Goal: Communication & Community: Share content

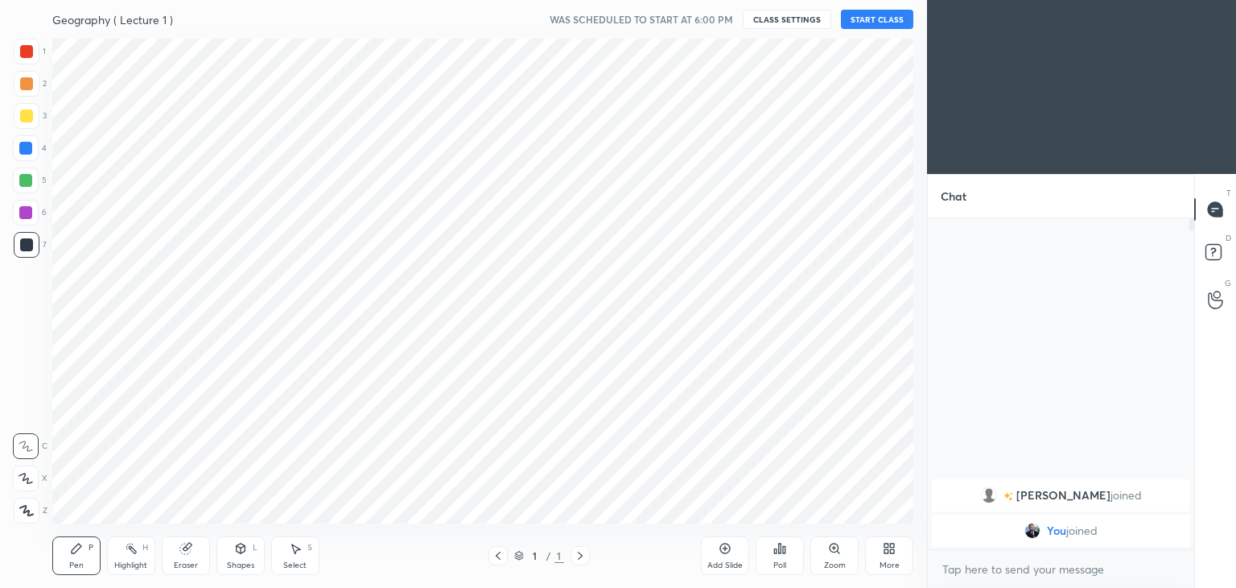
scroll to position [80010, 79632]
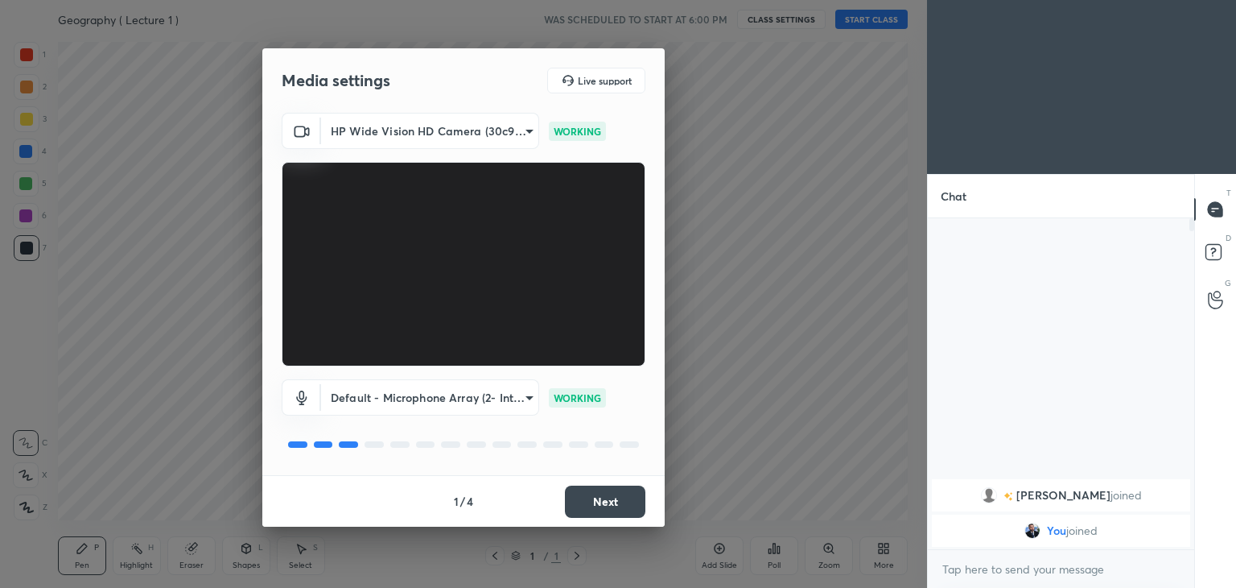
click at [621, 497] on button "Next" at bounding box center [605, 501] width 80 height 32
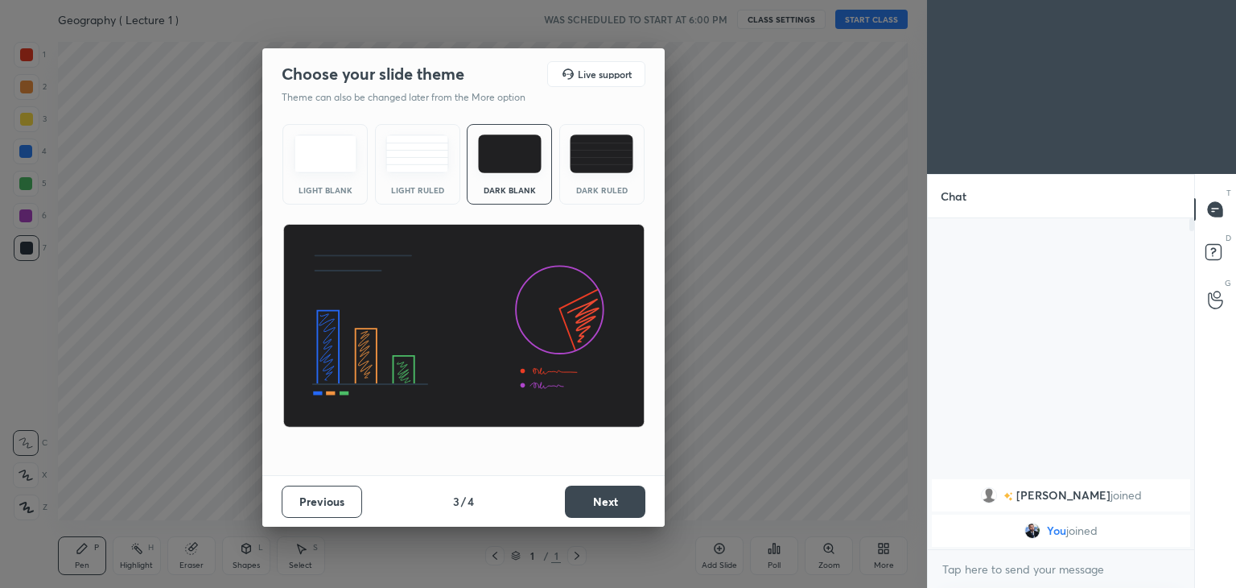
click at [621, 497] on button "Next" at bounding box center [605, 501] width 80 height 32
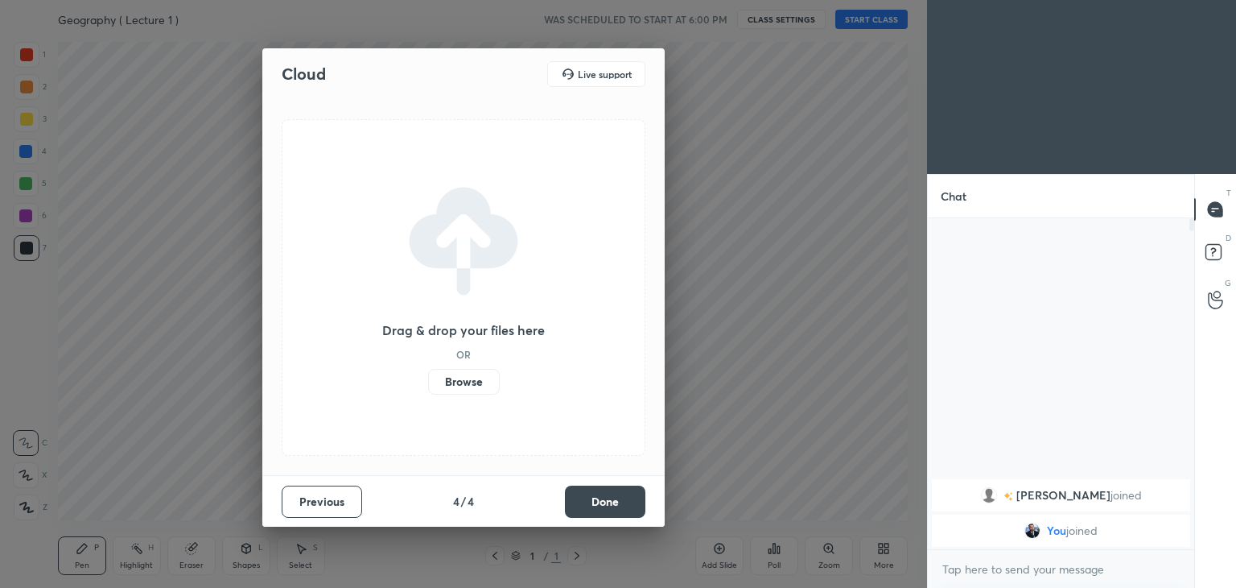
click at [621, 497] on button "Done" at bounding box center [605, 501] width 80 height 32
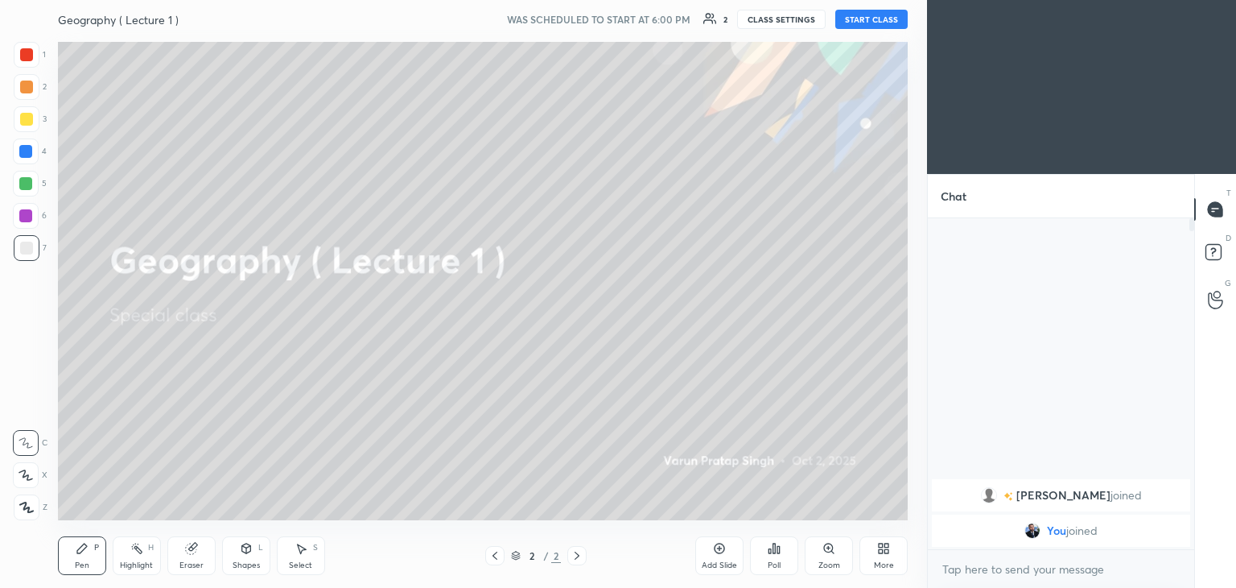
click at [865, 20] on button "START CLASS" at bounding box center [872, 19] width 72 height 19
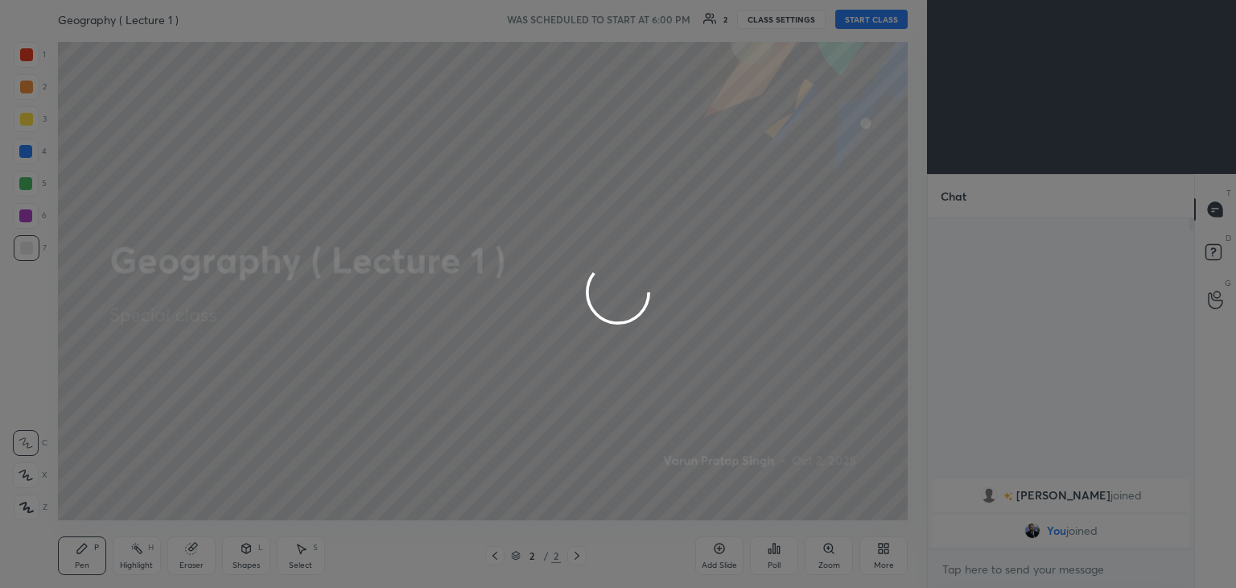
type textarea "x"
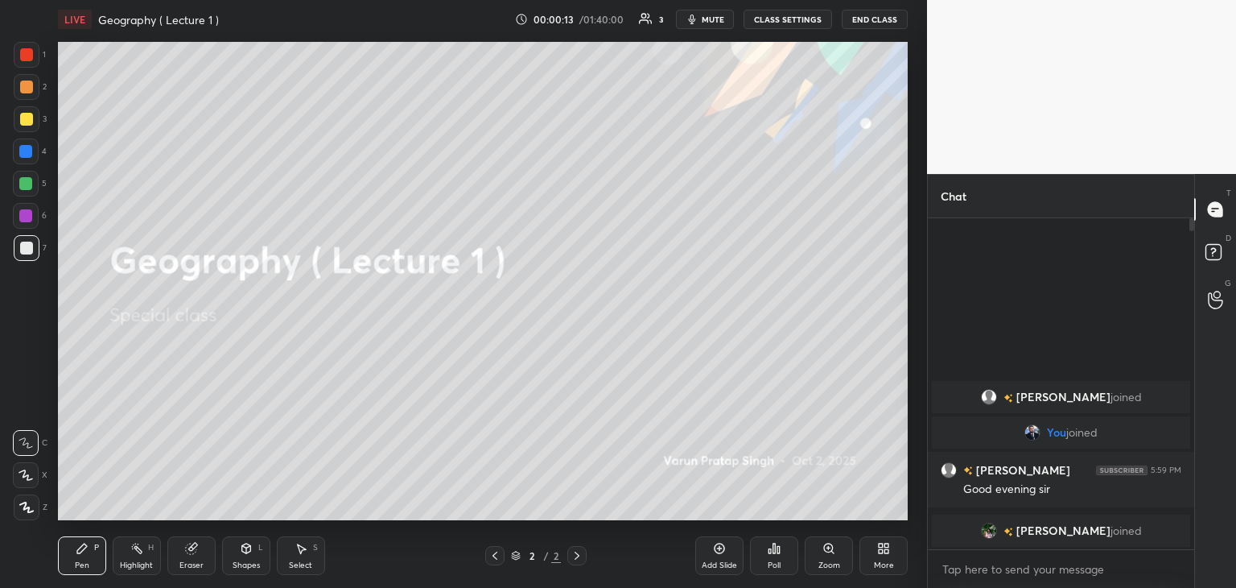
click at [885, 551] on icon at bounding box center [887, 551] width 4 height 4
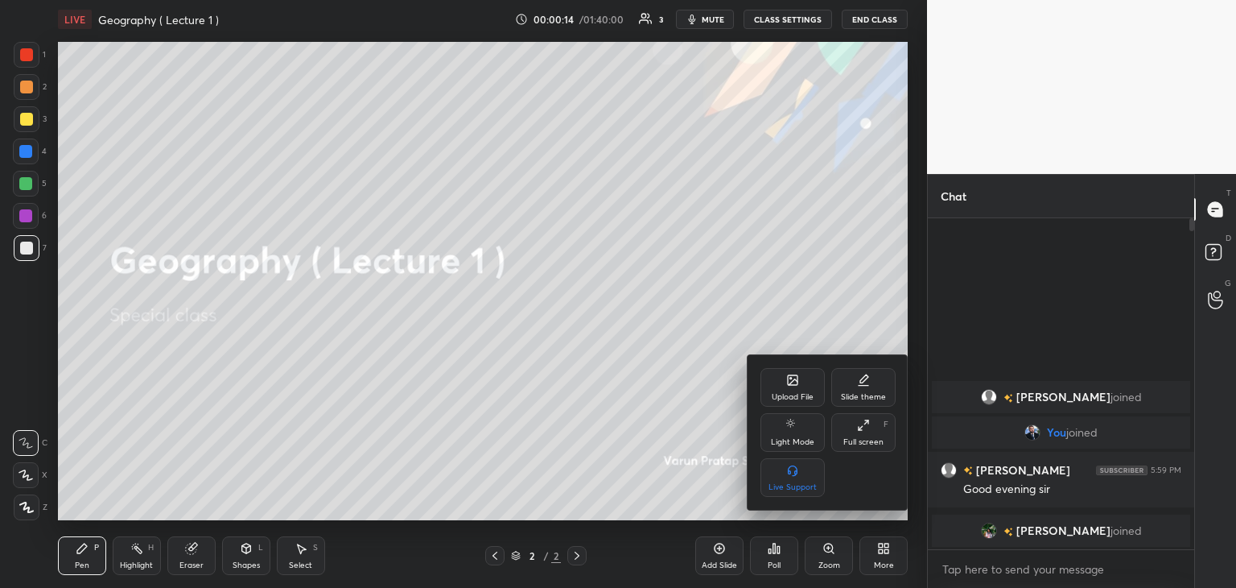
click at [790, 382] on icon at bounding box center [793, 380] width 10 height 10
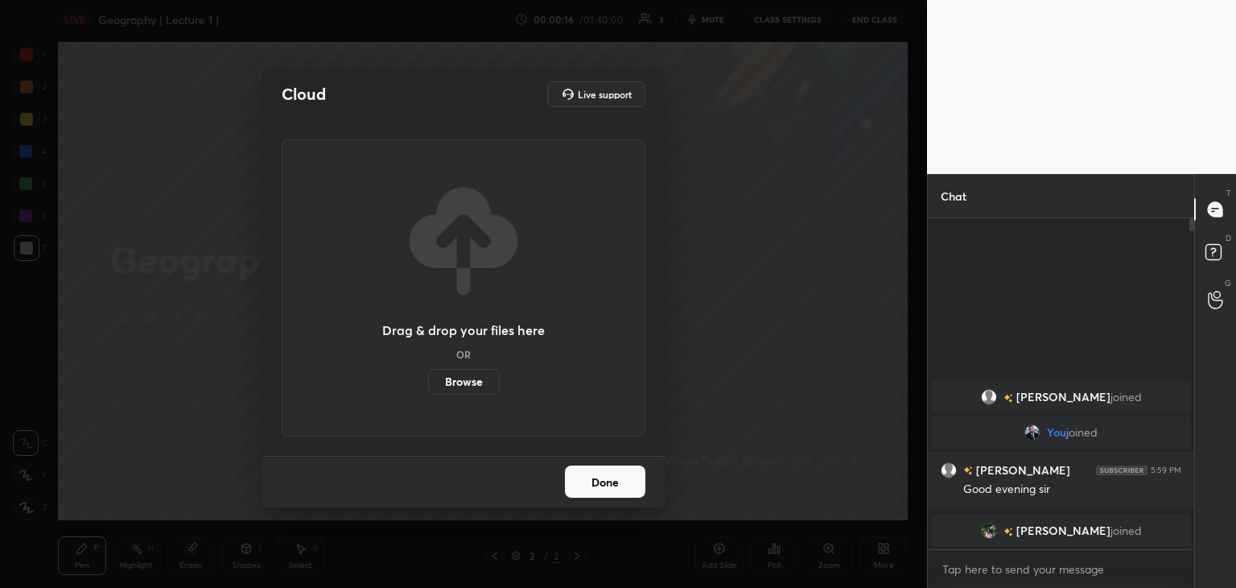
click at [460, 378] on label "Browse" at bounding box center [464, 382] width 72 height 26
click at [428, 378] on input "Browse" at bounding box center [428, 382] width 0 height 26
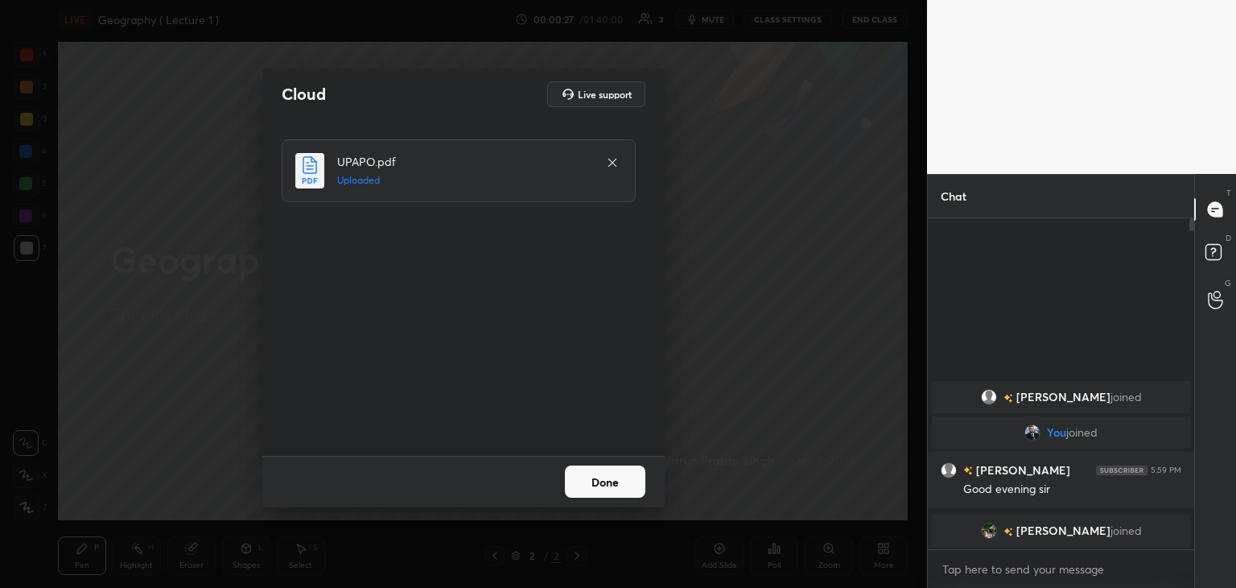
click at [609, 481] on button "Done" at bounding box center [605, 481] width 80 height 32
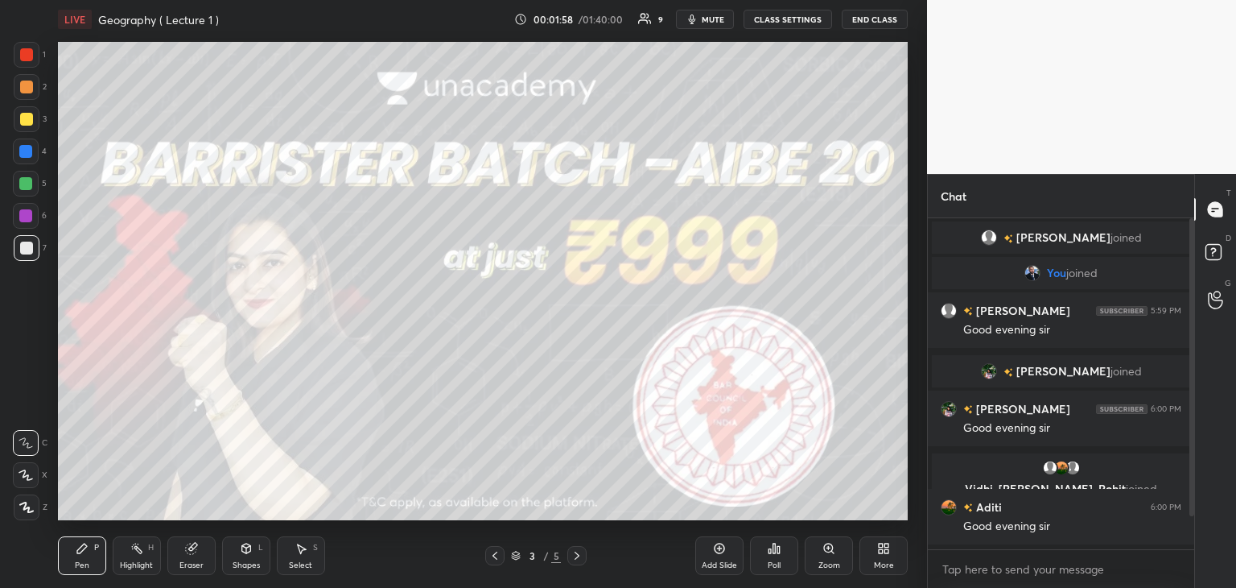
scroll to position [37, 0]
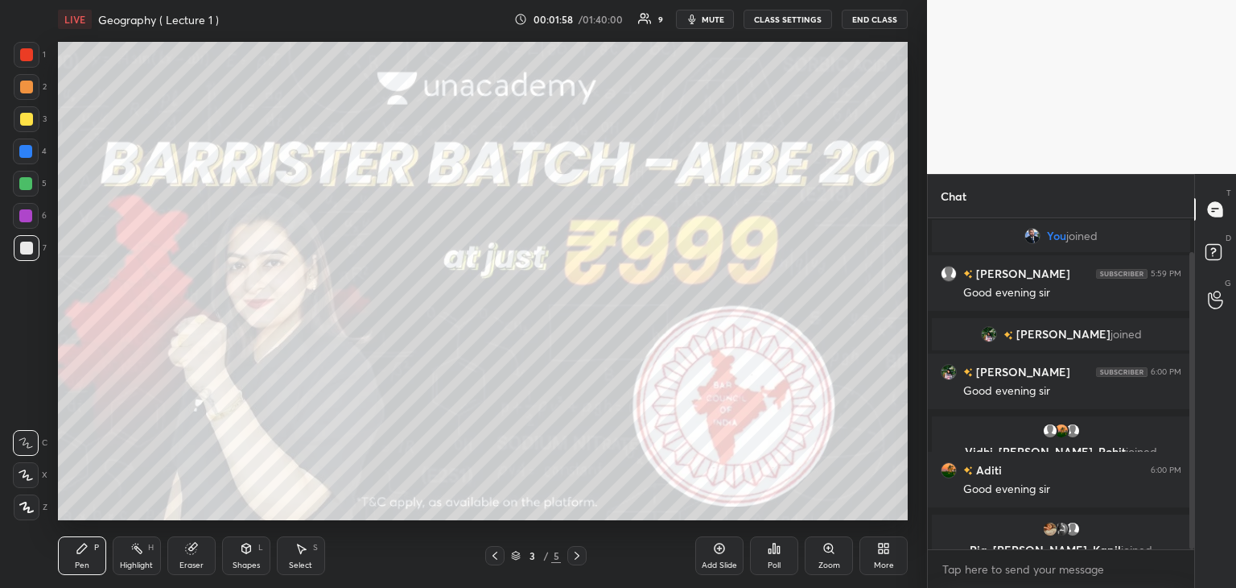
drag, startPoint x: 1192, startPoint y: 448, endPoint x: 1195, endPoint y: 493, distance: 46.0
click at [1195, 493] on div "Chat Rishab joined You joined Rishab 5:59 PM Good evening sir aseema joined ase…" at bounding box center [1081, 381] width 309 height 414
drag, startPoint x: 1192, startPoint y: 485, endPoint x: 1185, endPoint y: 512, distance: 28.3
click at [1185, 512] on div at bounding box center [1190, 383] width 10 height 331
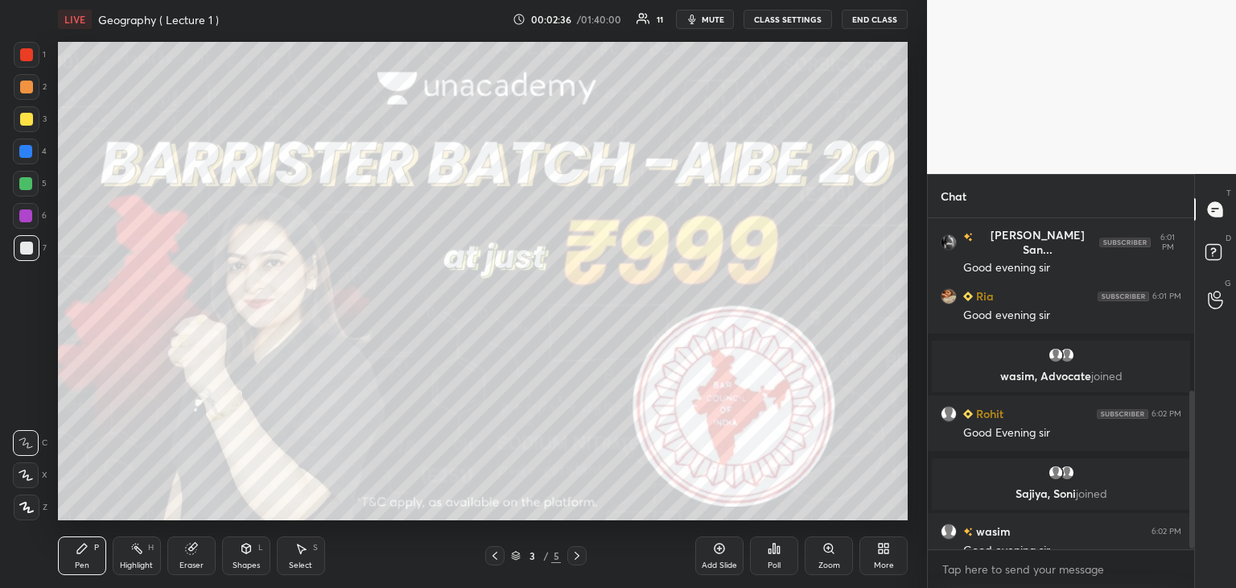
scroll to position [382, 0]
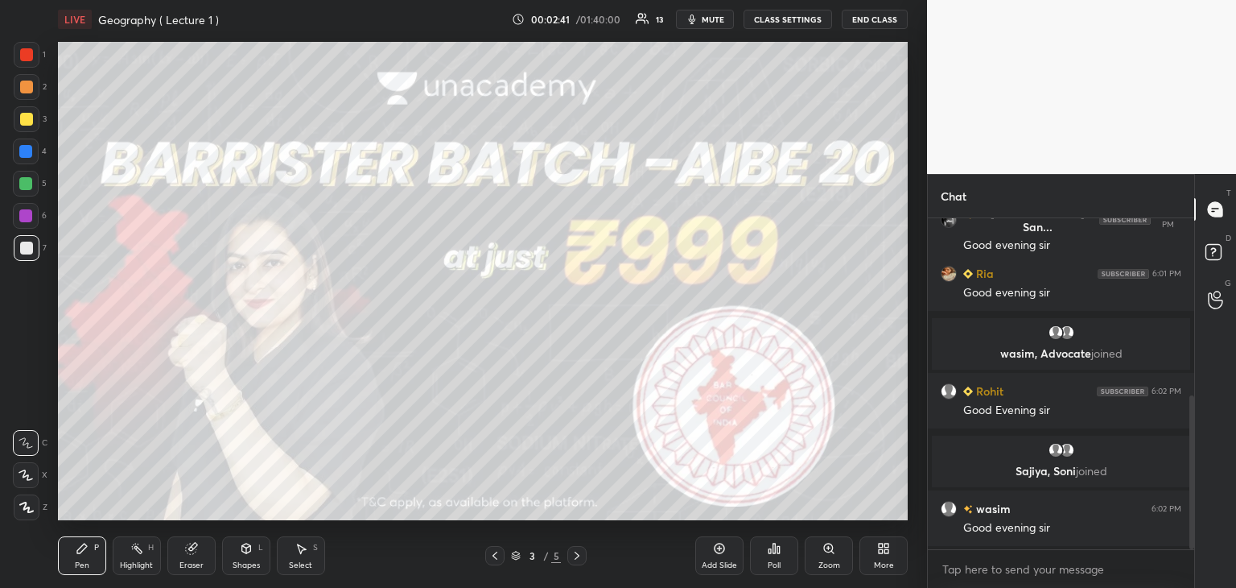
click at [28, 54] on div at bounding box center [26, 54] width 13 height 13
click at [19, 503] on icon at bounding box center [26, 506] width 14 height 11
click at [28, 46] on div at bounding box center [27, 55] width 26 height 26
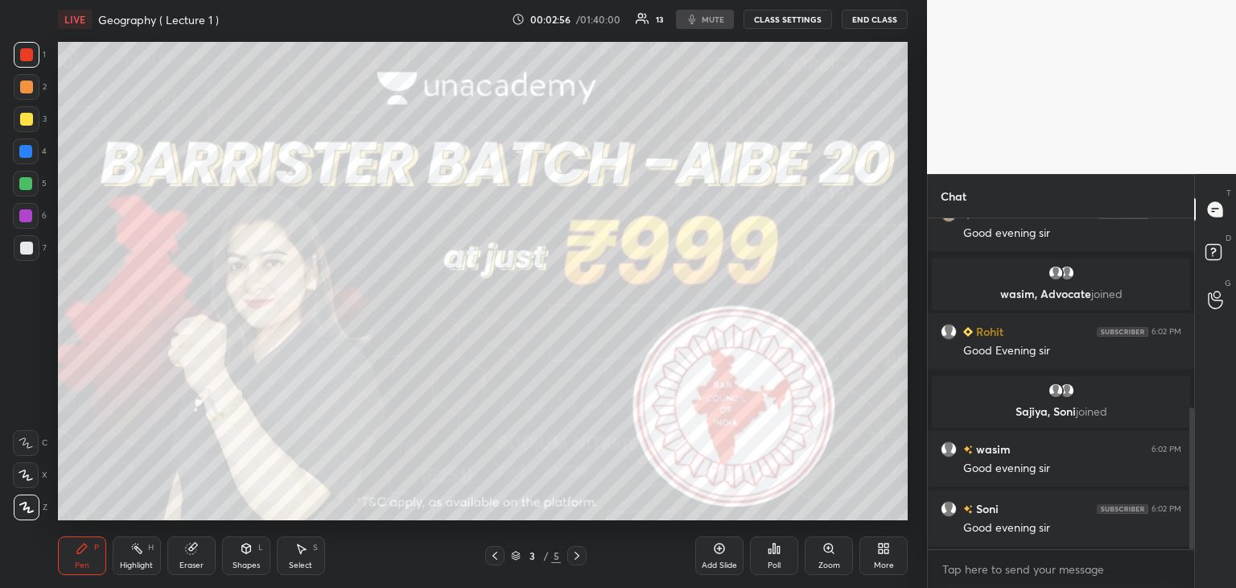
scroll to position [501, 0]
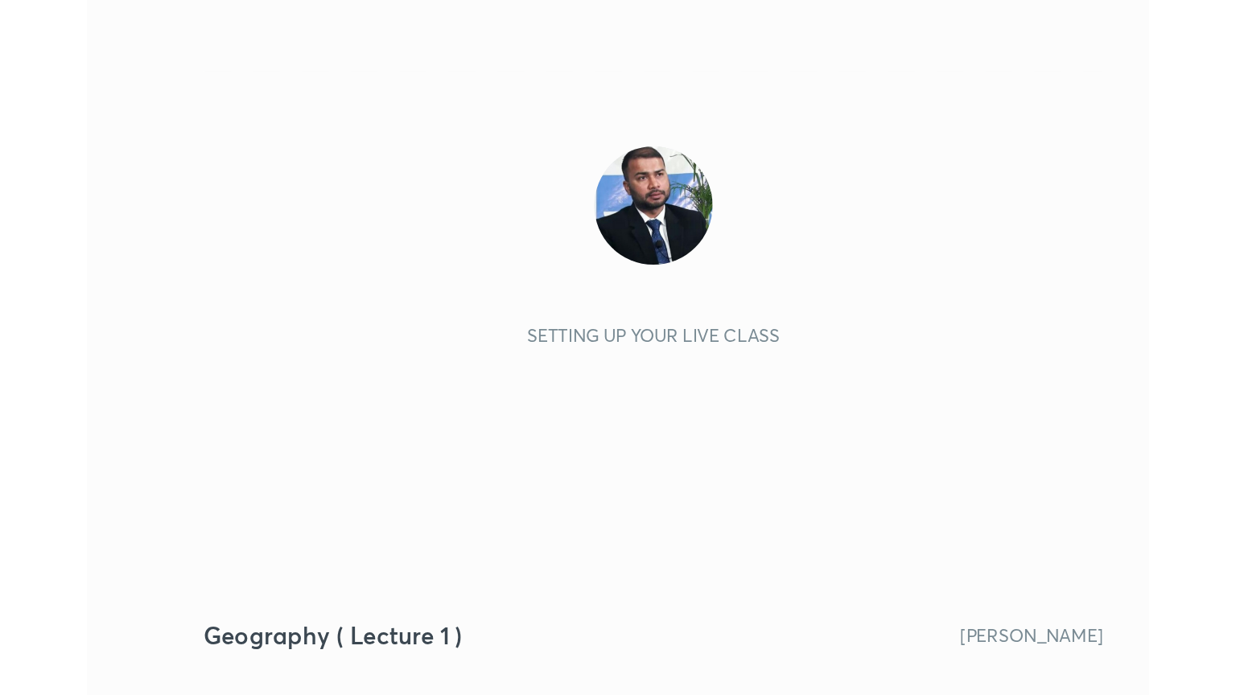
scroll to position [275, 514]
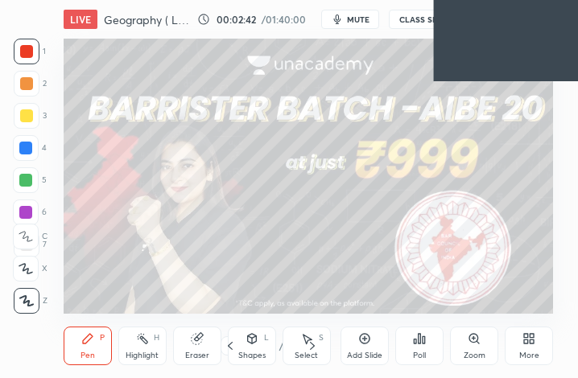
click at [532, 345] on div "More" at bounding box center [529, 346] width 48 height 39
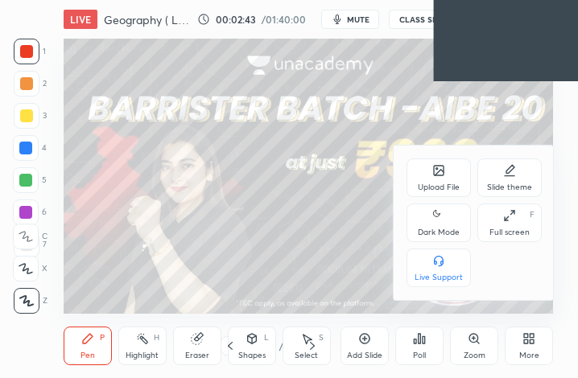
click at [512, 217] on icon at bounding box center [509, 215] width 13 height 13
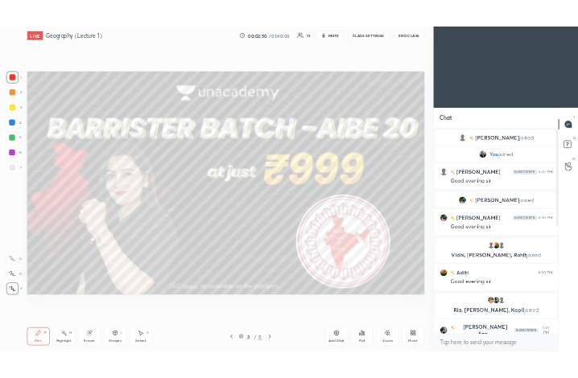
scroll to position [481, 0]
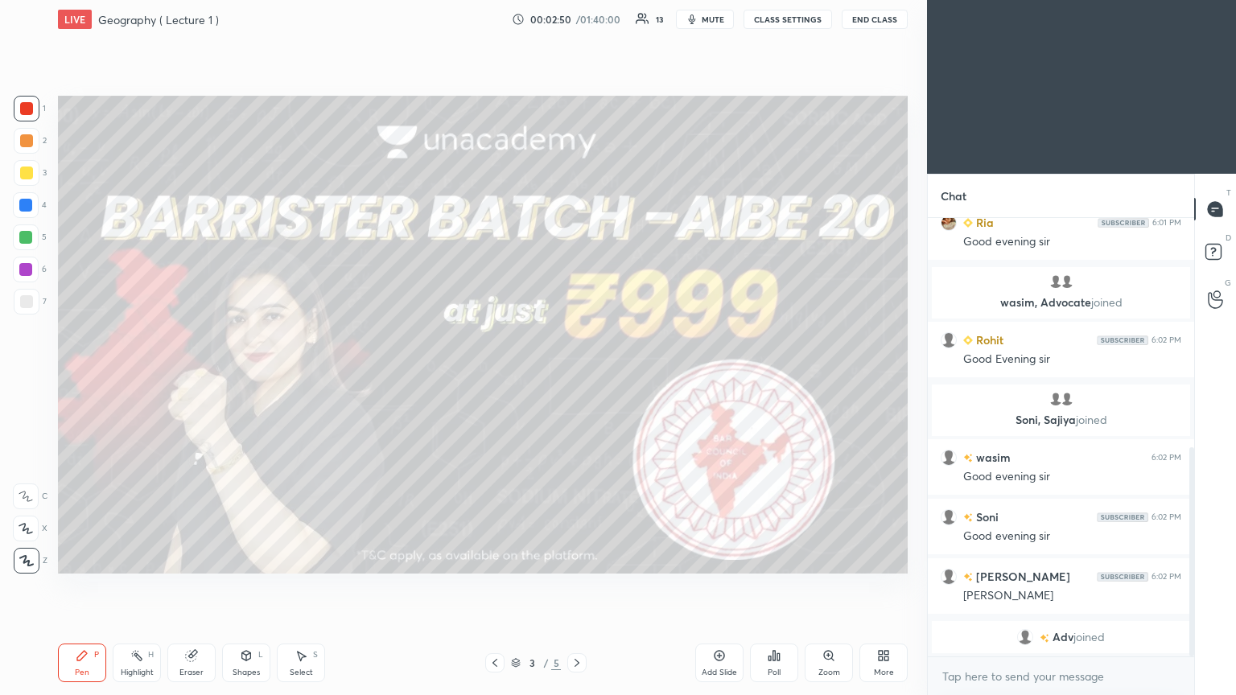
drag, startPoint x: 1193, startPoint y: 416, endPoint x: 1198, endPoint y: 491, distance: 75.0
click at [577, 378] on div "Chat [PERSON_NAME] San... 6:01 PM Good evening [PERSON_NAME] 6:01 PM Good eveni…" at bounding box center [1081, 435] width 309 height 522
click at [577, 378] on icon at bounding box center [577, 663] width 5 height 8
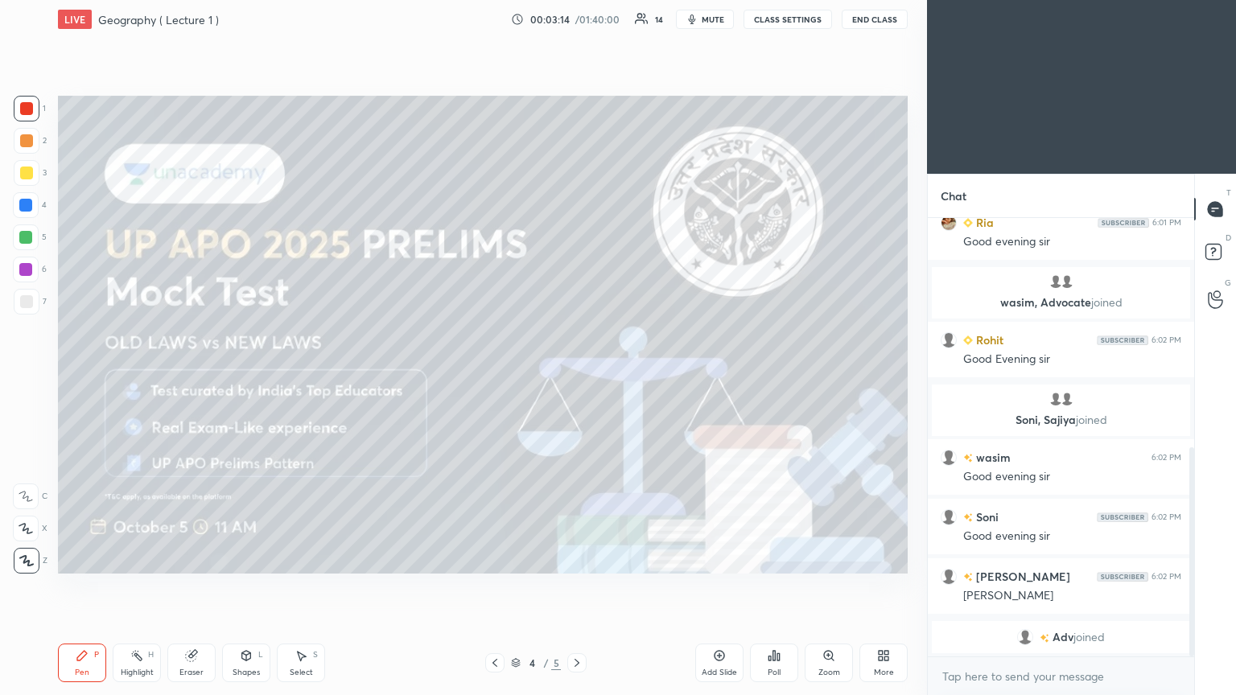
click at [577, 378] on icon at bounding box center [577, 663] width 13 height 13
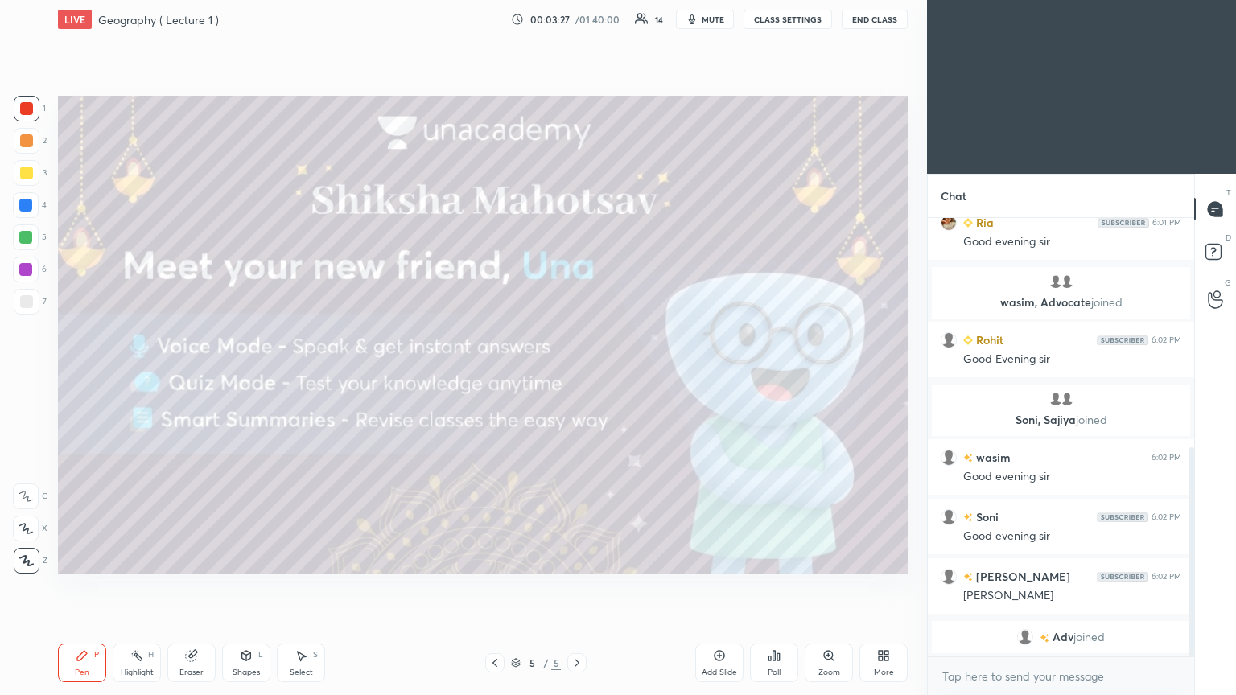
click at [573, 378] on icon at bounding box center [577, 663] width 13 height 13
click at [577, 378] on icon at bounding box center [719, 656] width 13 height 13
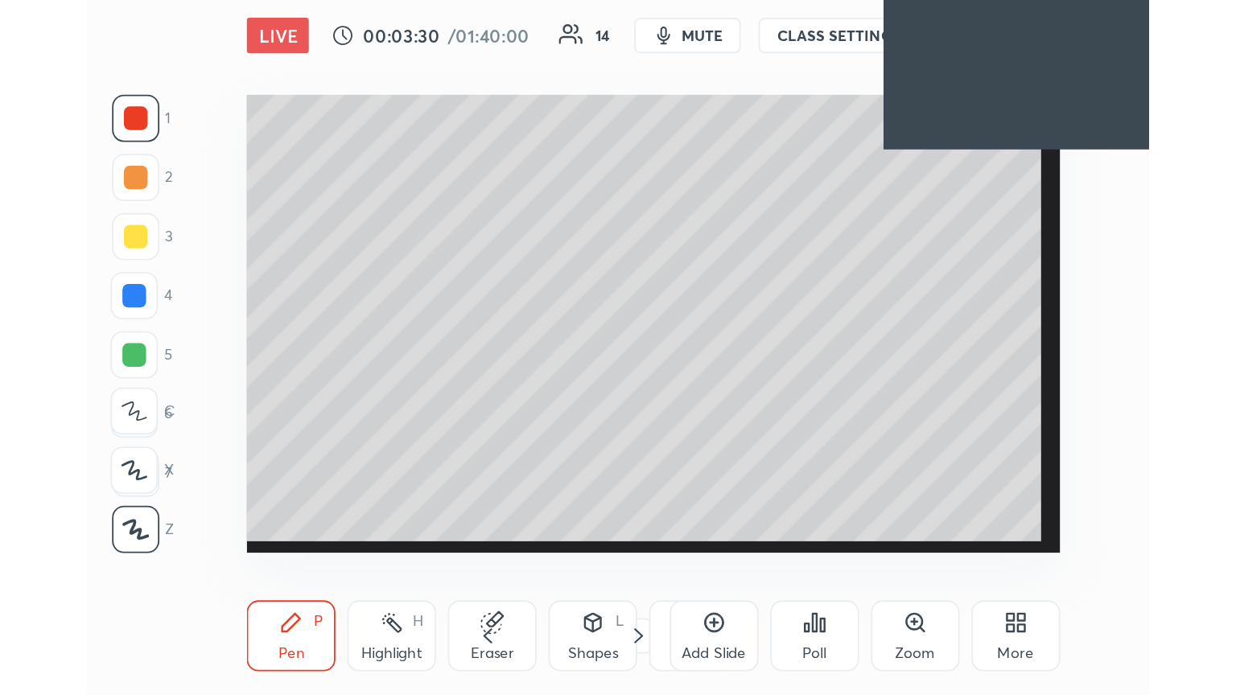
scroll to position [275, 513]
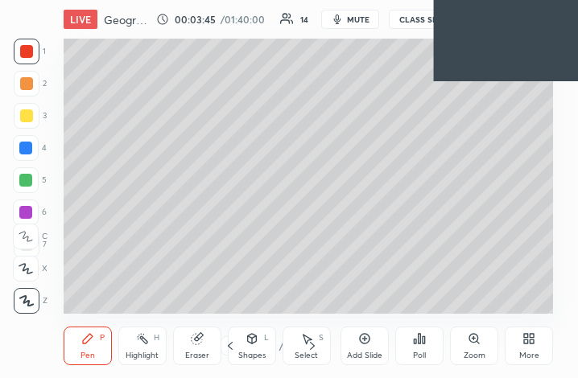
click at [534, 341] on icon at bounding box center [528, 338] width 13 height 13
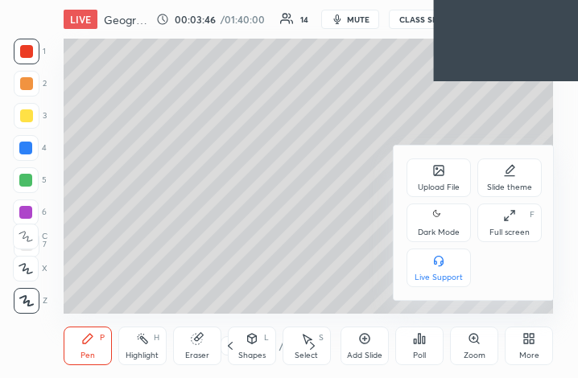
click at [512, 220] on icon at bounding box center [509, 215] width 13 height 13
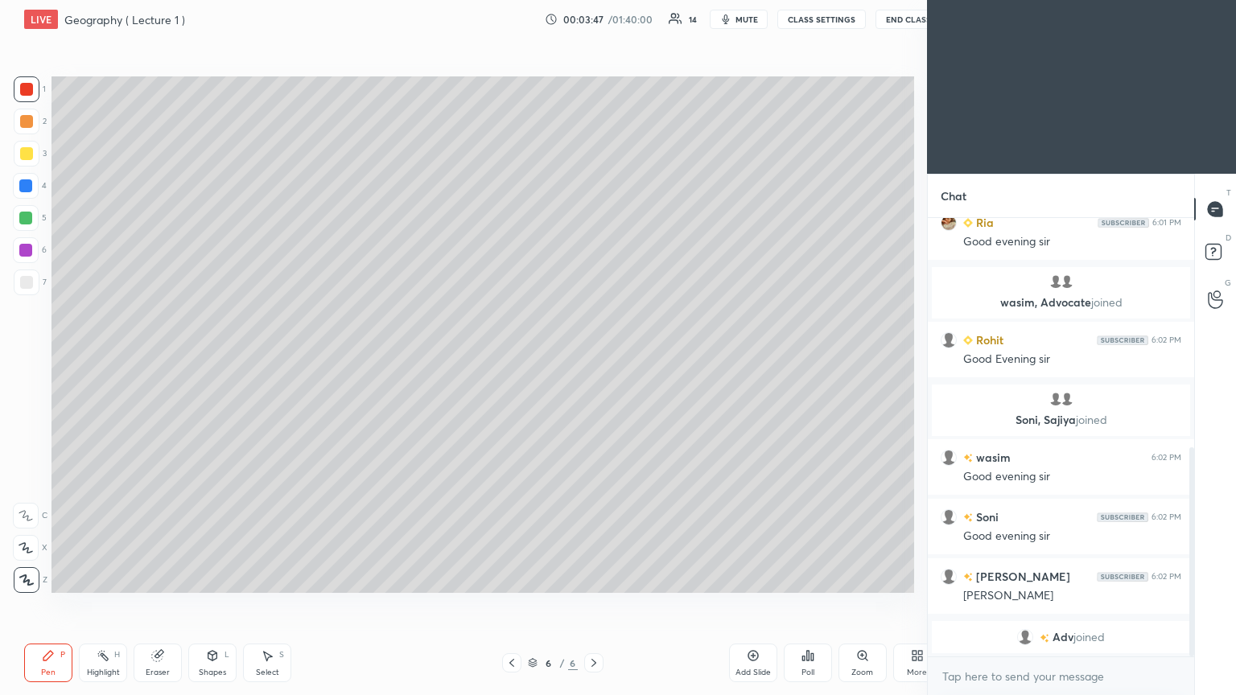
scroll to position [79903, 79632]
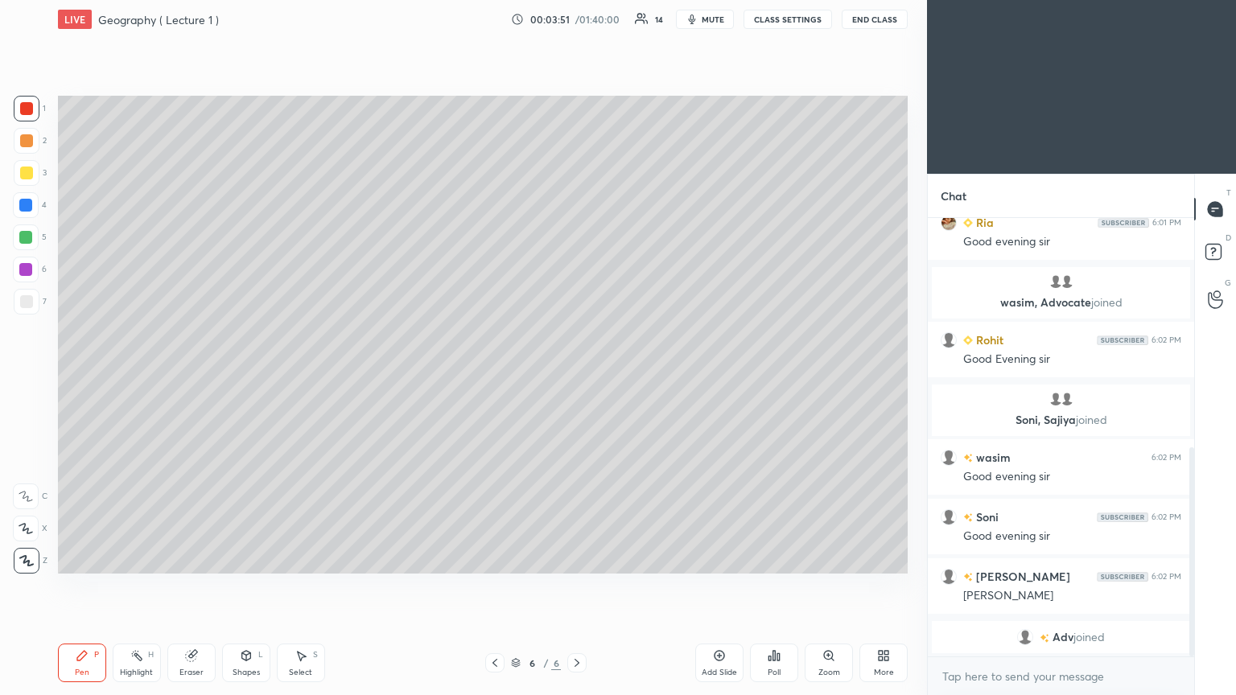
drag, startPoint x: 1192, startPoint y: 544, endPoint x: 1201, endPoint y: 583, distance: 39.6
click at [577, 378] on div "Chat [PERSON_NAME] San... 6:01 PM Good evening [PERSON_NAME] 6:01 PM Good eveni…" at bounding box center [1081, 435] width 309 height 522
drag, startPoint x: 1193, startPoint y: 568, endPoint x: 1185, endPoint y: 621, distance: 52.9
click at [577, 378] on div at bounding box center [1190, 437] width 10 height 439
click at [577, 378] on div "Adv joined" at bounding box center [1061, 637] width 258 height 32
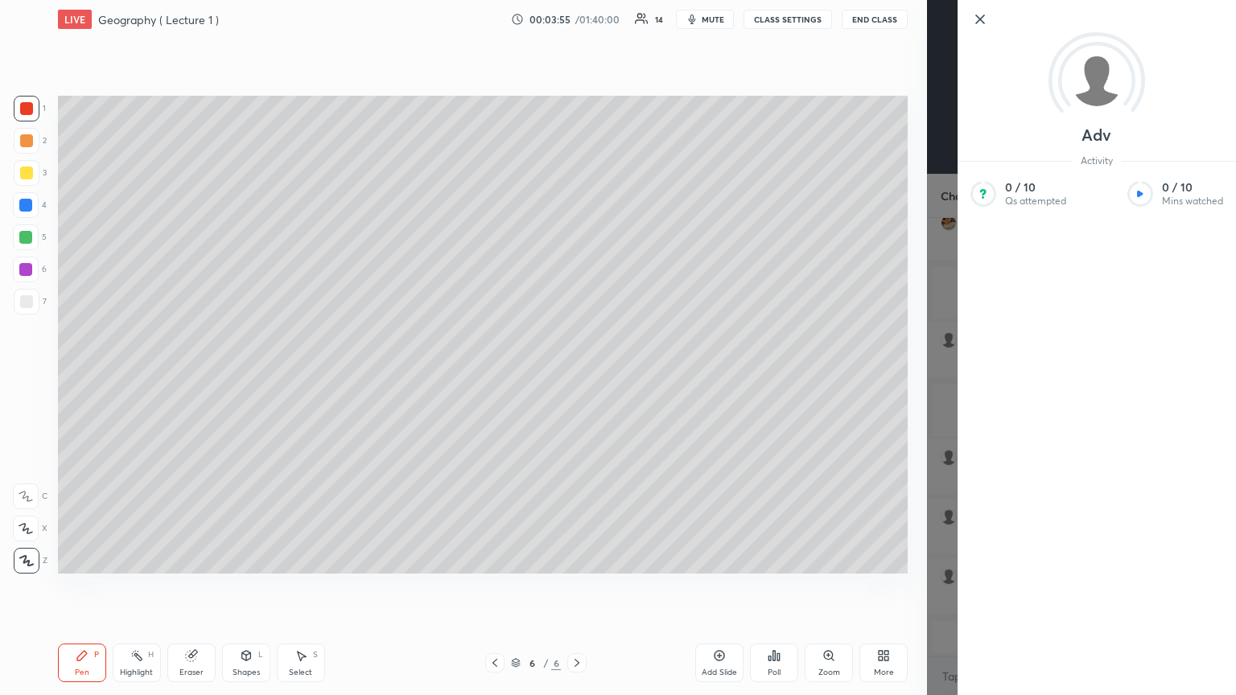
click at [577, 18] on icon at bounding box center [980, 19] width 8 height 8
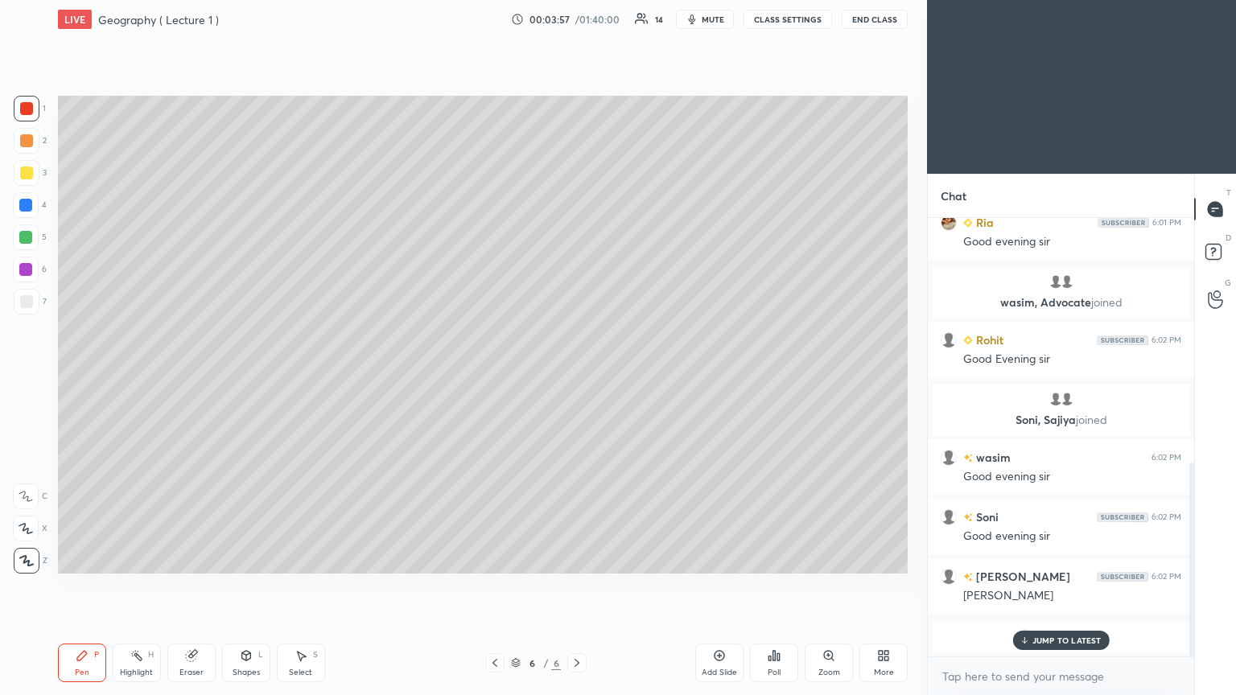
scroll to position [554, 0]
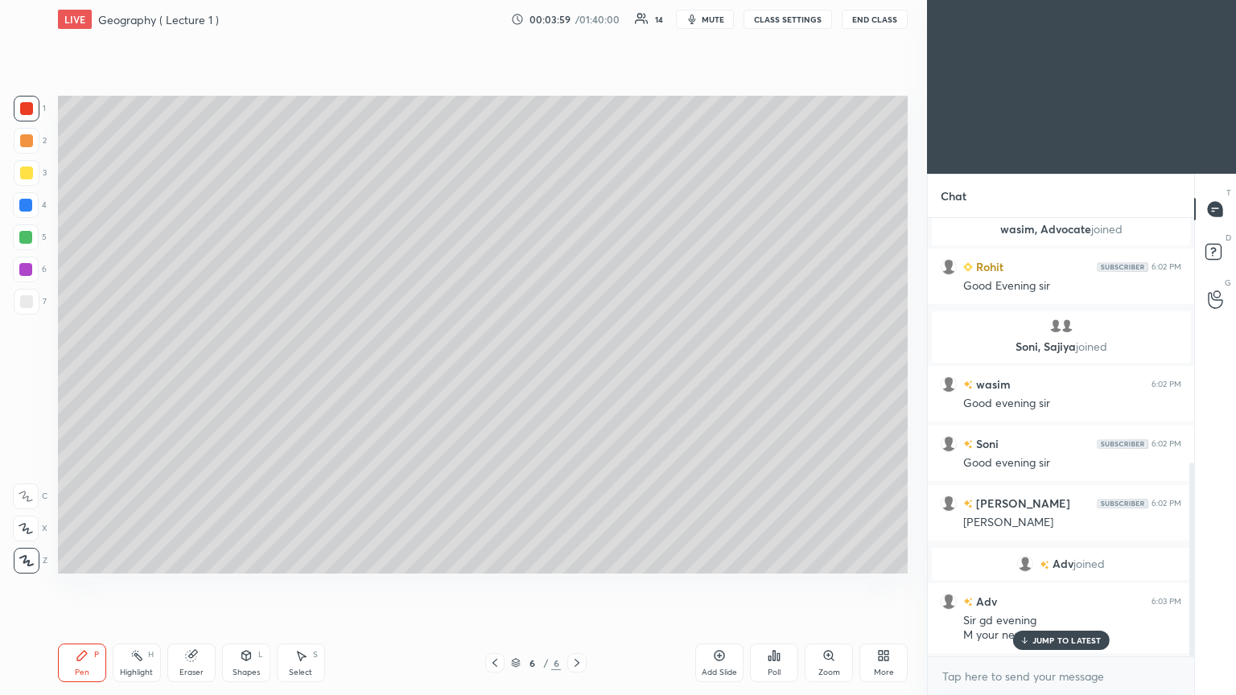
click at [577, 378] on p "JUMP TO LATEST" at bounding box center [1067, 641] width 69 height 10
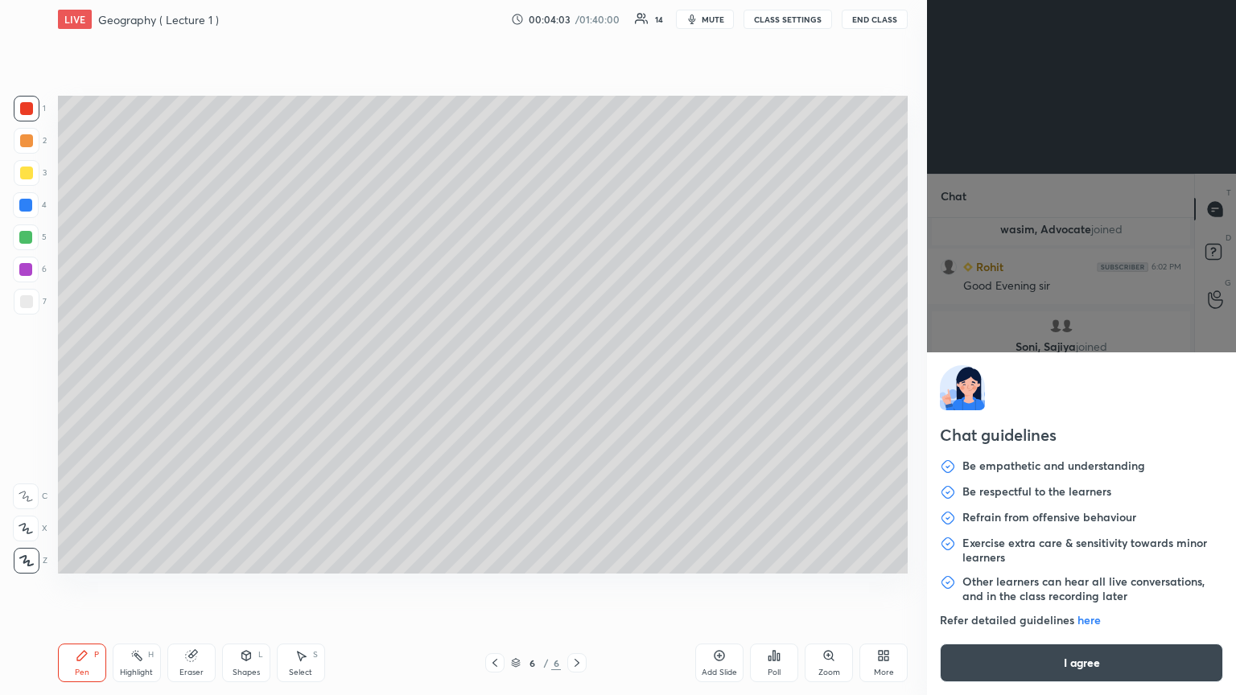
click at [577, 378] on body "1 2 3 4 5 6 7 C X Z C X Z E E Erase all H H LIVE Geography ( Lecture 1 ) 00:04:…" at bounding box center [618, 347] width 1236 height 695
click at [577, 378] on button "I agree" at bounding box center [1081, 663] width 283 height 39
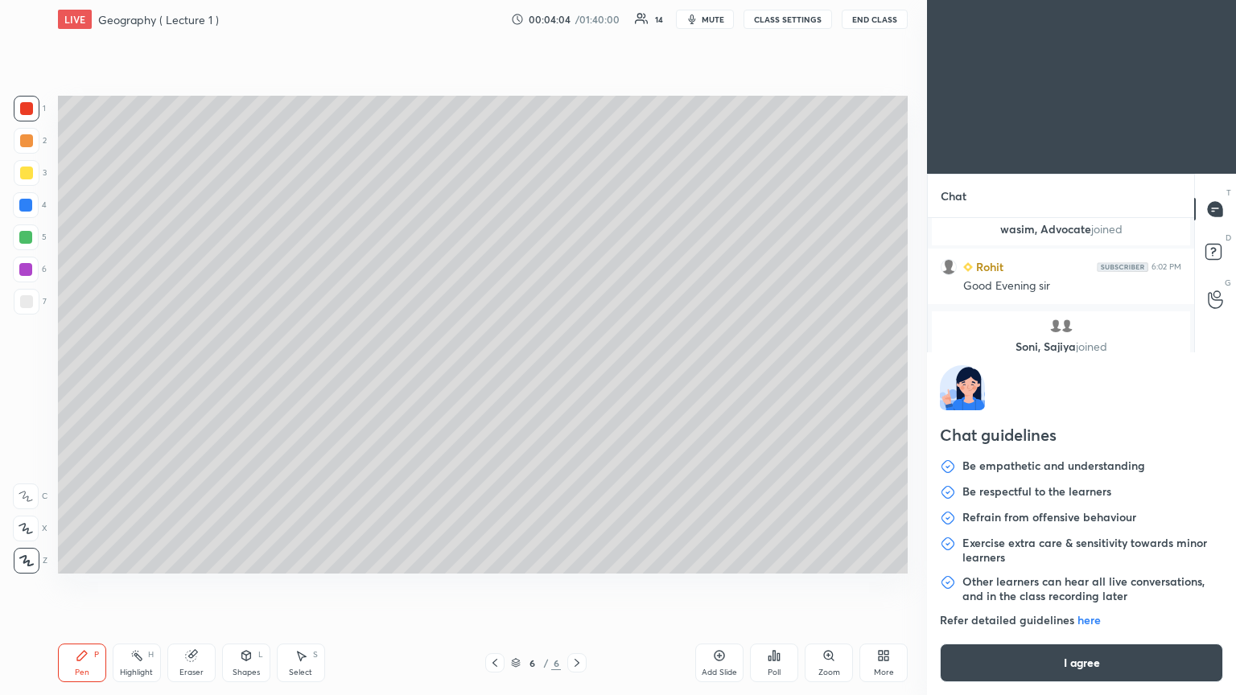
type textarea "x"
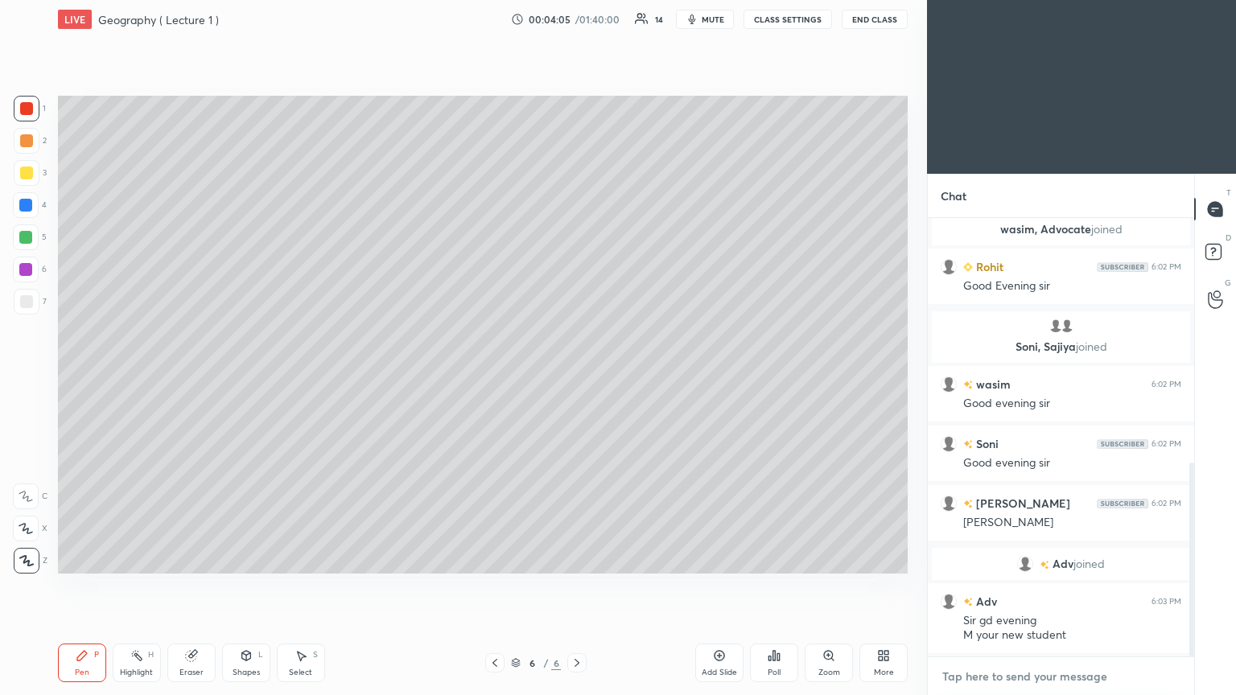
click at [577, 378] on textarea at bounding box center [1061, 677] width 241 height 26
paste textarea "[URL][DOMAIN_NAME]"
type textarea "[URL][DOMAIN_NAME]"
type textarea "x"
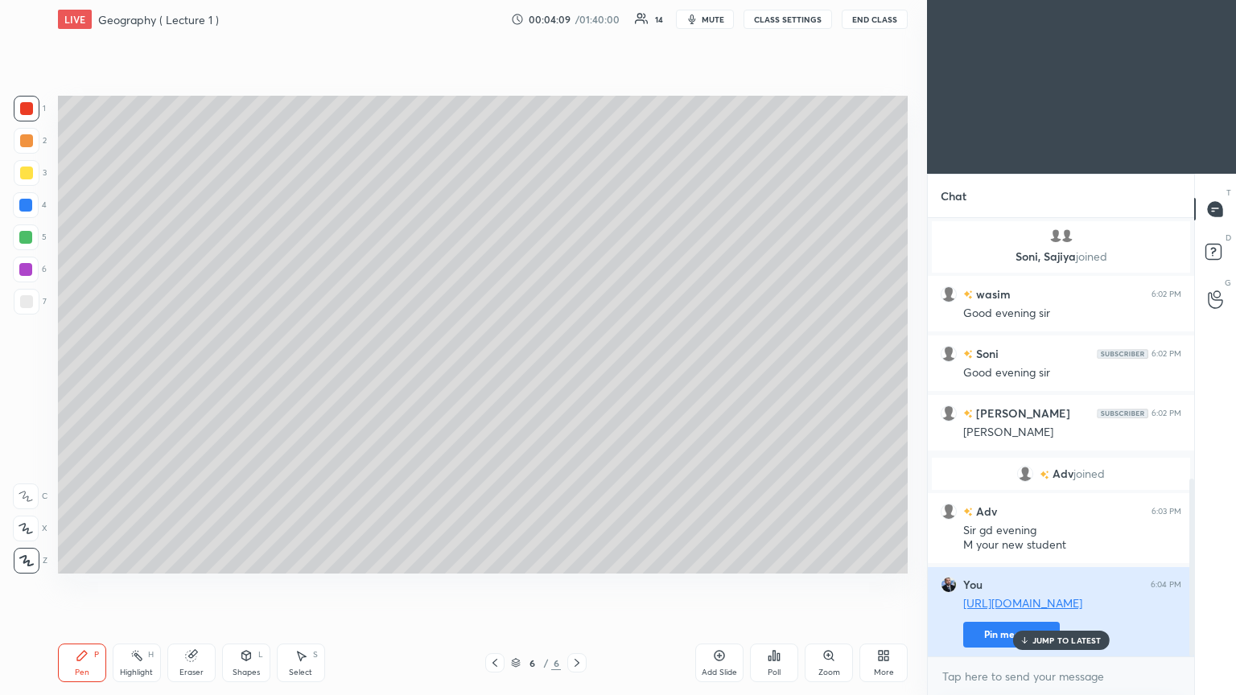
click at [577, 378] on button "Pin message" at bounding box center [1012, 635] width 97 height 26
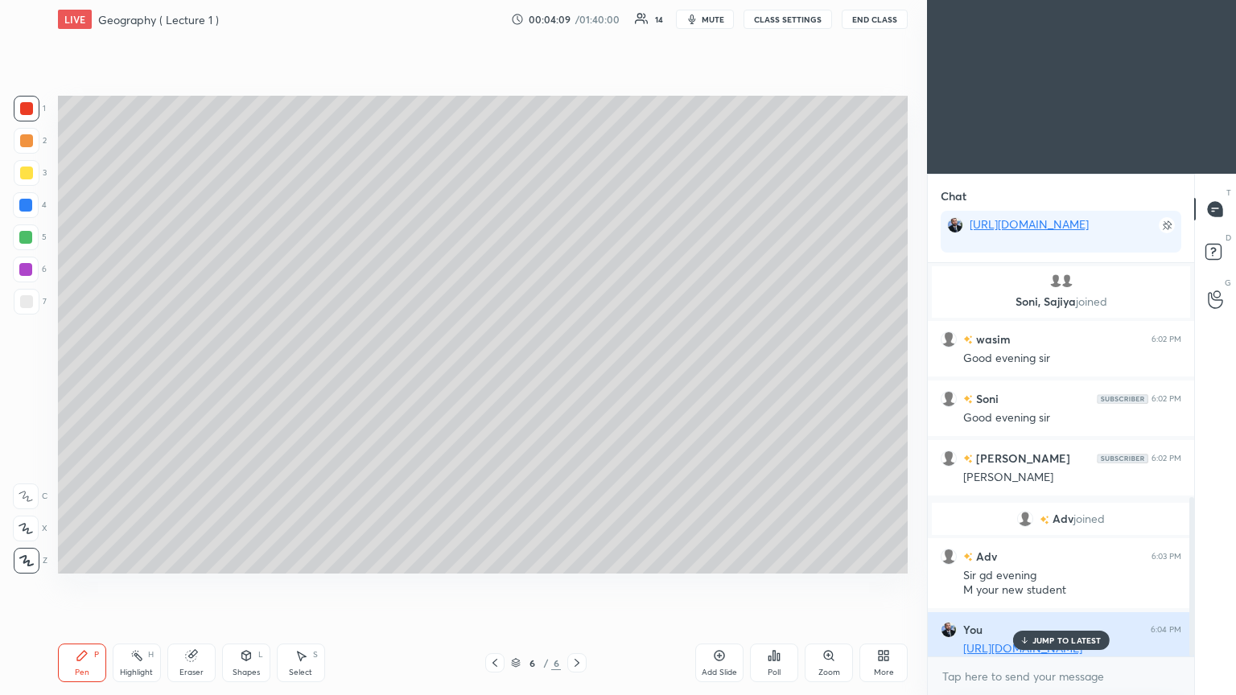
scroll to position [254, 262]
click at [577, 378] on p "JUMP TO LATEST" at bounding box center [1067, 641] width 69 height 10
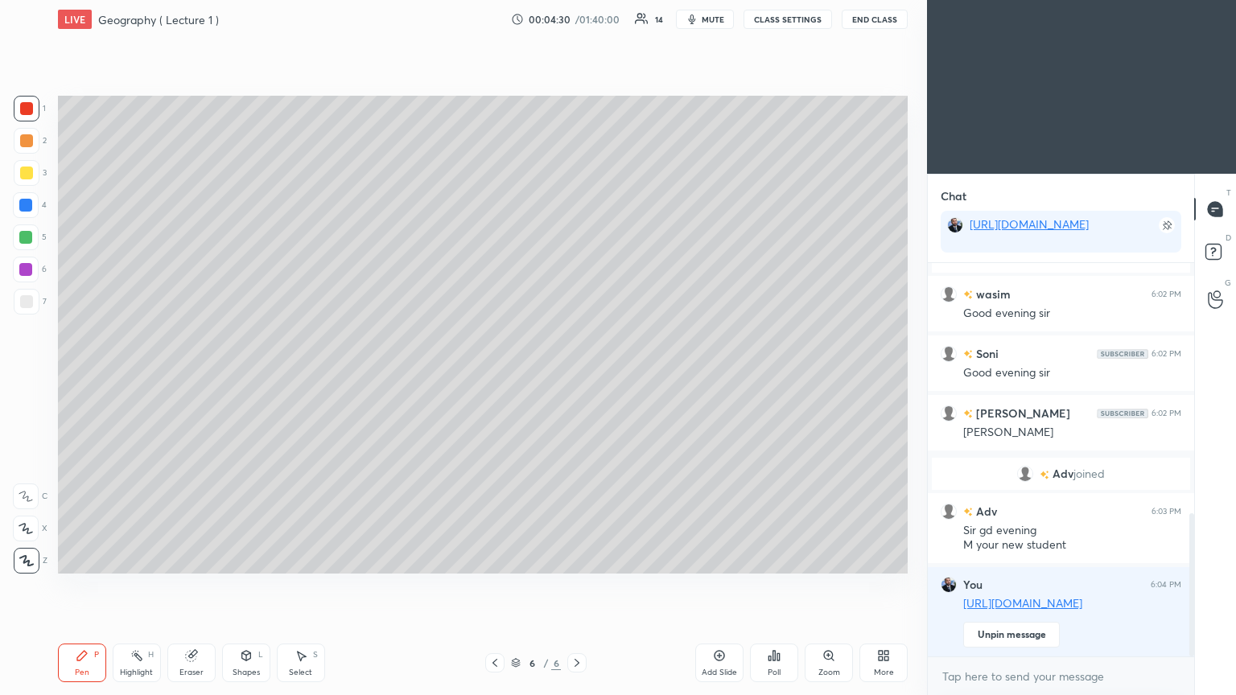
scroll to position [763, 0]
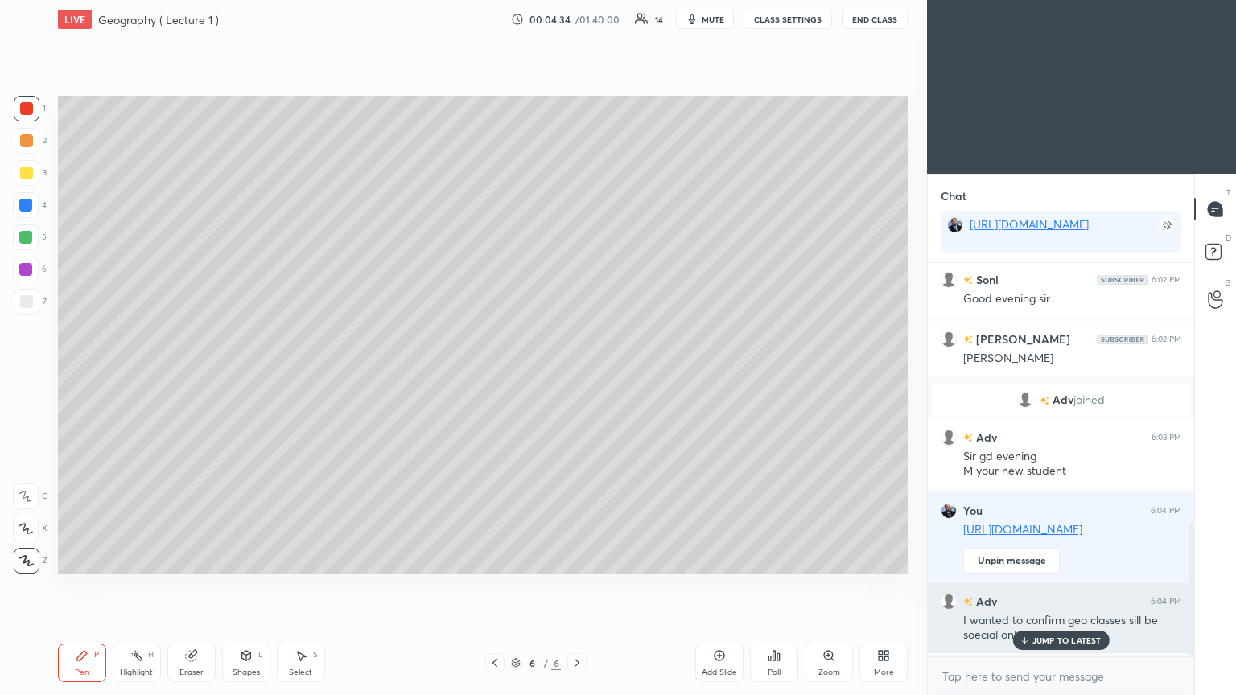
click at [577, 378] on p "JUMP TO LATEST" at bounding box center [1067, 641] width 69 height 10
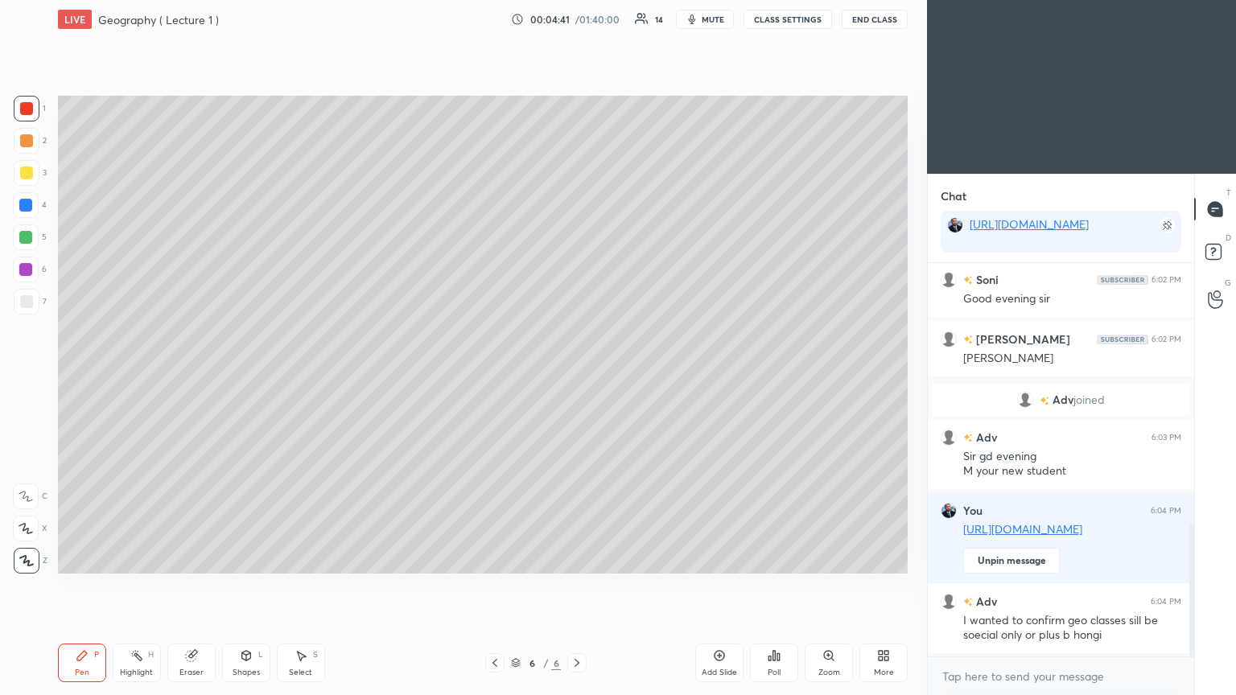
scroll to position [779, 0]
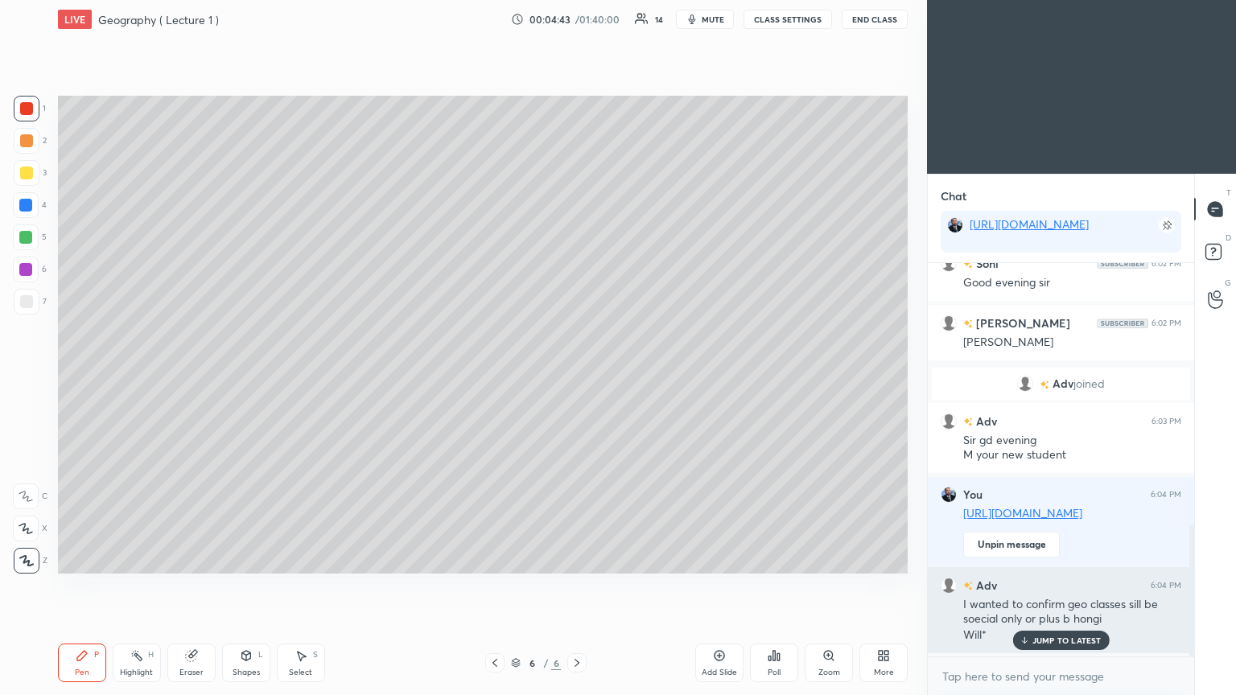
click at [577, 378] on icon at bounding box center [1024, 641] width 10 height 10
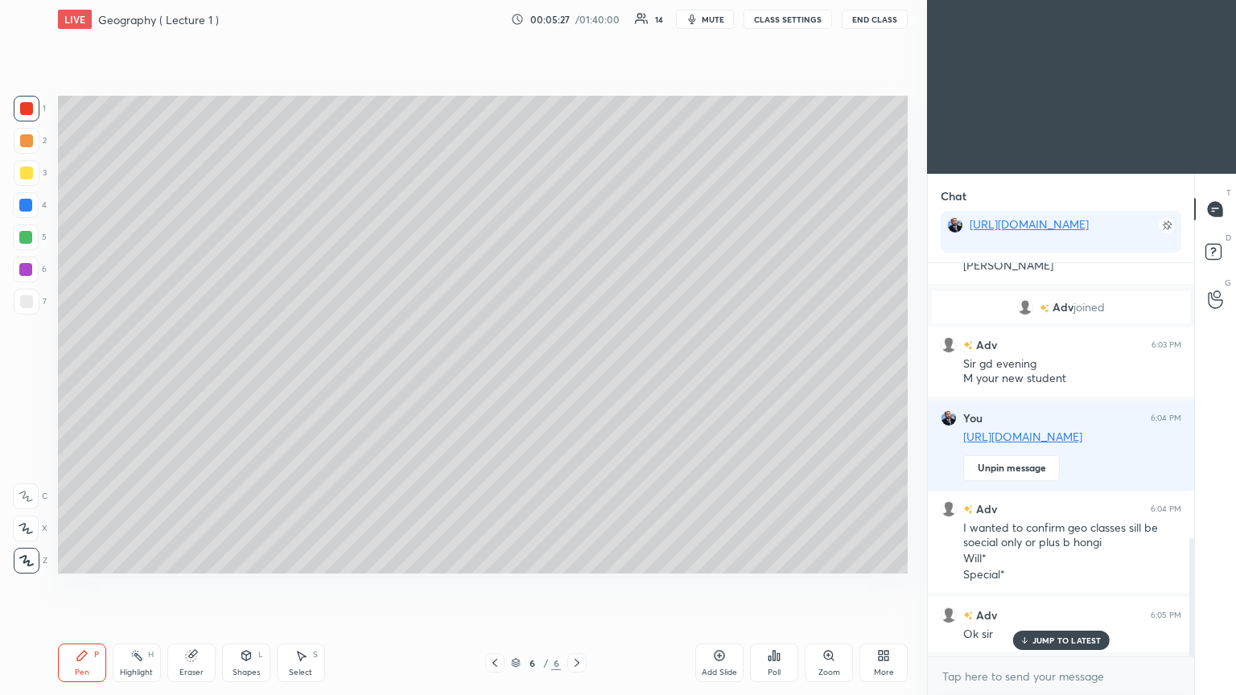
scroll to position [914, 0]
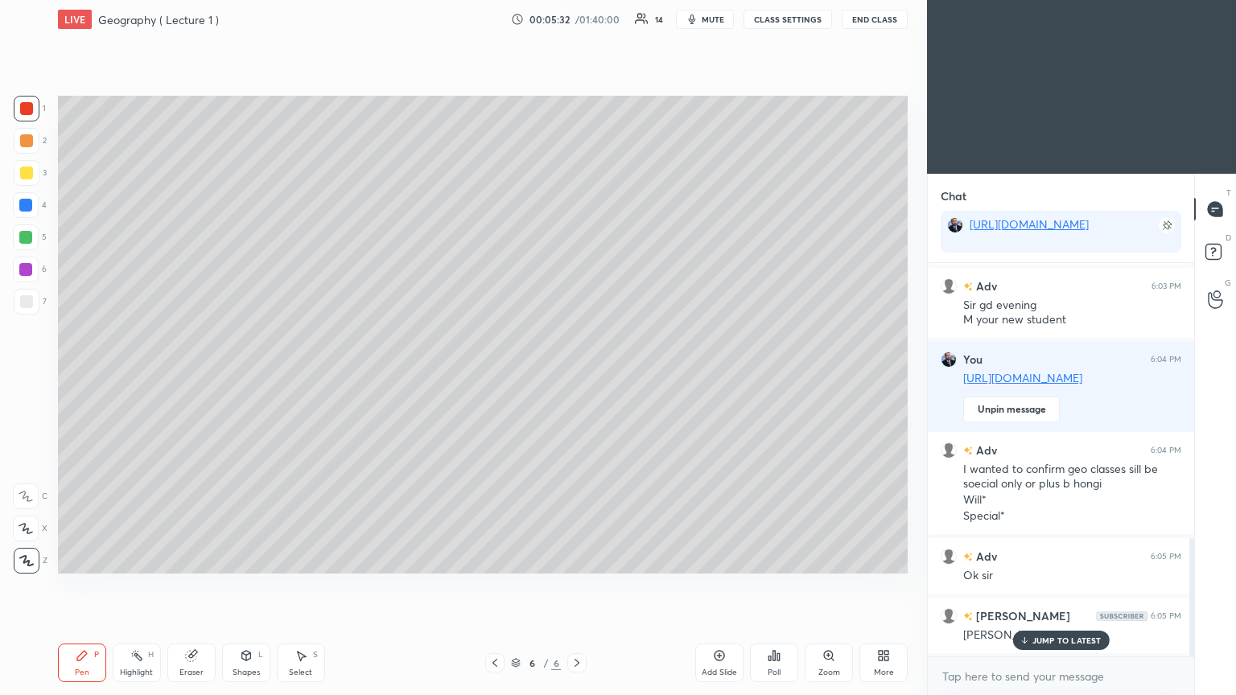
click at [577, 378] on div "Add Slide" at bounding box center [719, 663] width 48 height 39
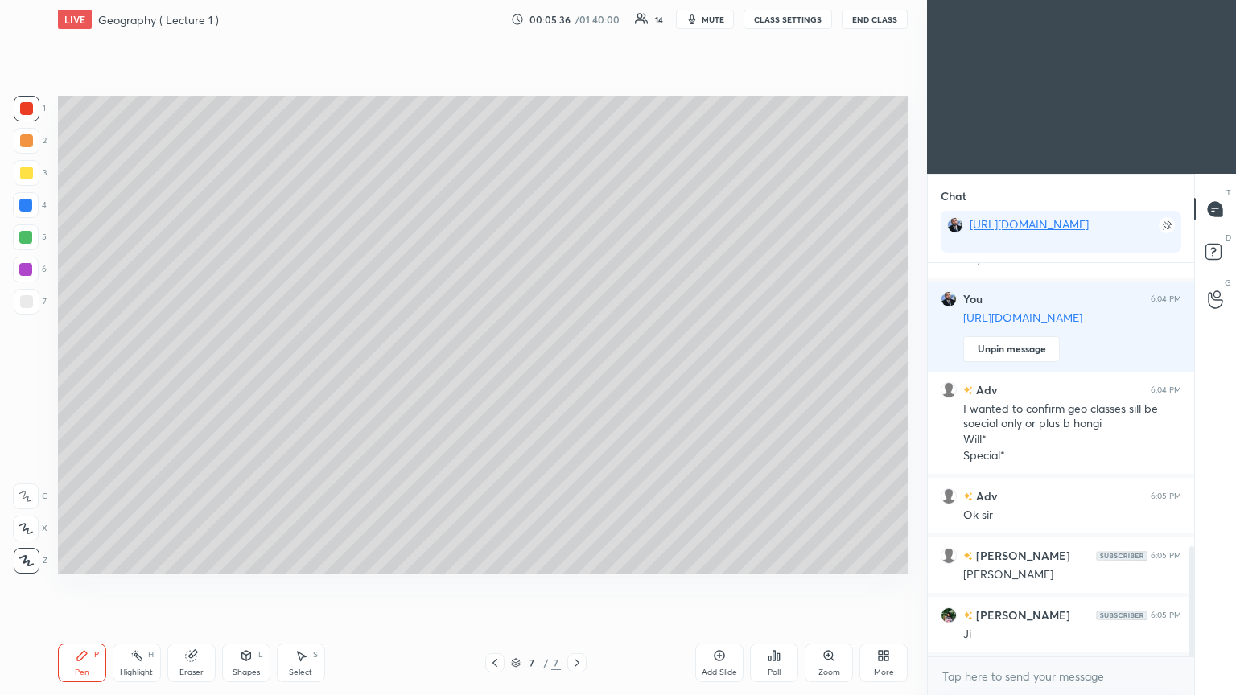
scroll to position [1013, 0]
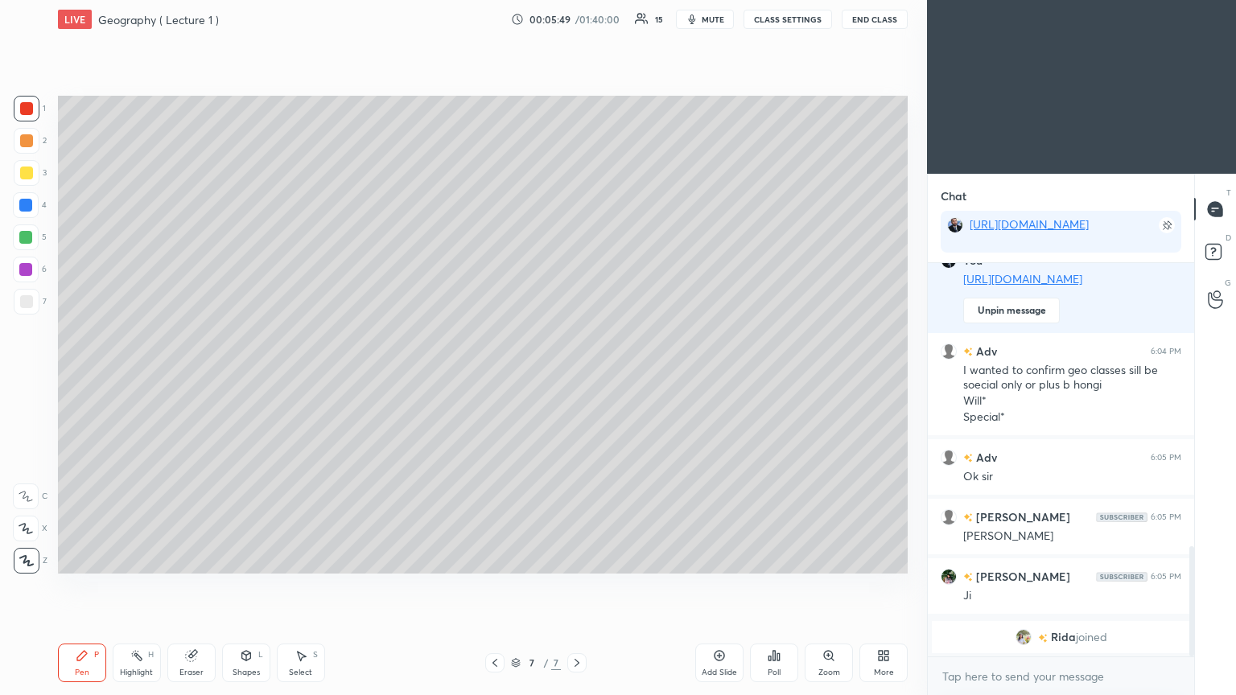
click at [25, 299] on div at bounding box center [26, 301] width 13 height 13
click at [192, 378] on icon at bounding box center [191, 656] width 10 height 10
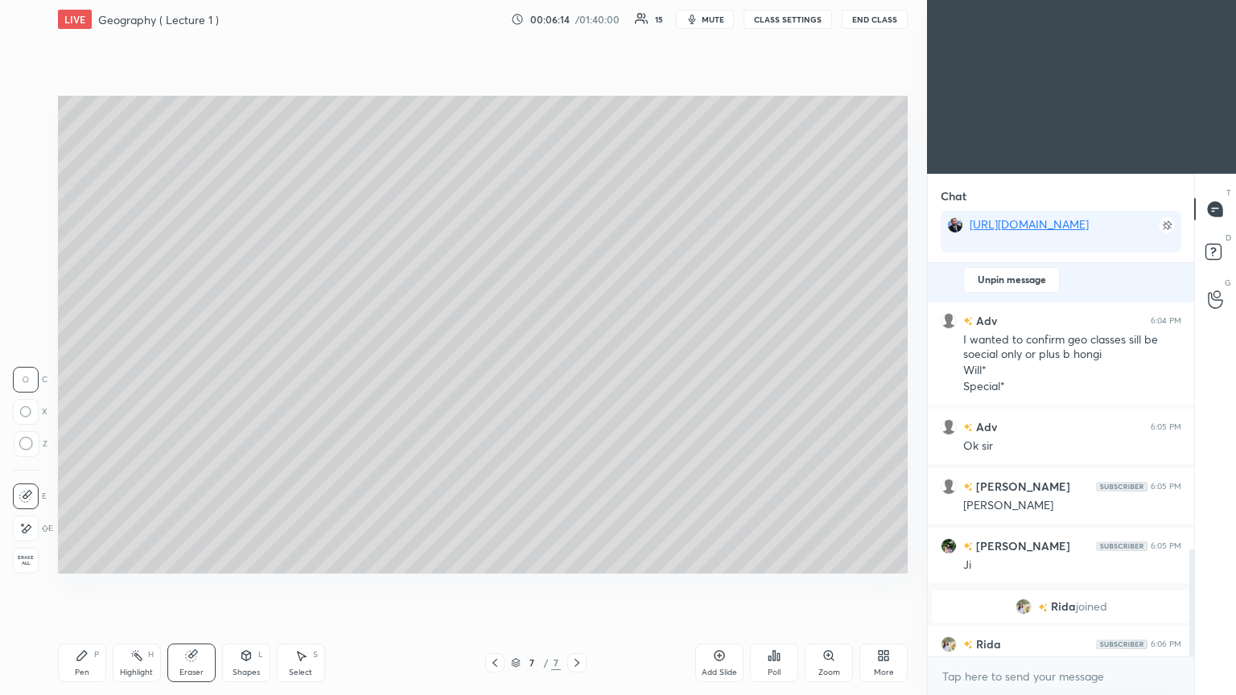
scroll to position [1042, 0]
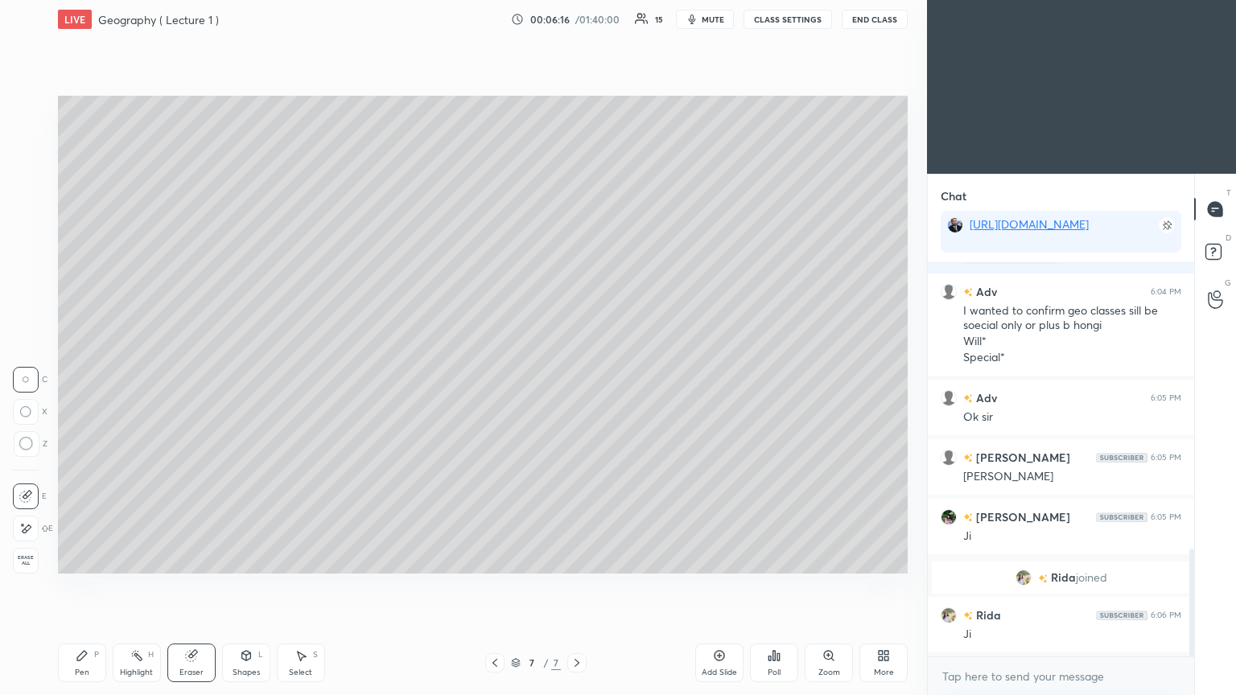
click at [80, 378] on icon at bounding box center [82, 656] width 13 height 13
click at [577, 378] on div "Add Slide" at bounding box center [719, 663] width 48 height 39
click at [24, 267] on div at bounding box center [25, 269] width 13 height 13
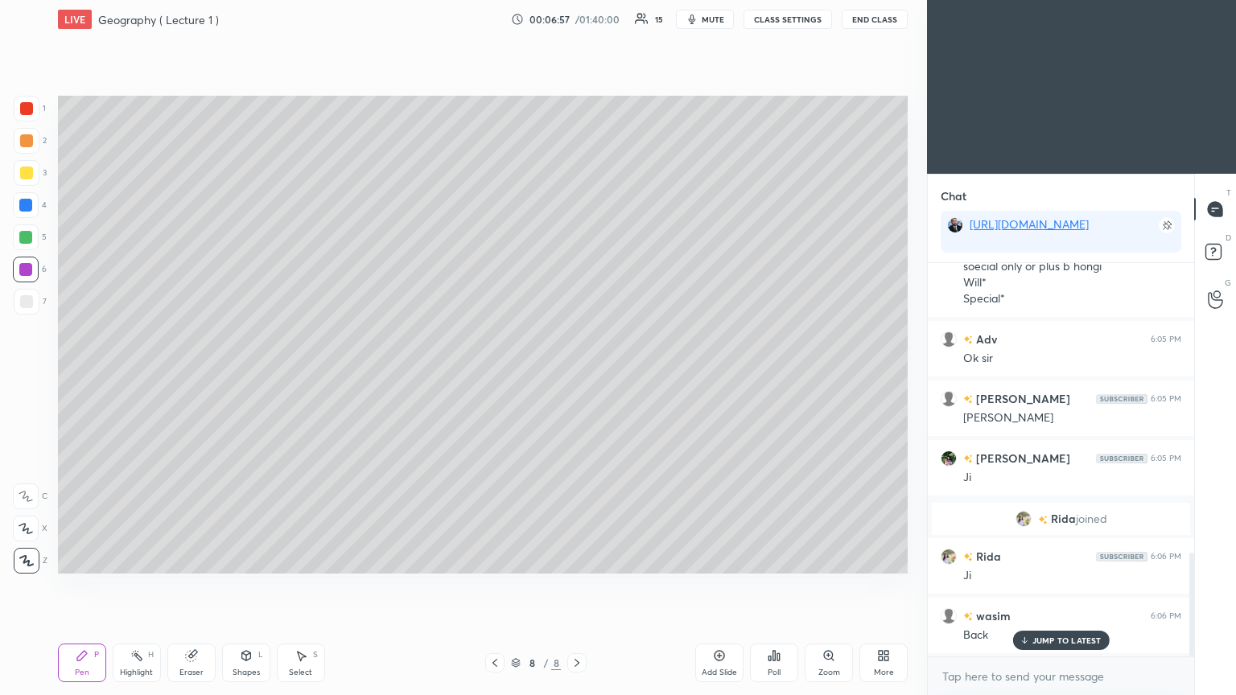
click at [487, 378] on div at bounding box center [494, 663] width 19 height 19
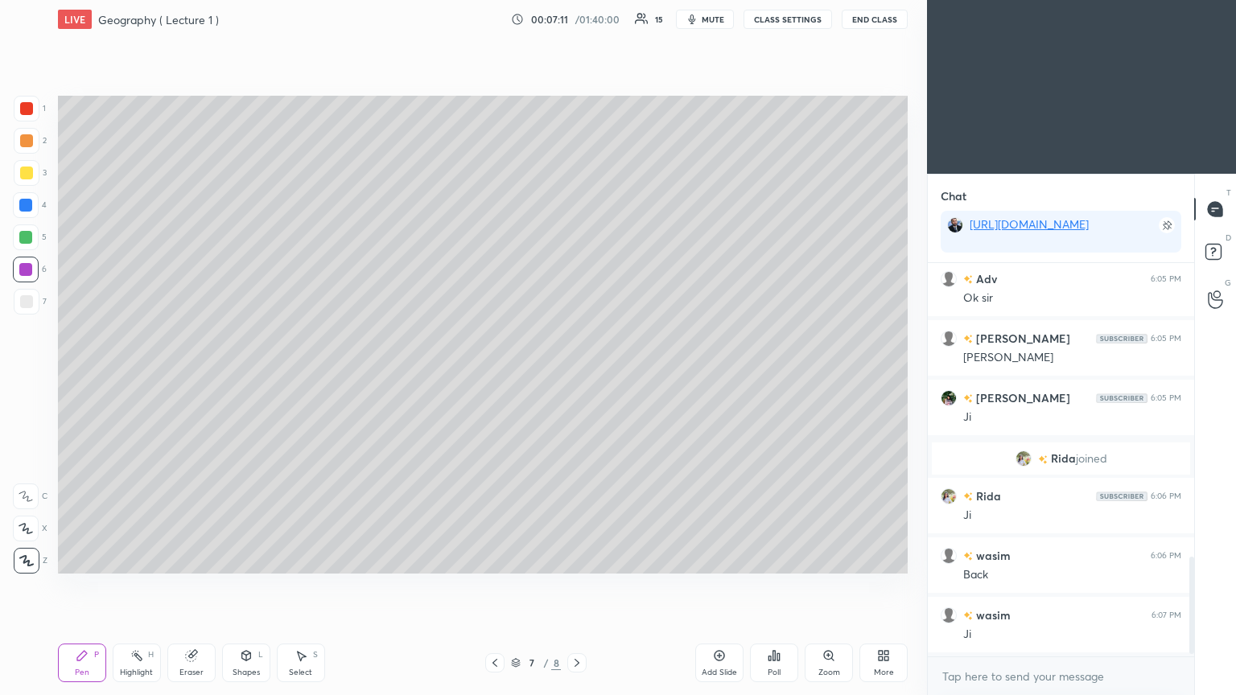
scroll to position [1220, 0]
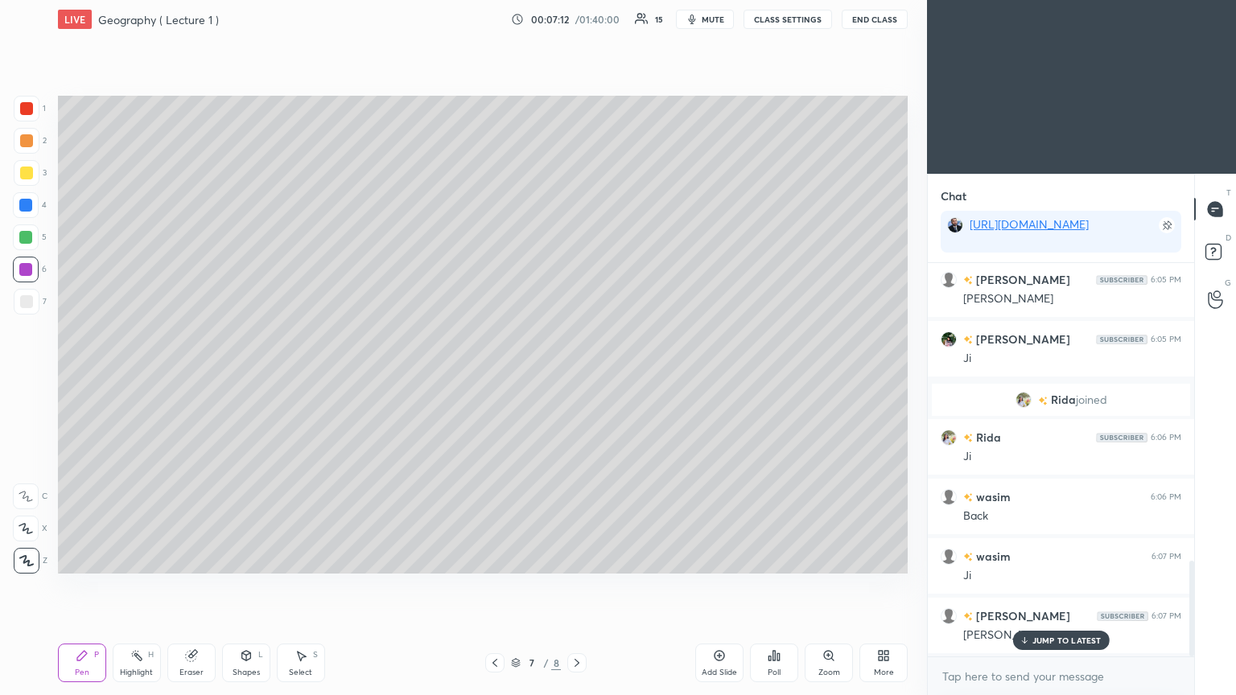
click at [571, 378] on icon at bounding box center [577, 663] width 13 height 13
click at [26, 174] on div at bounding box center [26, 173] width 13 height 13
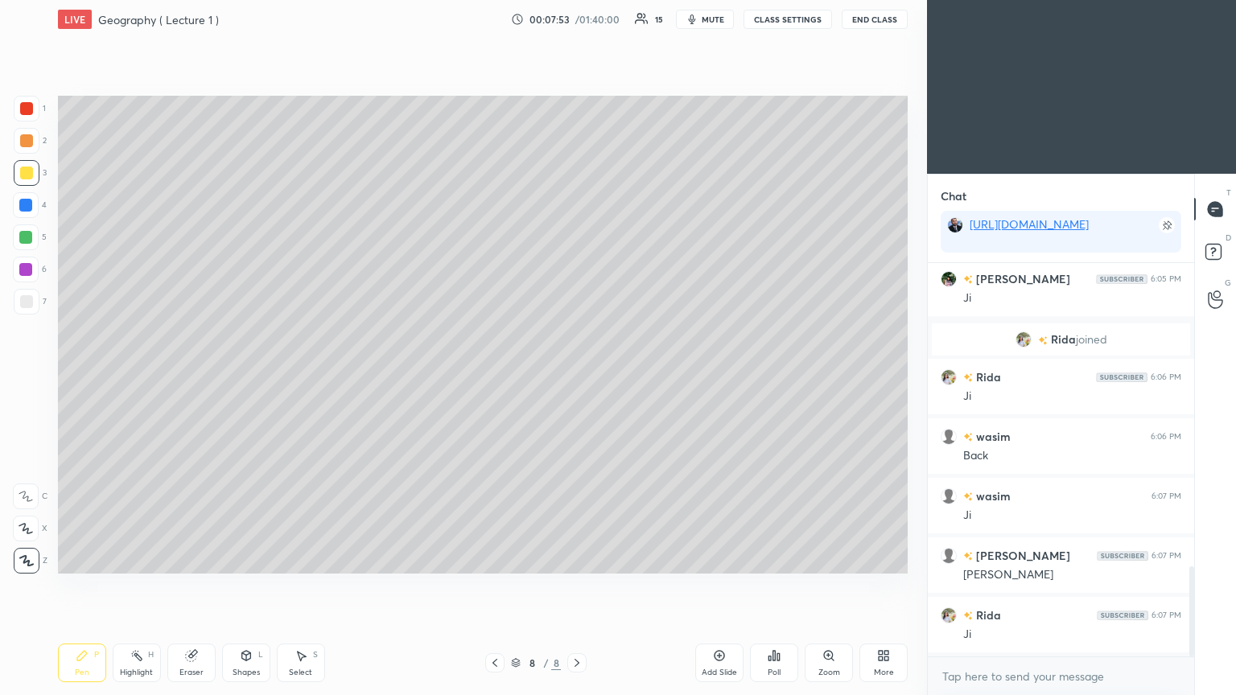
scroll to position [1319, 0]
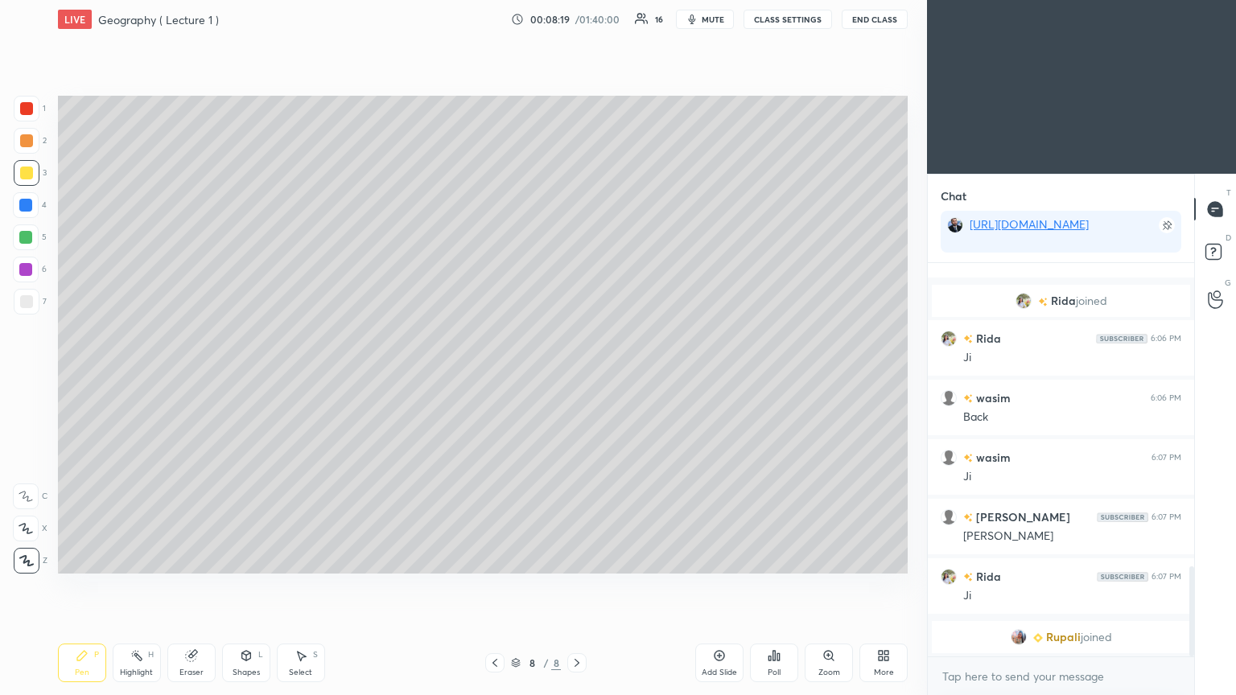
click at [32, 299] on div at bounding box center [26, 301] width 13 height 13
click at [577, 378] on icon at bounding box center [719, 656] width 13 height 13
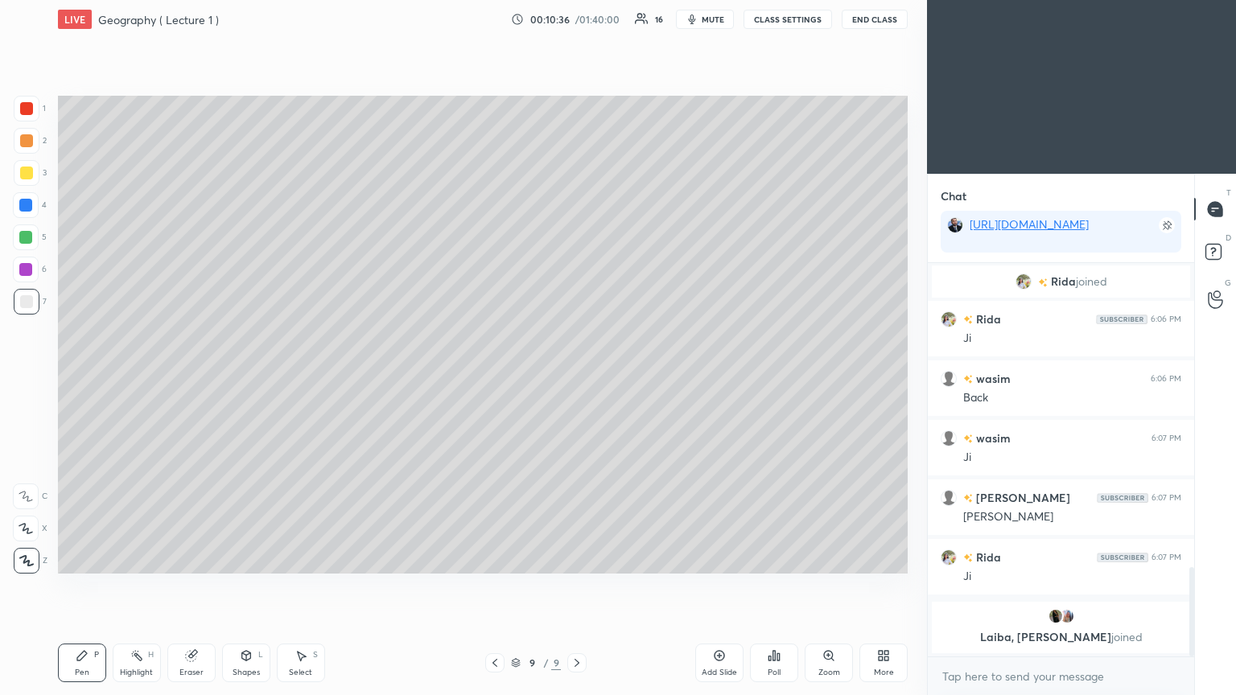
click at [577, 378] on icon at bounding box center [719, 656] width 13 height 13
click at [26, 235] on div at bounding box center [25, 237] width 13 height 13
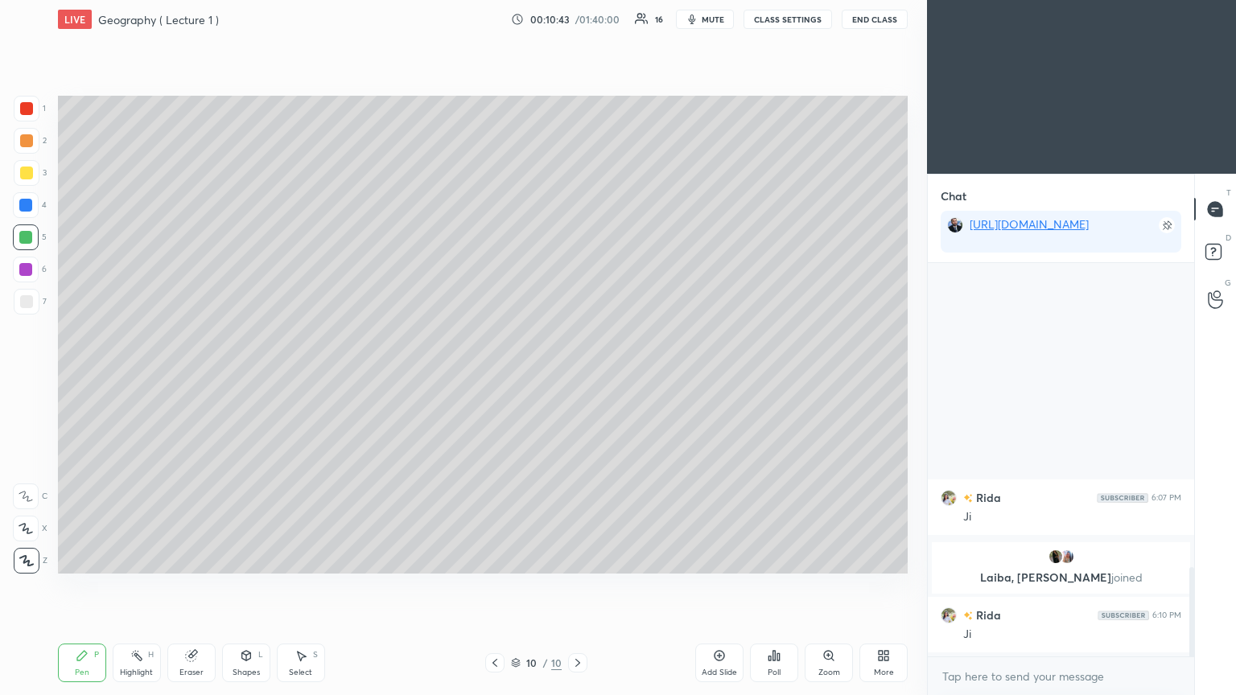
scroll to position [1323, 0]
click at [26, 308] on div at bounding box center [27, 302] width 26 height 26
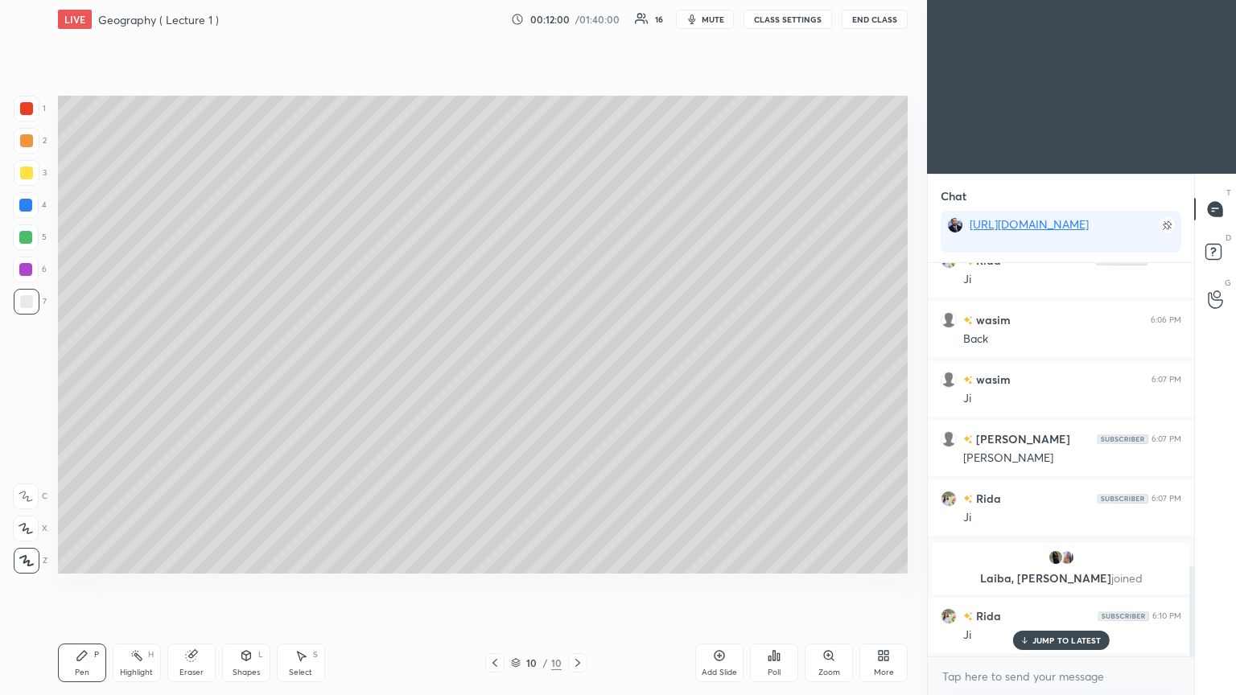
scroll to position [1384, 0]
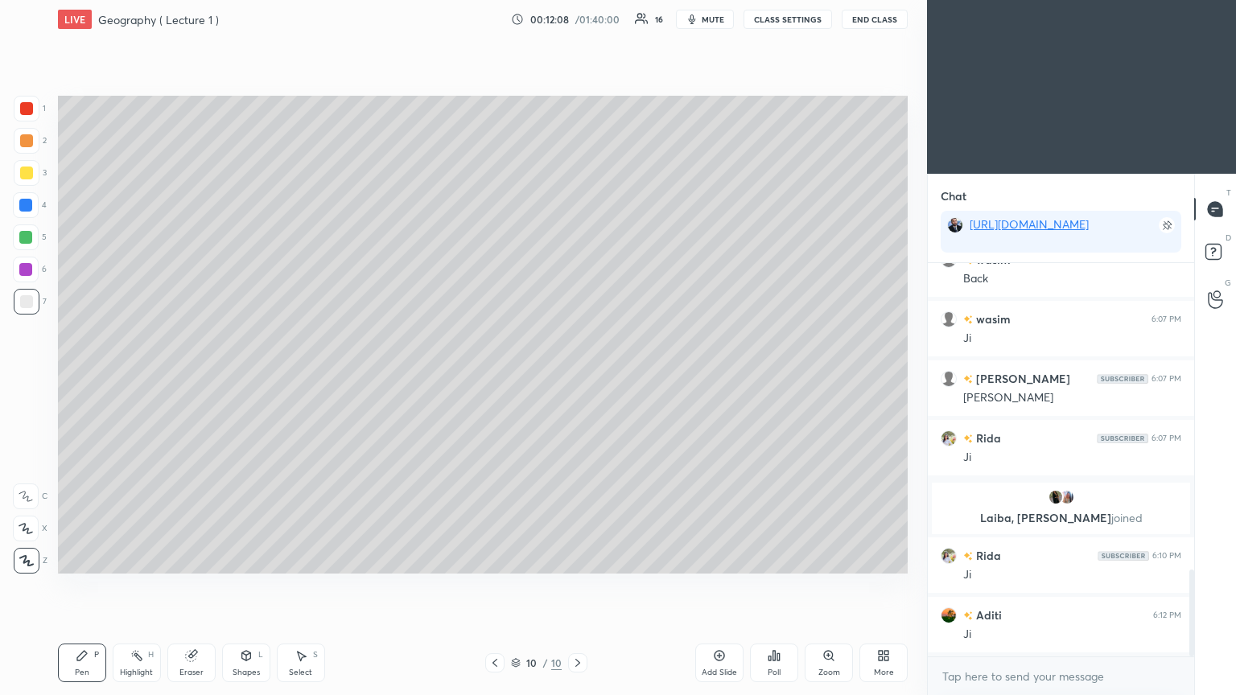
click at [577, 378] on icon at bounding box center [719, 656] width 13 height 13
click at [29, 109] on div at bounding box center [26, 108] width 13 height 13
click at [21, 298] on div at bounding box center [26, 301] width 13 height 13
click at [26, 270] on div at bounding box center [25, 269] width 13 height 13
click at [28, 171] on div at bounding box center [26, 173] width 13 height 13
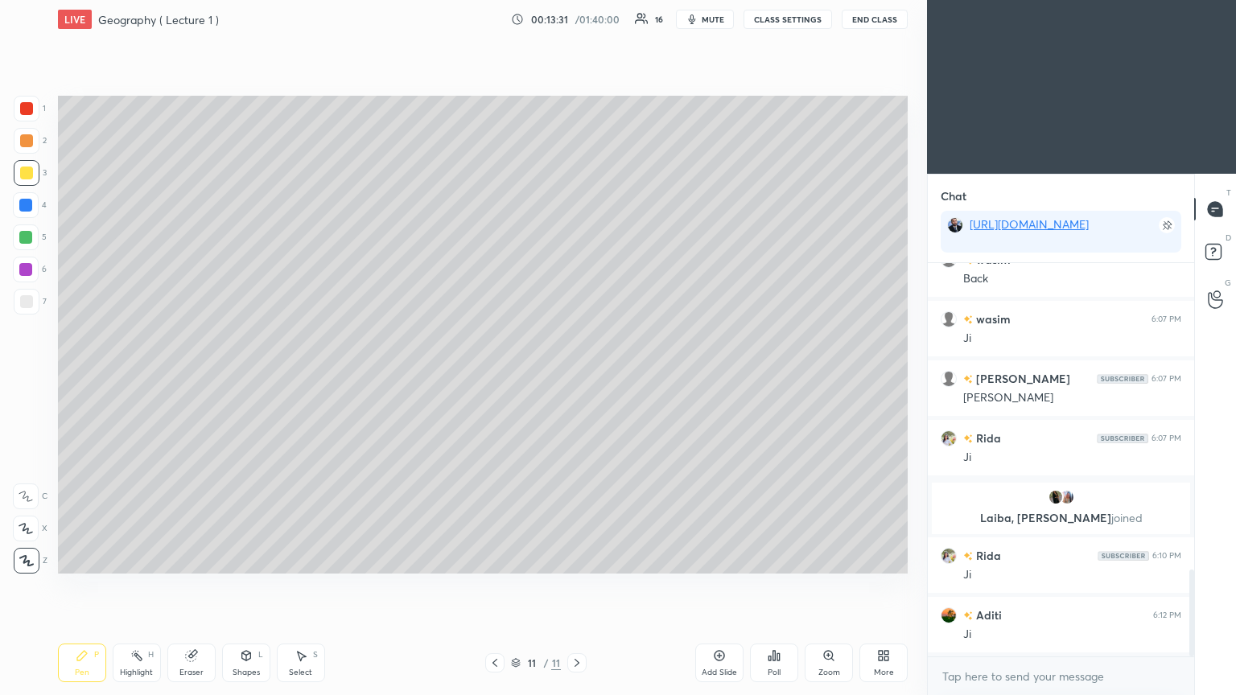
scroll to position [1442, 0]
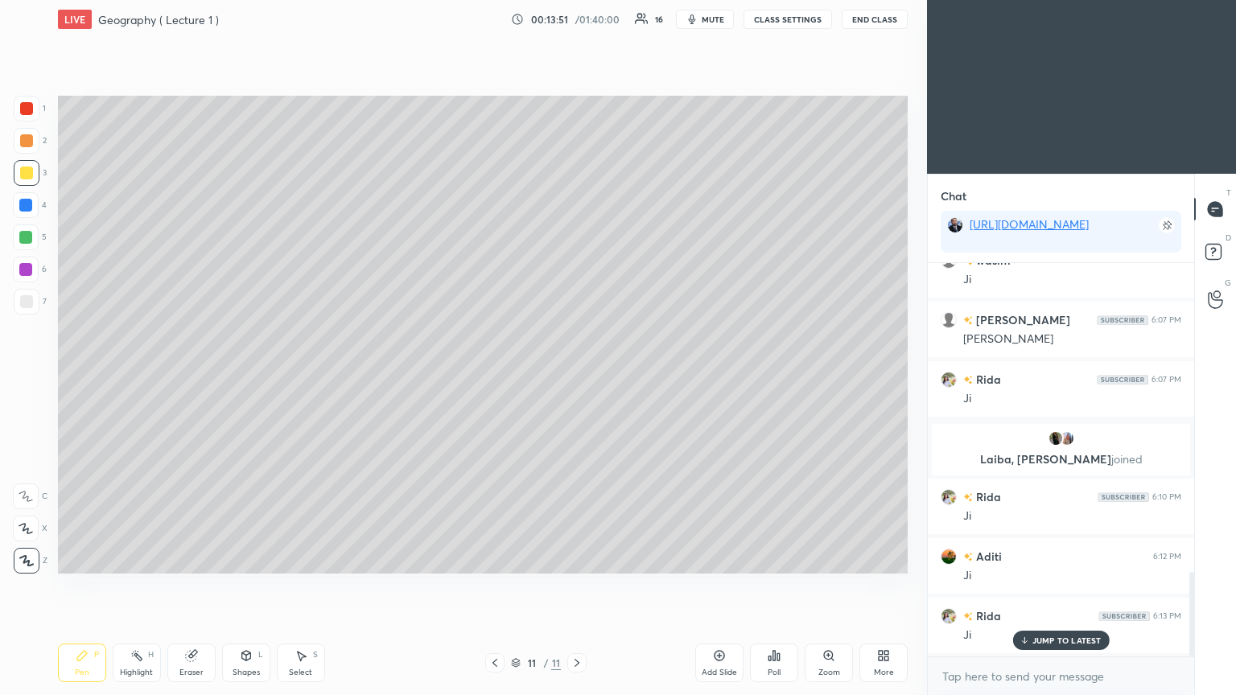
click at [35, 302] on div at bounding box center [27, 302] width 26 height 26
click at [25, 205] on div at bounding box center [25, 205] width 13 height 13
click at [577, 378] on div "Add Slide" at bounding box center [719, 663] width 48 height 39
click at [25, 110] on div at bounding box center [26, 108] width 13 height 13
click at [30, 303] on div at bounding box center [26, 301] width 13 height 13
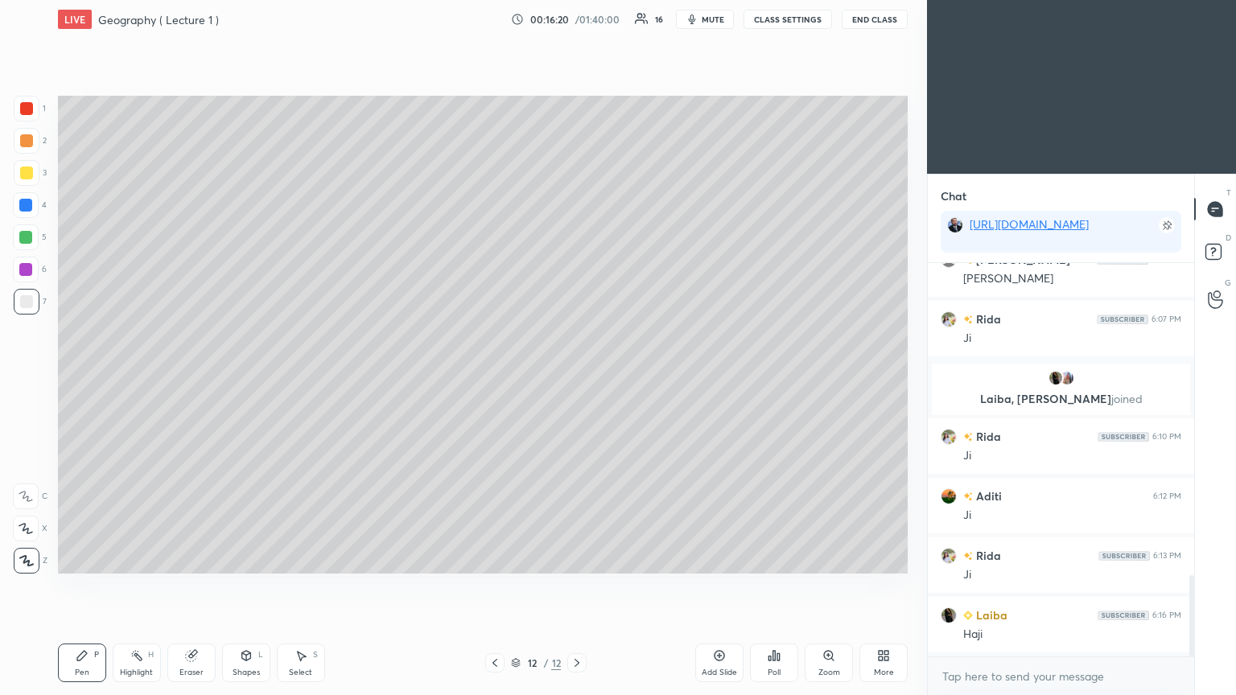
scroll to position [1562, 0]
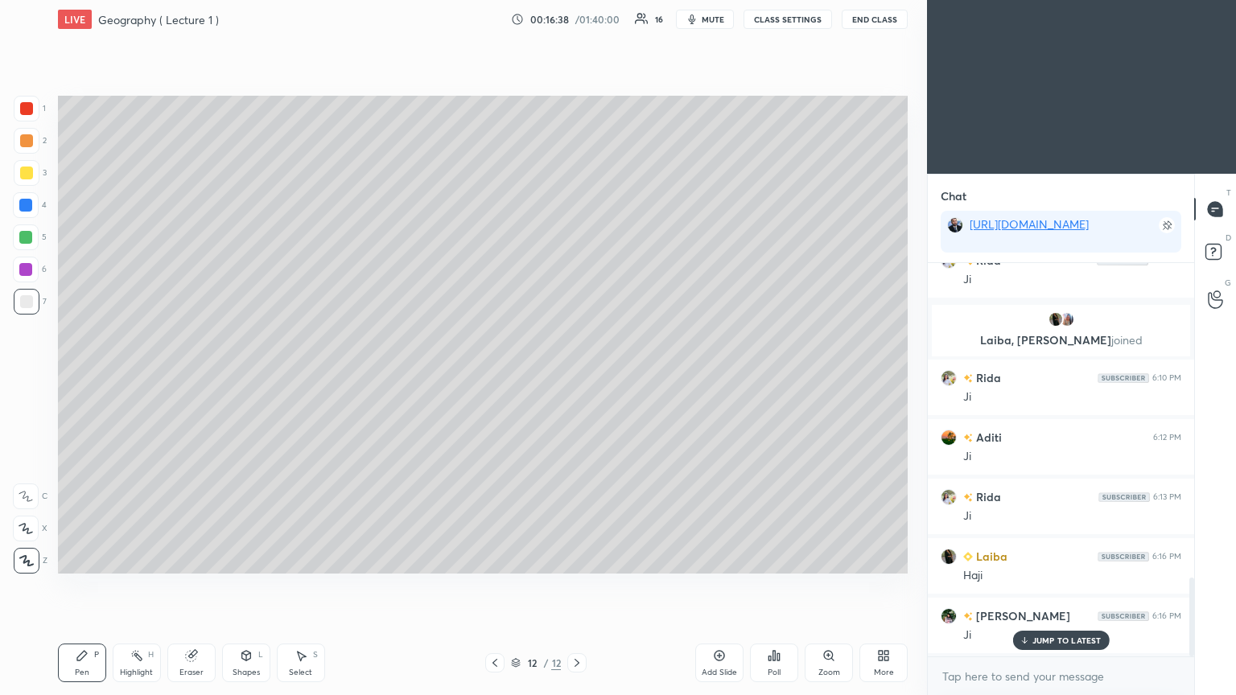
click at [577, 378] on icon at bounding box center [719, 656] width 13 height 13
click at [35, 107] on div at bounding box center [27, 109] width 26 height 26
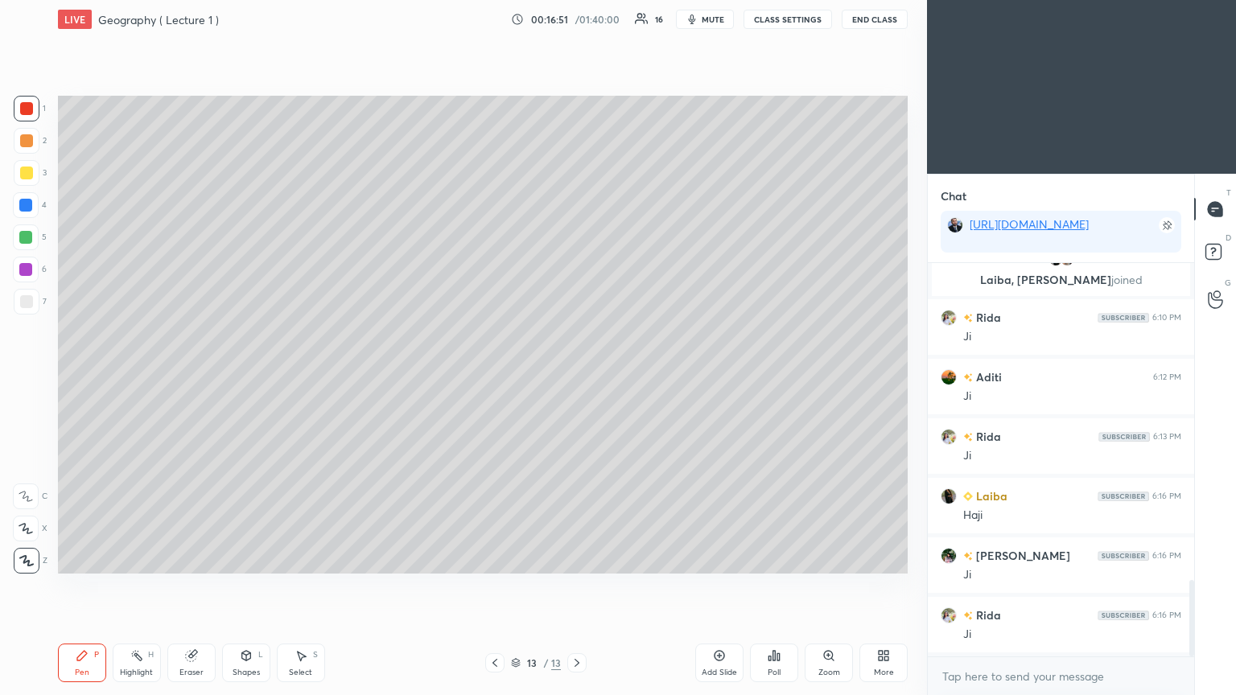
click at [499, 378] on icon at bounding box center [495, 663] width 13 height 13
click at [497, 378] on icon at bounding box center [495, 663] width 13 height 13
click at [573, 378] on icon at bounding box center [577, 663] width 13 height 13
click at [576, 378] on icon at bounding box center [577, 663] width 13 height 13
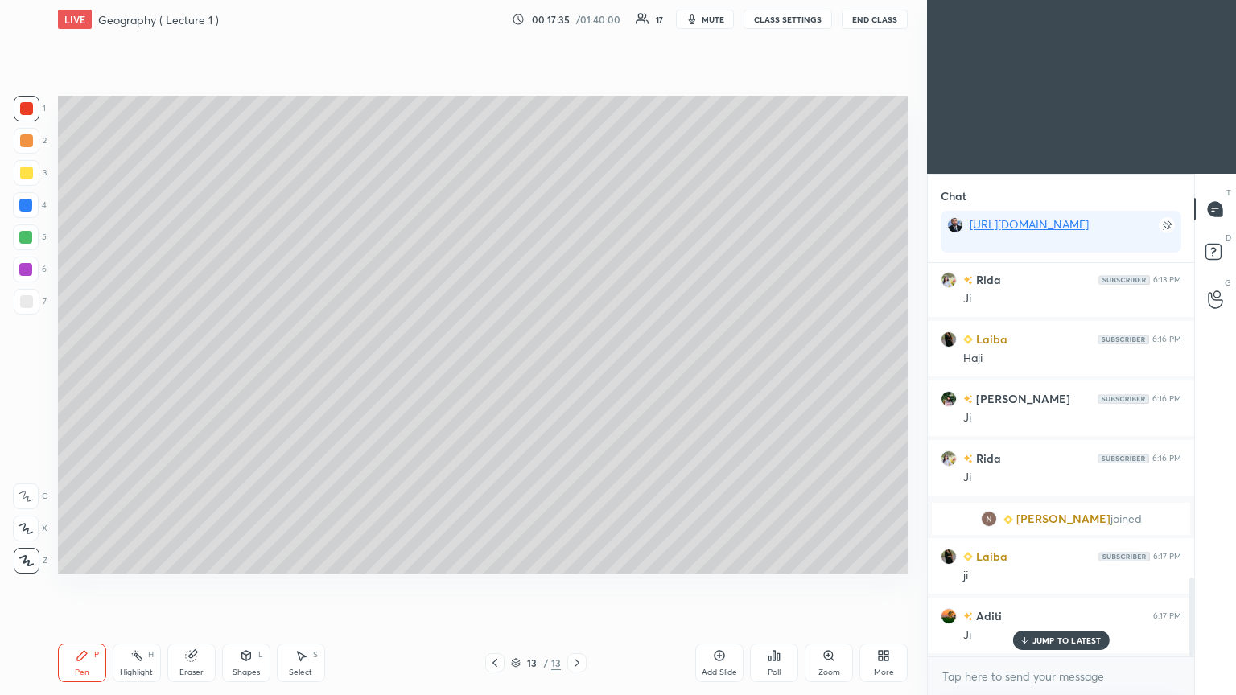
scroll to position [1625, 0]
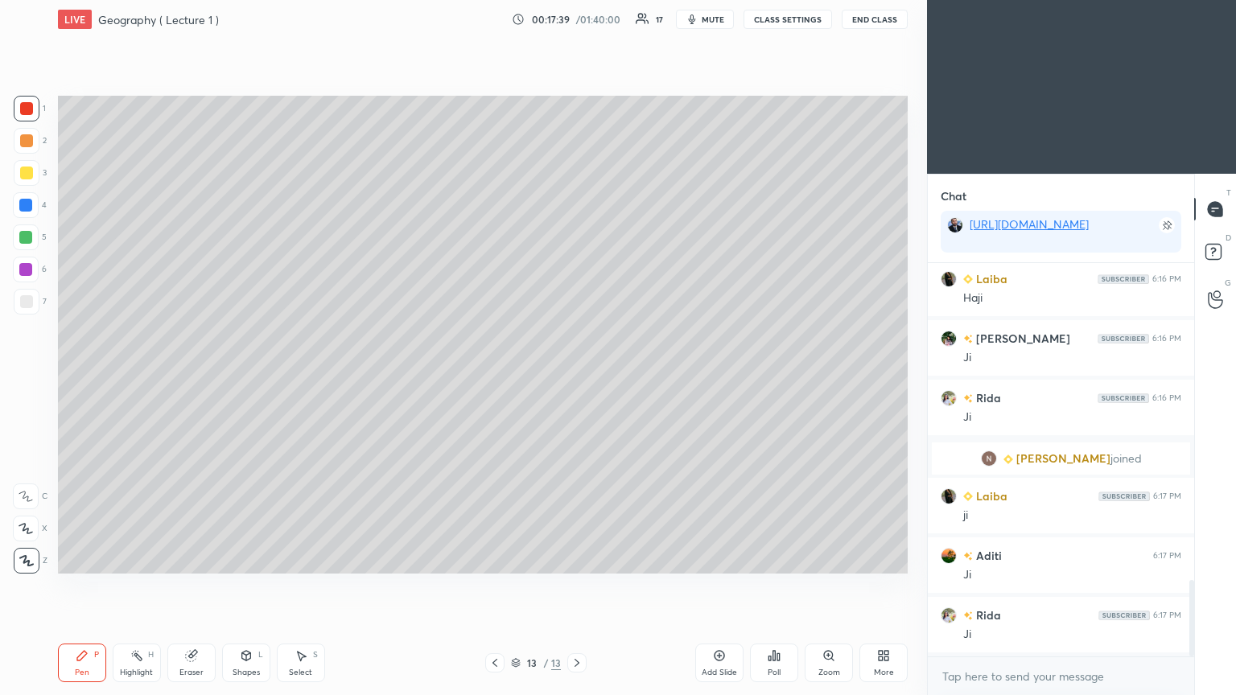
click at [25, 300] on div at bounding box center [26, 301] width 13 height 13
click at [32, 269] on div at bounding box center [26, 270] width 26 height 26
click at [29, 174] on div at bounding box center [26, 173] width 13 height 13
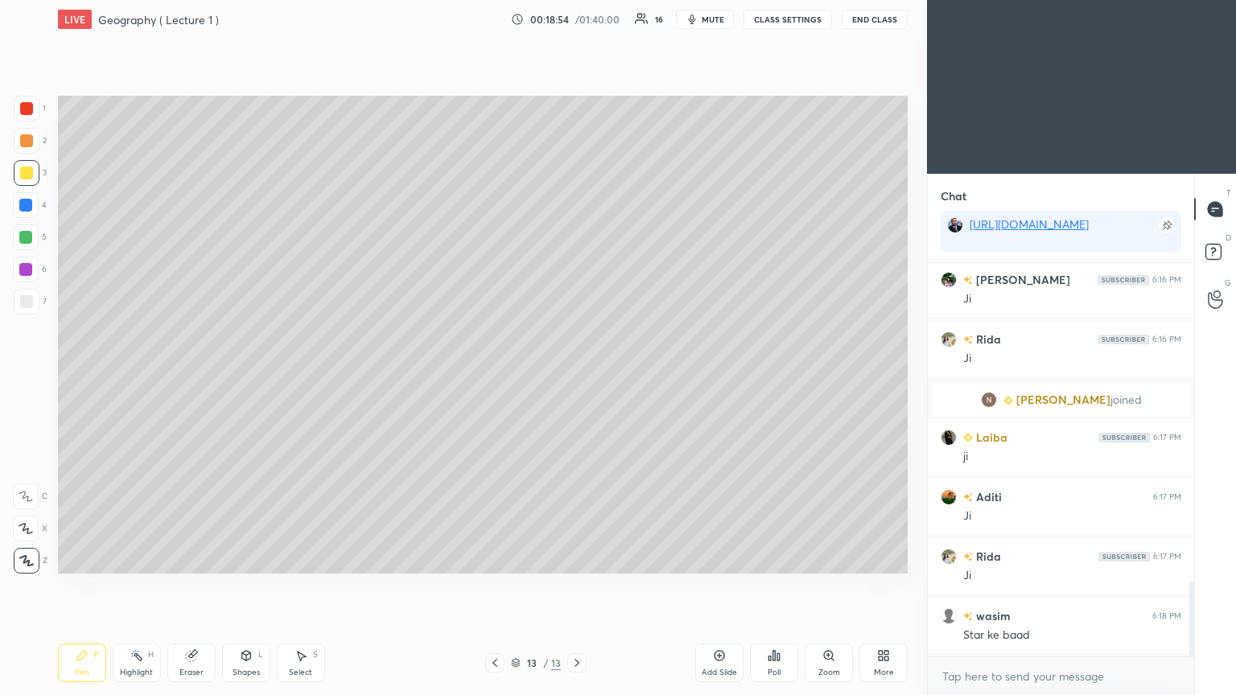
click at [30, 300] on div at bounding box center [26, 301] width 13 height 13
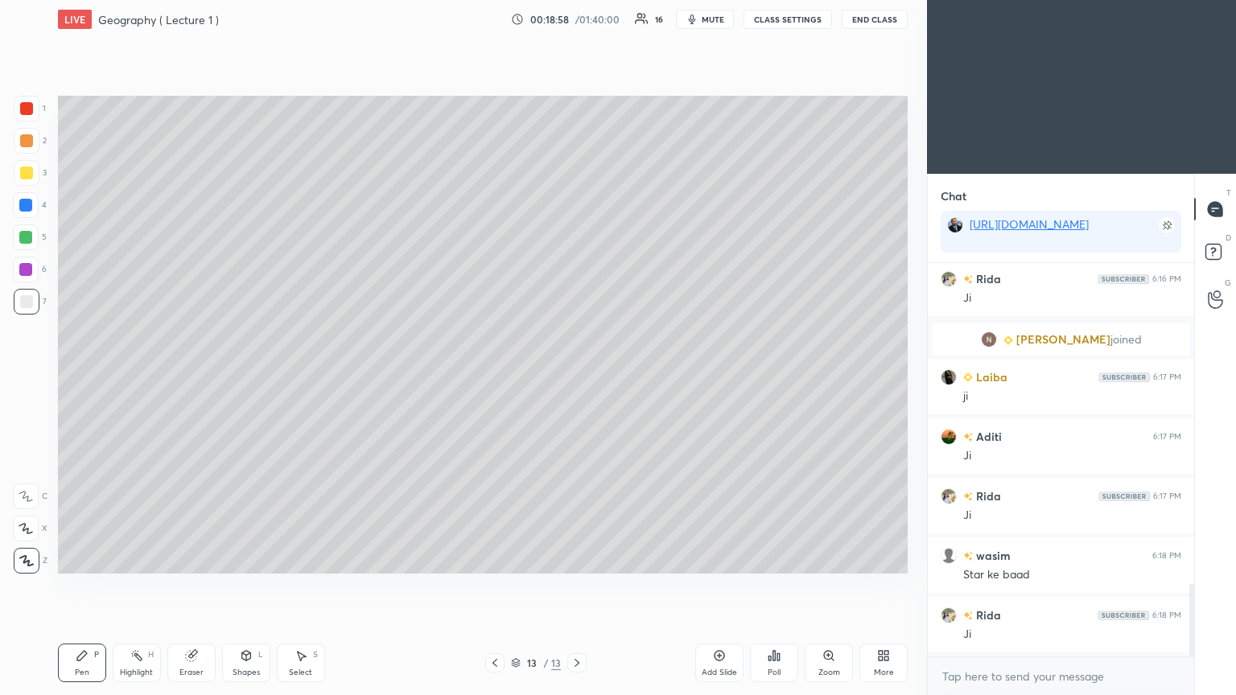
click at [19, 268] on div at bounding box center [25, 269] width 13 height 13
click at [26, 239] on div at bounding box center [25, 237] width 13 height 13
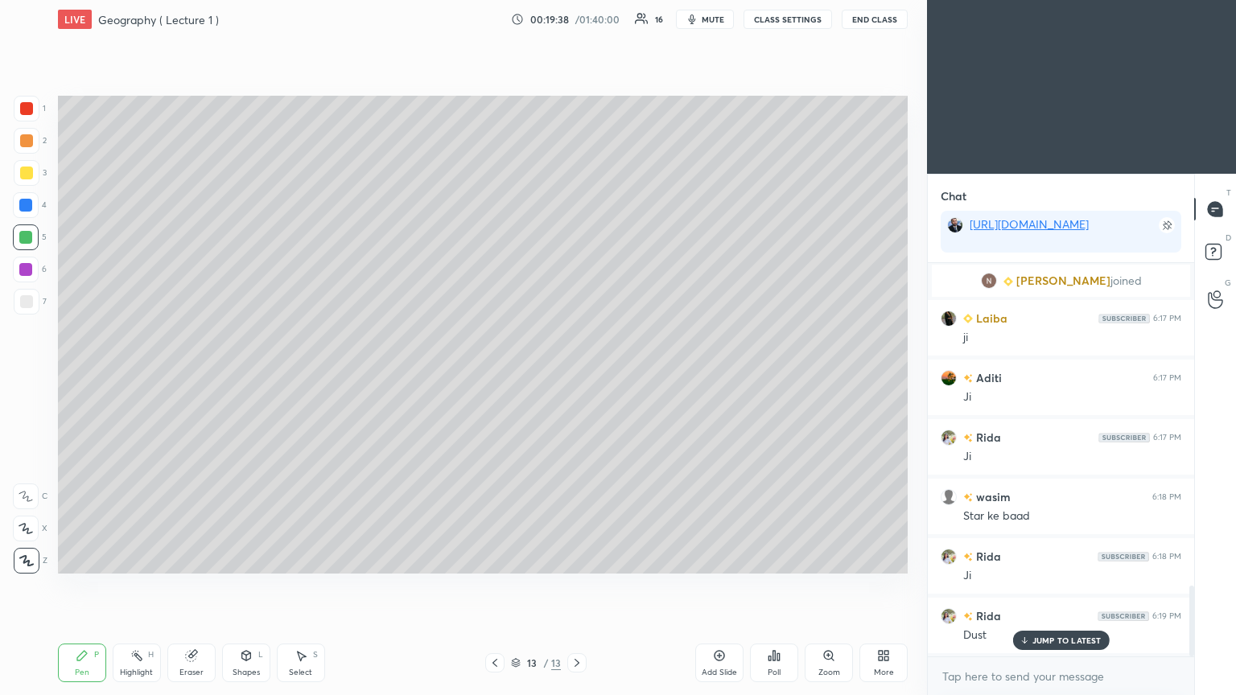
click at [26, 208] on div at bounding box center [25, 205] width 13 height 13
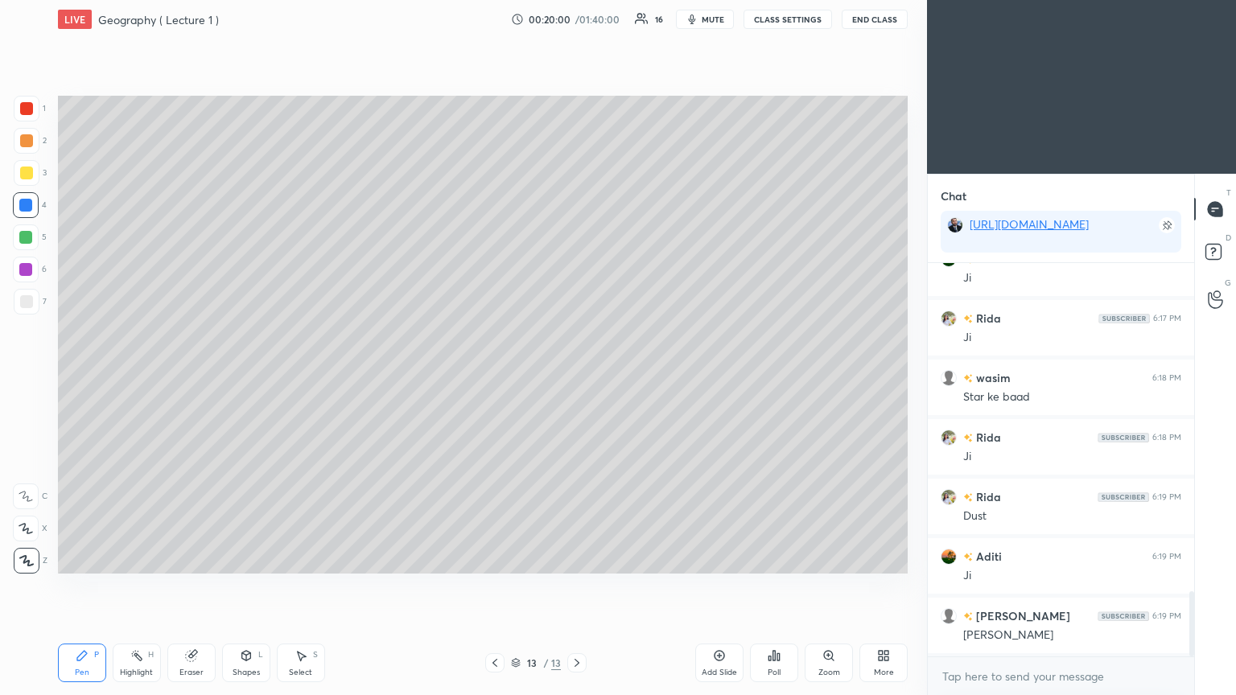
scroll to position [1983, 0]
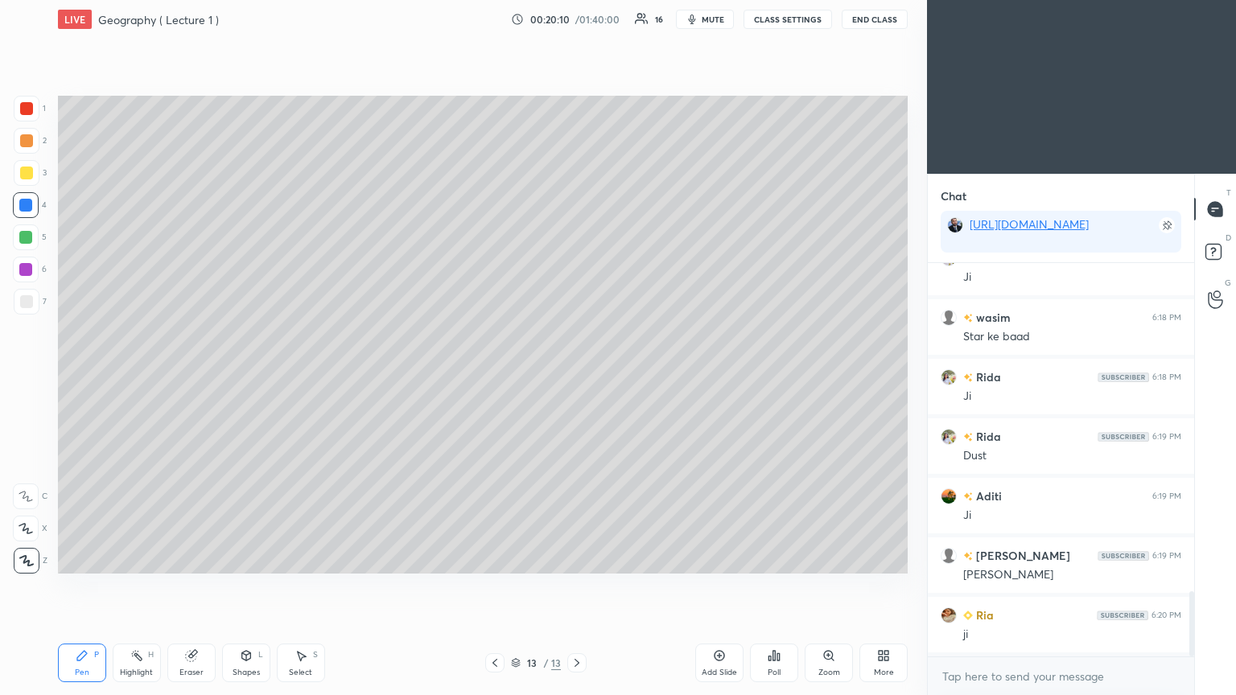
click at [577, 378] on div "Add Slide" at bounding box center [719, 663] width 48 height 39
click at [30, 109] on div at bounding box center [26, 108] width 13 height 13
click at [30, 303] on div at bounding box center [26, 301] width 13 height 13
click at [28, 277] on div at bounding box center [26, 270] width 26 height 26
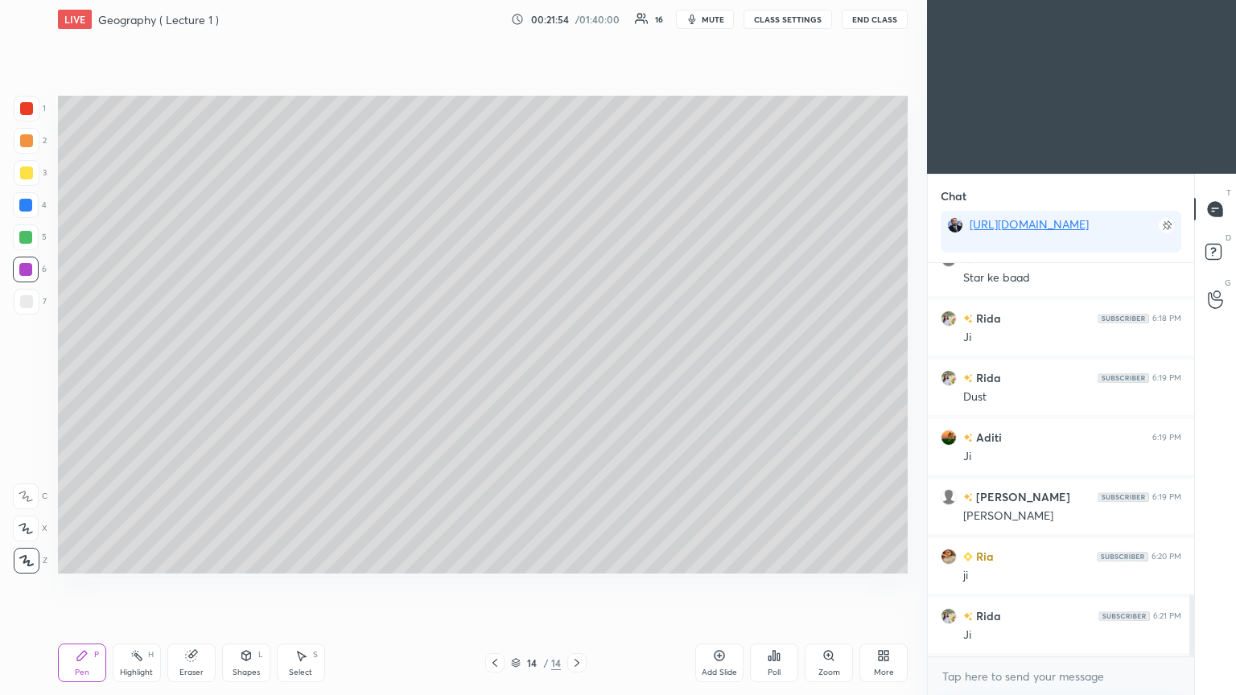
scroll to position [2102, 0]
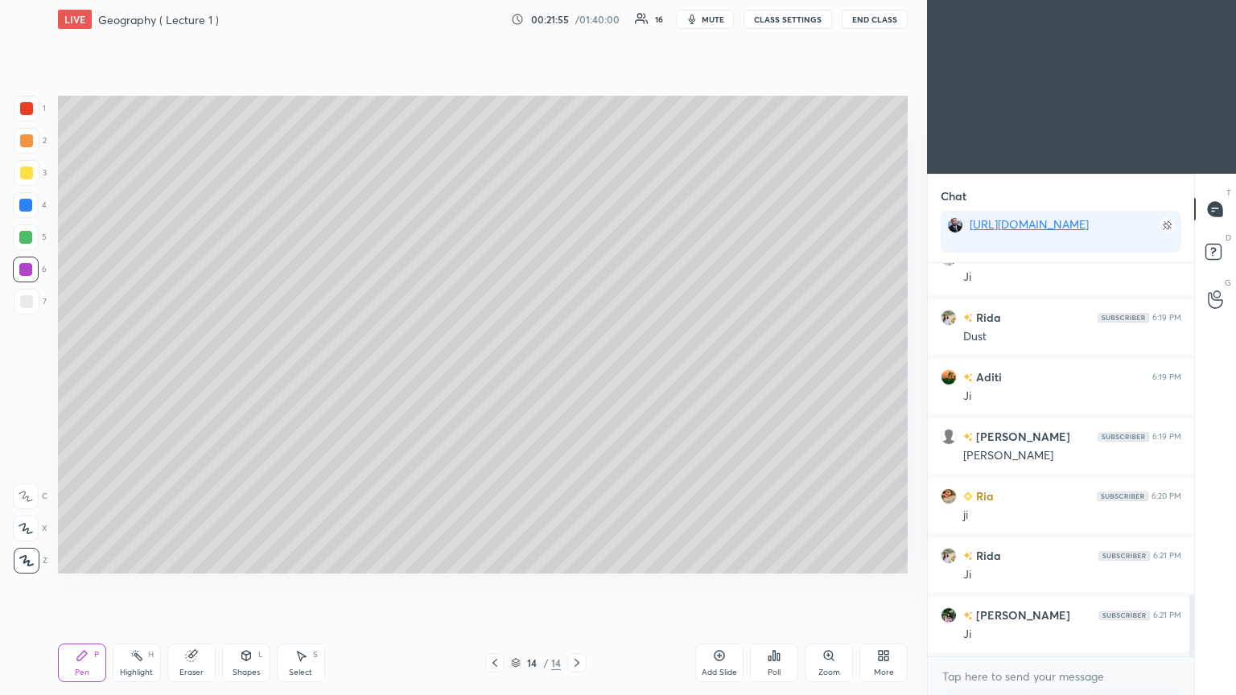
click at [195, 378] on icon at bounding box center [191, 656] width 10 height 10
click at [79, 378] on icon at bounding box center [82, 656] width 10 height 10
click at [26, 204] on div at bounding box center [25, 205] width 13 height 13
click at [577, 378] on div "Add Slide" at bounding box center [719, 663] width 48 height 39
click at [24, 301] on div at bounding box center [26, 301] width 13 height 13
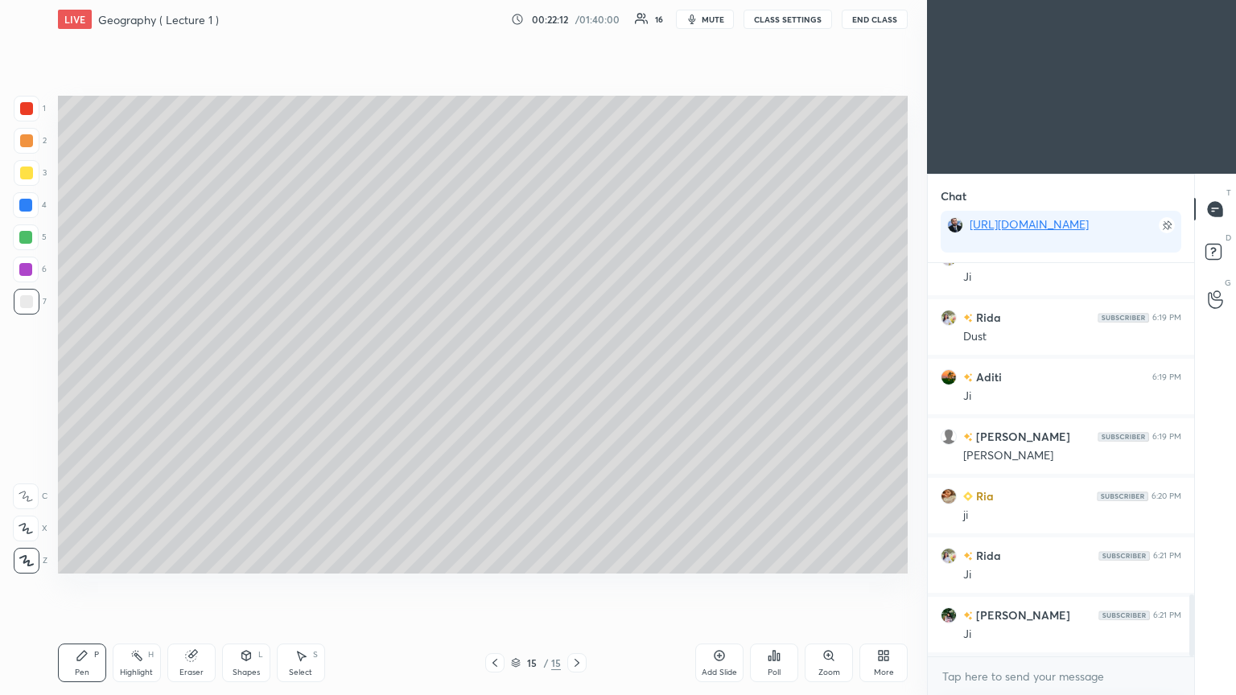
click at [190, 378] on icon at bounding box center [191, 656] width 10 height 10
click at [28, 378] on span "Erase all" at bounding box center [26, 560] width 24 height 11
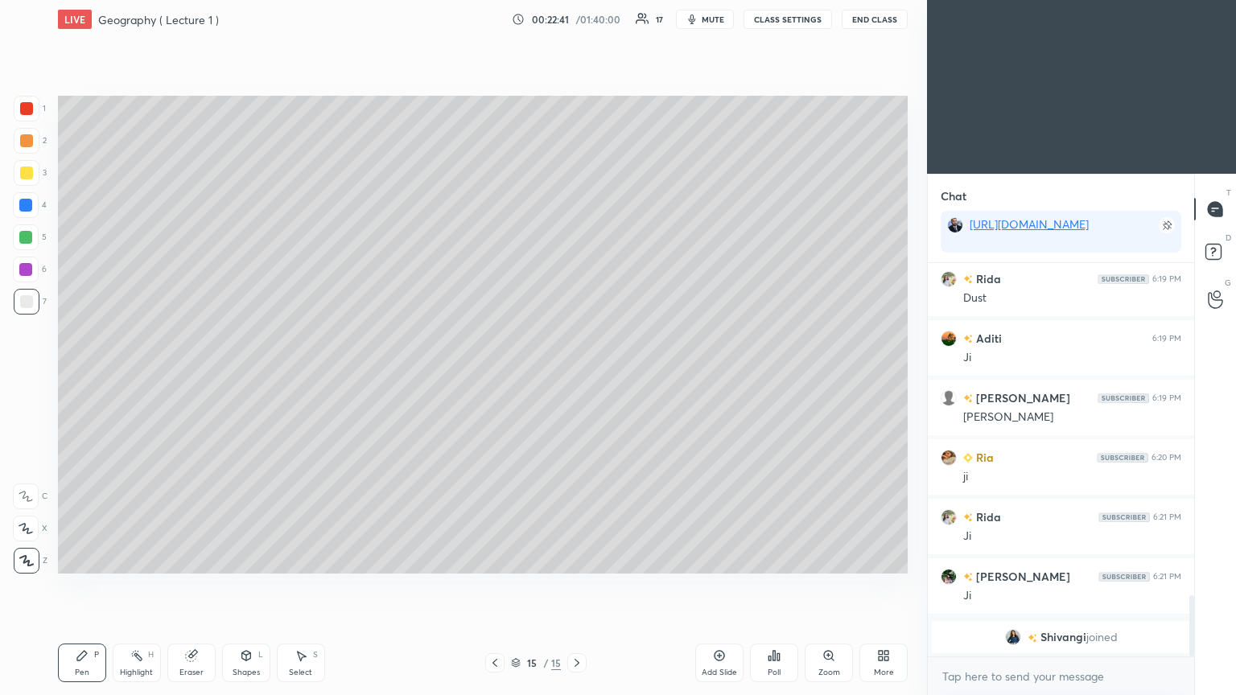
click at [23, 206] on div at bounding box center [25, 205] width 13 height 13
click at [29, 174] on div at bounding box center [26, 173] width 13 height 13
click at [29, 303] on div at bounding box center [26, 301] width 13 height 13
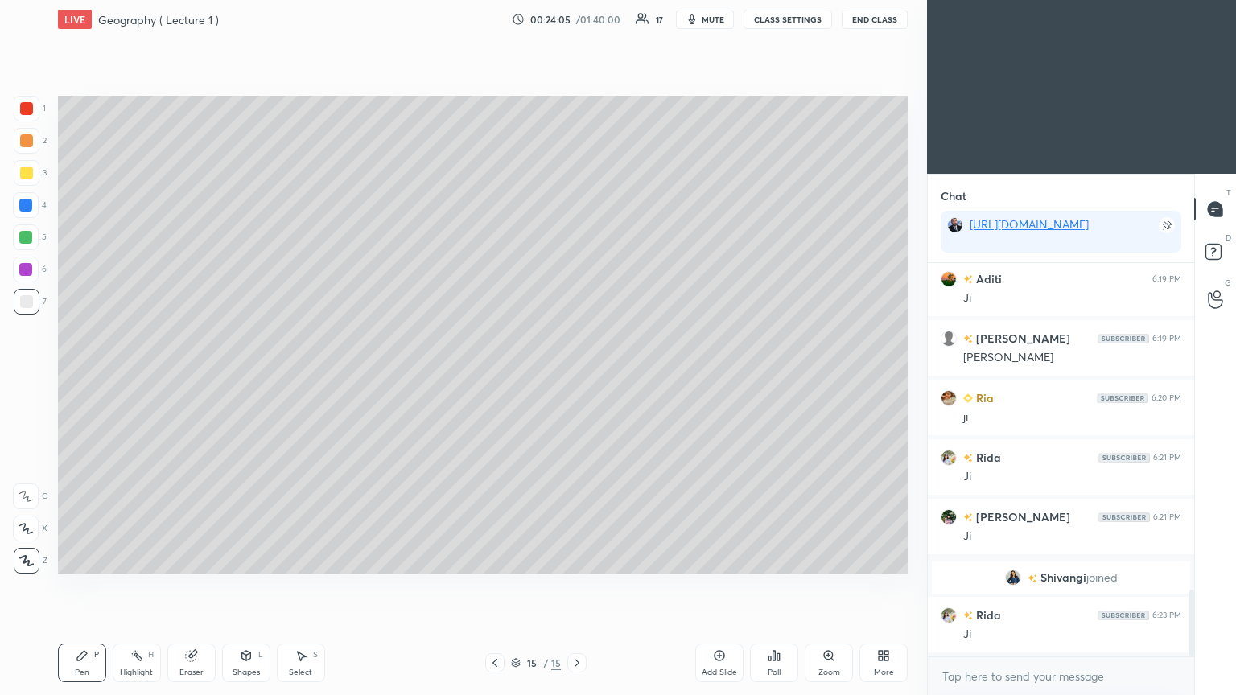
click at [577, 378] on icon at bounding box center [719, 656] width 13 height 13
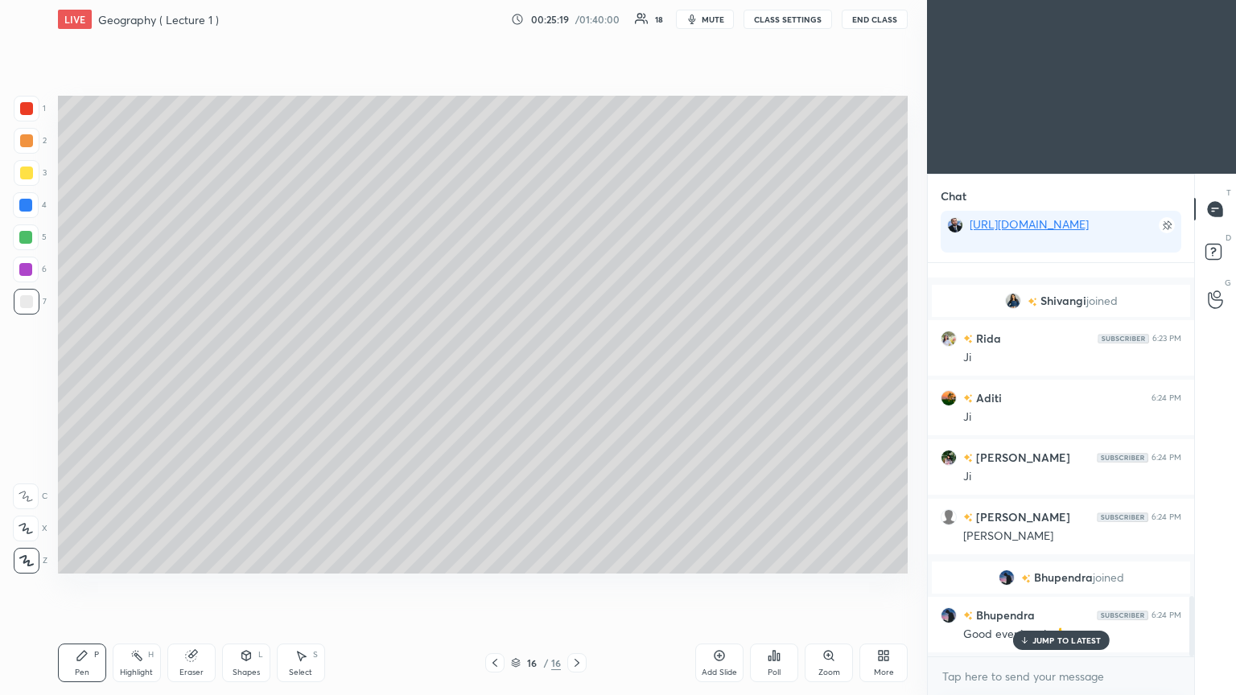
scroll to position [2183, 0]
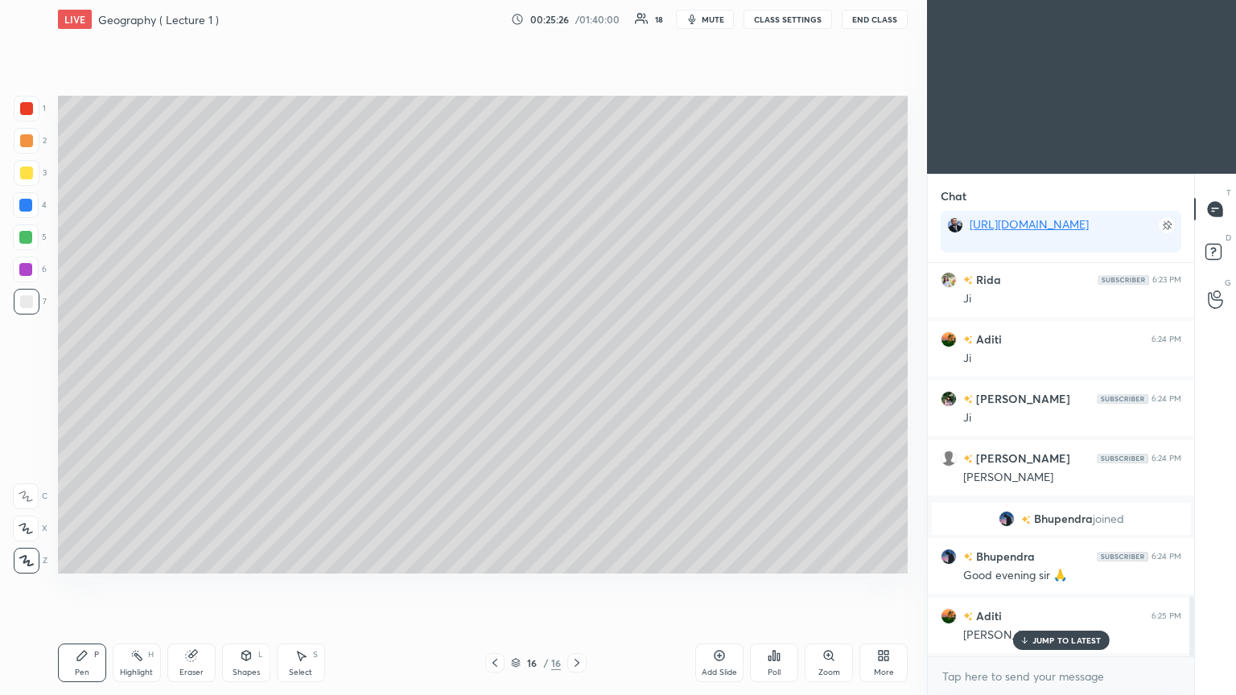
click at [577, 378] on div "JUMP TO LATEST" at bounding box center [1061, 640] width 97 height 19
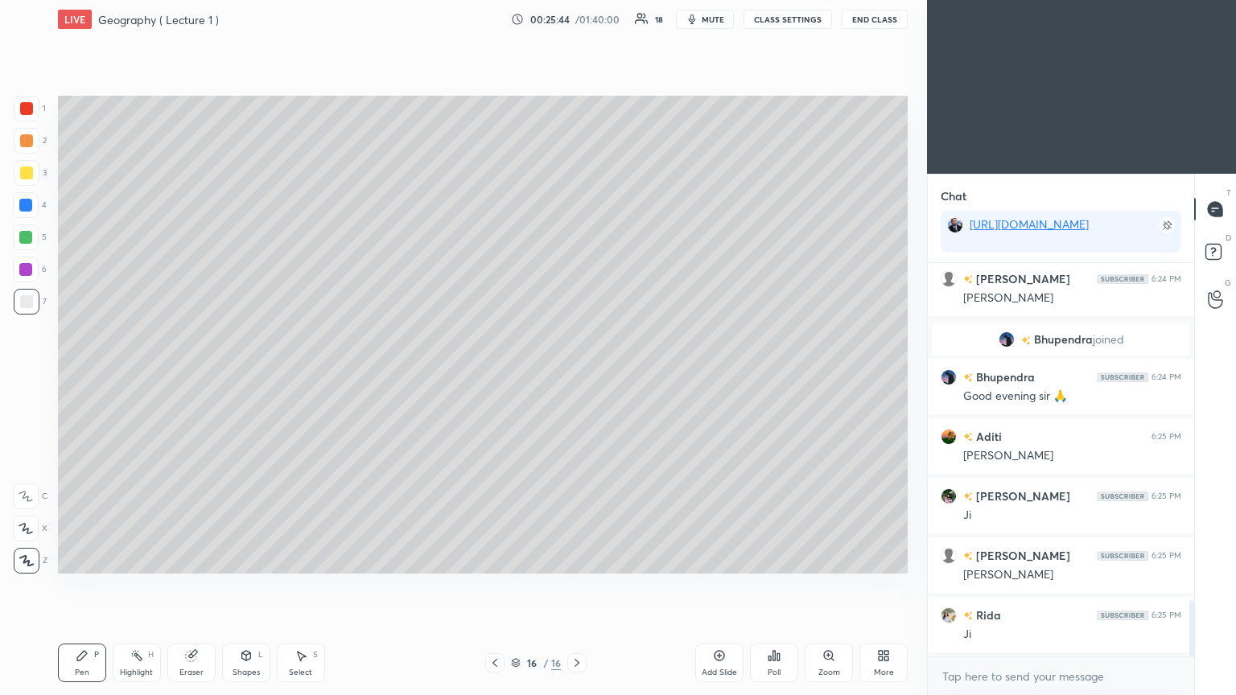
scroll to position [2421, 0]
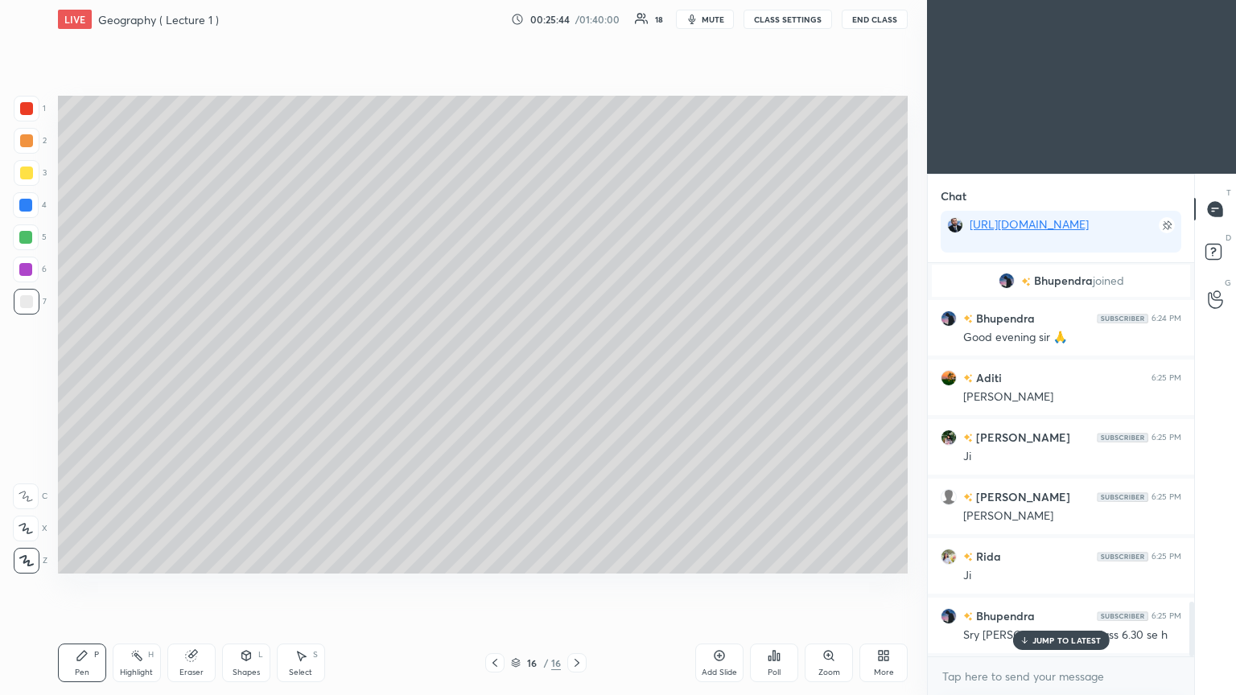
click at [577, 378] on icon at bounding box center [720, 656] width 10 height 10
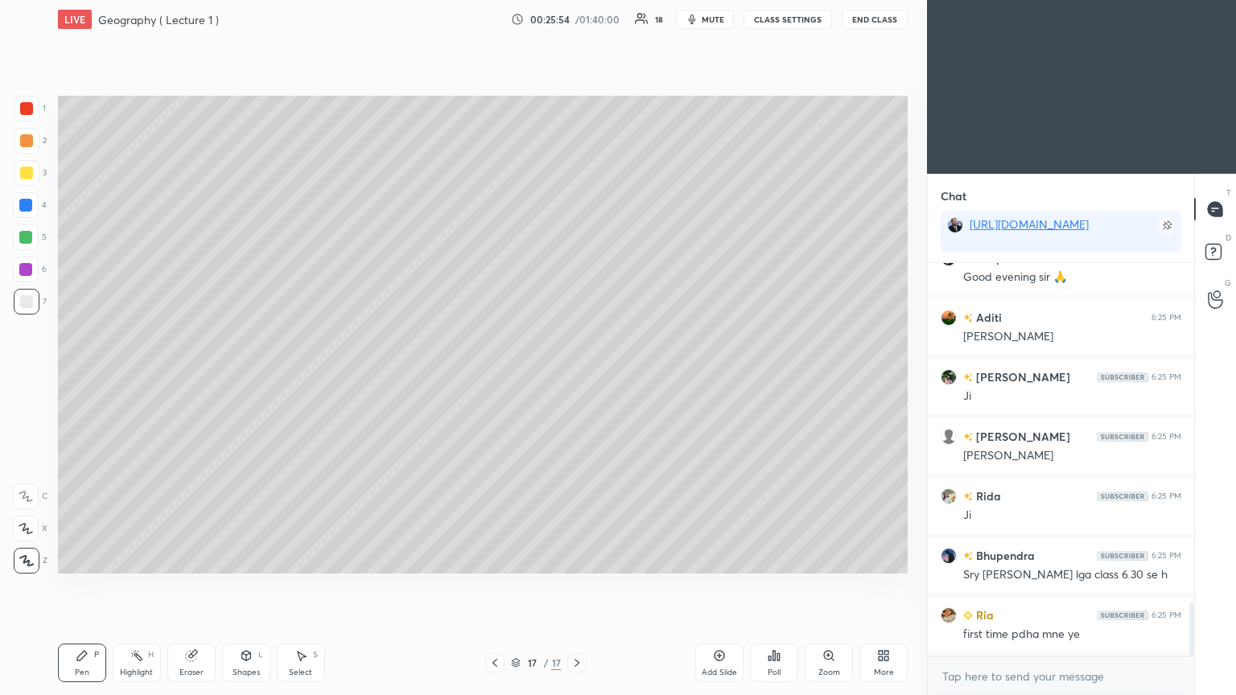
click at [27, 270] on div at bounding box center [25, 269] width 13 height 13
click at [30, 208] on div at bounding box center [25, 205] width 13 height 13
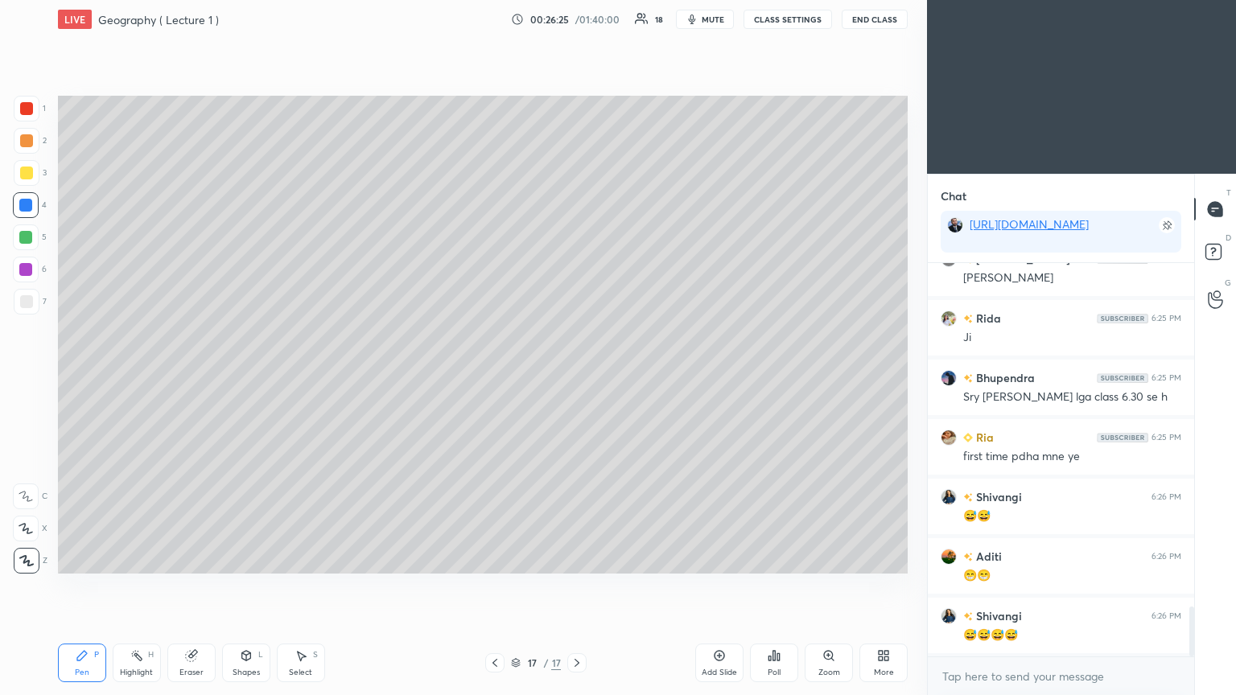
scroll to position [2720, 0]
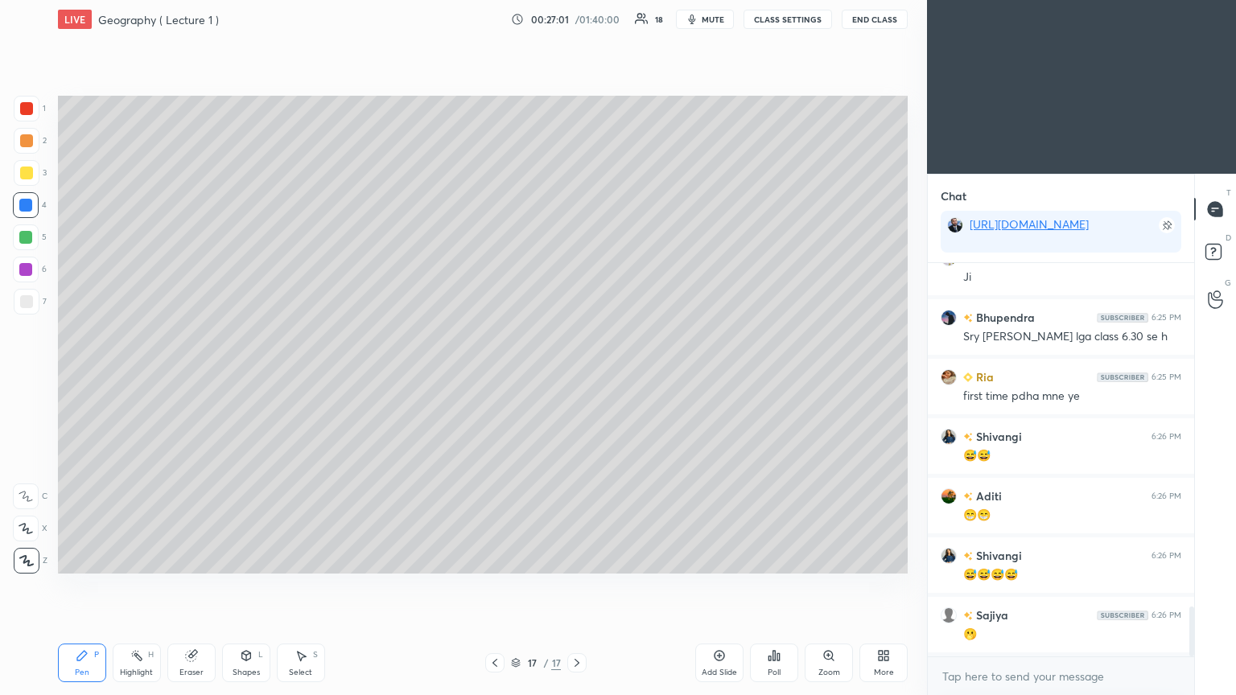
click at [26, 299] on div at bounding box center [26, 301] width 13 height 13
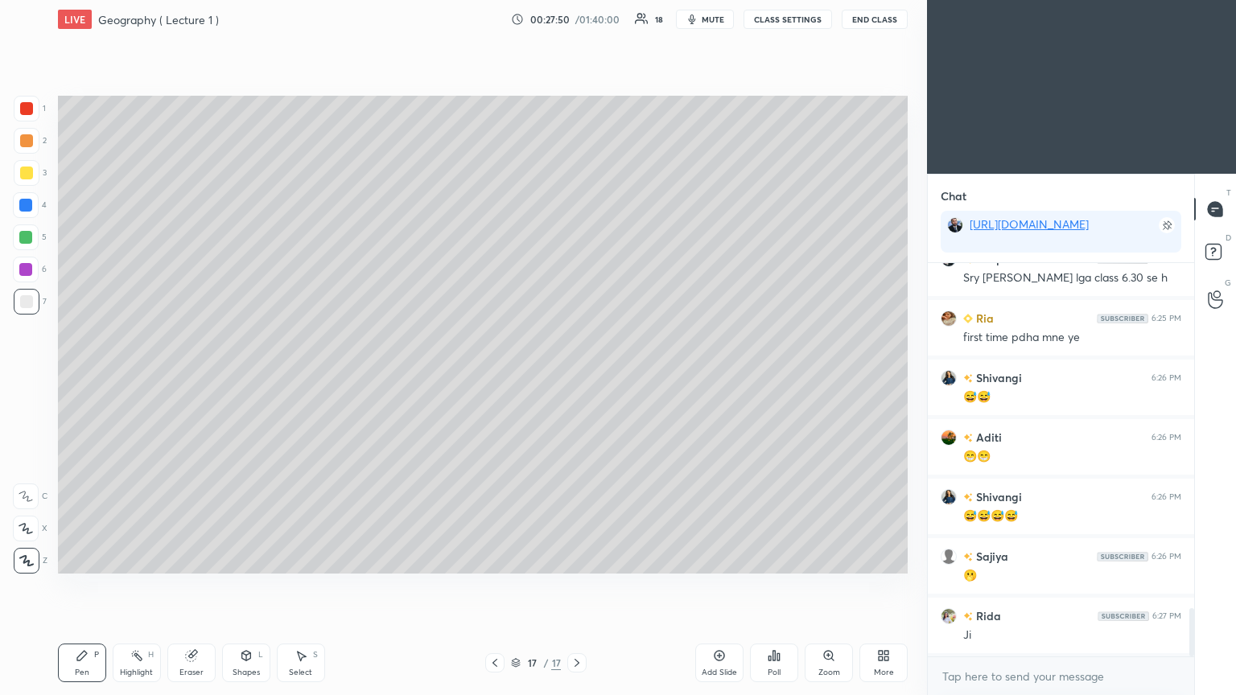
scroll to position [2839, 0]
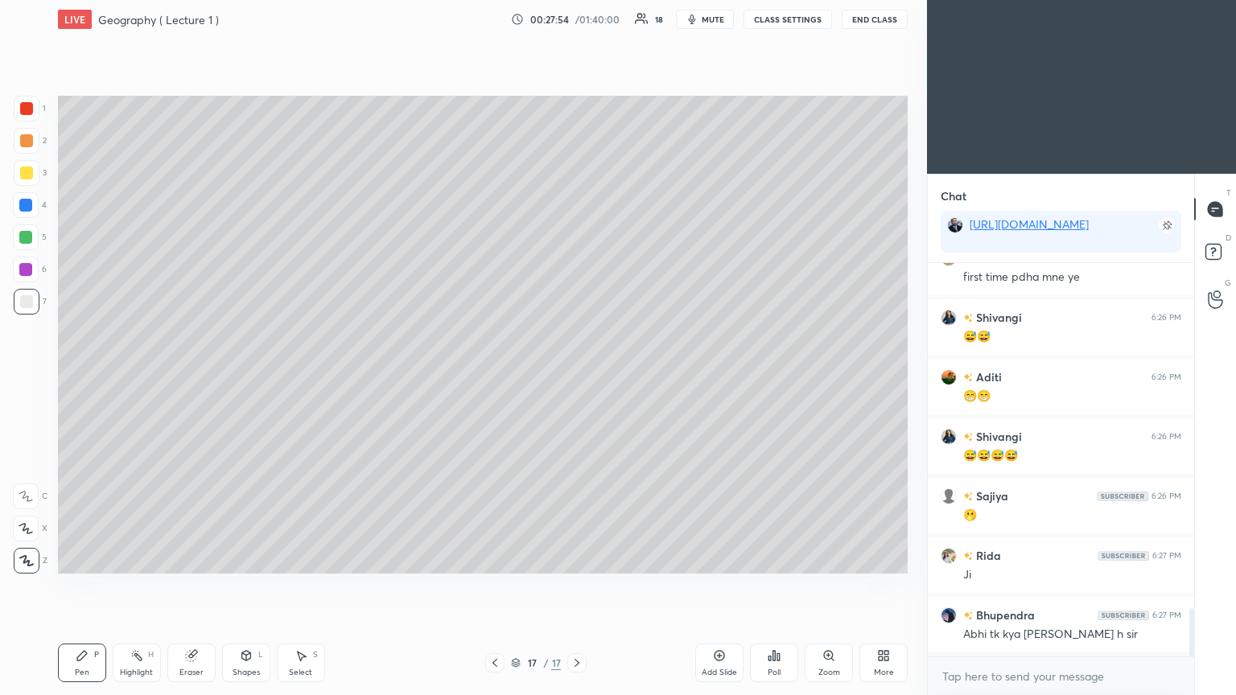
click at [493, 378] on icon at bounding box center [495, 663] width 13 height 13
click at [496, 378] on icon at bounding box center [495, 663] width 13 height 13
click at [498, 378] on div at bounding box center [494, 663] width 19 height 19
click at [497, 378] on div at bounding box center [494, 663] width 19 height 19
click at [496, 378] on div at bounding box center [494, 663] width 19 height 19
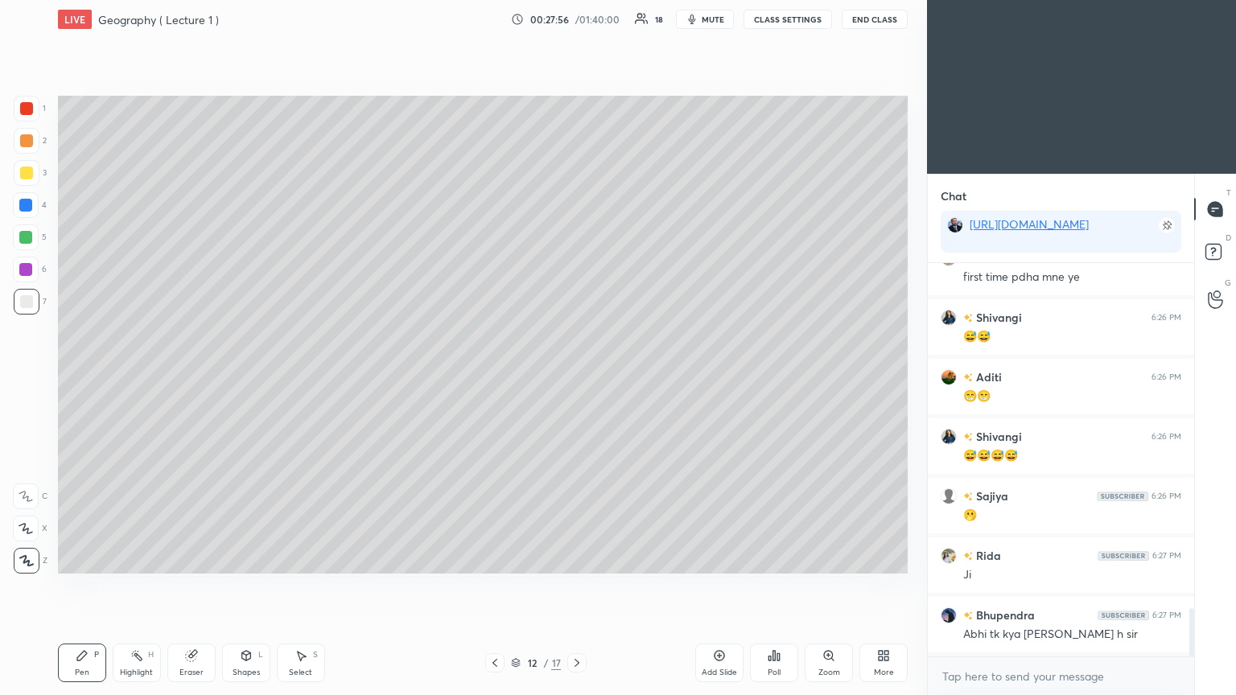
click at [496, 378] on div at bounding box center [494, 663] width 19 height 19
click at [496, 378] on div "Pen P Highlight H Eraser Shapes L Select S 11 / 17 Add Slide Poll Zoom More" at bounding box center [483, 663] width 850 height 64
click at [576, 378] on icon at bounding box center [577, 663] width 13 height 13
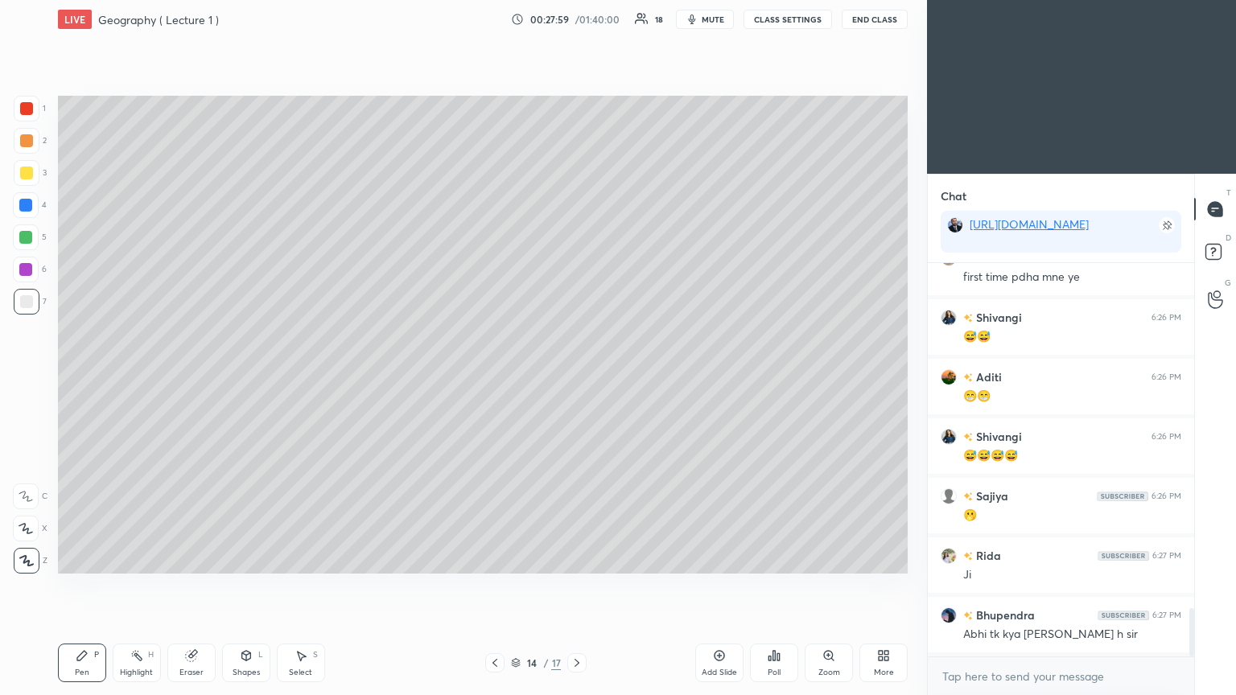
click at [577, 378] on icon at bounding box center [577, 663] width 13 height 13
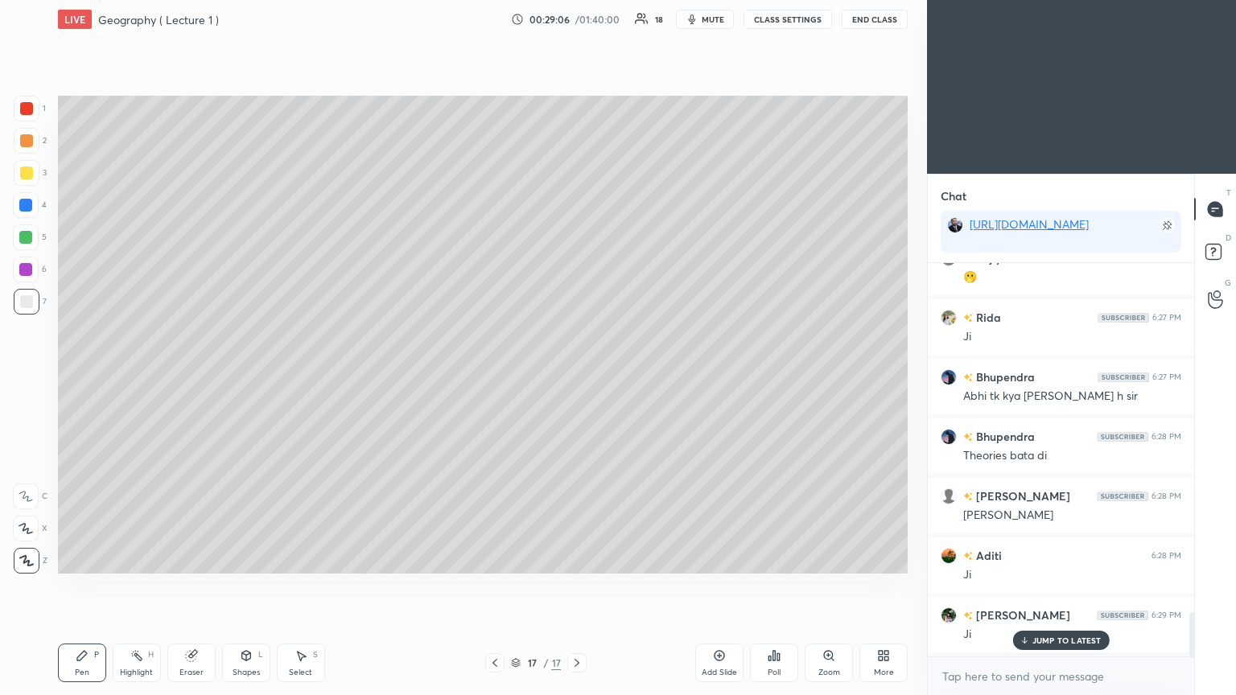
scroll to position [3136, 0]
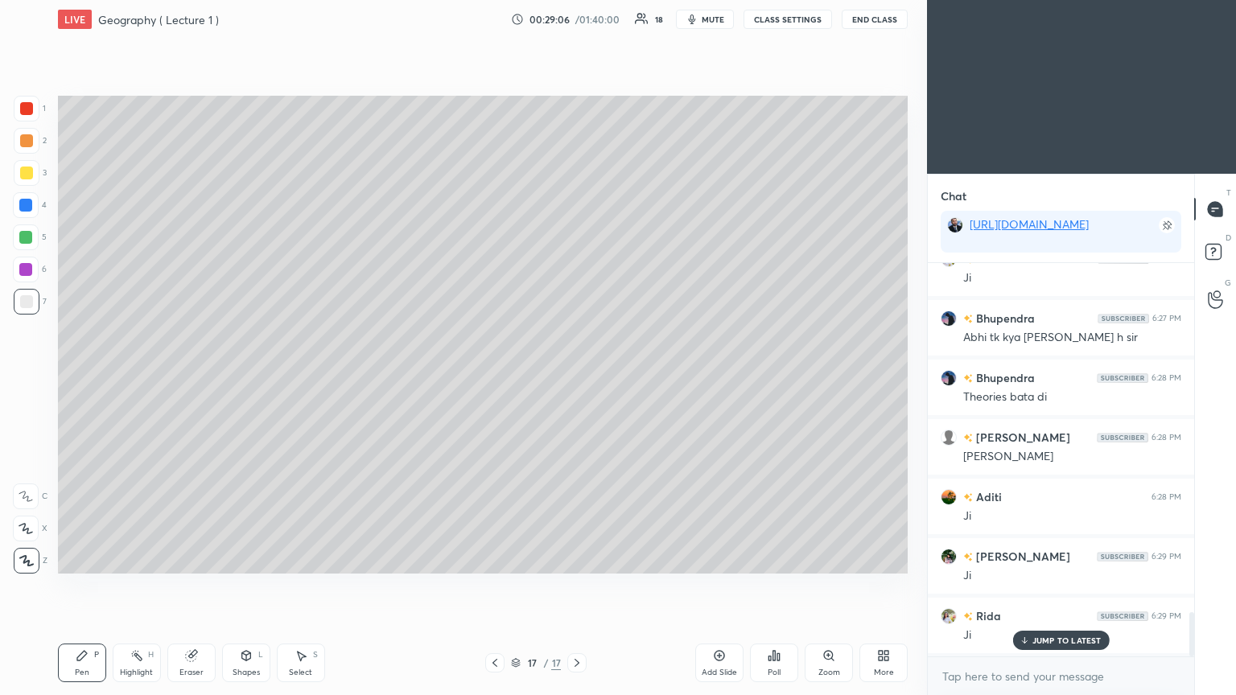
click at [577, 378] on icon at bounding box center [719, 656] width 5 height 5
click at [27, 101] on div at bounding box center [27, 109] width 26 height 26
click at [32, 295] on div at bounding box center [27, 302] width 26 height 26
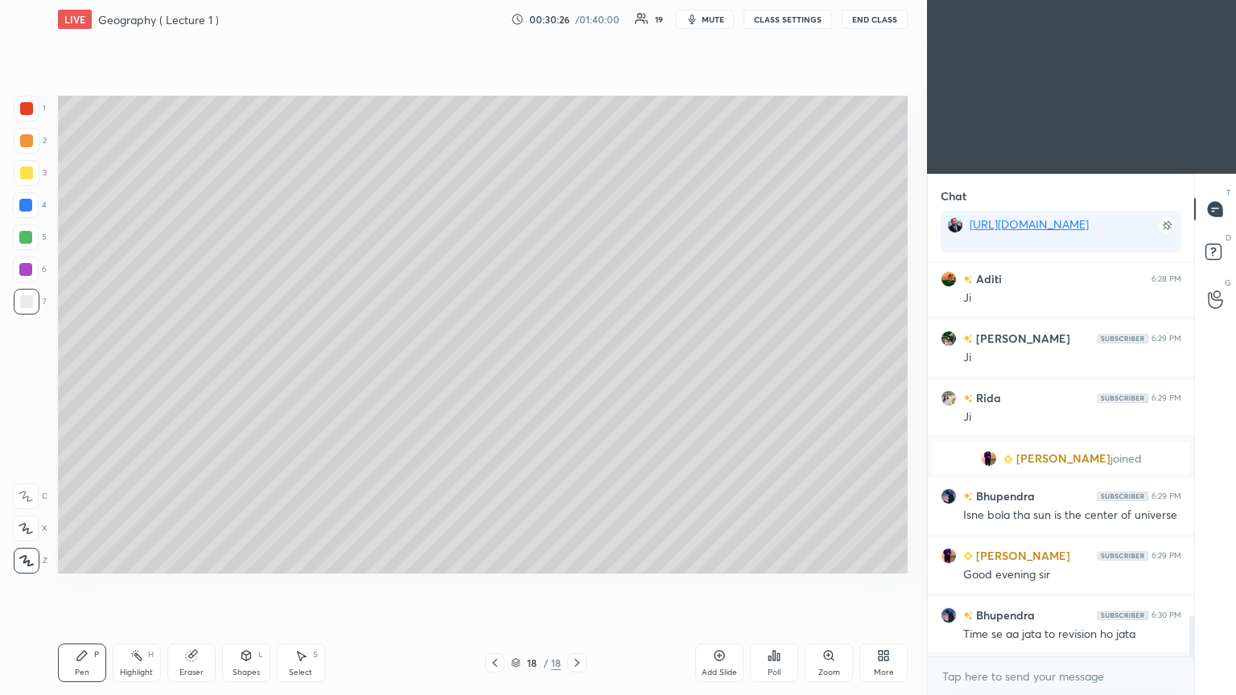
scroll to position [3413, 0]
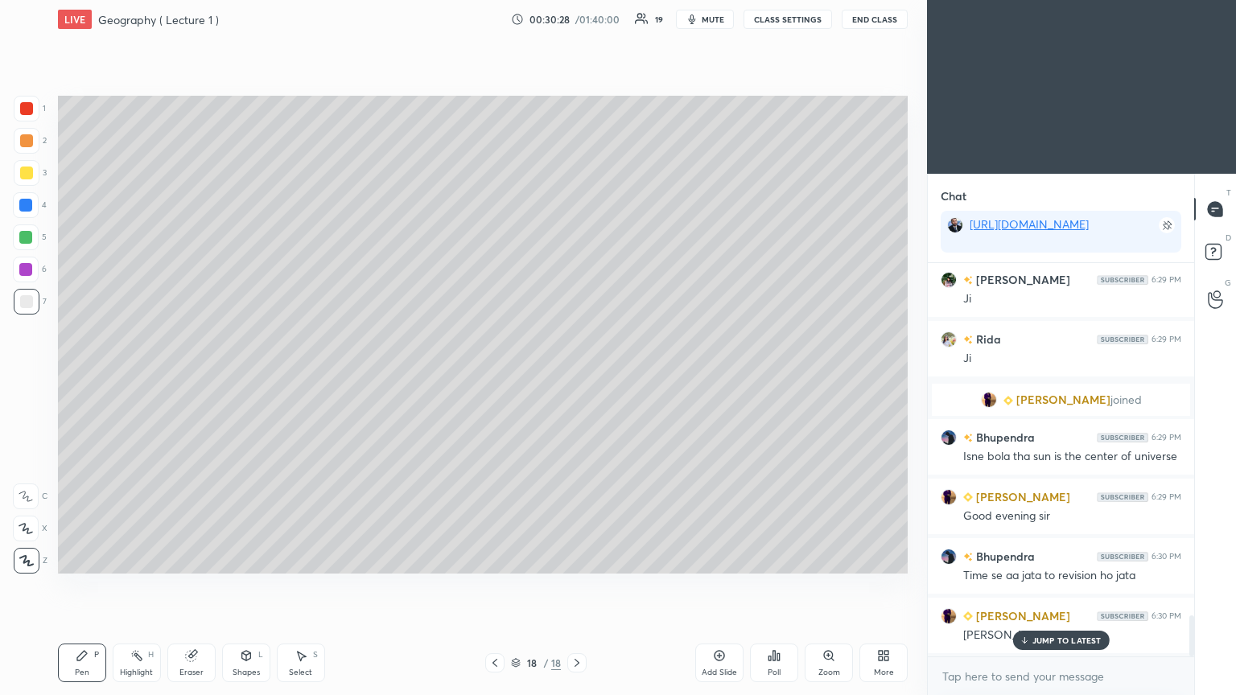
click at [577, 378] on icon at bounding box center [1024, 641] width 10 height 10
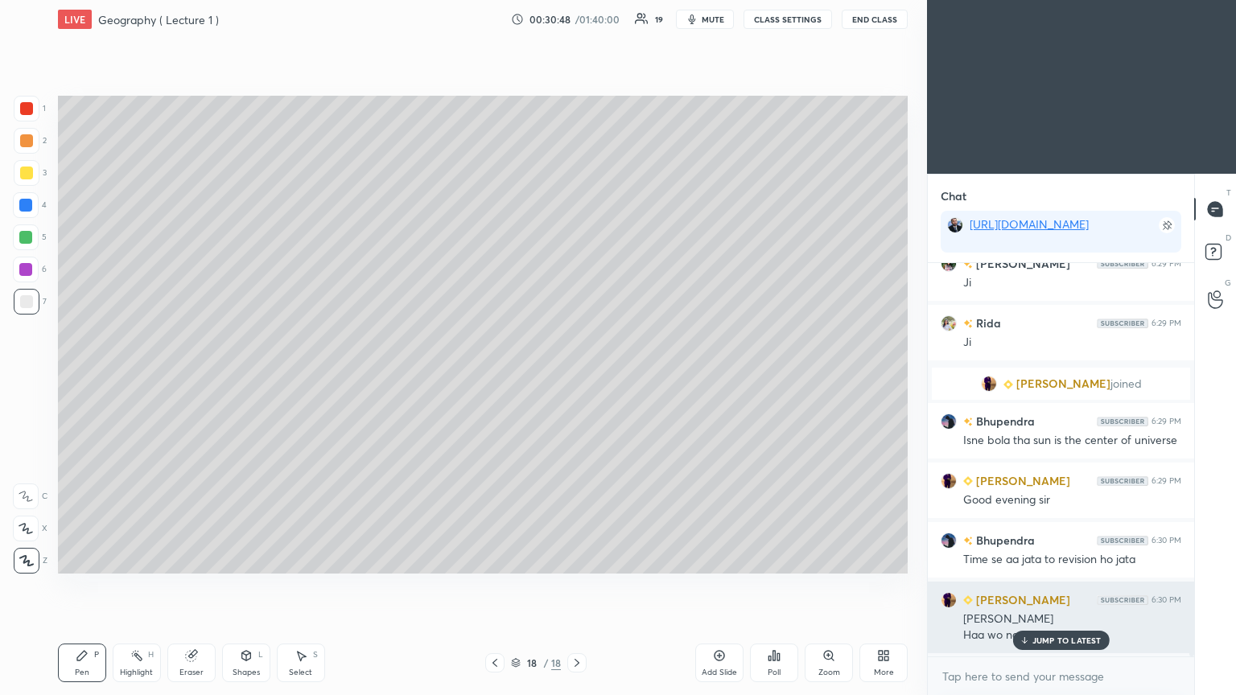
click at [577, 378] on p "JUMP TO LATEST" at bounding box center [1067, 641] width 69 height 10
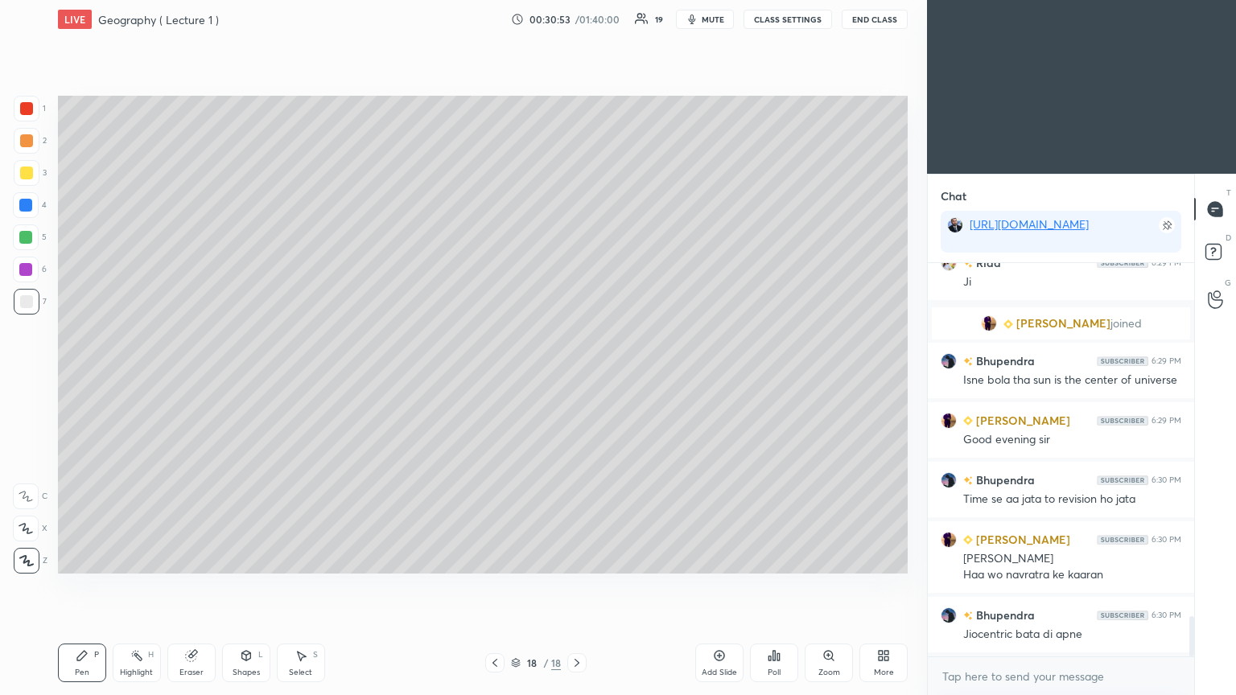
scroll to position [3548, 0]
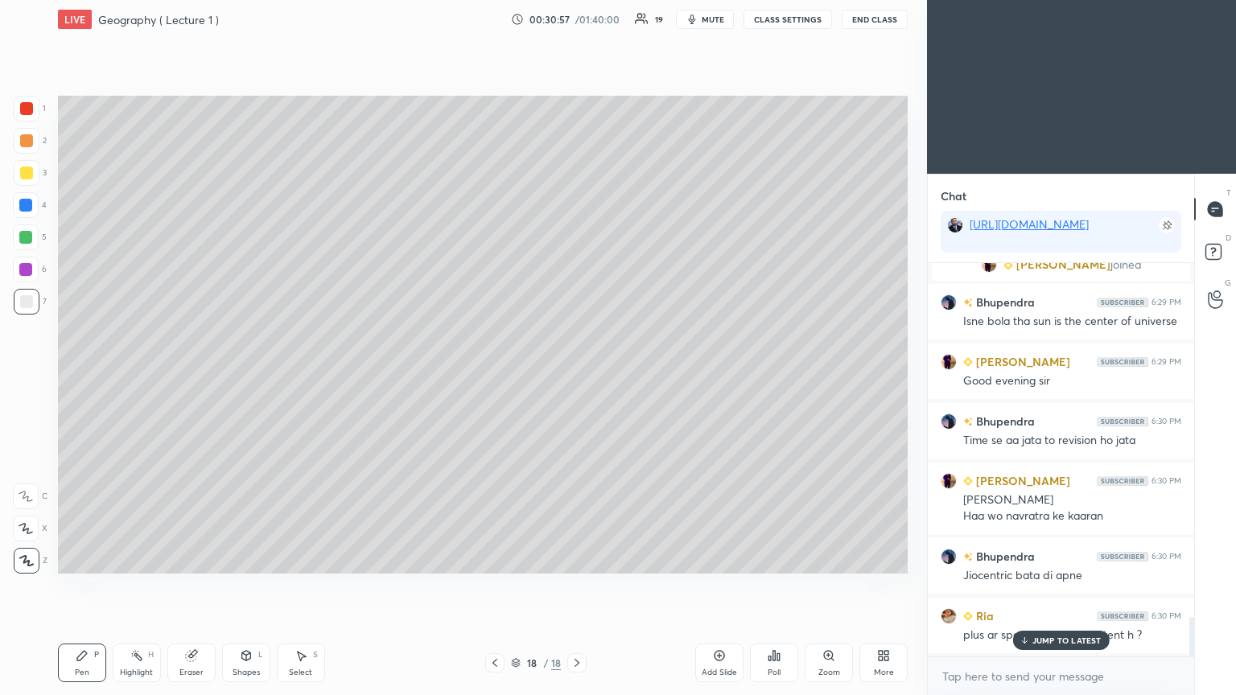
click at [577, 378] on p "JUMP TO LATEST" at bounding box center [1067, 641] width 69 height 10
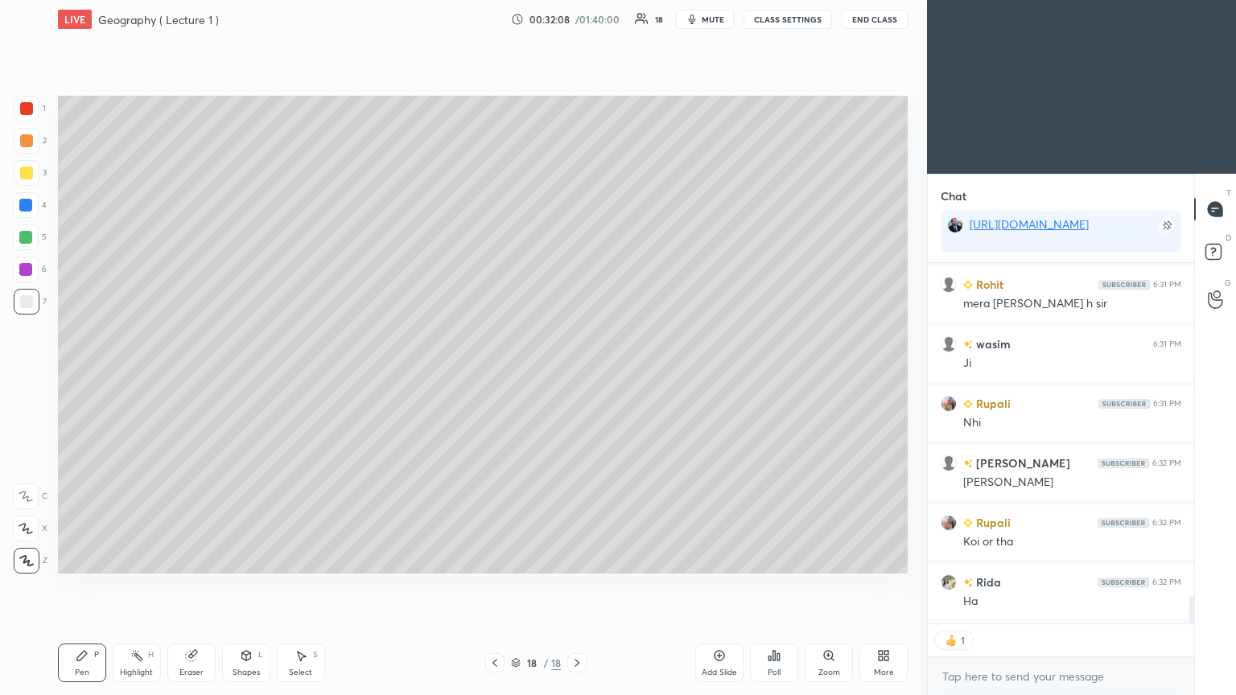
scroll to position [4432, 0]
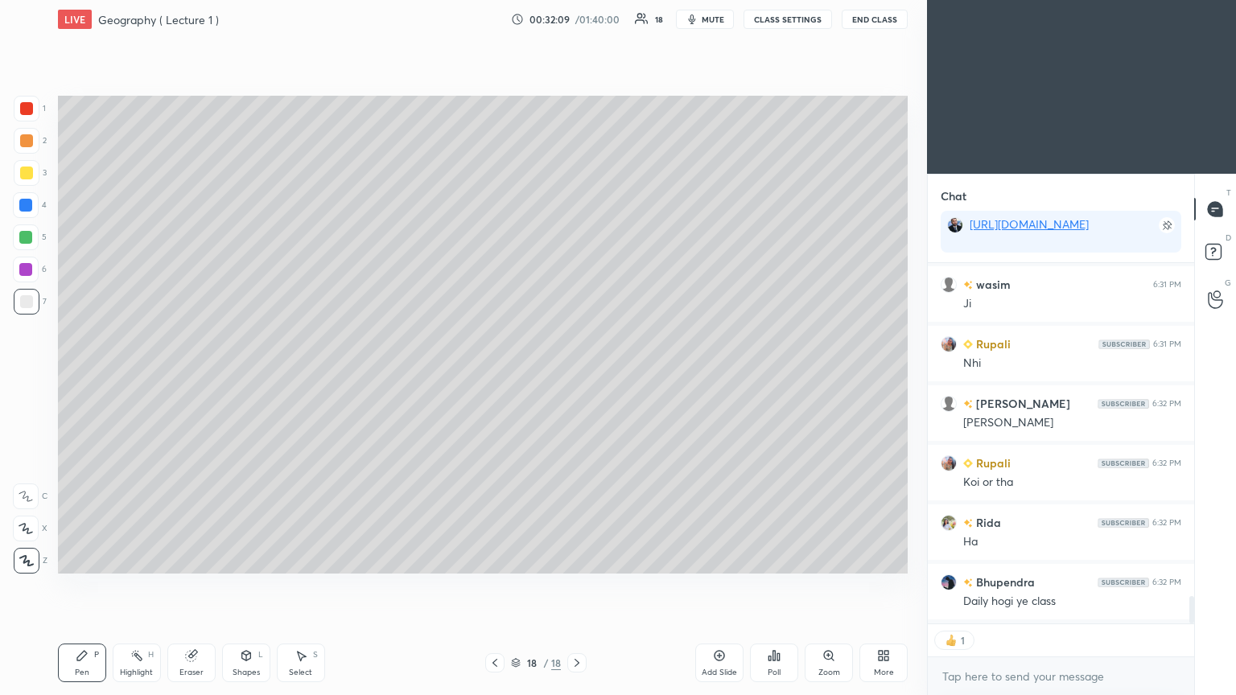
click at [577, 378] on div "Add Slide" at bounding box center [719, 663] width 48 height 39
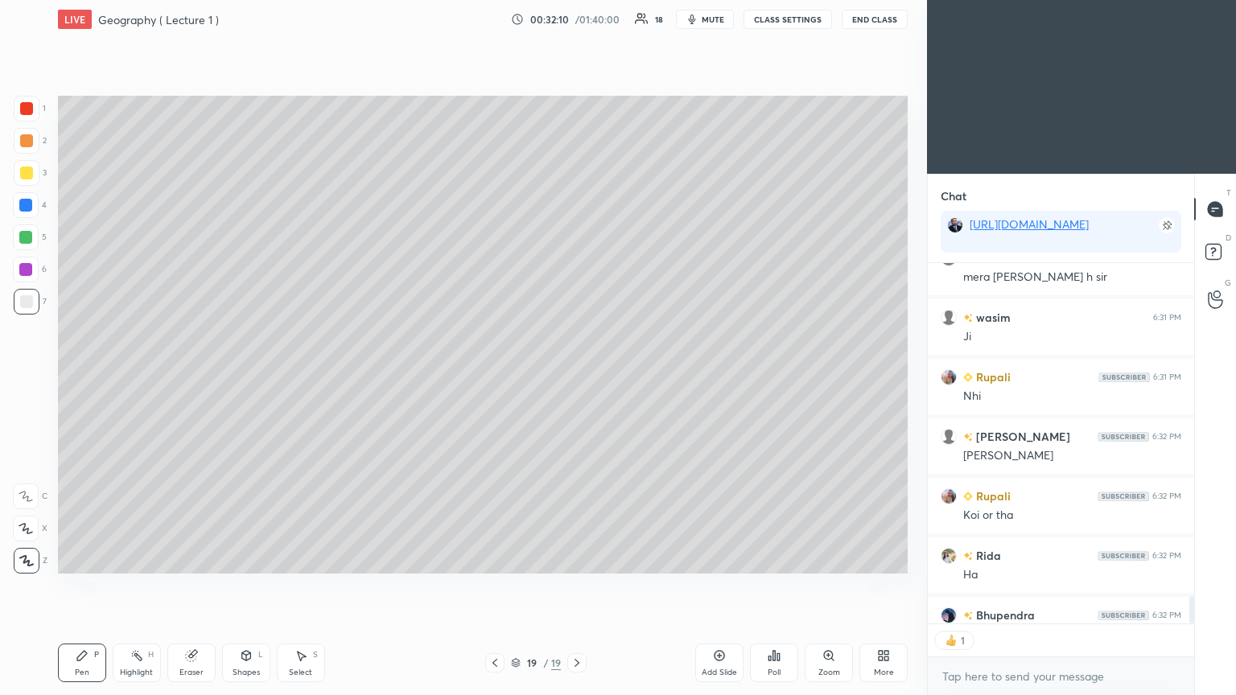
scroll to position [5, 5]
click at [27, 105] on div at bounding box center [26, 108] width 13 height 13
click at [31, 300] on div at bounding box center [26, 301] width 13 height 13
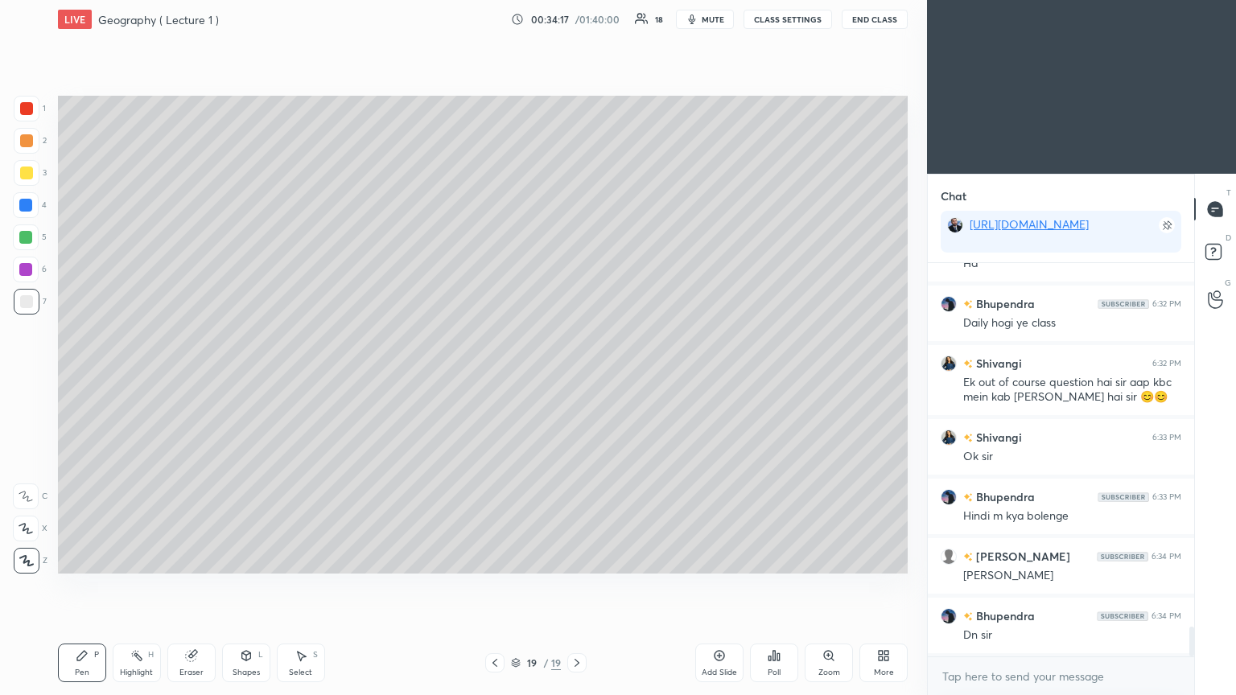
scroll to position [4771, 0]
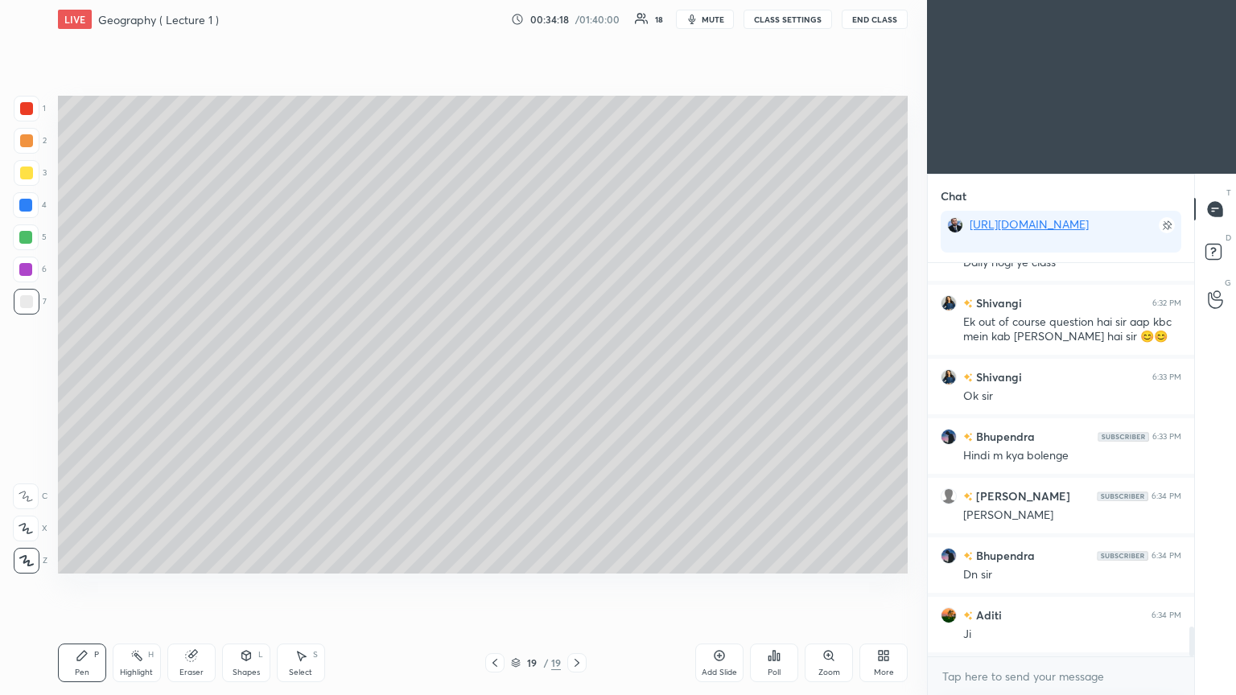
click at [577, 378] on icon at bounding box center [720, 656] width 10 height 10
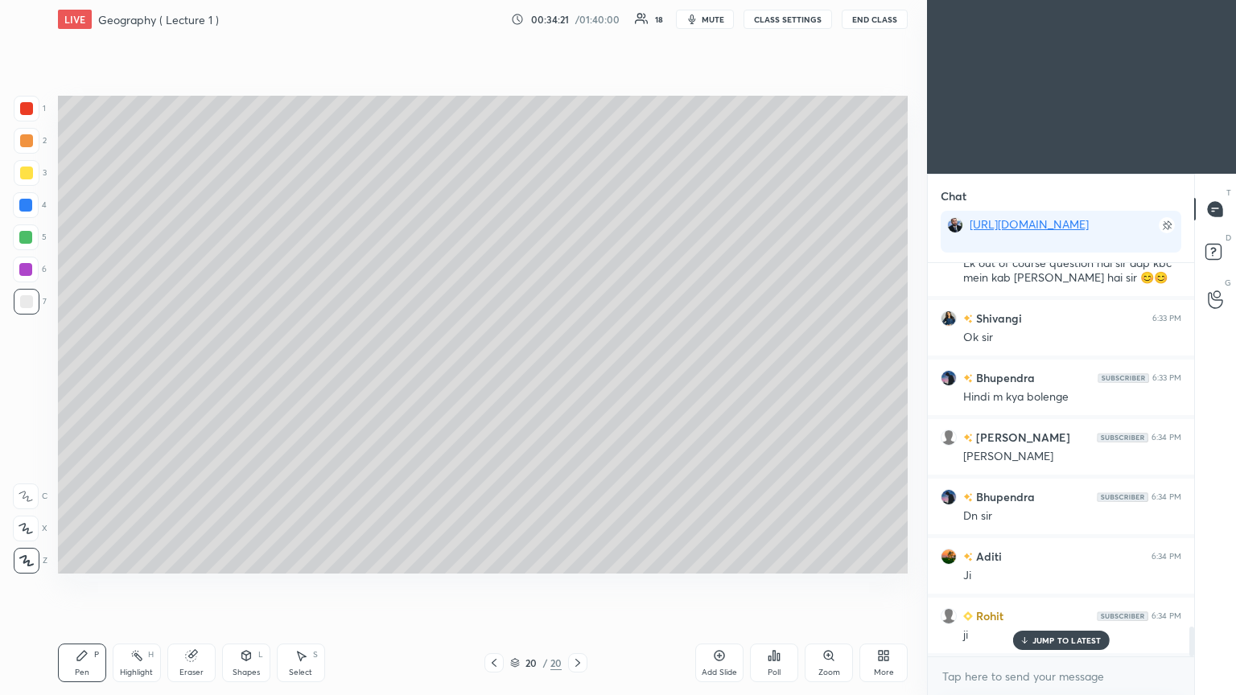
click at [26, 143] on div at bounding box center [26, 140] width 13 height 13
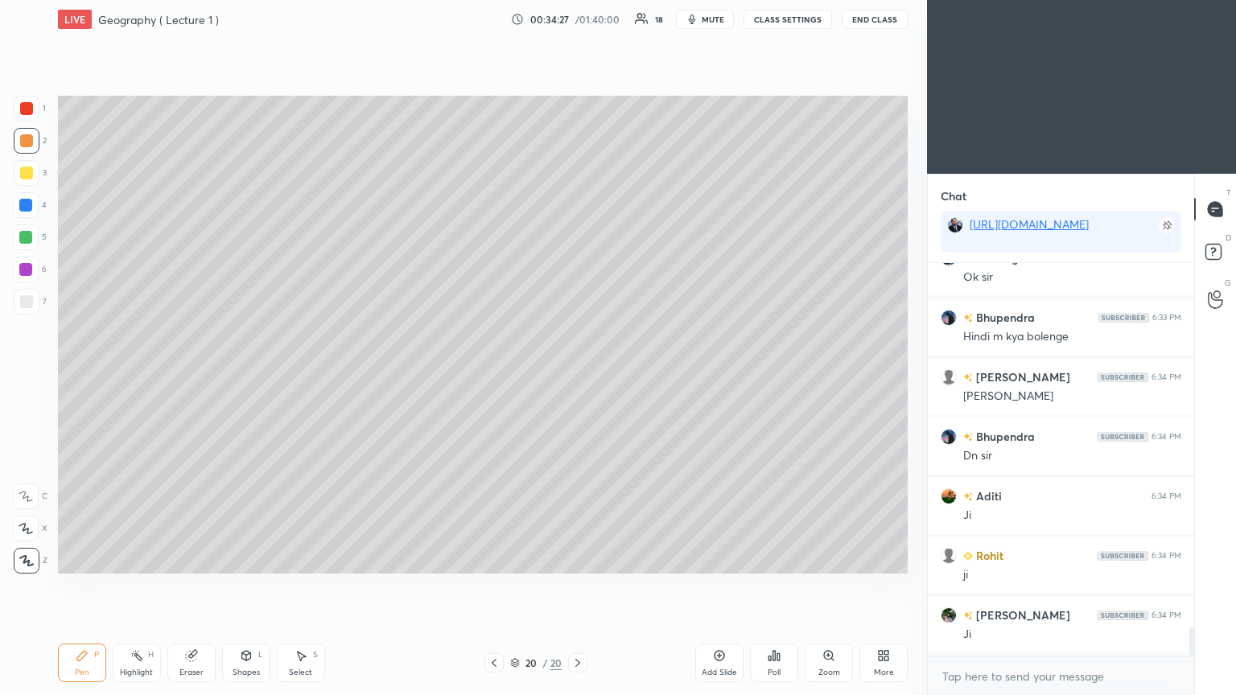
scroll to position [4949, 0]
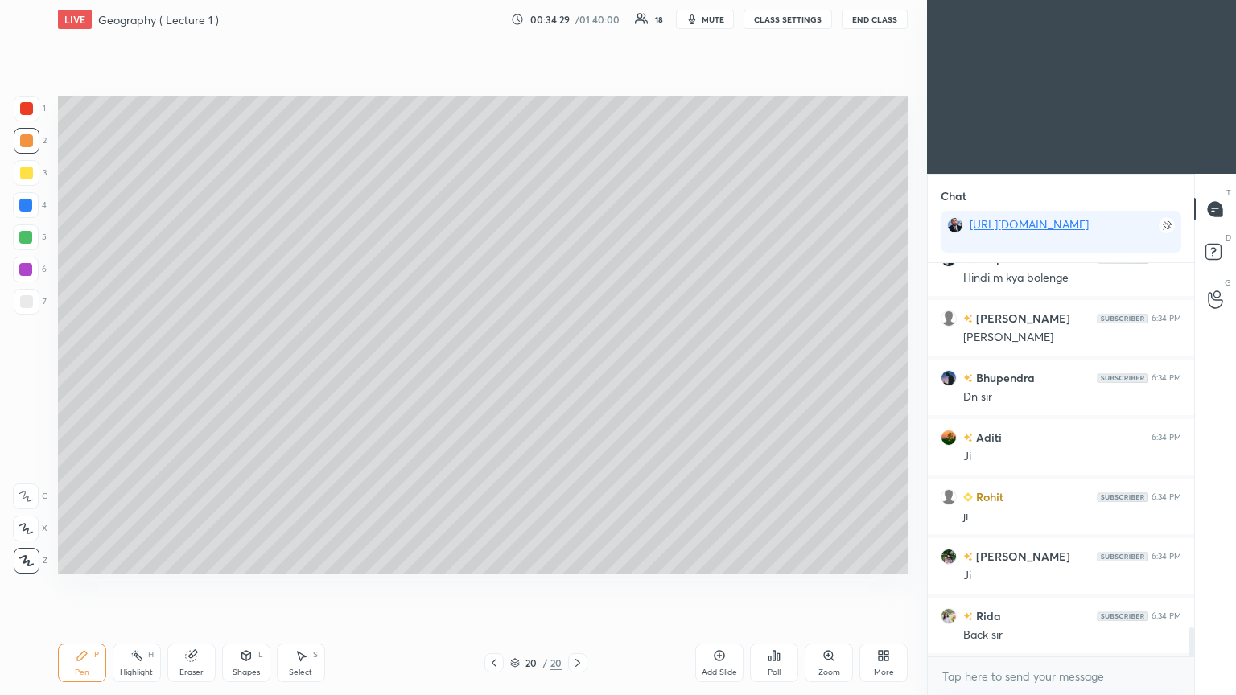
click at [497, 378] on icon at bounding box center [494, 663] width 13 height 13
click at [26, 240] on div at bounding box center [25, 237] width 13 height 13
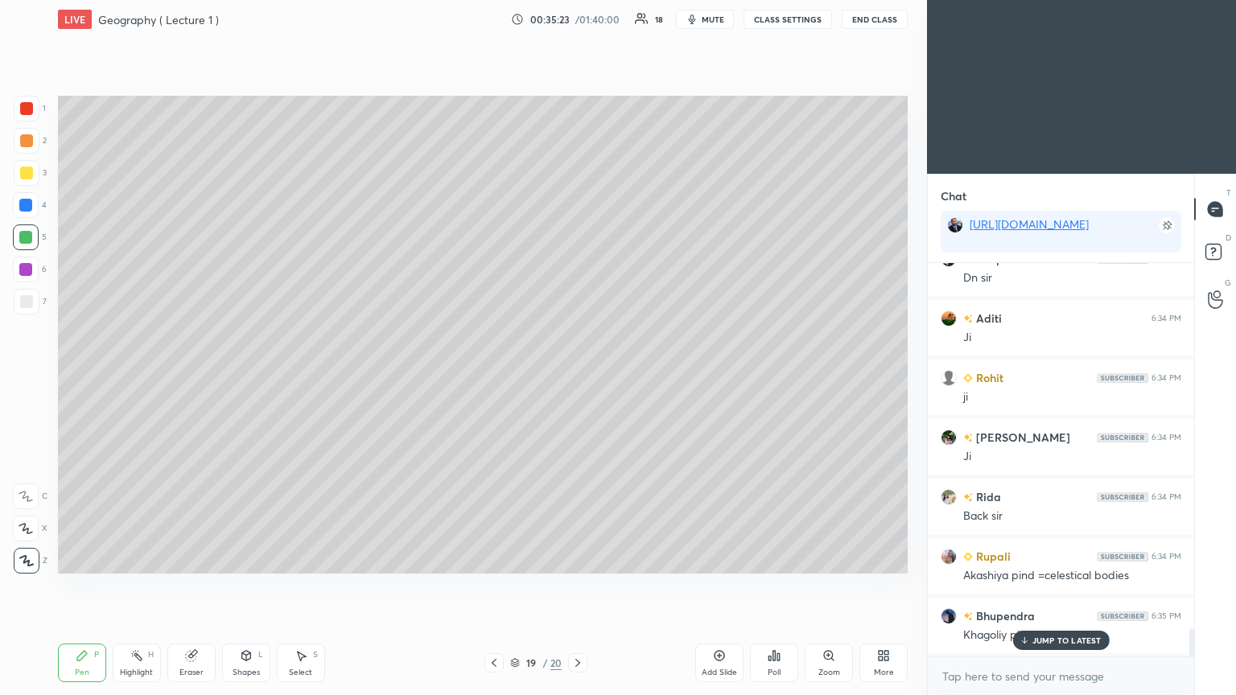
scroll to position [5128, 0]
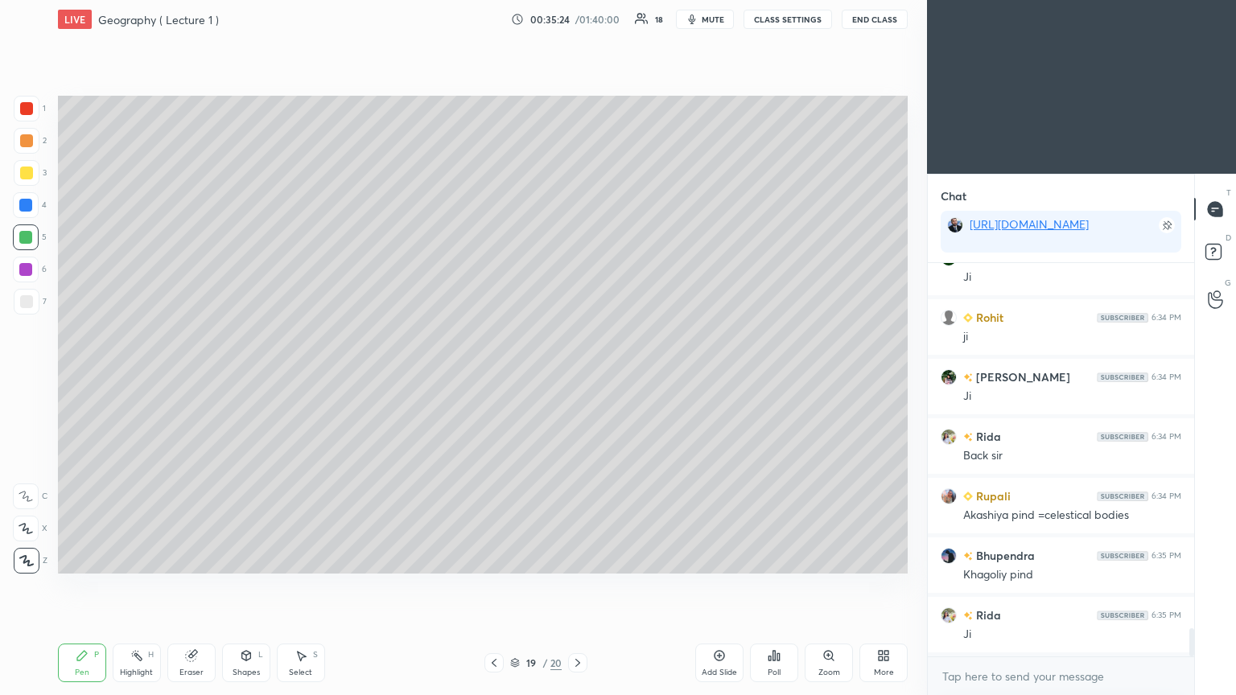
click at [577, 378] on icon at bounding box center [578, 663] width 13 height 13
click at [190, 378] on div "Eraser" at bounding box center [192, 673] width 24 height 8
click at [26, 378] on span "Erase all" at bounding box center [26, 560] width 24 height 11
click at [23, 298] on div at bounding box center [26, 301] width 13 height 13
click at [27, 232] on div at bounding box center [25, 237] width 13 height 13
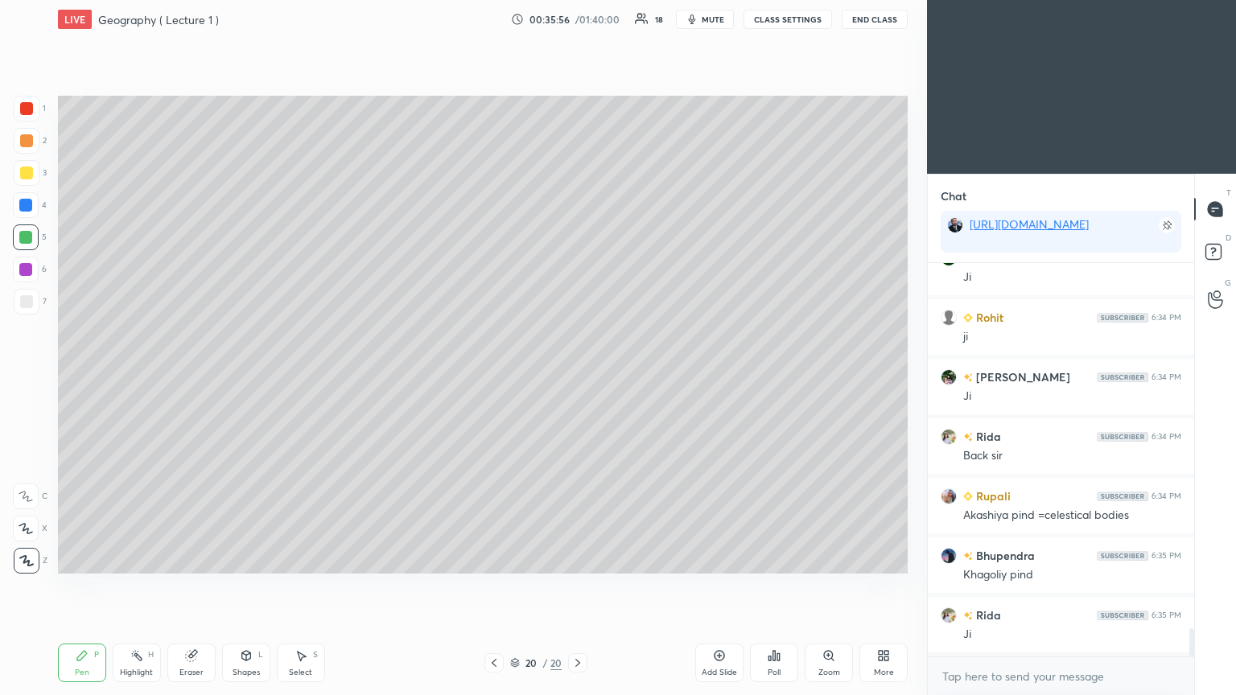
click at [27, 300] on div at bounding box center [26, 301] width 13 height 13
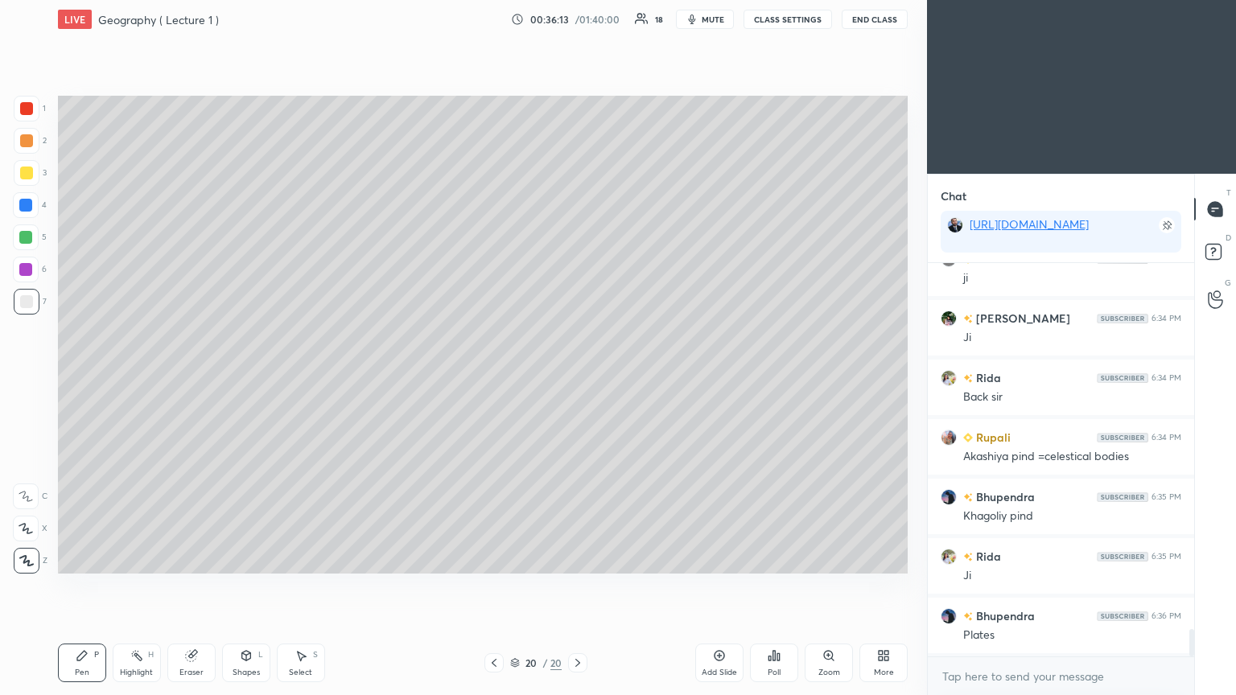
scroll to position [5203, 0]
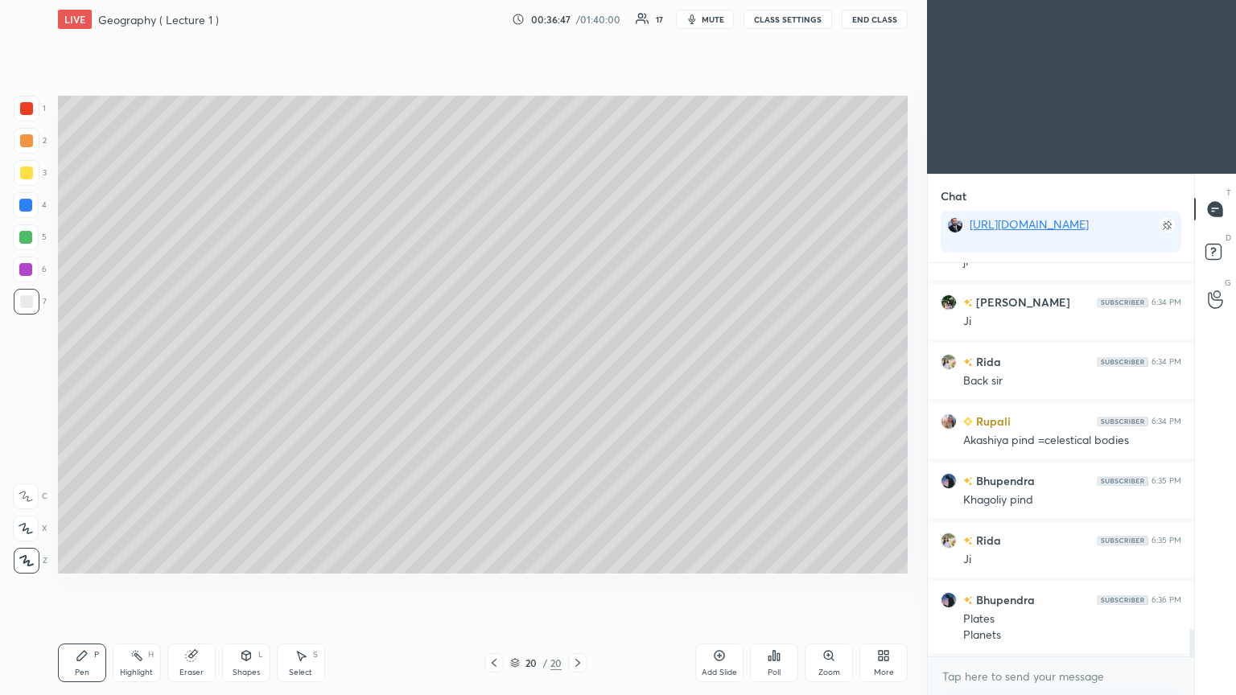
click at [577, 378] on div "Add Slide" at bounding box center [719, 663] width 48 height 39
click at [32, 107] on div at bounding box center [26, 108] width 13 height 13
click at [26, 308] on div at bounding box center [27, 302] width 26 height 26
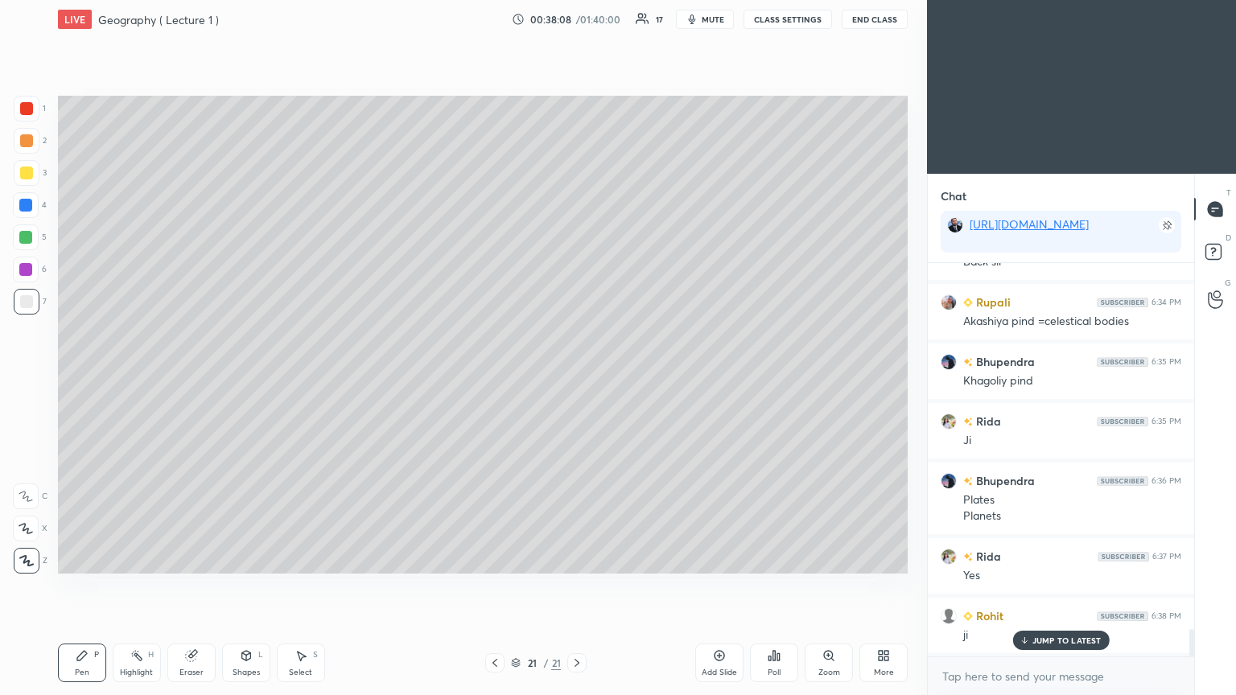
scroll to position [5361, 0]
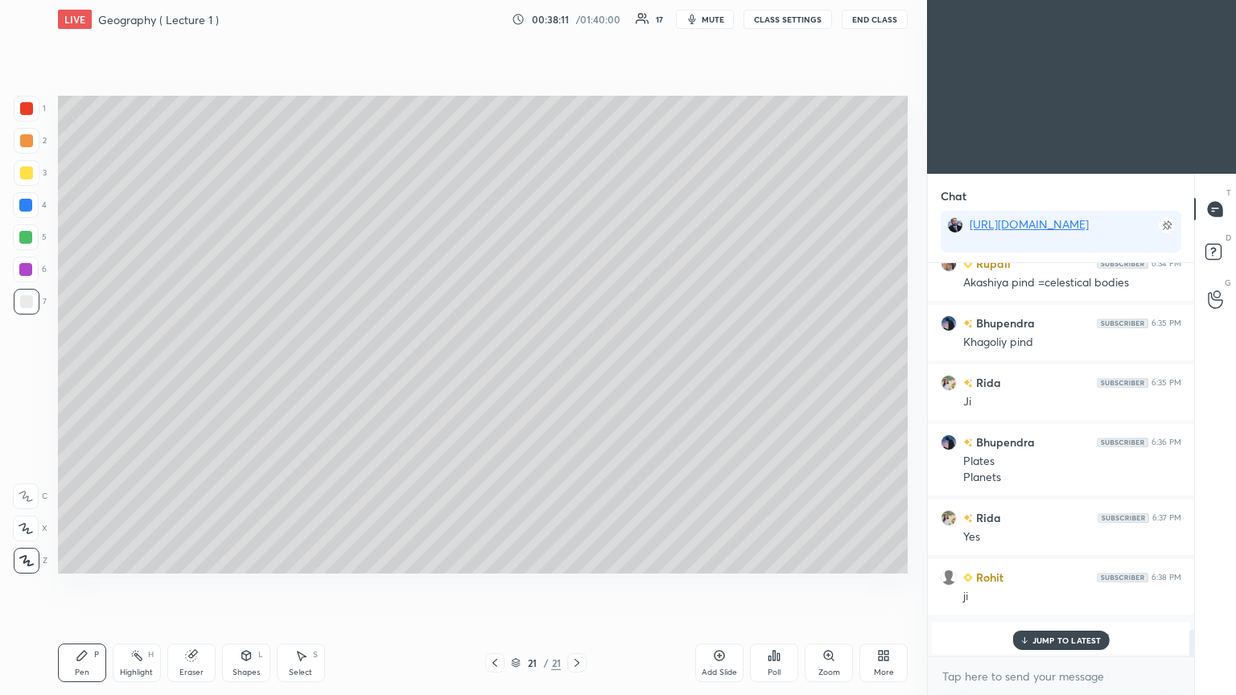
click at [577, 378] on icon at bounding box center [1024, 641] width 10 height 10
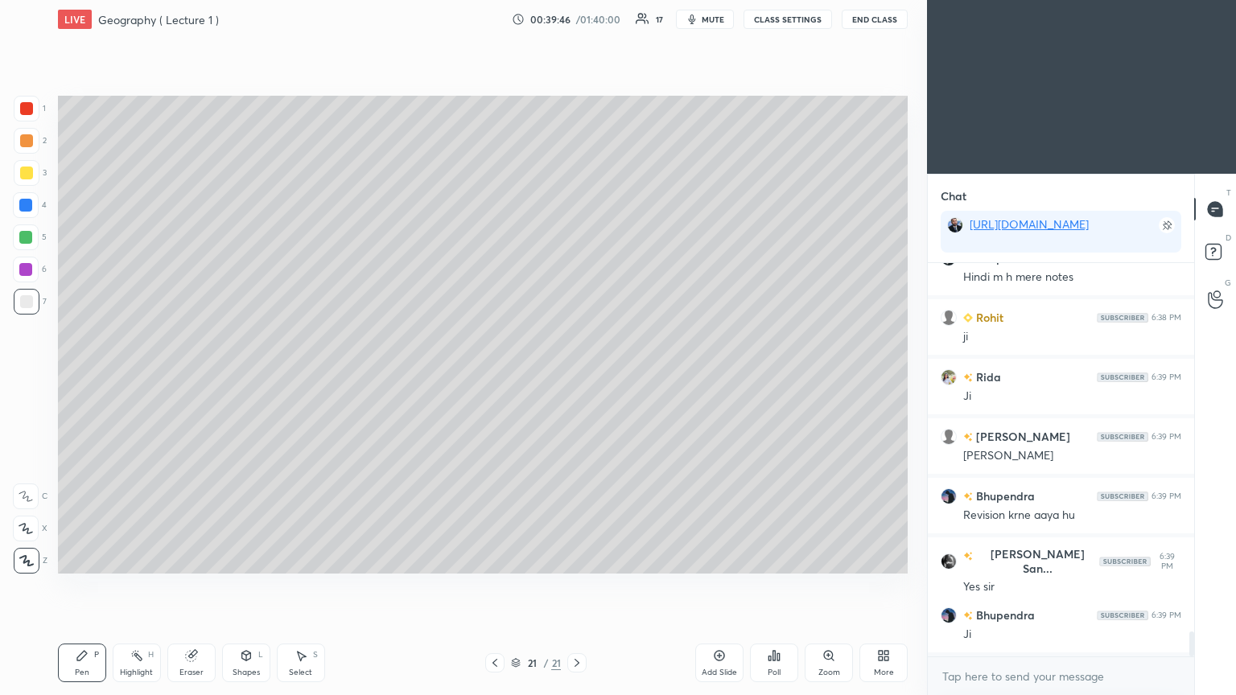
scroll to position [5838, 0]
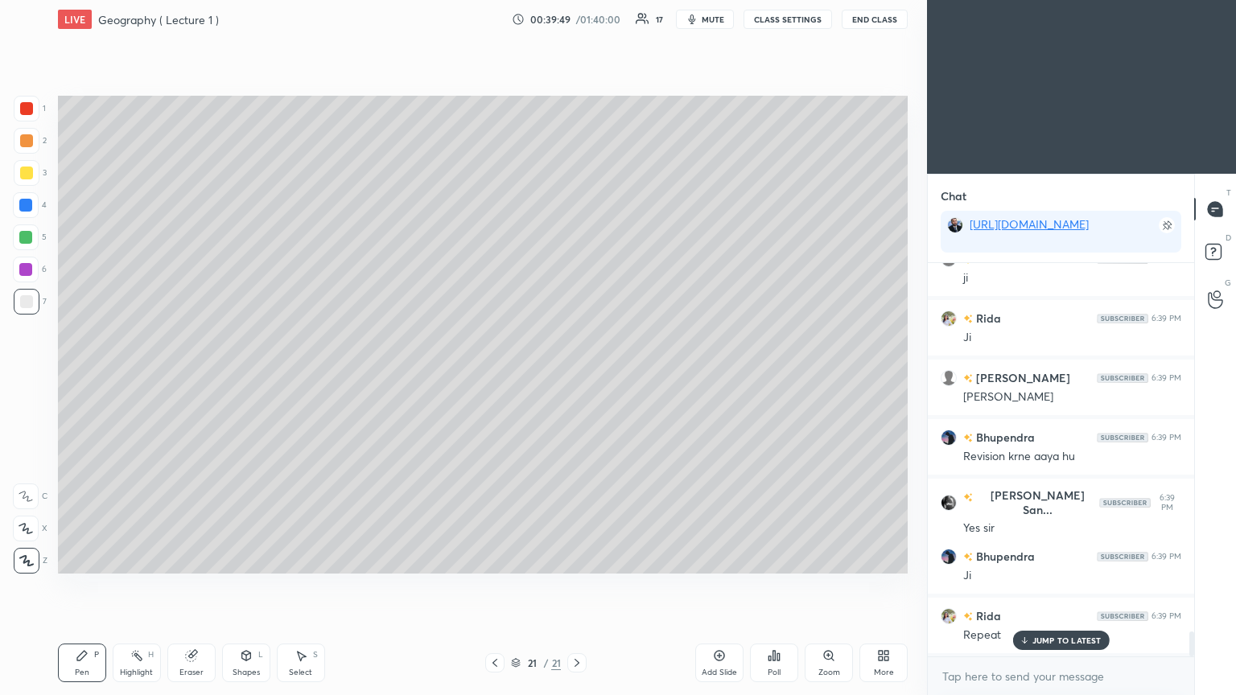
click at [577, 378] on icon at bounding box center [720, 656] width 10 height 10
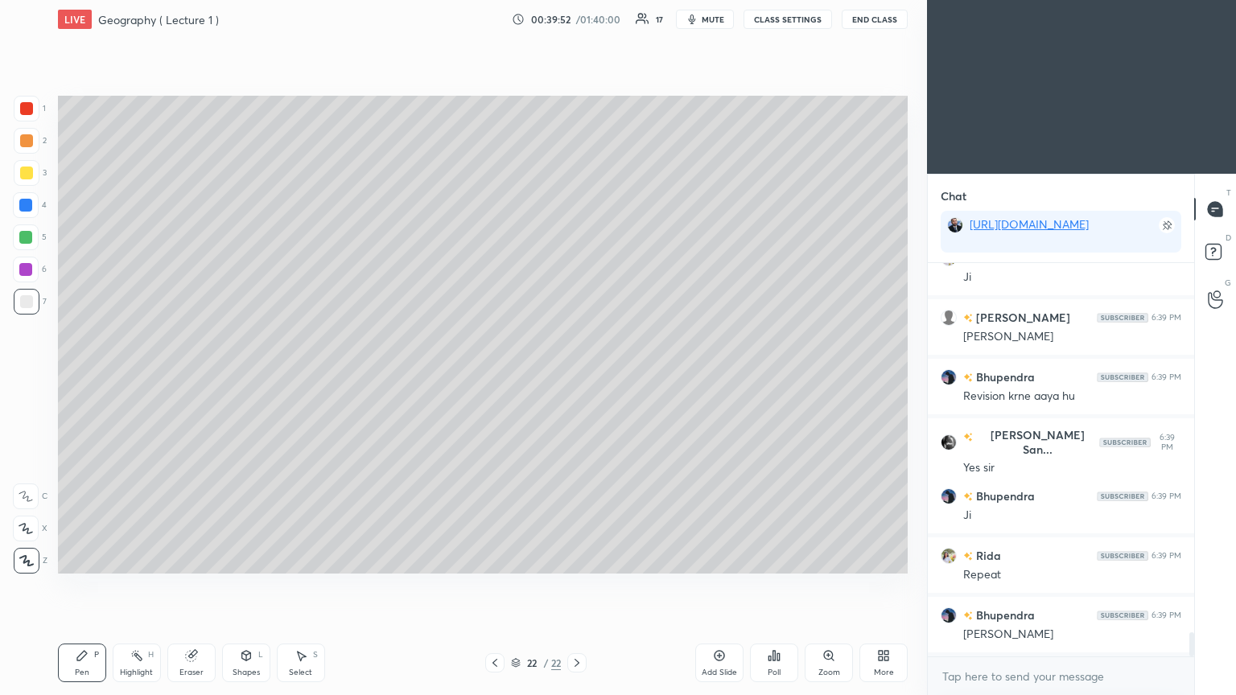
scroll to position [5957, 0]
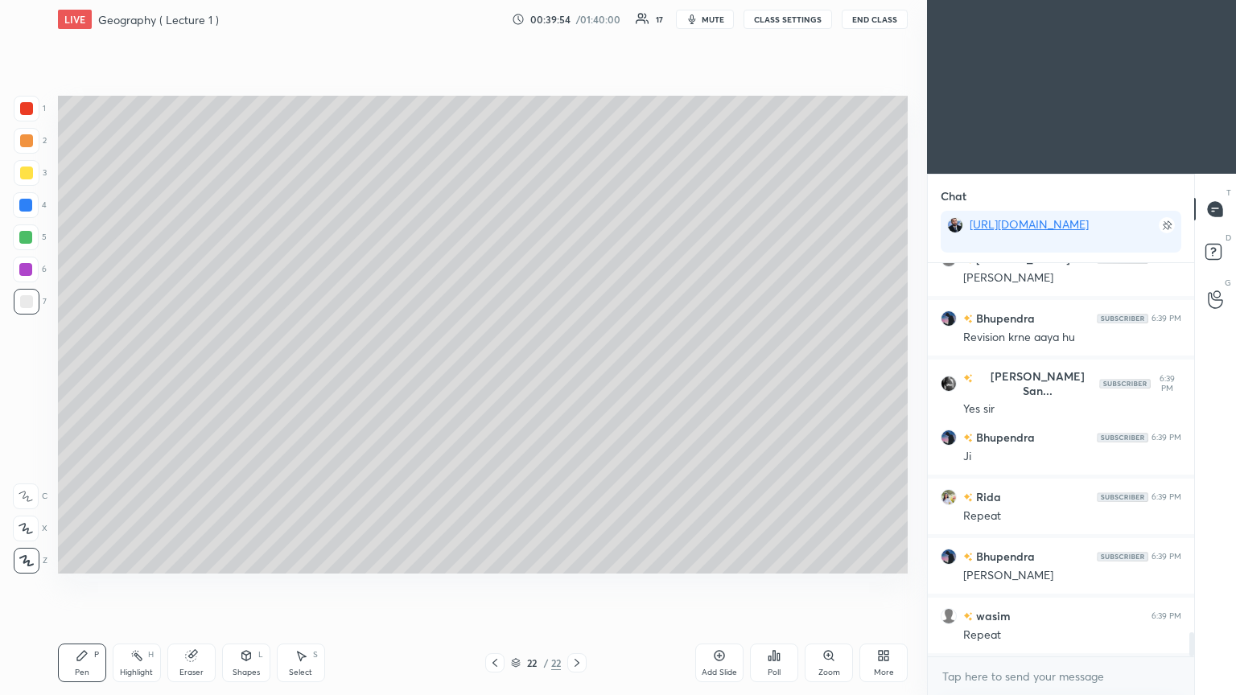
click at [27, 302] on div at bounding box center [26, 301] width 13 height 13
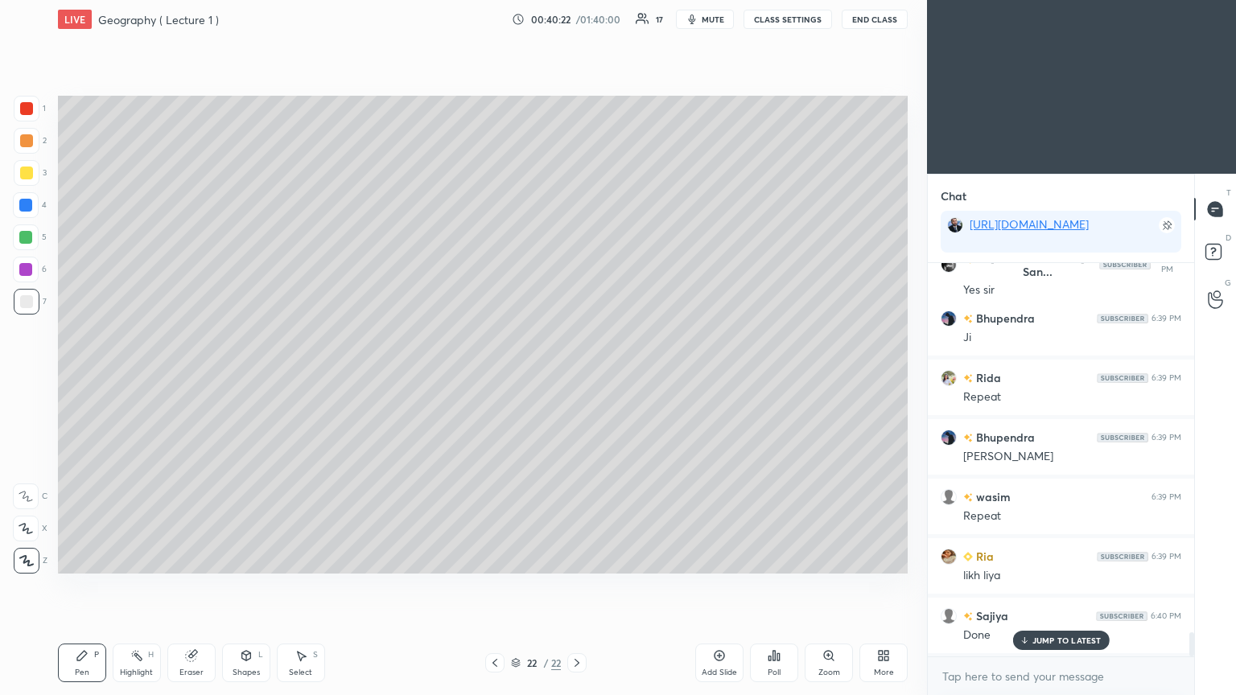
scroll to position [6136, 0]
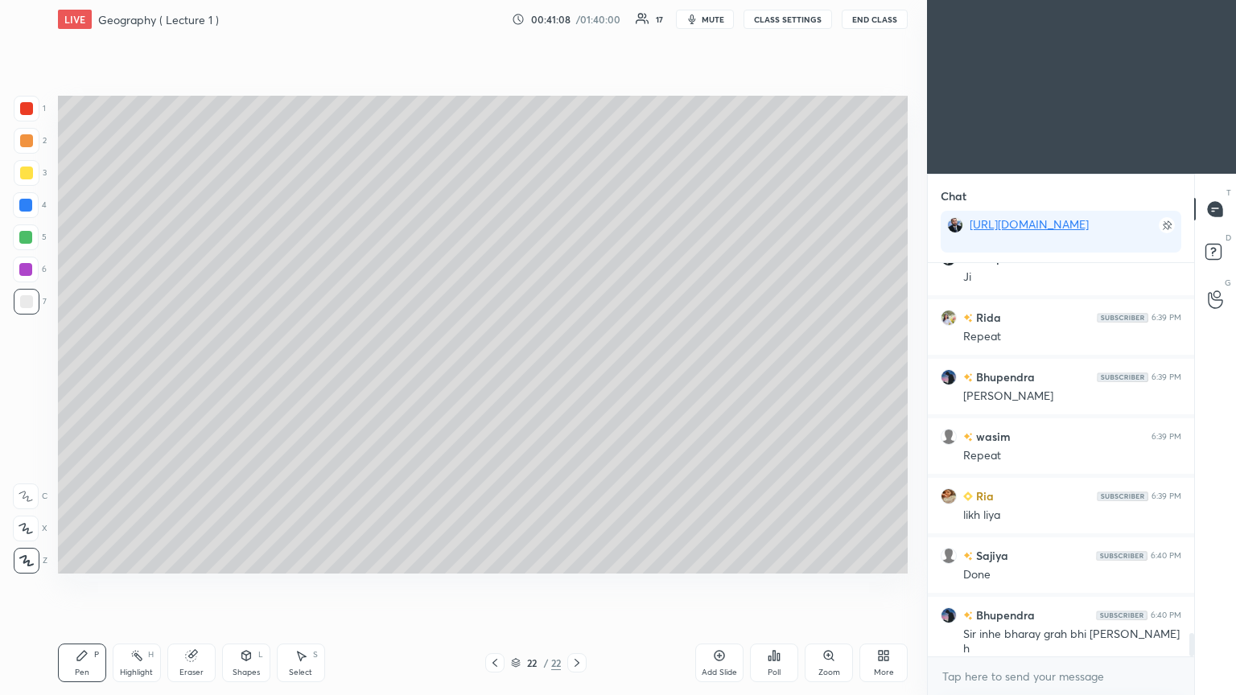
click at [29, 266] on div at bounding box center [25, 269] width 13 height 13
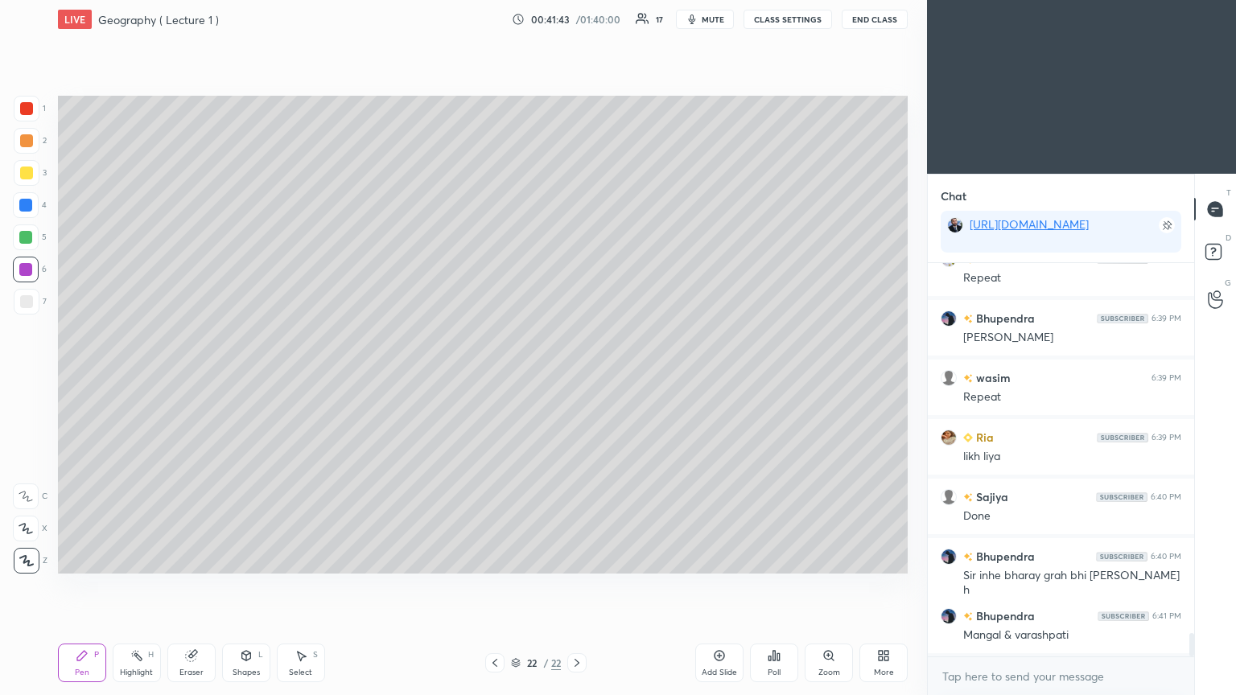
click at [577, 378] on div "Add Slide" at bounding box center [719, 663] width 48 height 39
click at [30, 111] on div at bounding box center [26, 108] width 13 height 13
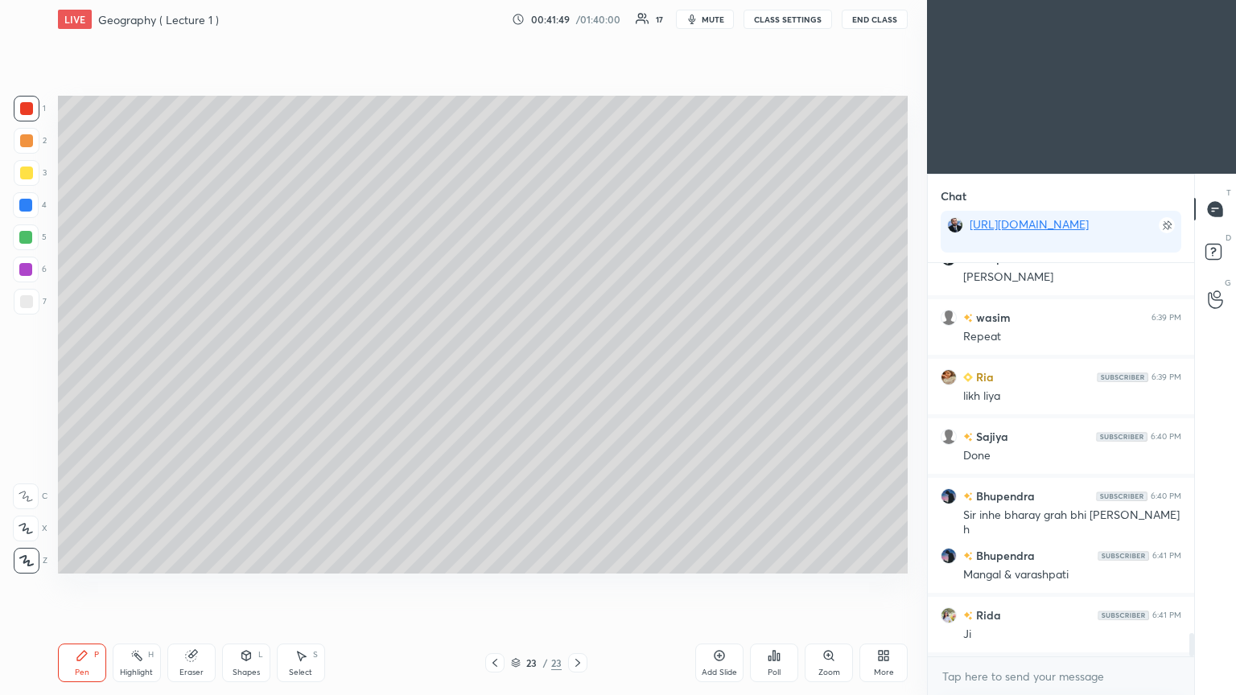
click at [27, 300] on div at bounding box center [26, 301] width 13 height 13
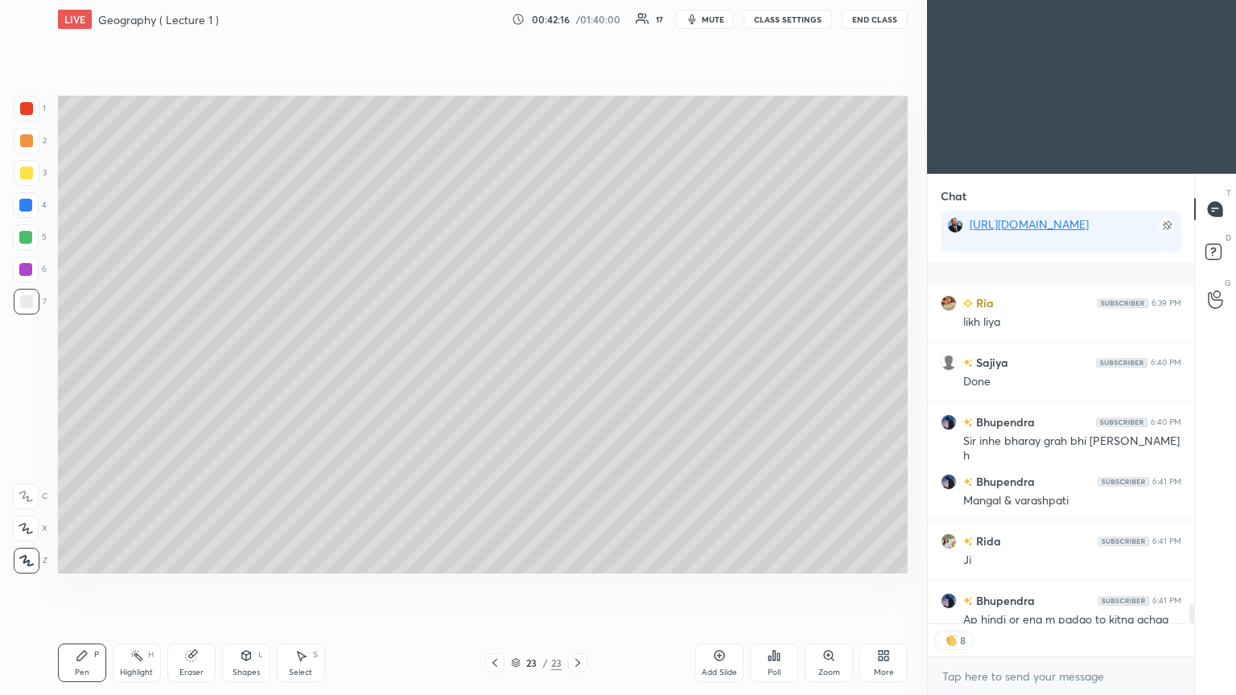
scroll to position [6422, 0]
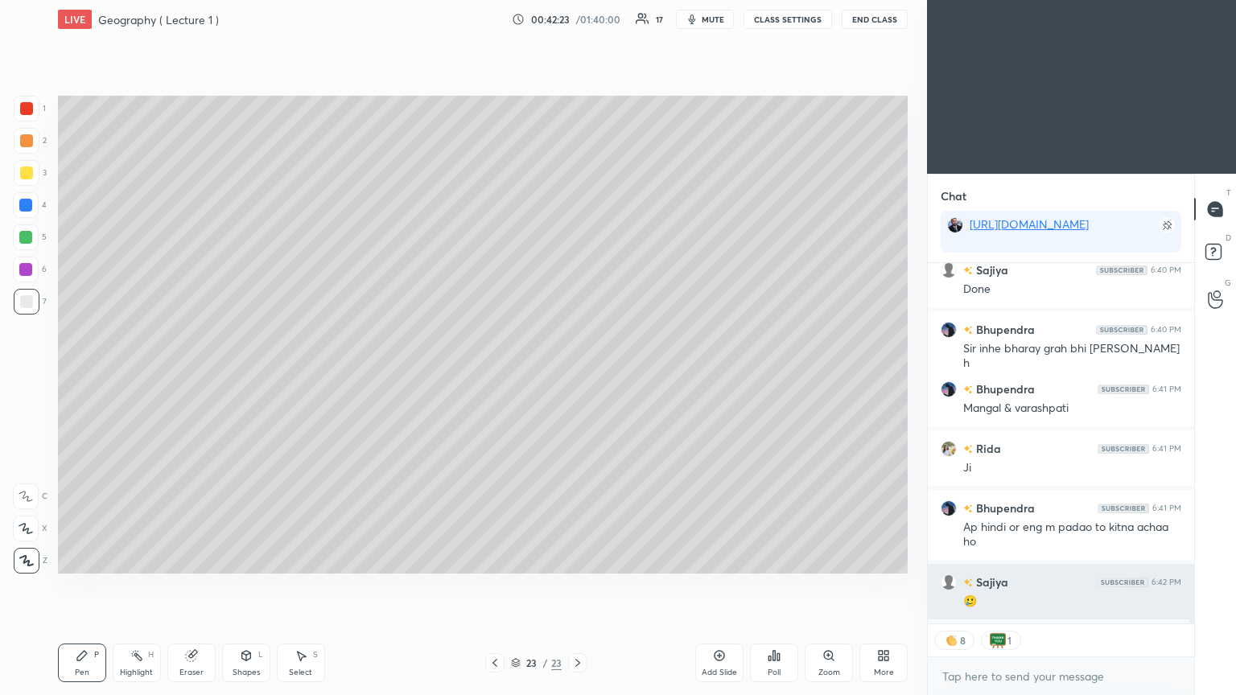
click at [577, 378] on div "🥲" at bounding box center [1073, 602] width 218 height 16
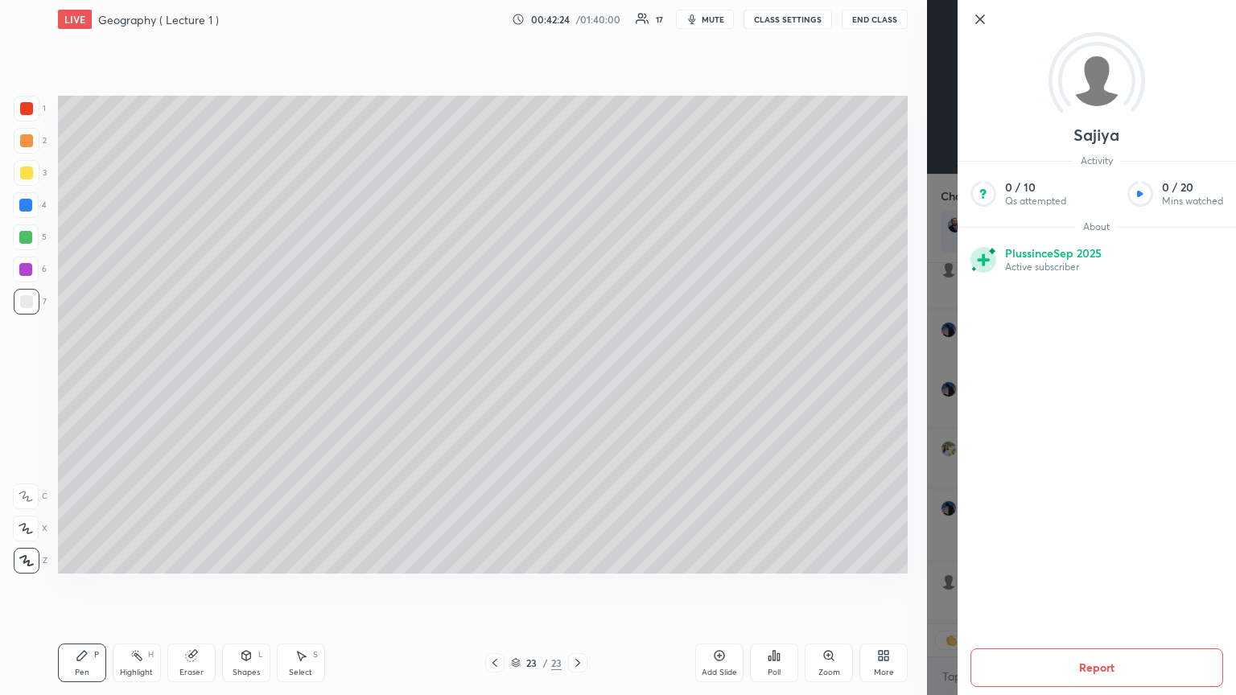
click at [577, 198] on icon at bounding box center [983, 197] width 2 height 2
click at [577, 21] on icon at bounding box center [980, 19] width 8 height 8
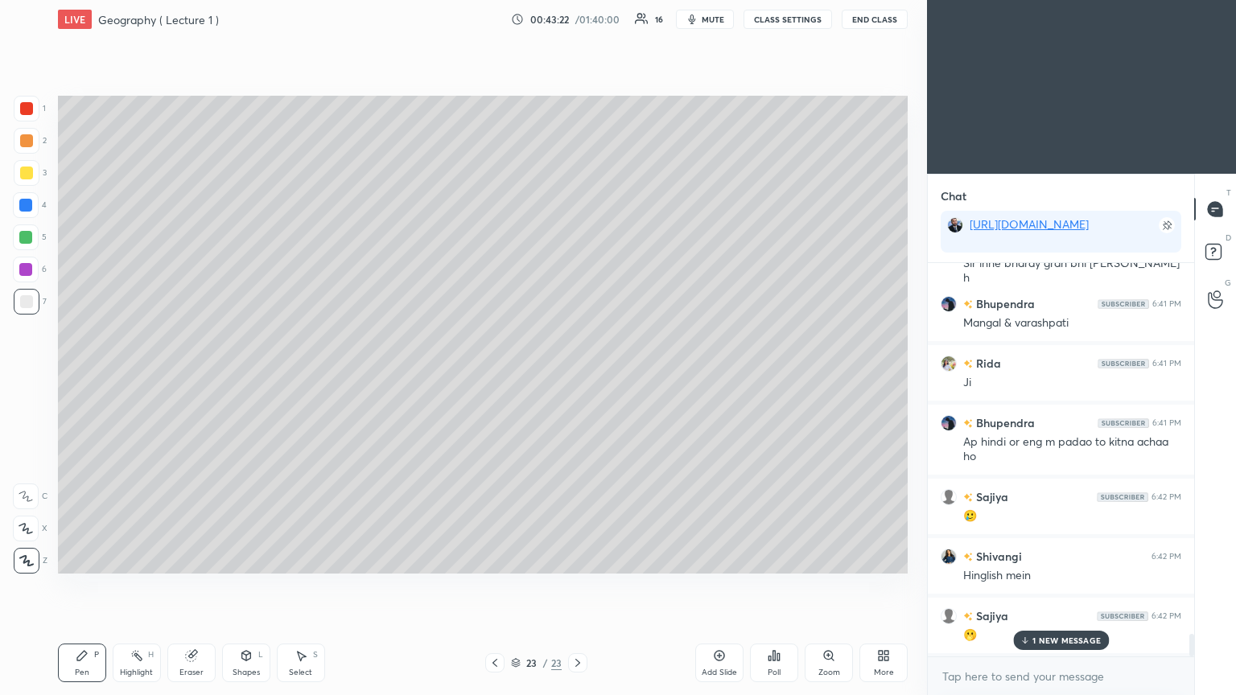
scroll to position [6581, 0]
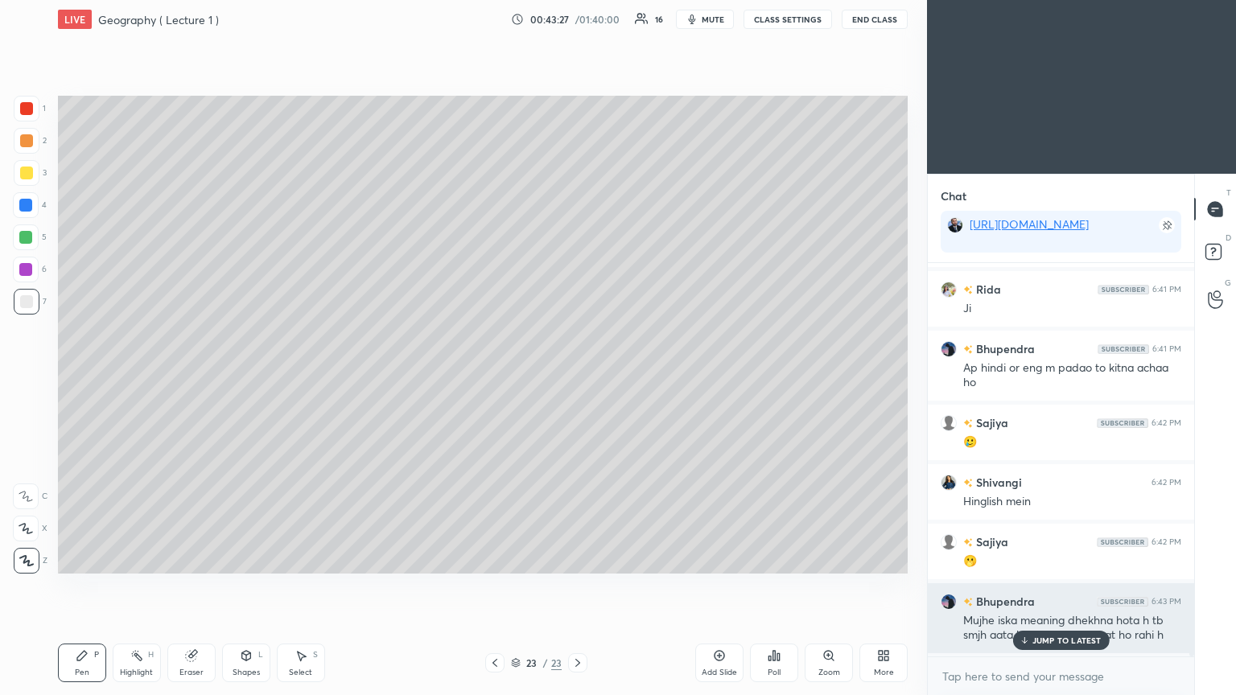
click at [577, 378] on p "JUMP TO LATEST" at bounding box center [1067, 641] width 69 height 10
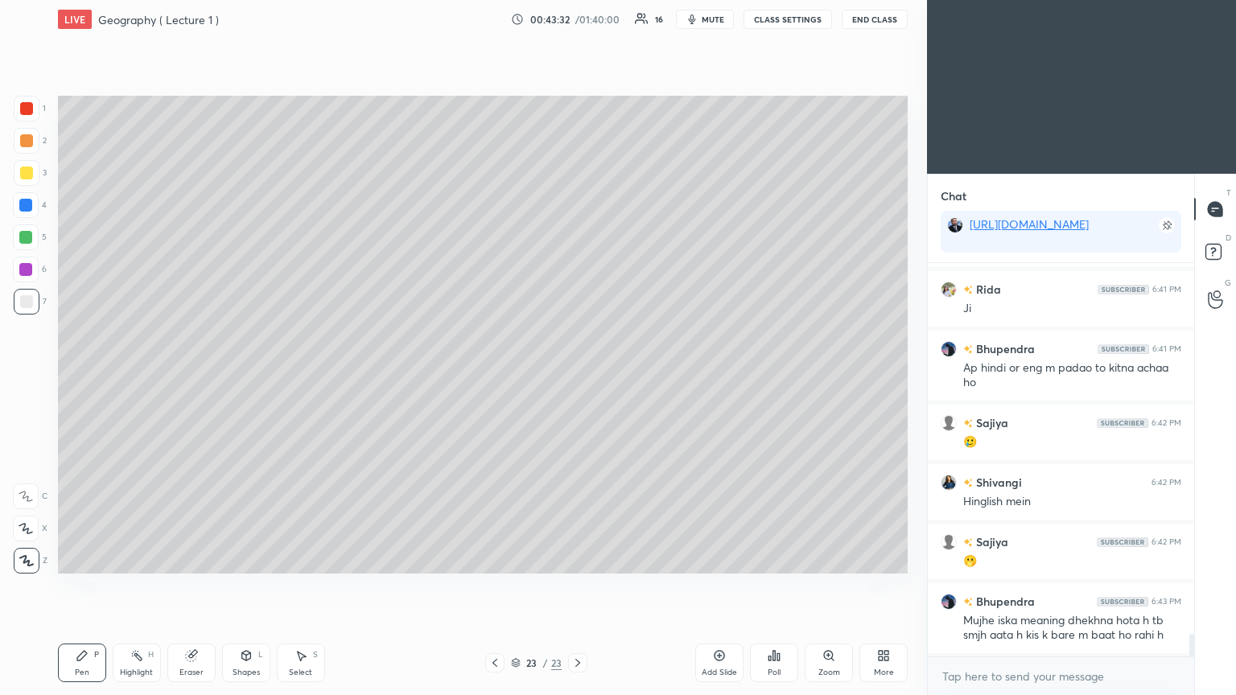
click at [29, 240] on div at bounding box center [25, 237] width 13 height 13
click at [23, 300] on div at bounding box center [26, 301] width 13 height 13
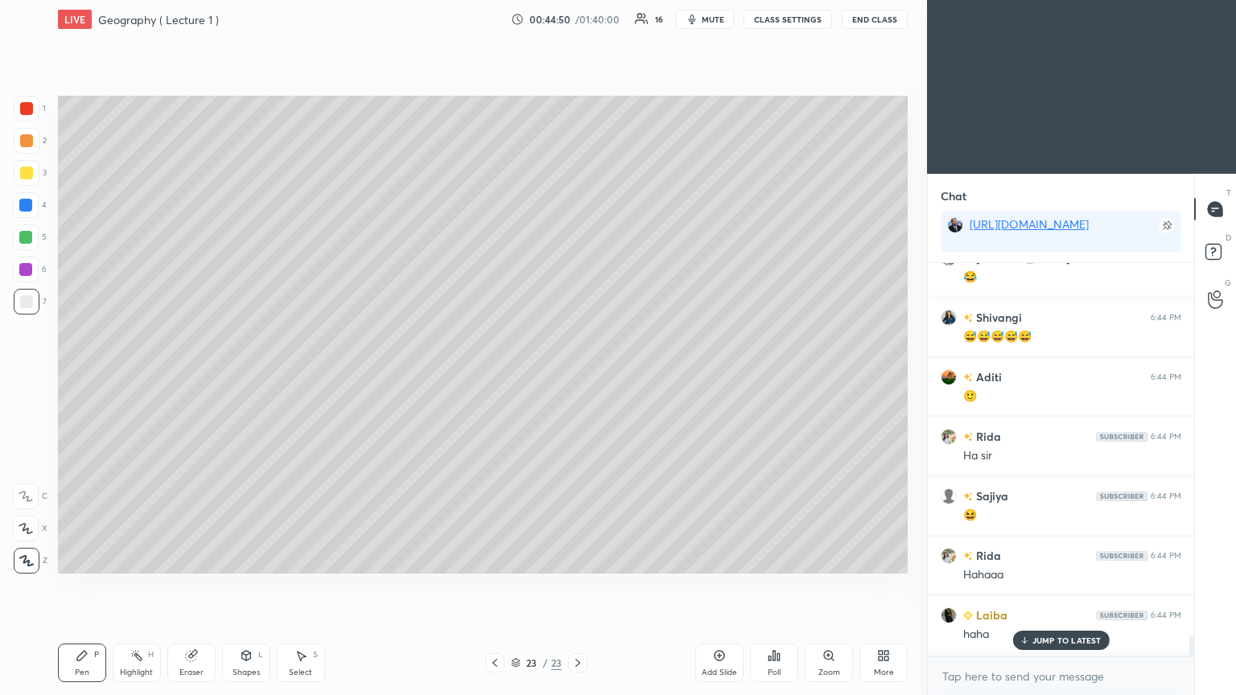
scroll to position [7177, 0]
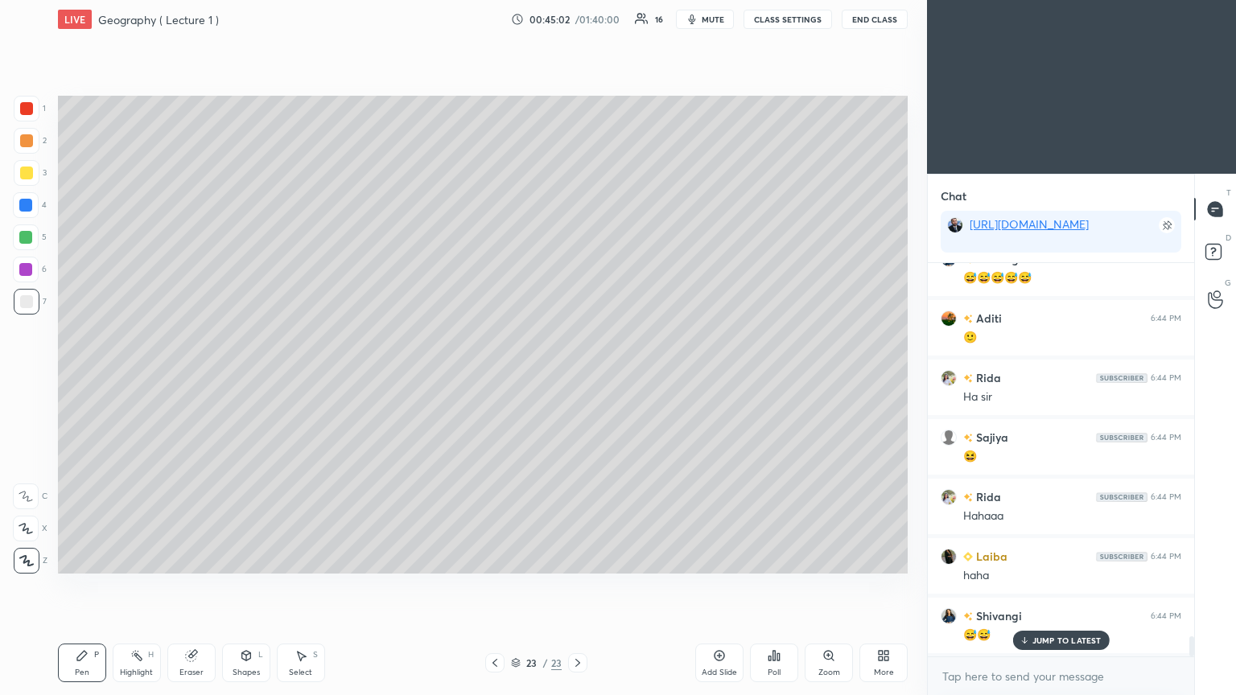
click at [577, 378] on icon at bounding box center [719, 656] width 13 height 13
click at [577, 378] on icon at bounding box center [720, 656] width 10 height 10
click at [184, 378] on div "Eraser" at bounding box center [191, 663] width 48 height 39
click at [89, 378] on div "Pen P Highlight H Eraser Shapes L Select S 25 / 25 Add Slide Poll Zoom More" at bounding box center [483, 663] width 850 height 64
click at [81, 378] on icon at bounding box center [82, 656] width 10 height 10
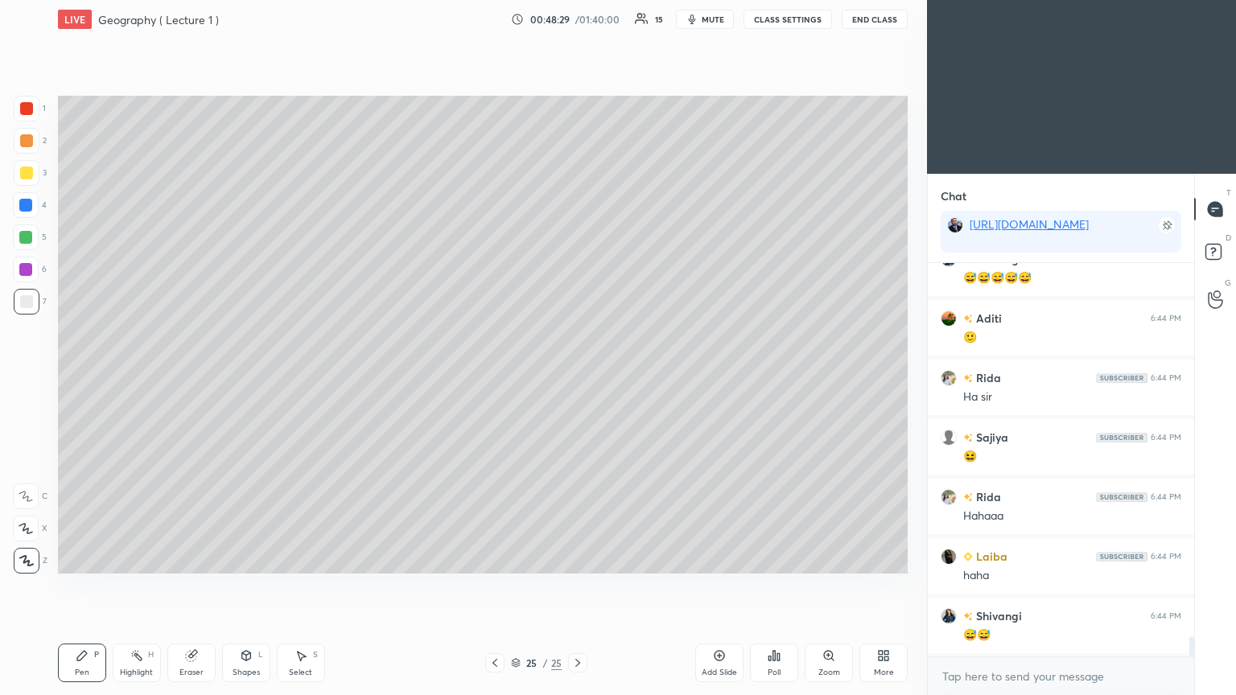
scroll to position [7237, 0]
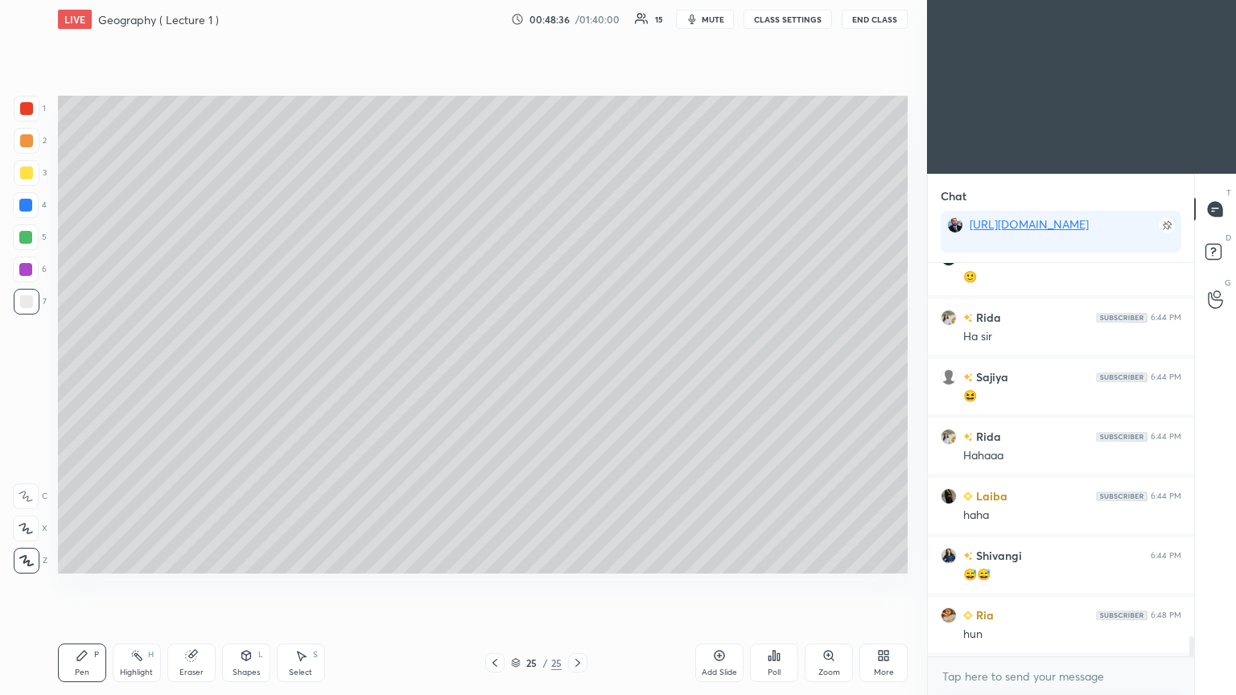
click at [577, 378] on icon at bounding box center [720, 656] width 10 height 10
click at [26, 118] on div at bounding box center [27, 109] width 26 height 26
click at [30, 296] on div at bounding box center [26, 301] width 13 height 13
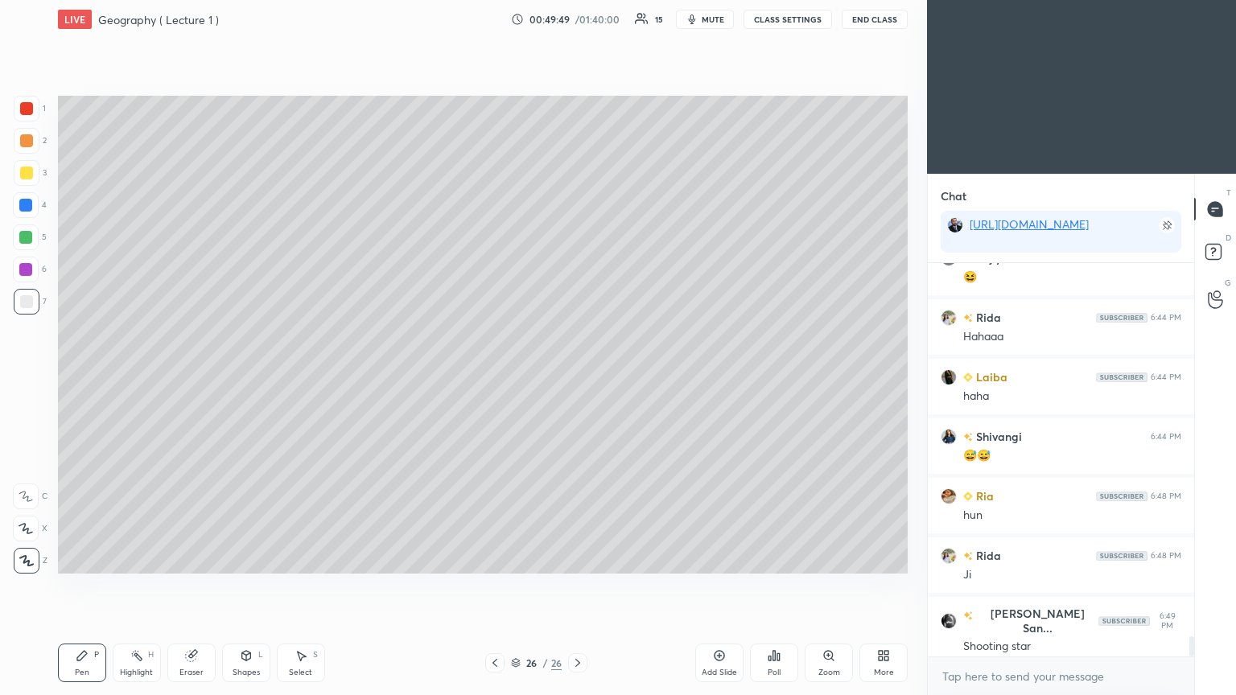
scroll to position [7415, 0]
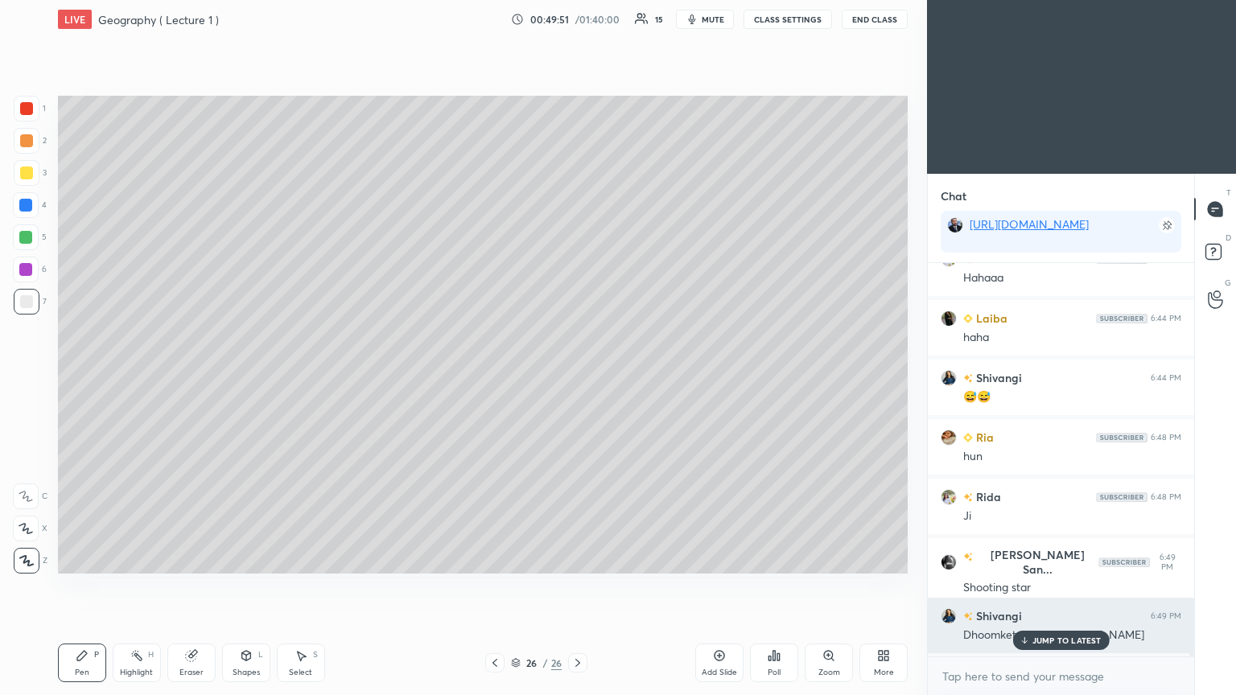
click at [577, 378] on p "JUMP TO LATEST" at bounding box center [1067, 641] width 69 height 10
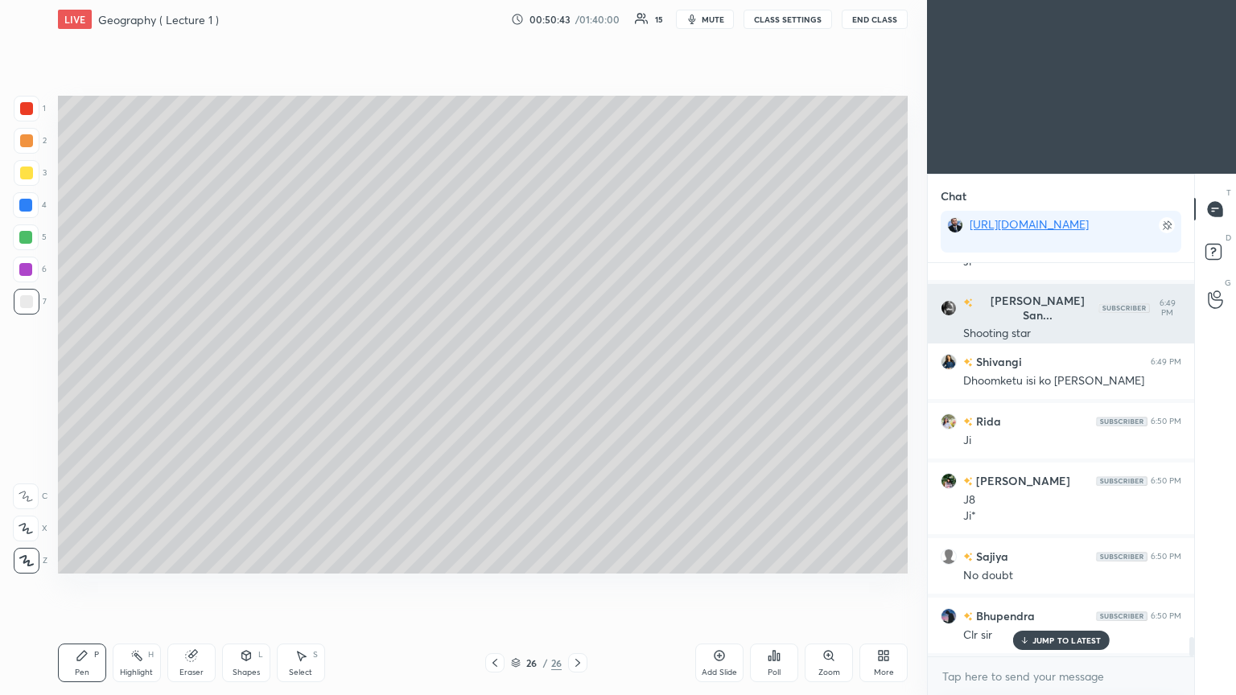
scroll to position [7730, 0]
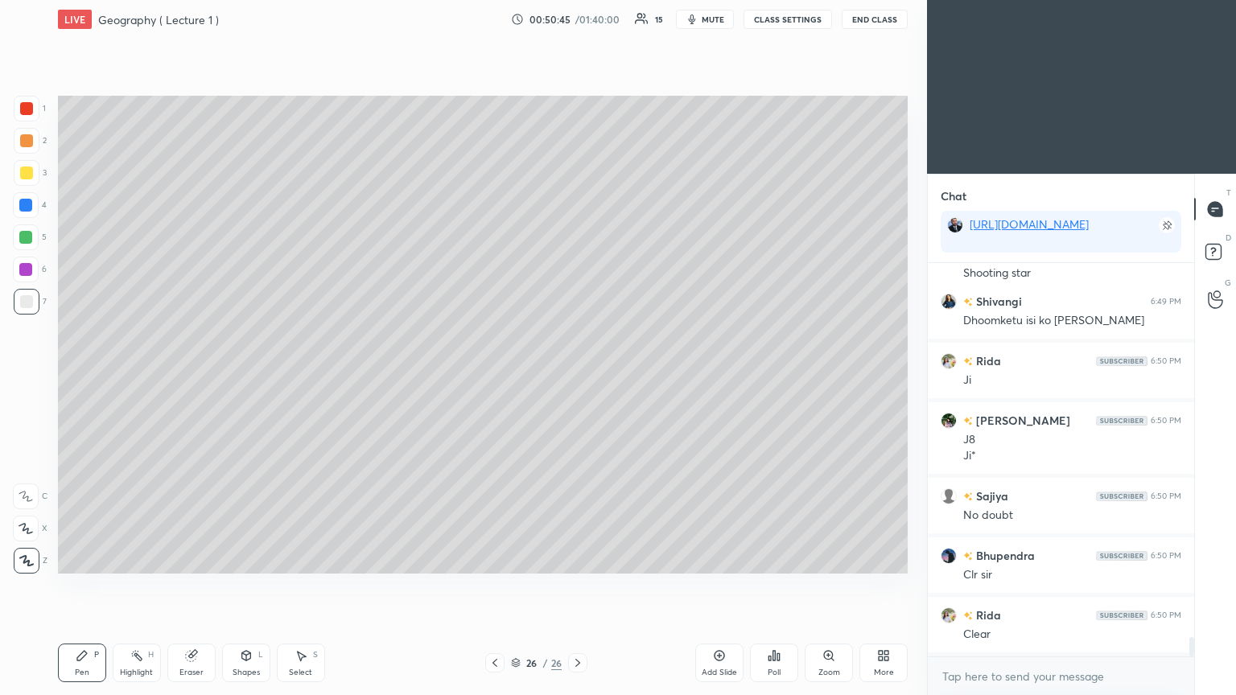
click at [577, 378] on icon at bounding box center [720, 656] width 10 height 10
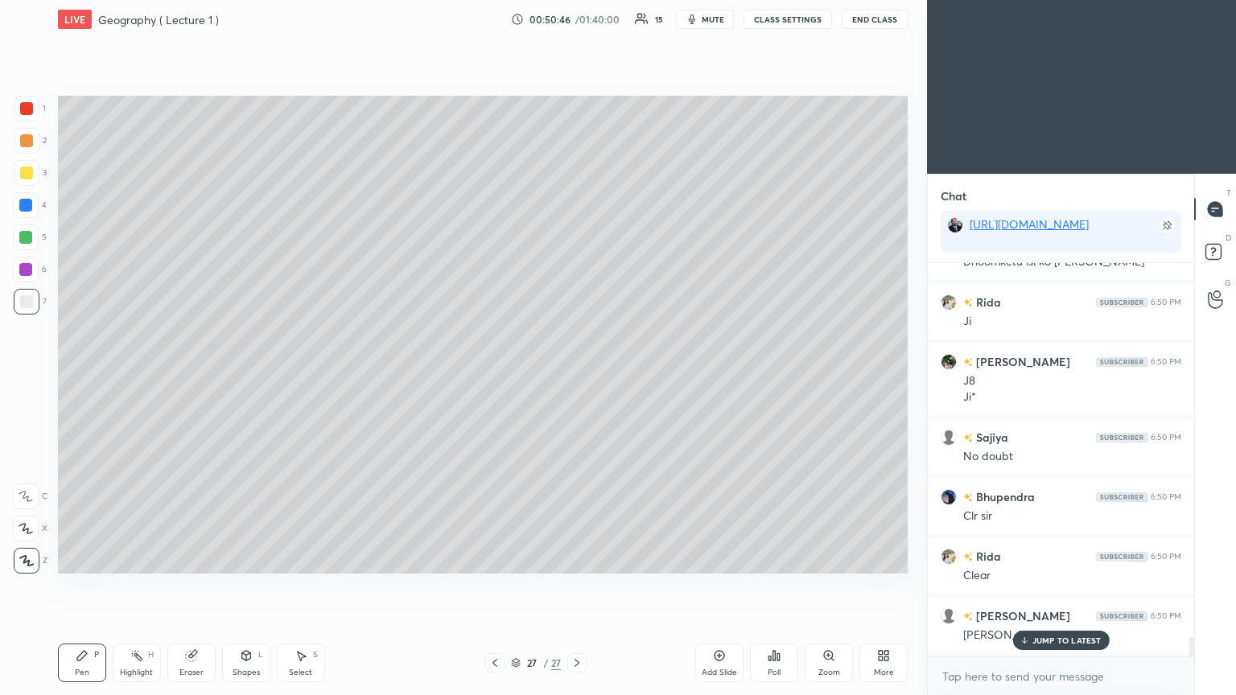
click at [22, 109] on div at bounding box center [26, 108] width 13 height 13
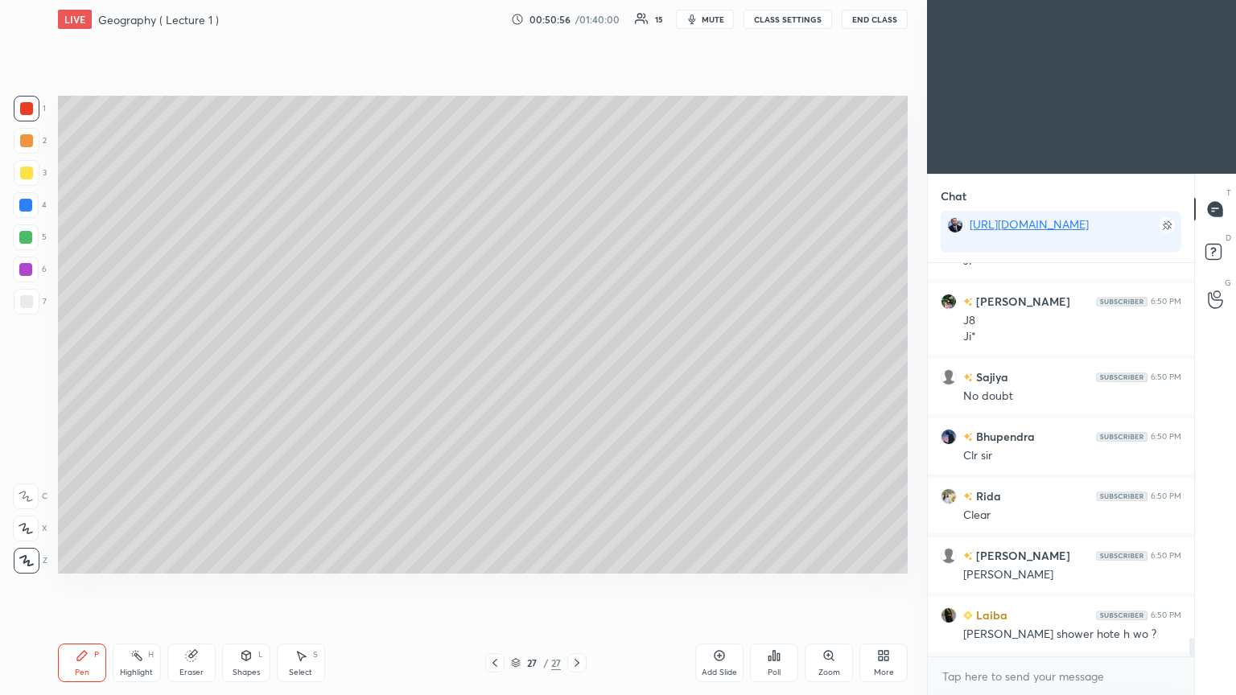
click at [496, 378] on icon at bounding box center [495, 663] width 13 height 13
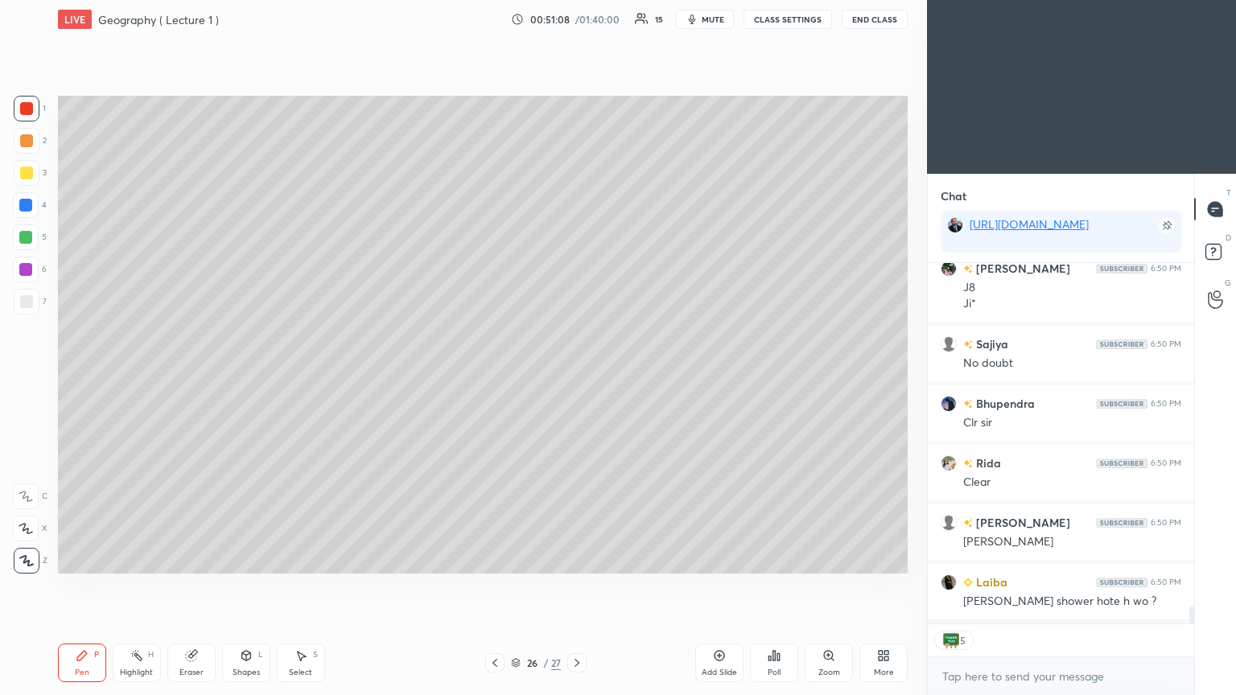
click at [576, 378] on icon at bounding box center [577, 663] width 13 height 13
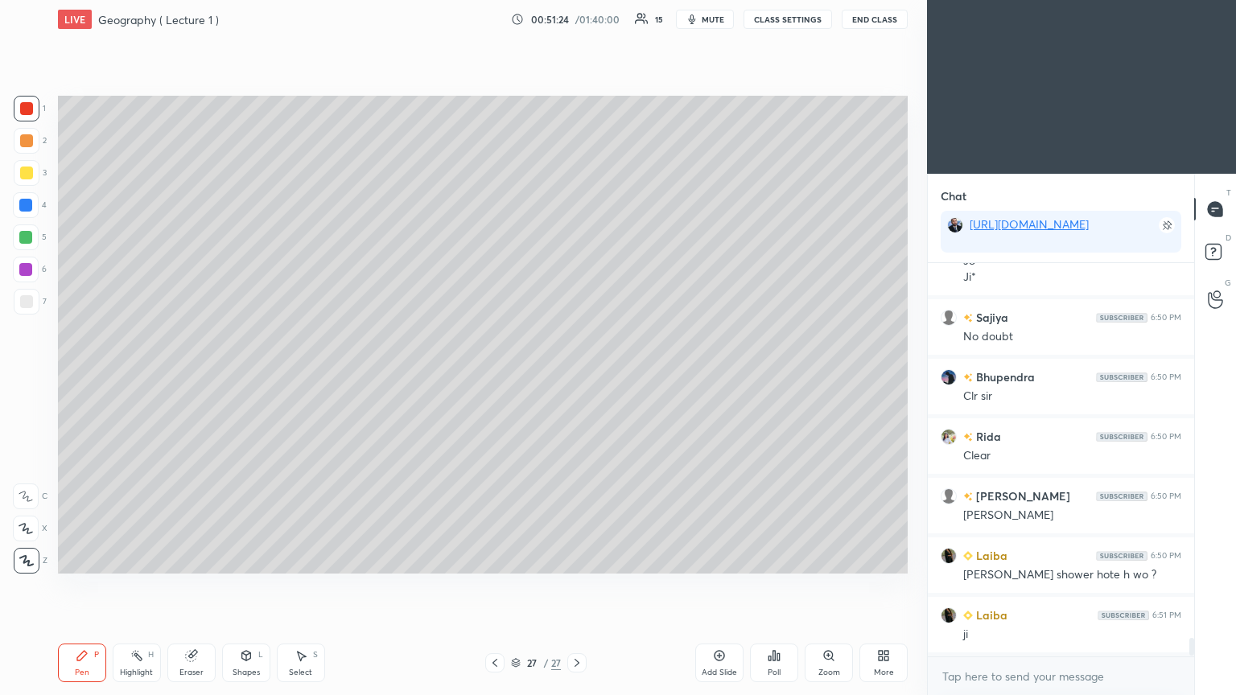
scroll to position [7968, 0]
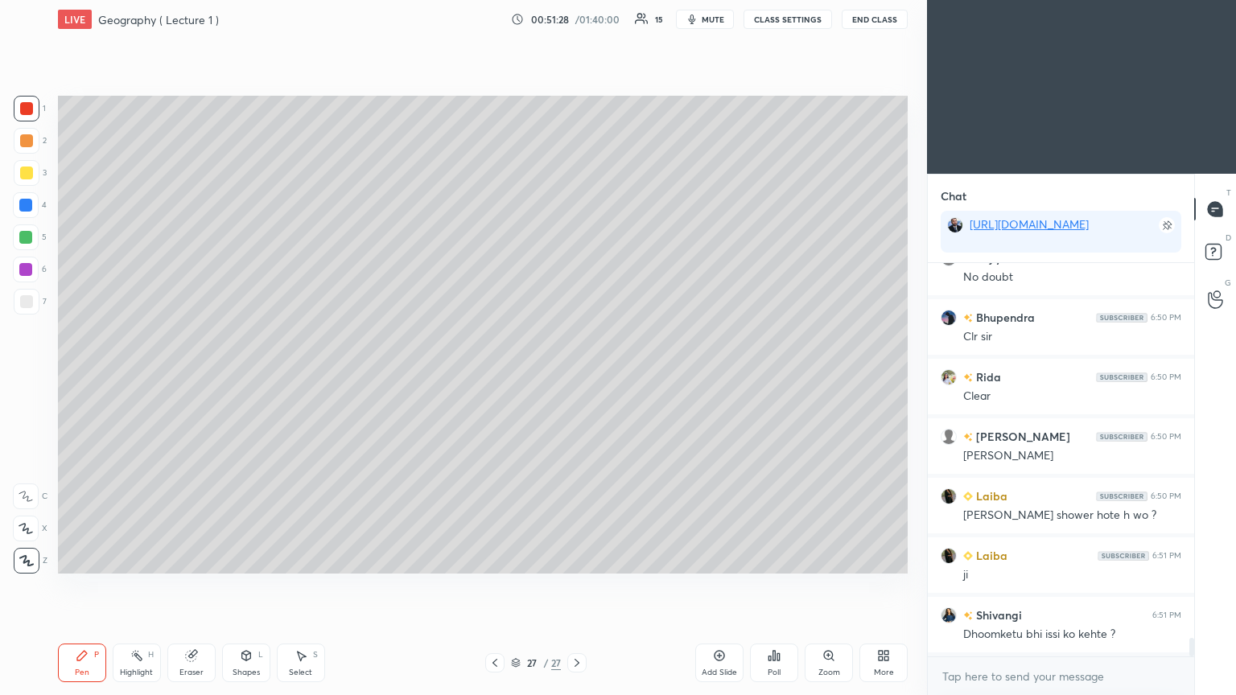
click at [496, 378] on icon at bounding box center [495, 663] width 13 height 13
click at [501, 378] on div at bounding box center [494, 663] width 19 height 19
click at [504, 378] on div at bounding box center [494, 663] width 19 height 19
click at [506, 378] on div "24 / 27" at bounding box center [535, 663] width 101 height 19
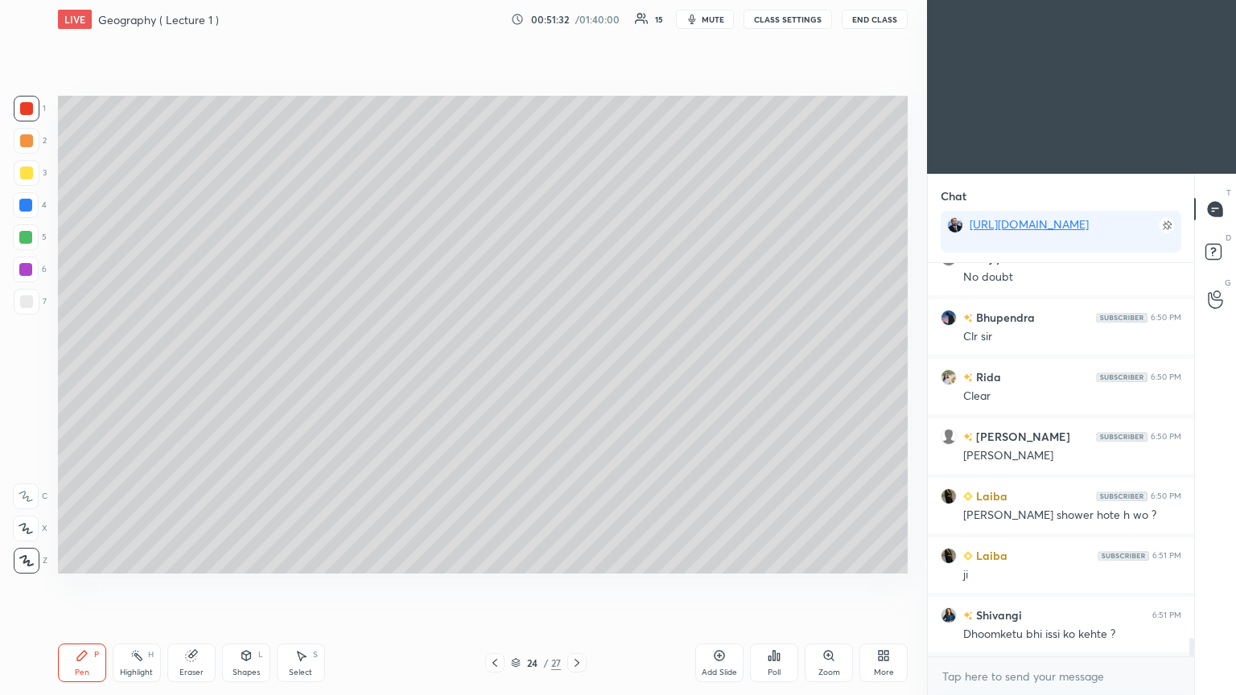
click at [499, 378] on icon at bounding box center [495, 663] width 13 height 13
click at [495, 378] on icon at bounding box center [495, 663] width 13 height 13
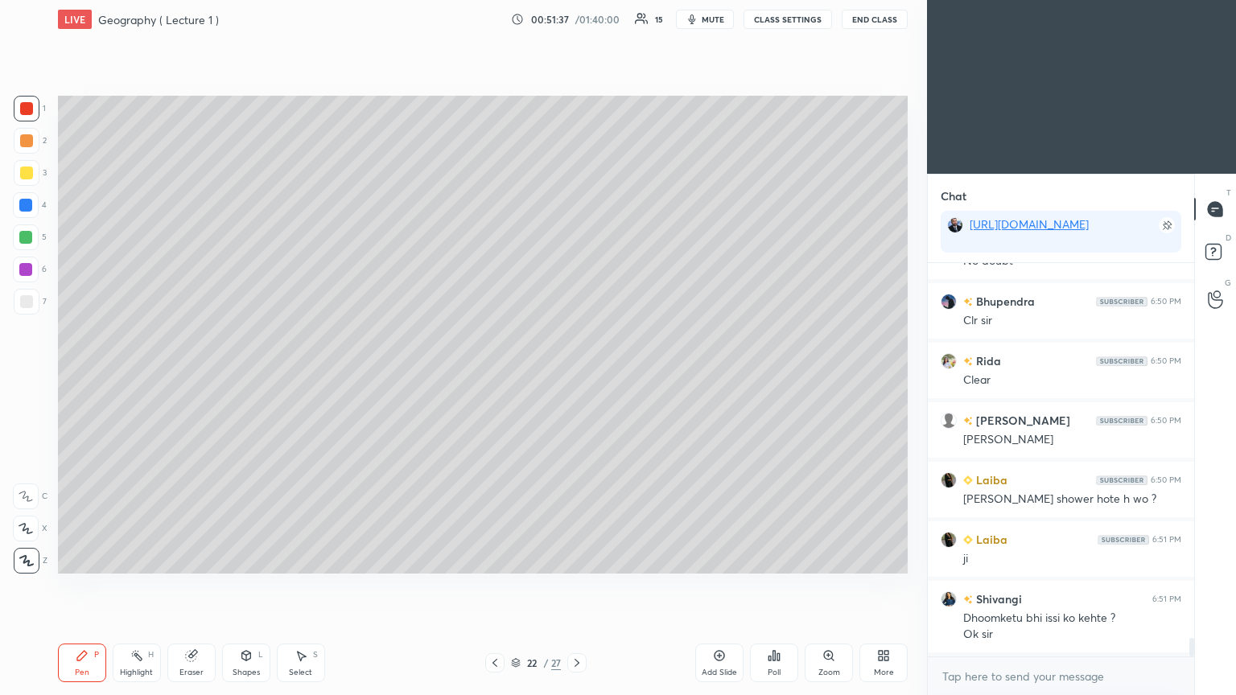
click at [496, 378] on icon at bounding box center [495, 663] width 5 height 8
click at [23, 312] on div at bounding box center [27, 302] width 26 height 26
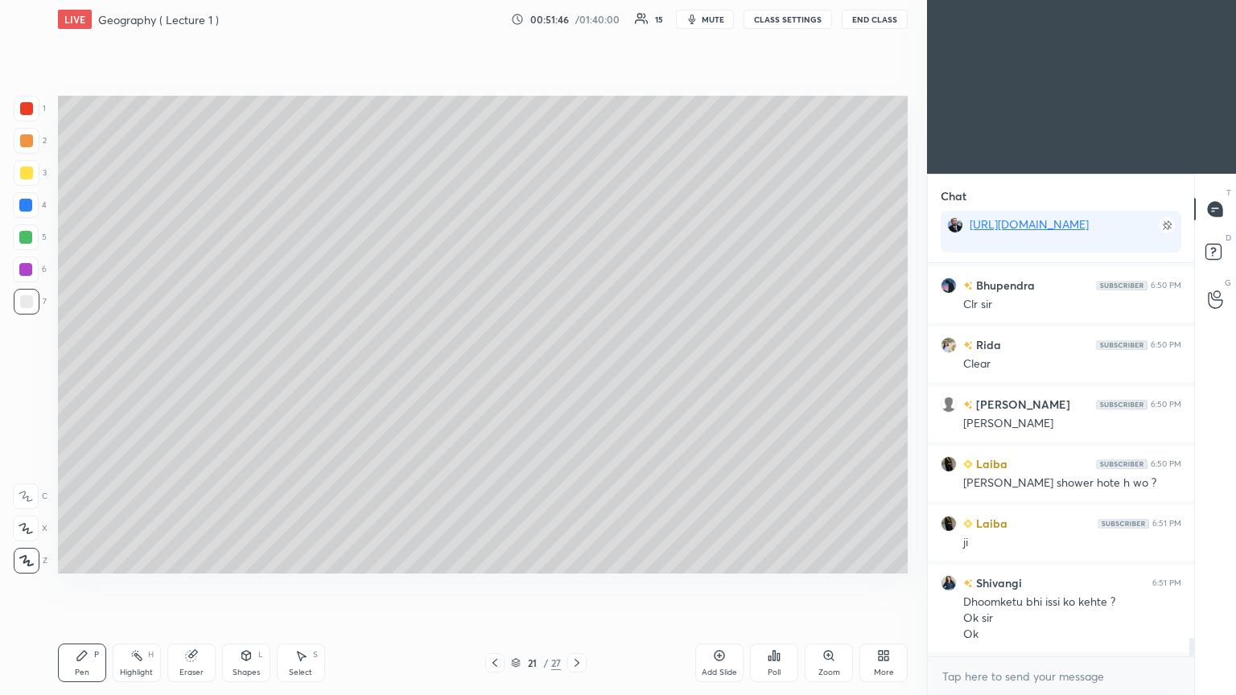
click at [576, 378] on icon at bounding box center [577, 663] width 13 height 13
click at [577, 378] on icon at bounding box center [577, 663] width 5 height 8
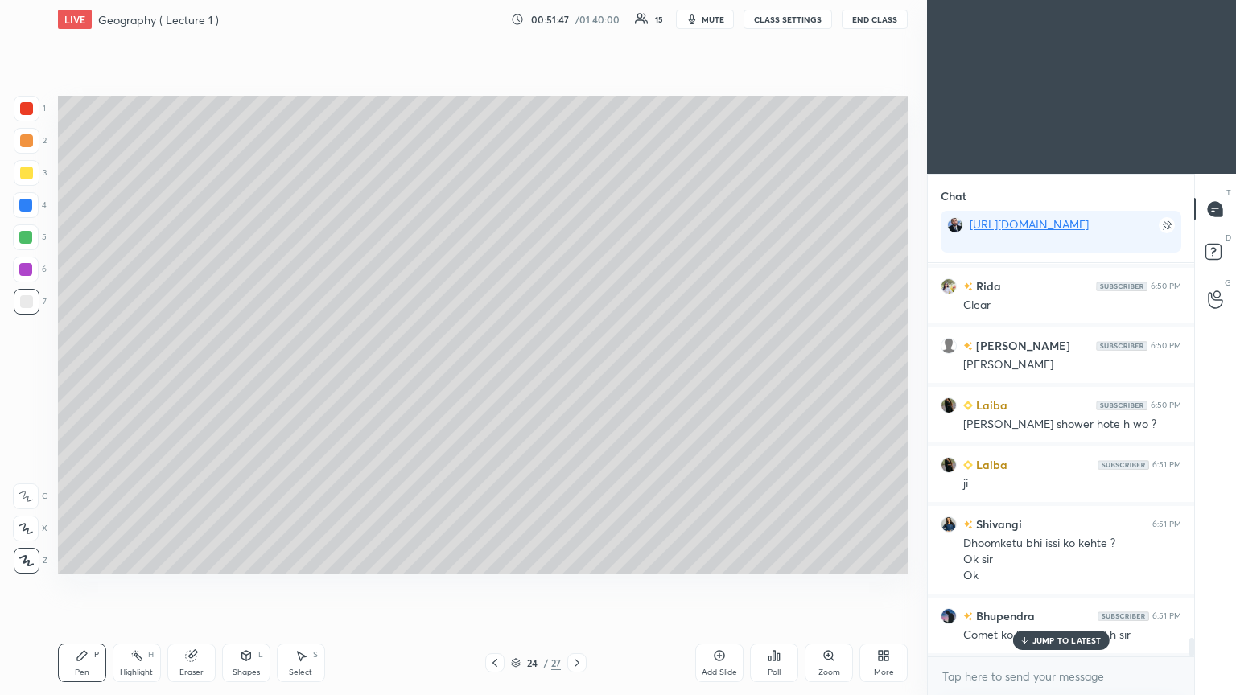
click at [577, 378] on icon at bounding box center [577, 663] width 13 height 13
click at [576, 378] on icon at bounding box center [577, 663] width 5 height 8
click at [577, 378] on icon at bounding box center [1024, 641] width 10 height 10
click at [576, 378] on div at bounding box center [576, 663] width 19 height 19
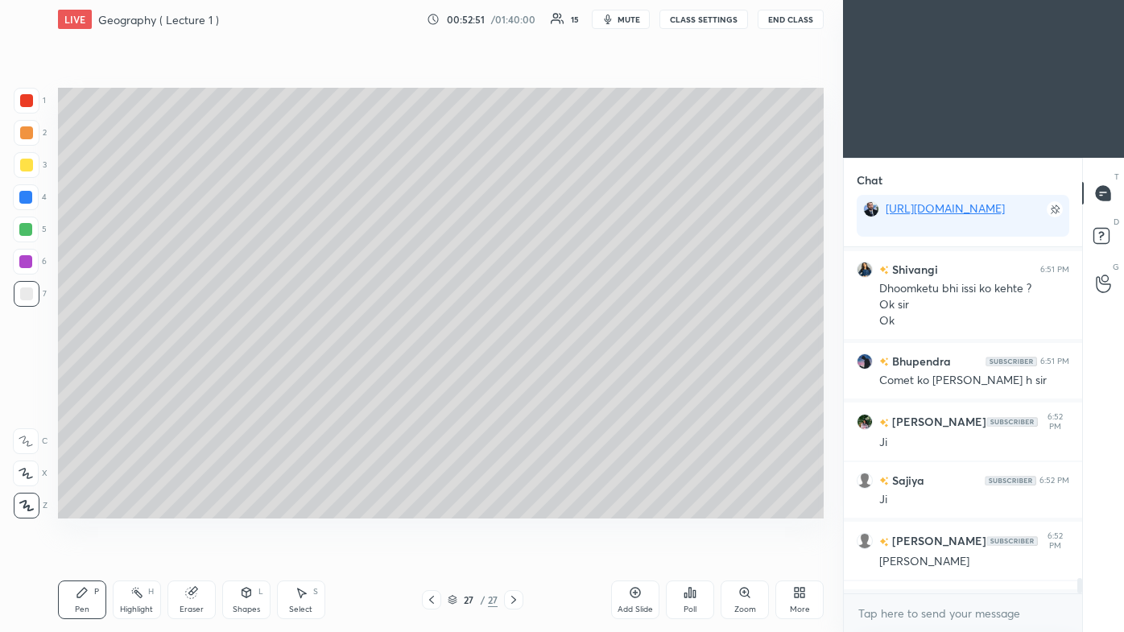
scroll to position [0, 0]
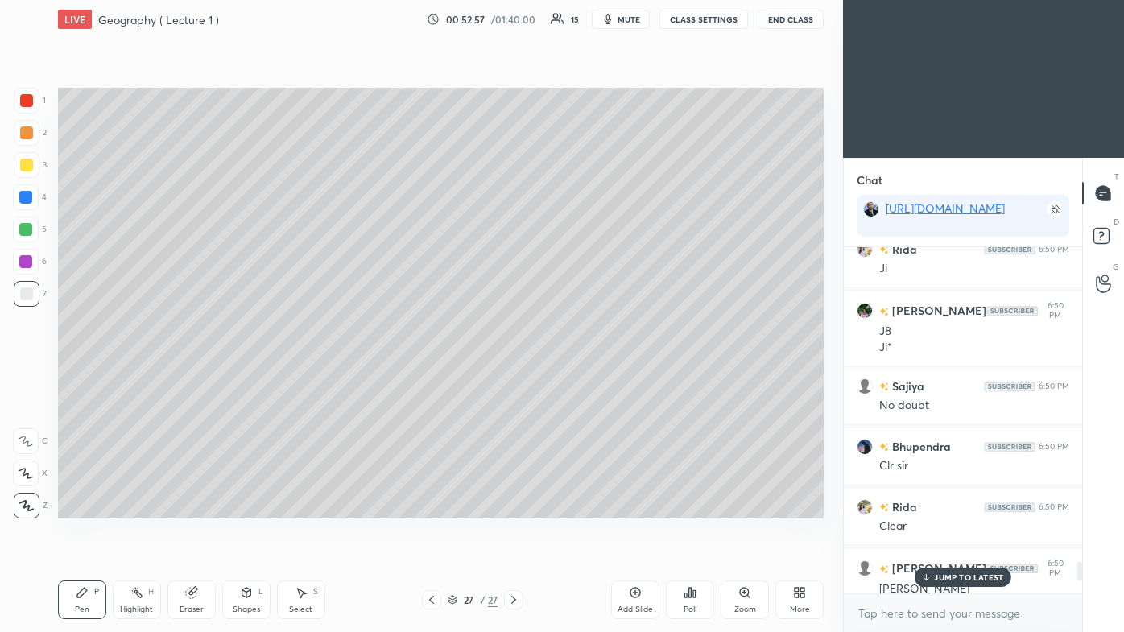
click at [577, 378] on p "JUMP TO LATEST" at bounding box center [968, 577] width 69 height 10
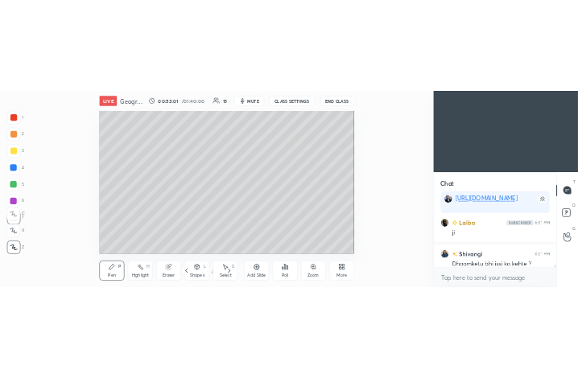
scroll to position [80219, 80122]
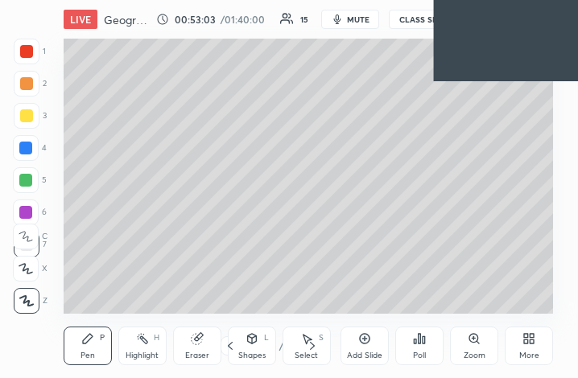
click at [536, 341] on div "More" at bounding box center [529, 346] width 48 height 39
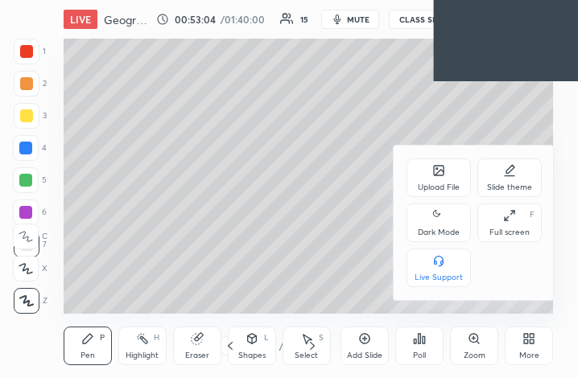
click at [519, 226] on div "Full screen F" at bounding box center [509, 223] width 64 height 39
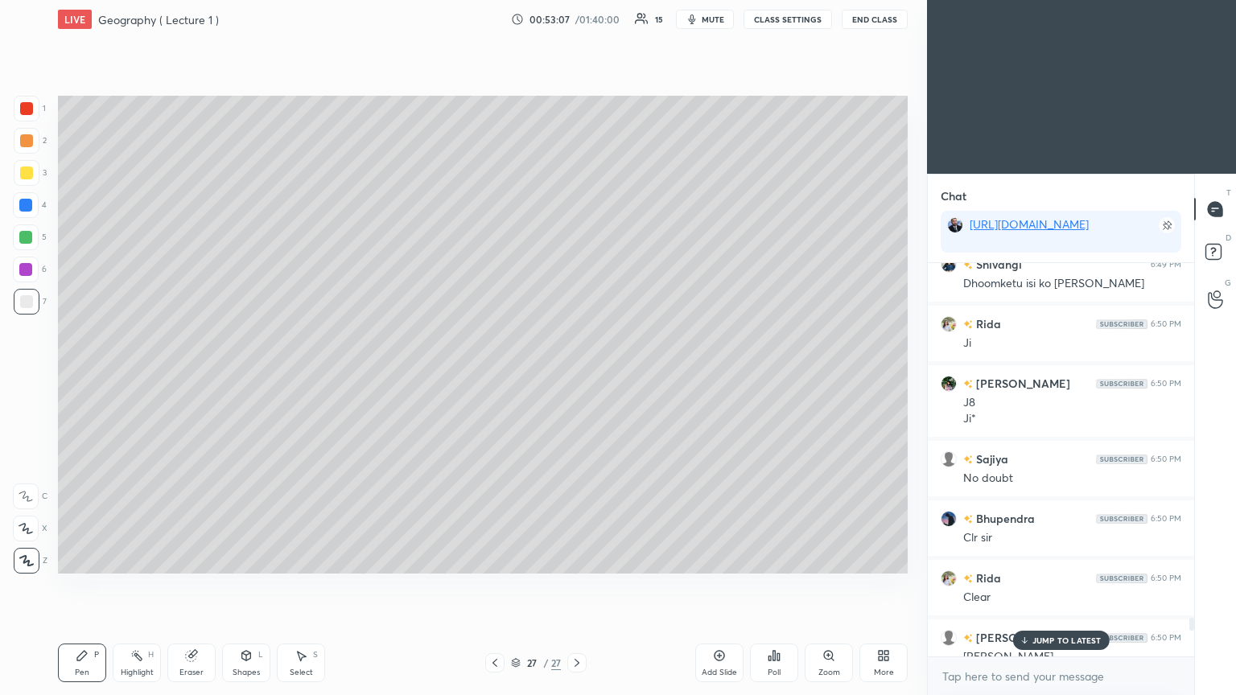
click at [577, 378] on p "JUMP TO LATEST" at bounding box center [1067, 641] width 69 height 10
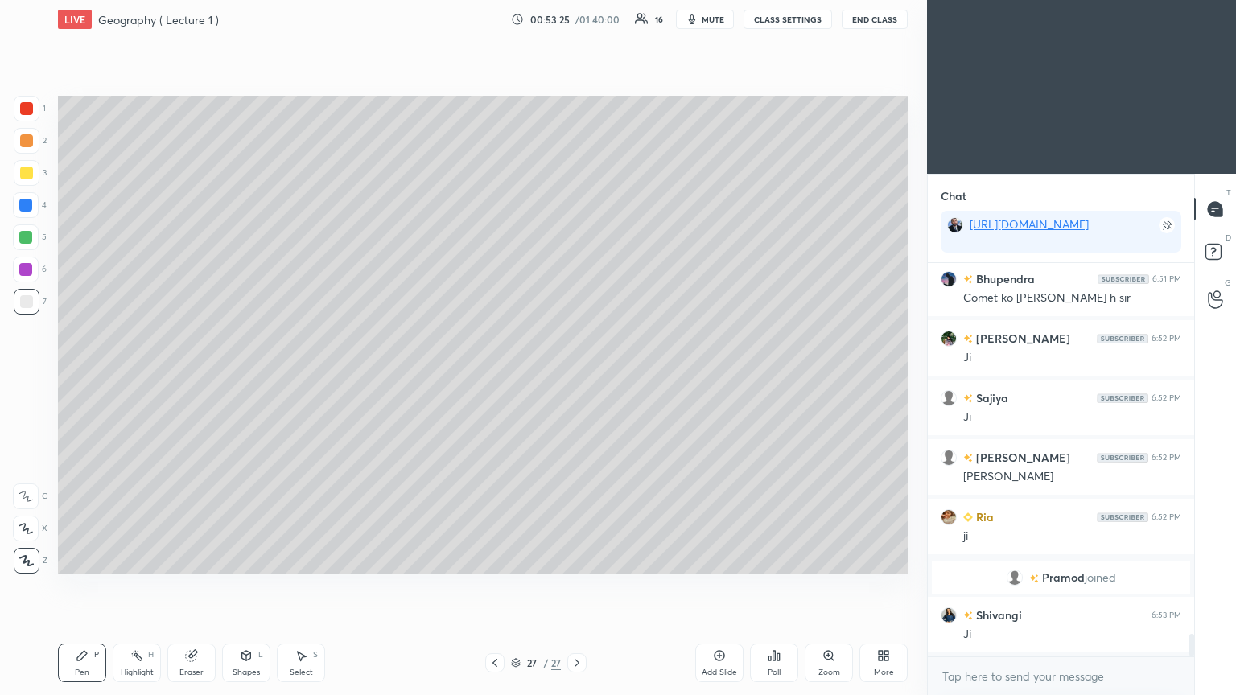
click at [192, 378] on icon at bounding box center [191, 656] width 13 height 13
click at [84, 378] on icon at bounding box center [82, 656] width 10 height 10
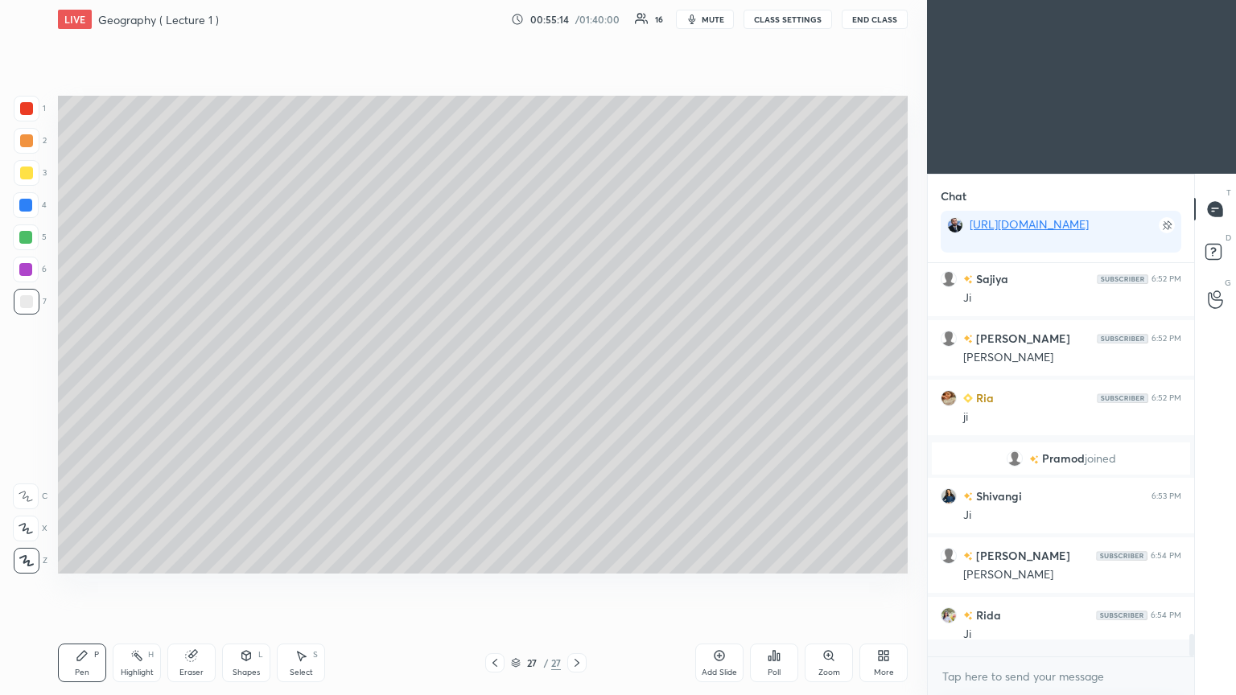
scroll to position [5, 5]
click at [577, 378] on div "Add Slide" at bounding box center [719, 663] width 48 height 39
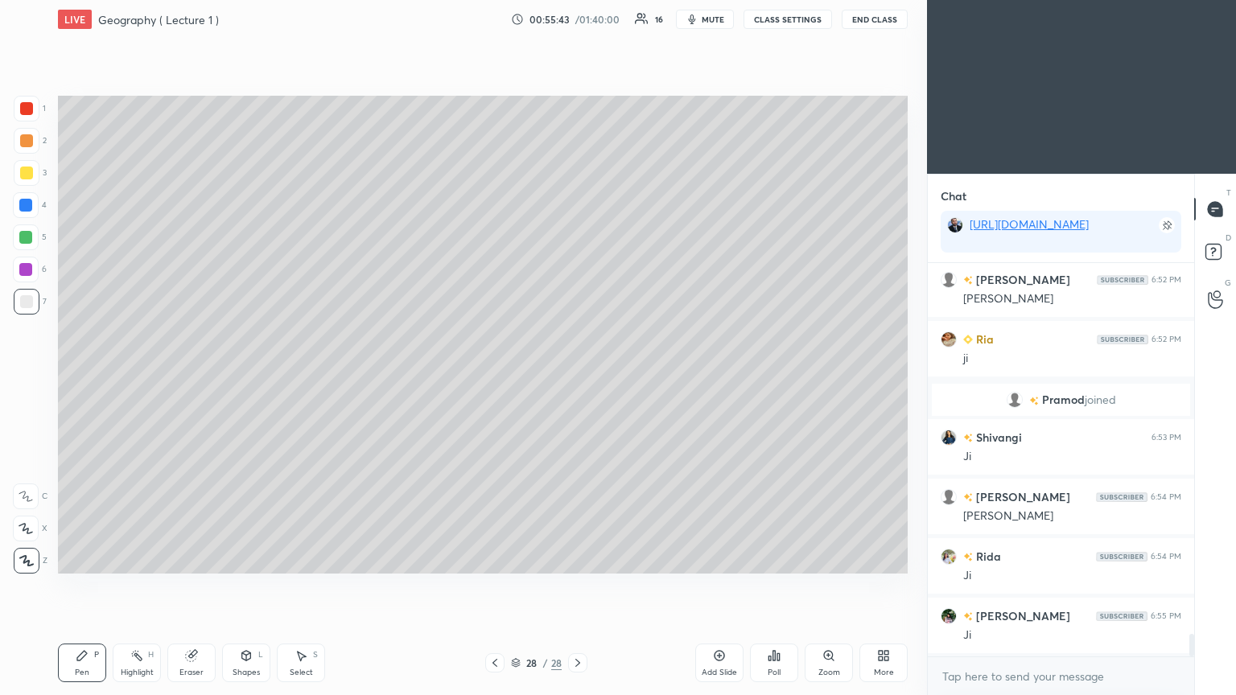
click at [577, 378] on div "Add Slide" at bounding box center [719, 663] width 48 height 39
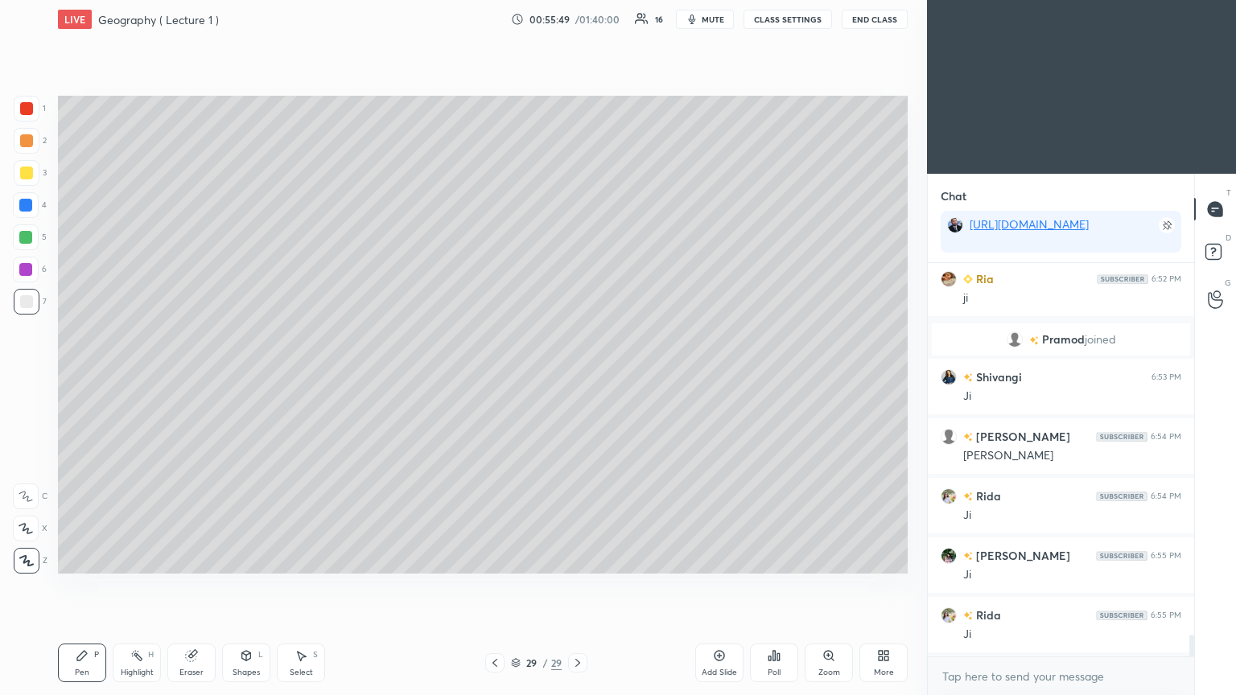
click at [197, 378] on icon at bounding box center [191, 656] width 13 height 13
click at [32, 378] on span "Erase all" at bounding box center [26, 560] width 24 height 11
click at [179, 378] on div "Eraser" at bounding box center [191, 663] width 48 height 39
click at [89, 378] on div "Pen P" at bounding box center [82, 663] width 48 height 39
click at [193, 378] on div "Eraser" at bounding box center [191, 663] width 48 height 39
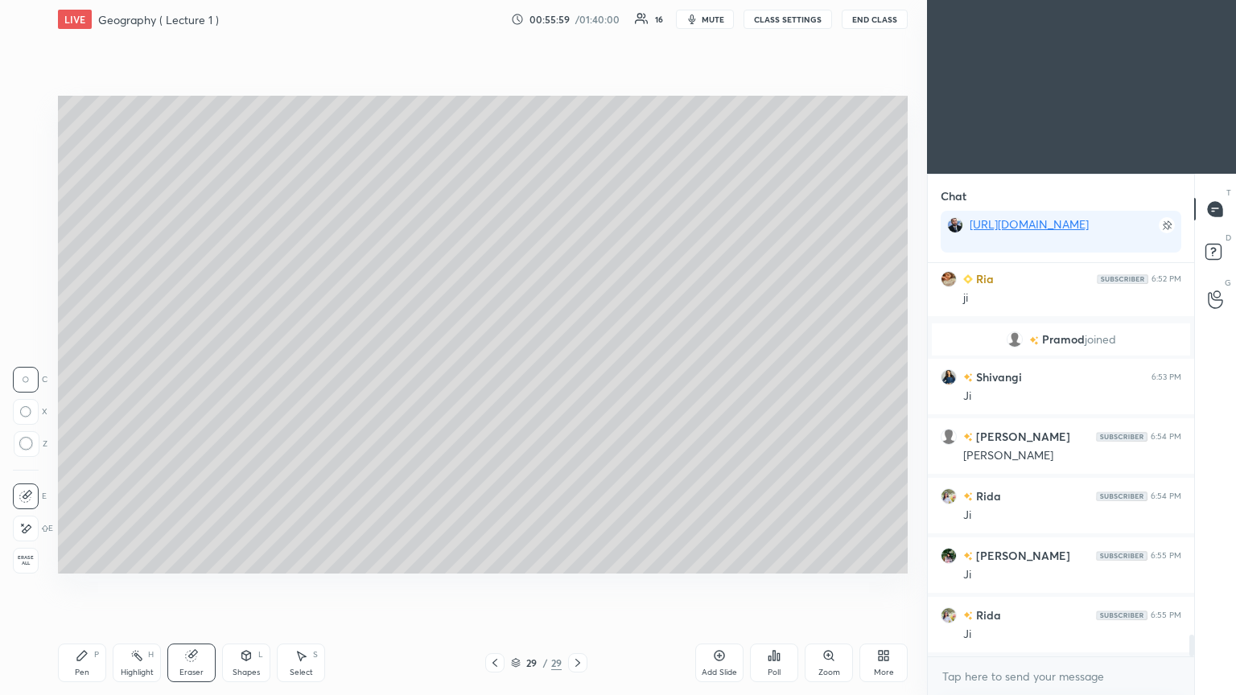
click at [27, 378] on span "Erase all" at bounding box center [26, 560] width 24 height 11
click at [189, 378] on div "Eraser" at bounding box center [191, 663] width 48 height 39
click at [83, 378] on icon at bounding box center [82, 656] width 13 height 13
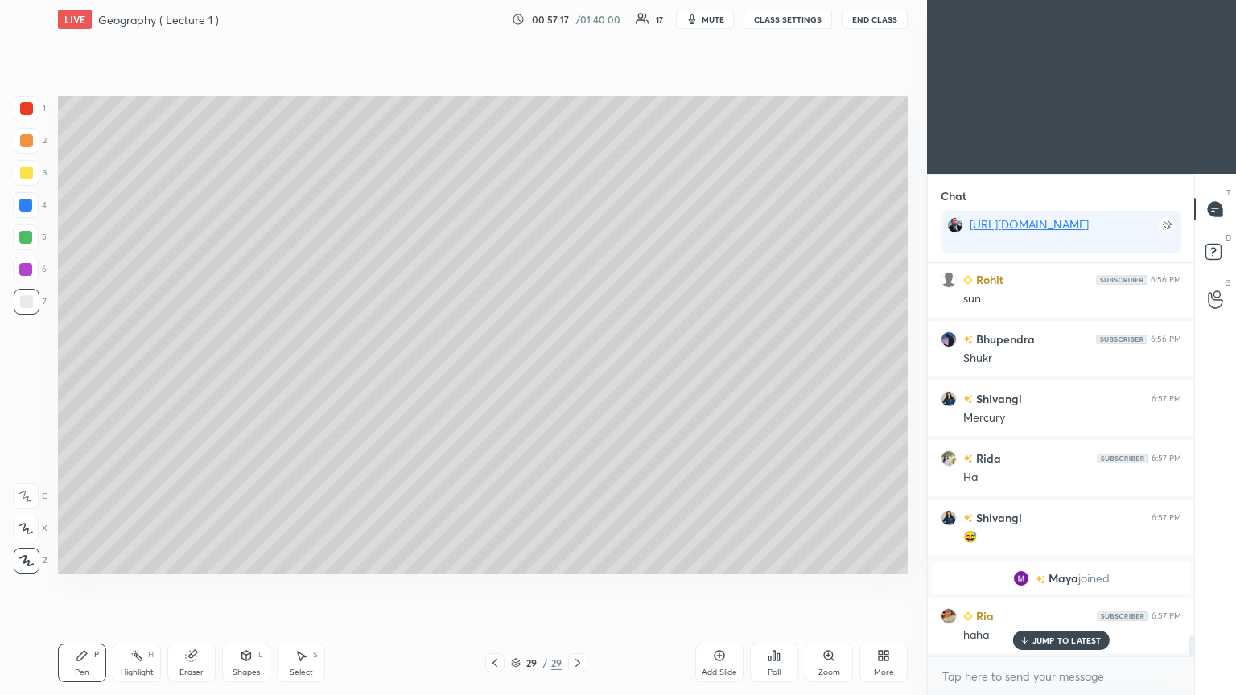
scroll to position [6973, 0]
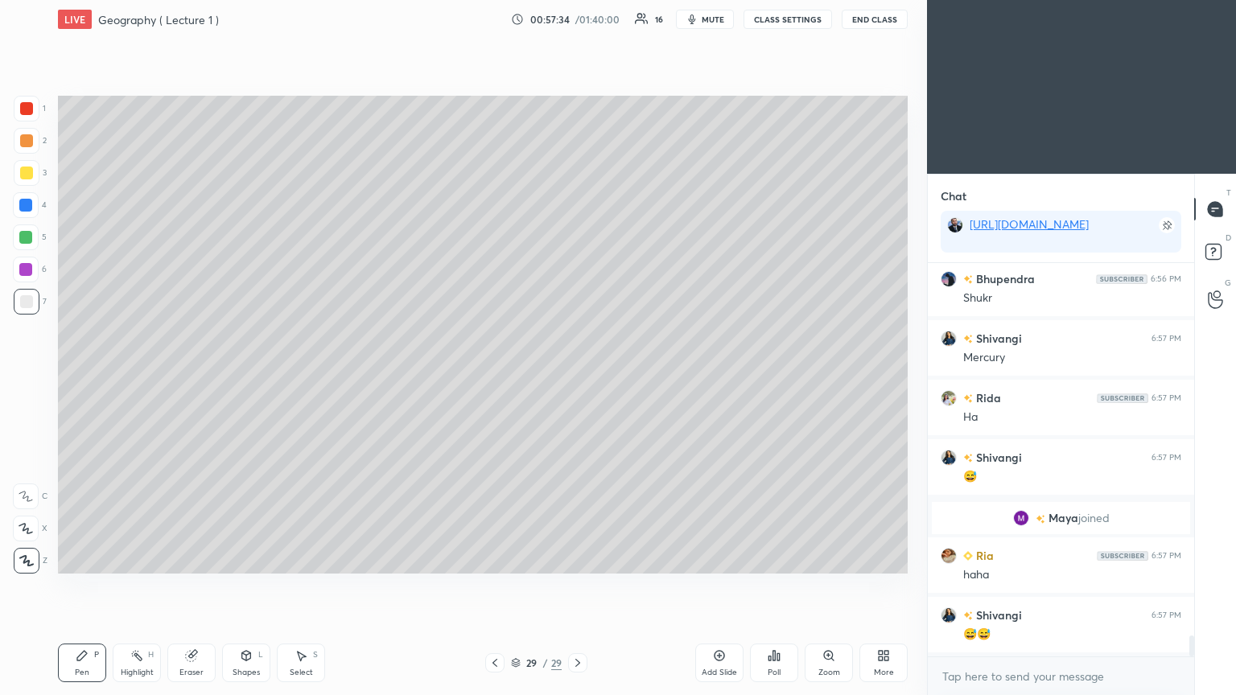
click at [38, 134] on div at bounding box center [27, 141] width 26 height 26
click at [187, 378] on div "Eraser" at bounding box center [191, 663] width 48 height 39
click at [84, 378] on icon at bounding box center [82, 656] width 13 height 13
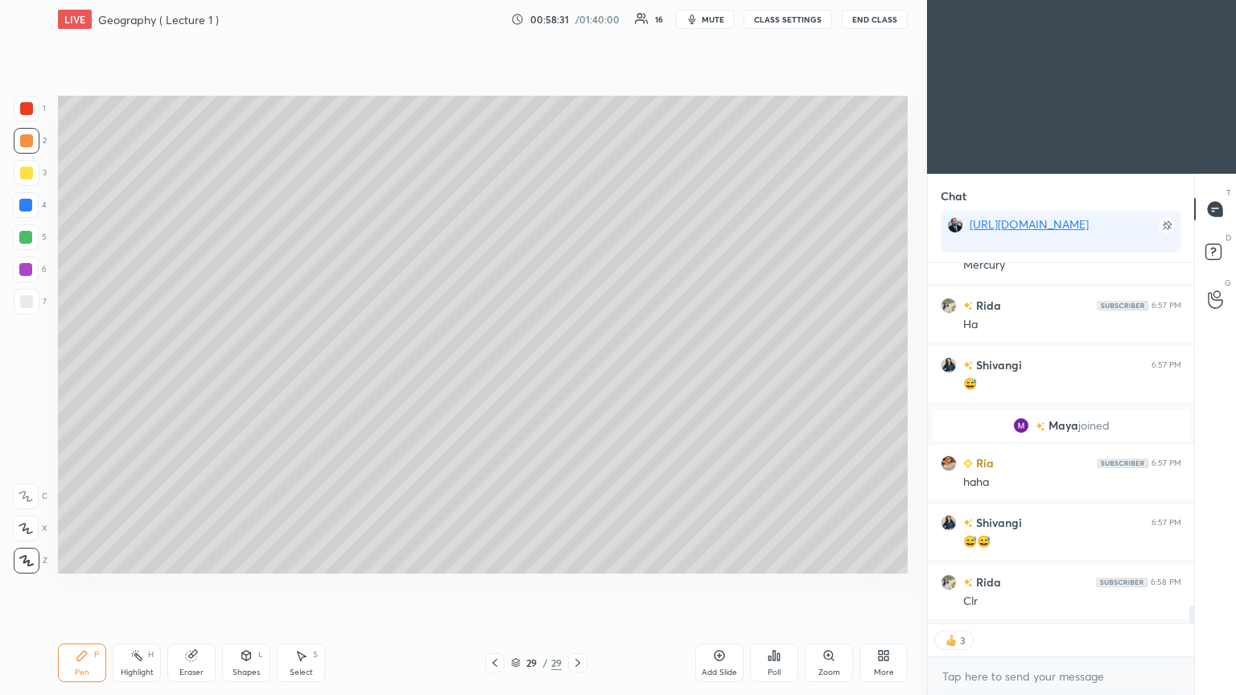
click at [577, 378] on div "Add Slide" at bounding box center [719, 663] width 48 height 39
click at [34, 105] on div at bounding box center [27, 109] width 26 height 26
click at [30, 299] on div at bounding box center [26, 301] width 13 height 13
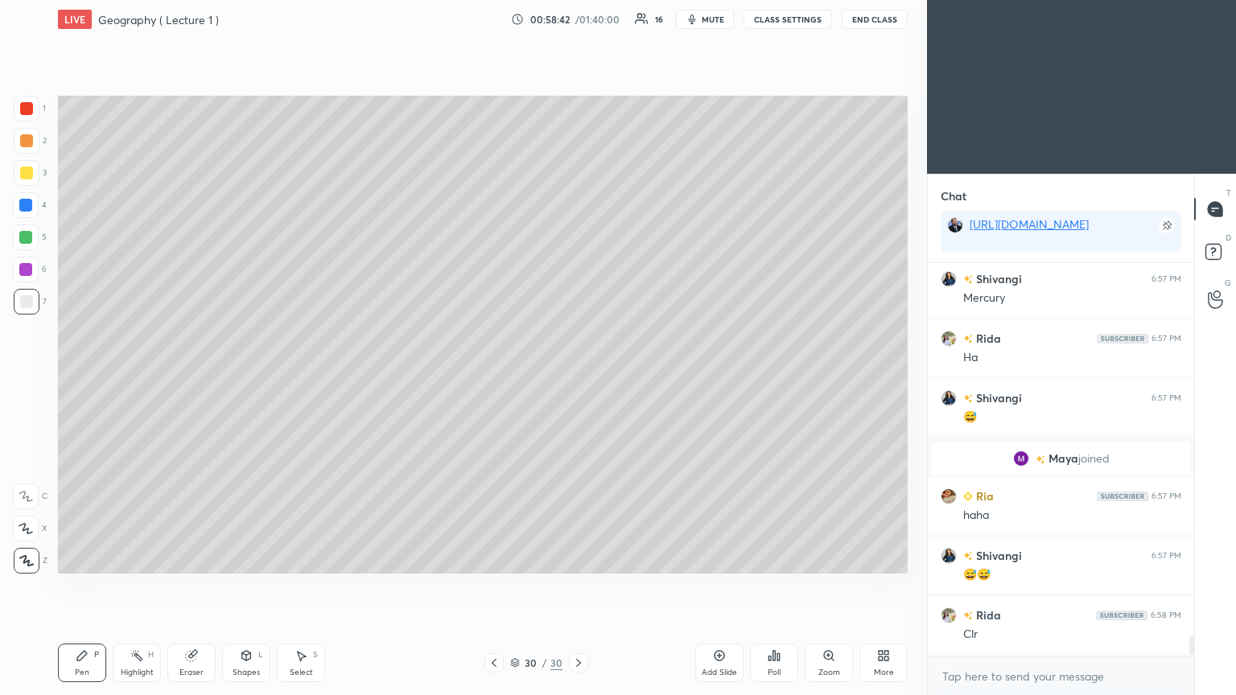
scroll to position [389, 262]
click at [577, 378] on div "Add Slide" at bounding box center [719, 673] width 35 height 8
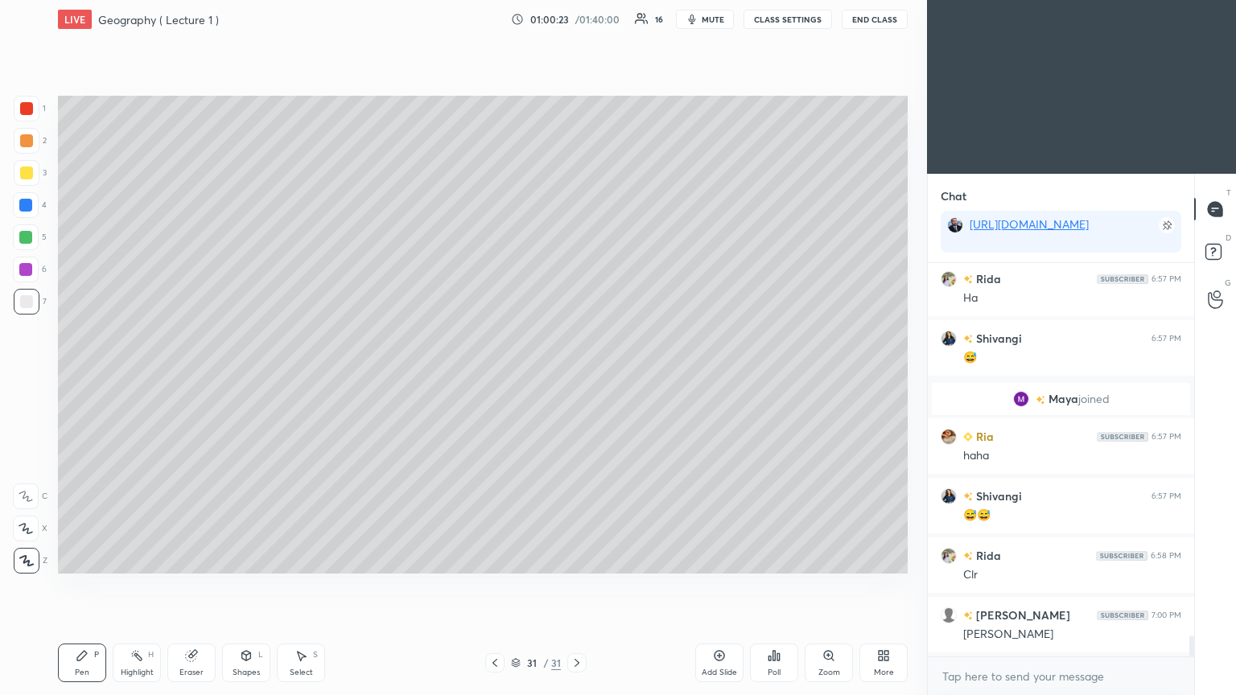
scroll to position [7151, 0]
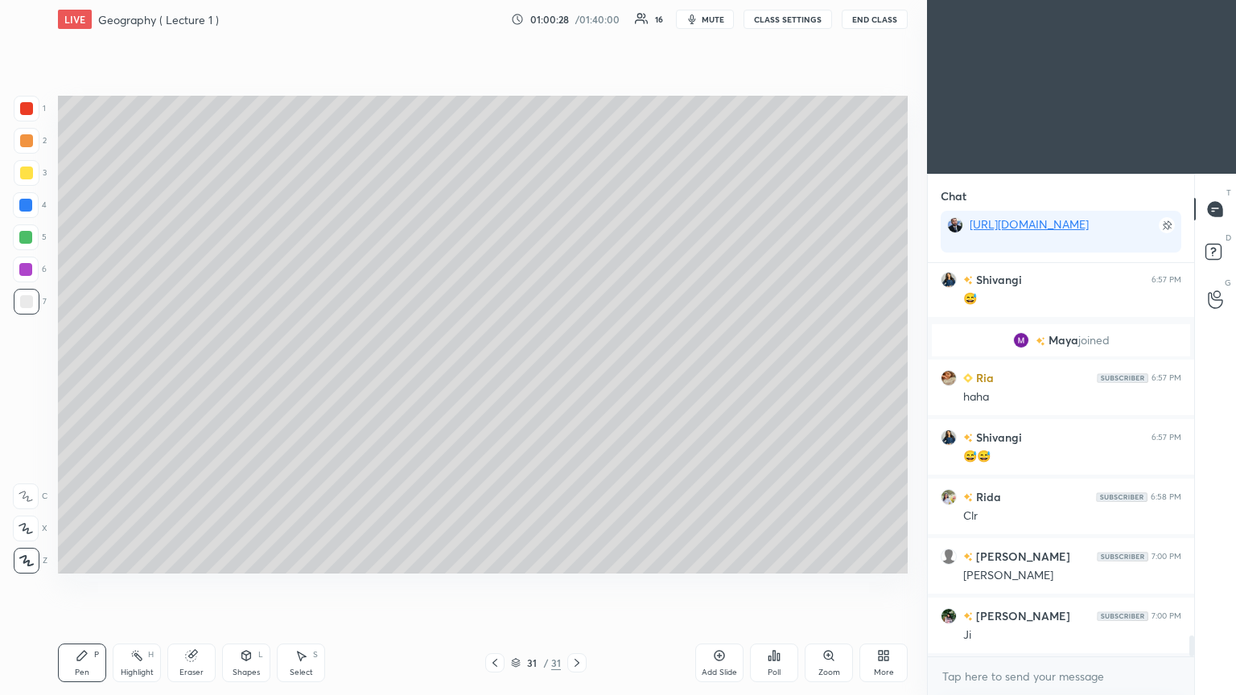
click at [33, 271] on div at bounding box center [26, 270] width 26 height 26
click at [577, 378] on icon at bounding box center [719, 656] width 5 height 5
click at [35, 111] on div at bounding box center [27, 109] width 26 height 26
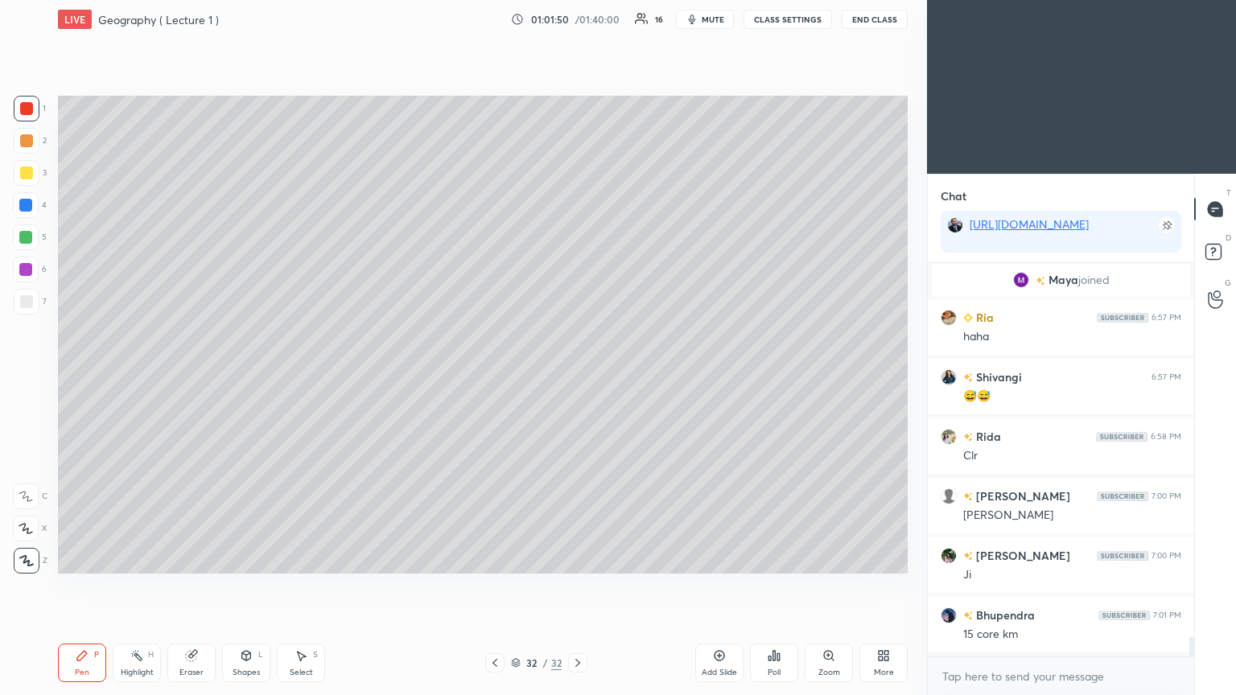
click at [35, 293] on div at bounding box center [27, 302] width 26 height 26
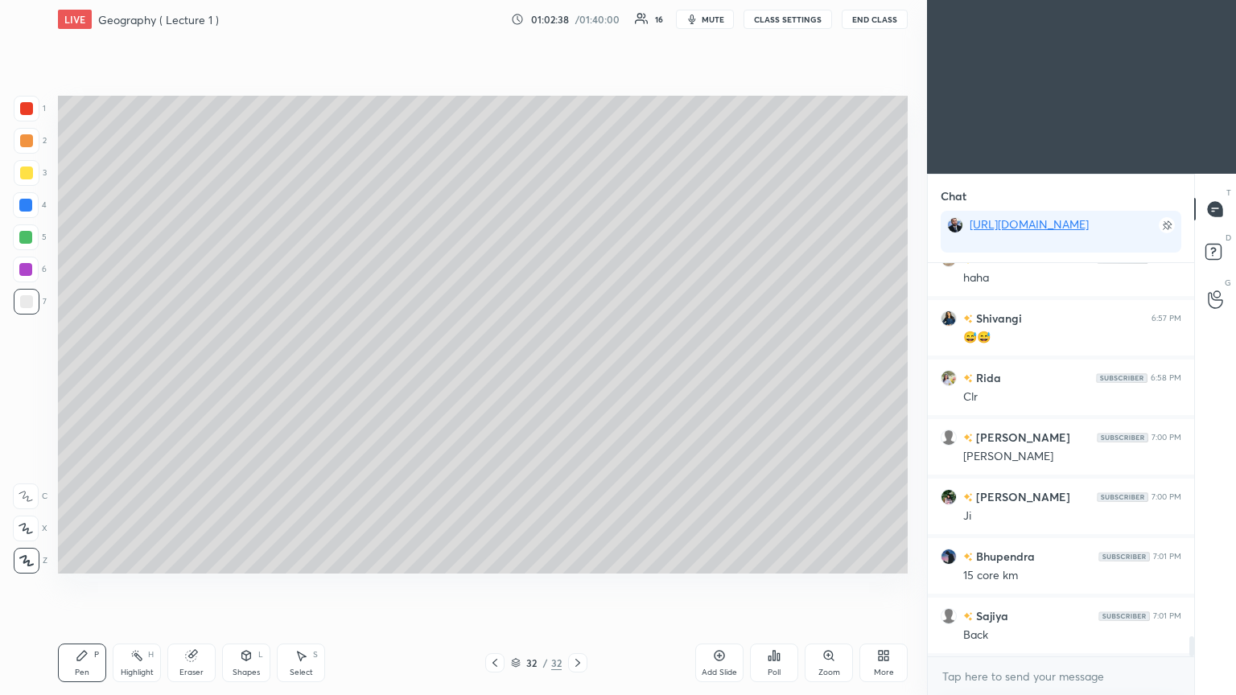
click at [494, 378] on icon at bounding box center [495, 663] width 5 height 8
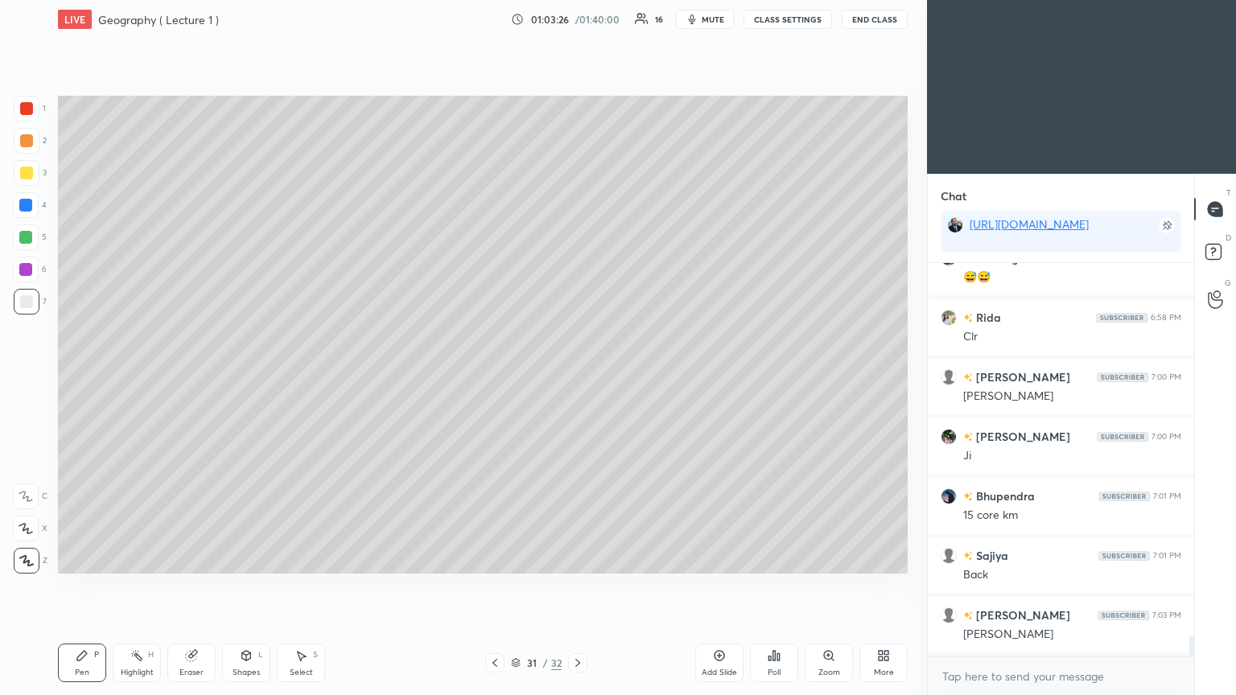
click at [577, 378] on icon at bounding box center [720, 656] width 10 height 10
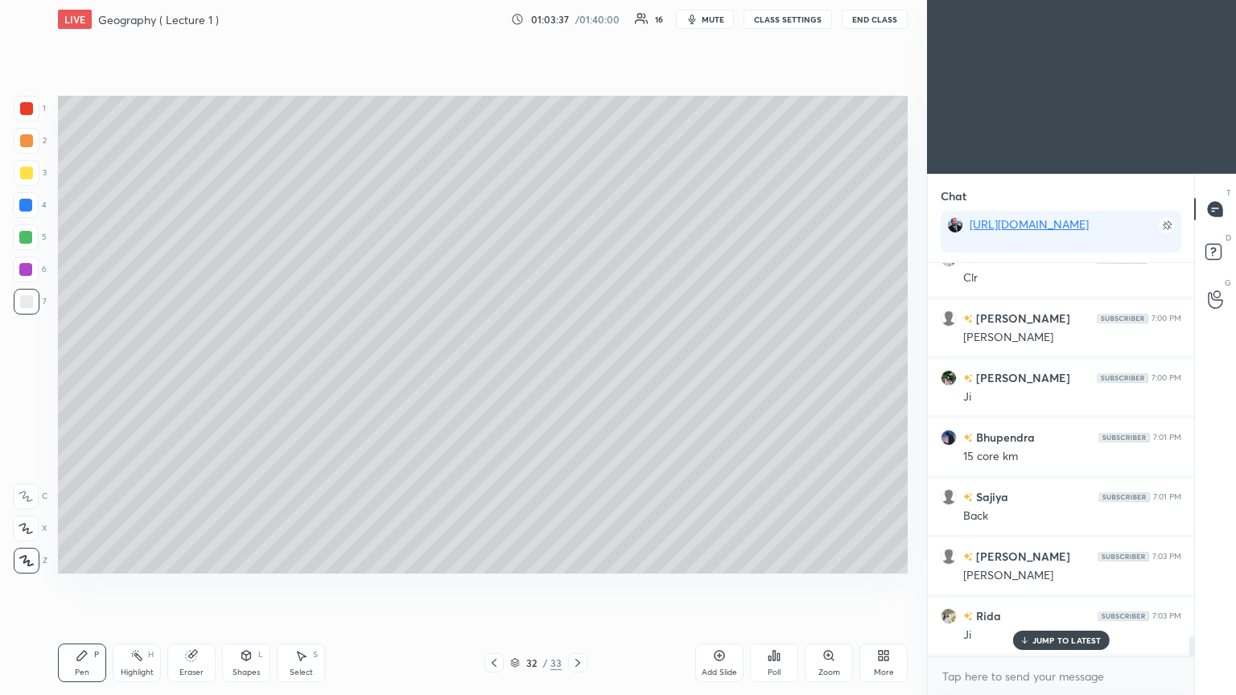
click at [31, 269] on div at bounding box center [25, 269] width 13 height 13
click at [577, 20] on span "mute" at bounding box center [713, 19] width 23 height 11
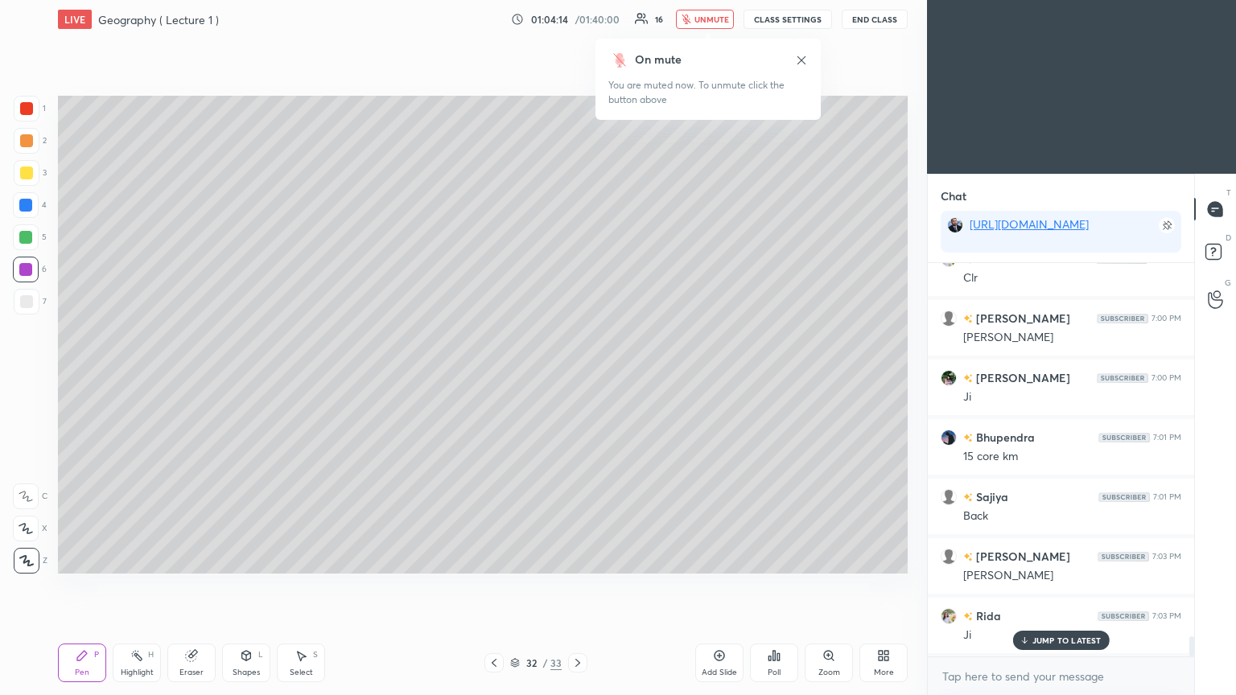
click at [577, 24] on button "unmute" at bounding box center [705, 19] width 58 height 19
click at [31, 202] on div at bounding box center [25, 205] width 13 height 13
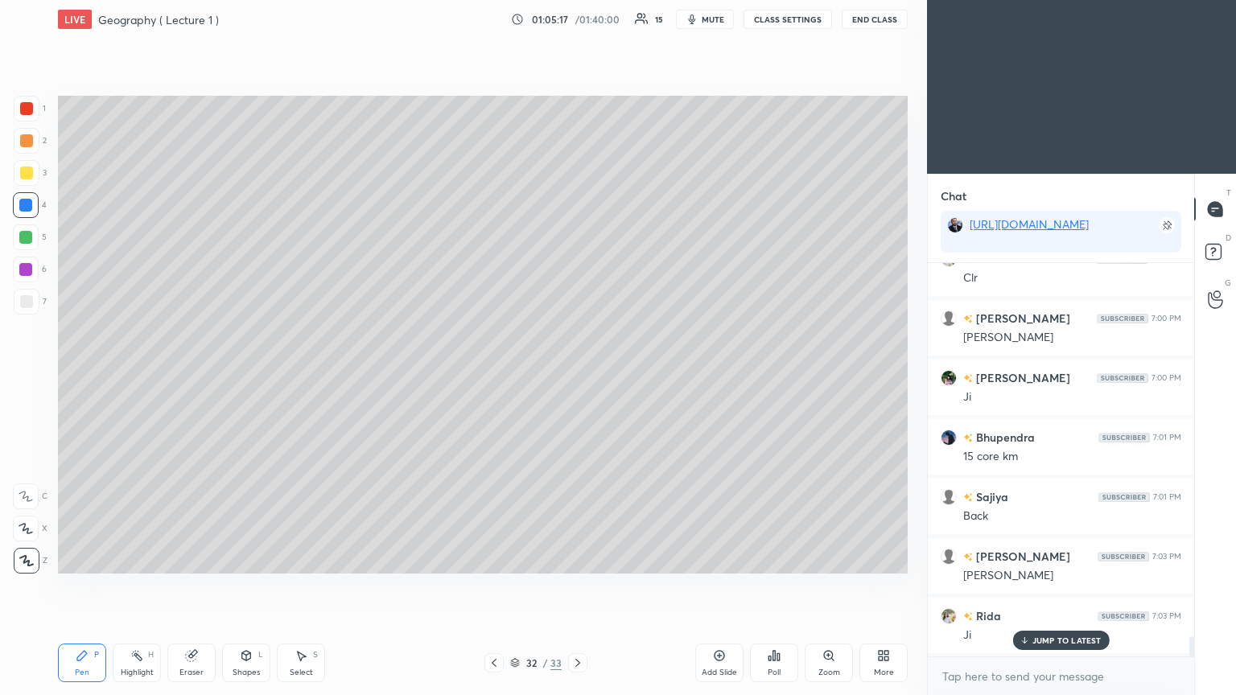
scroll to position [7450, 0]
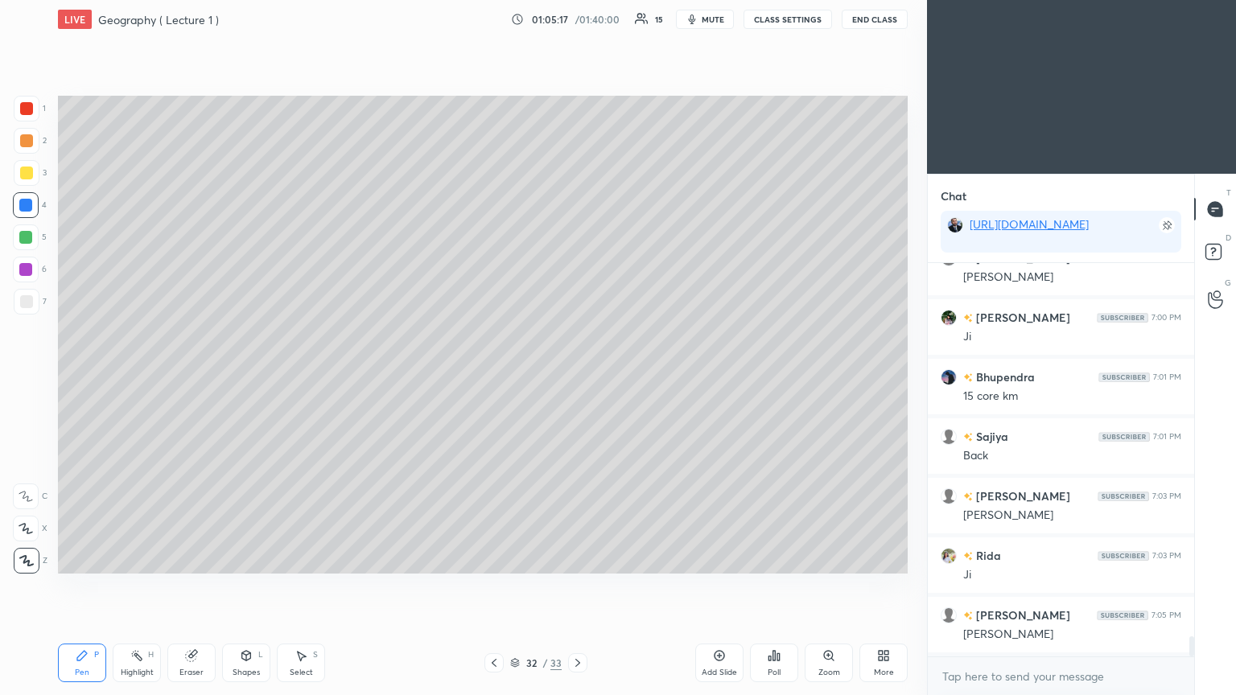
click at [577, 378] on icon at bounding box center [719, 656] width 13 height 13
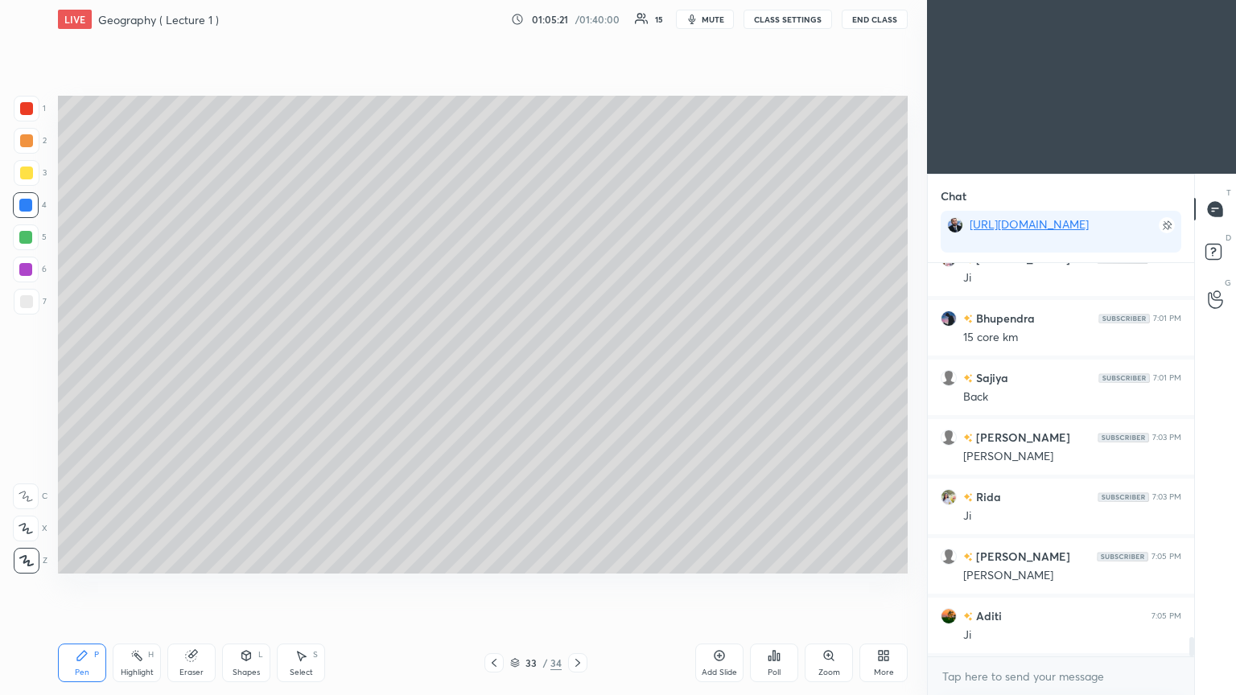
scroll to position [7569, 0]
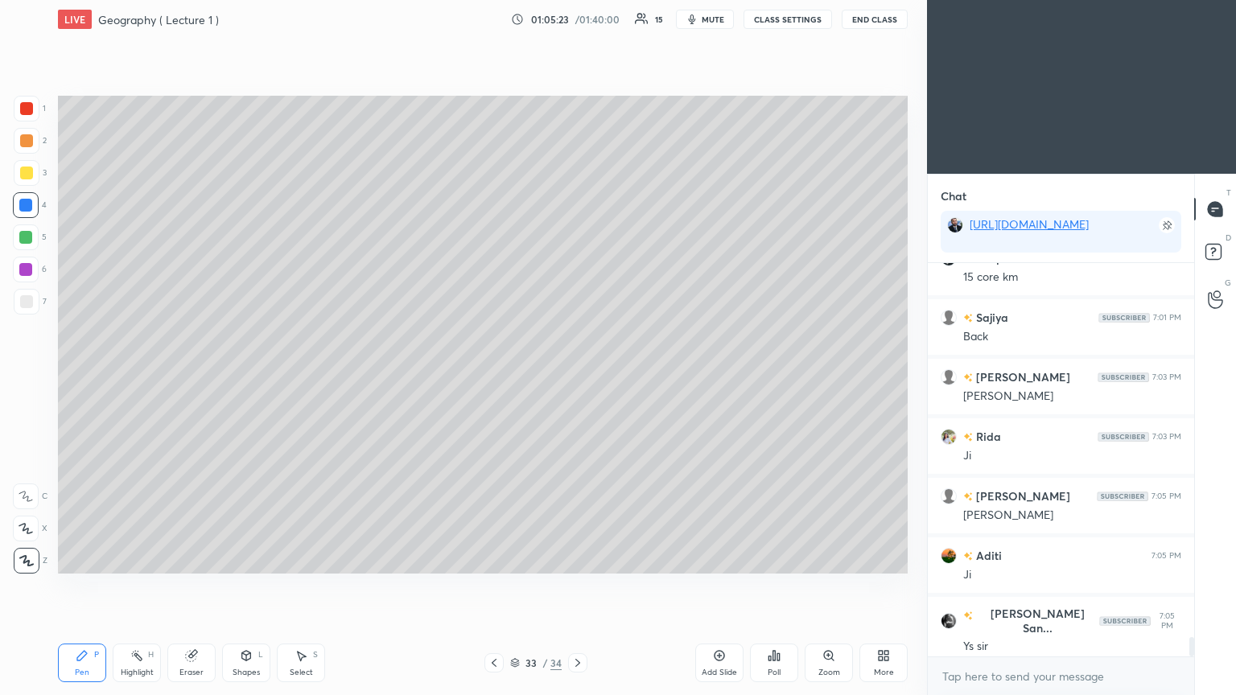
click at [29, 299] on div at bounding box center [26, 301] width 13 height 13
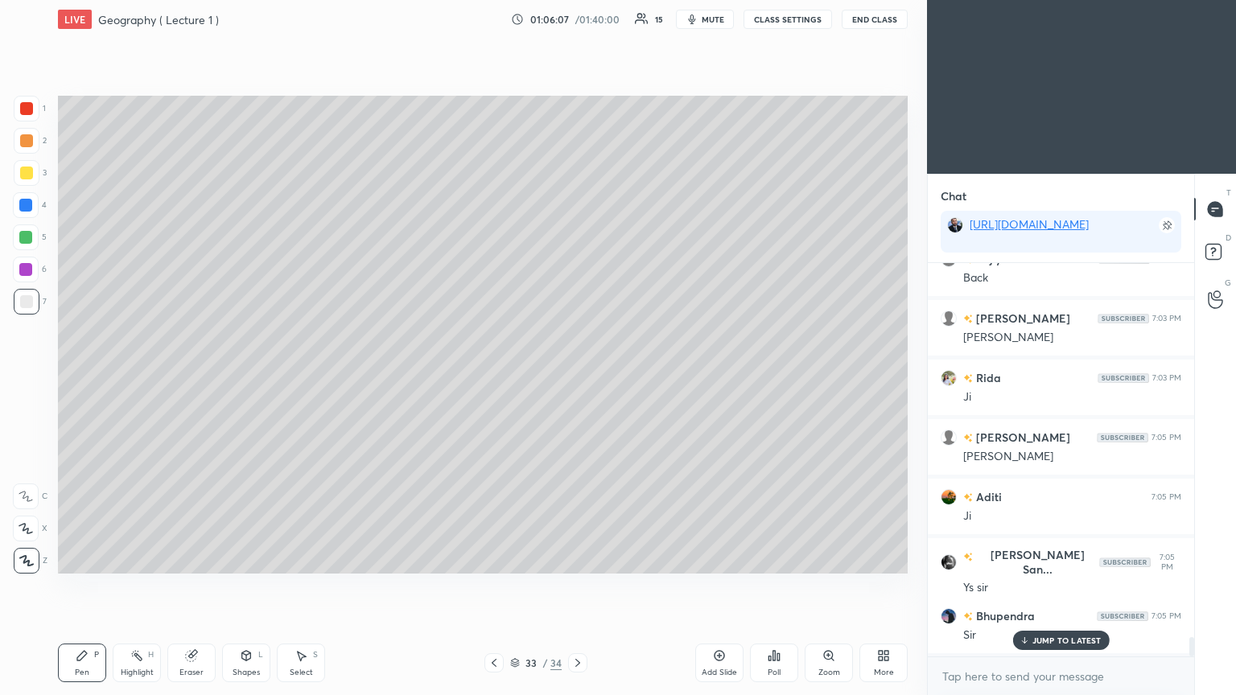
click at [497, 378] on icon at bounding box center [494, 663] width 13 height 13
click at [577, 378] on icon at bounding box center [578, 663] width 13 height 13
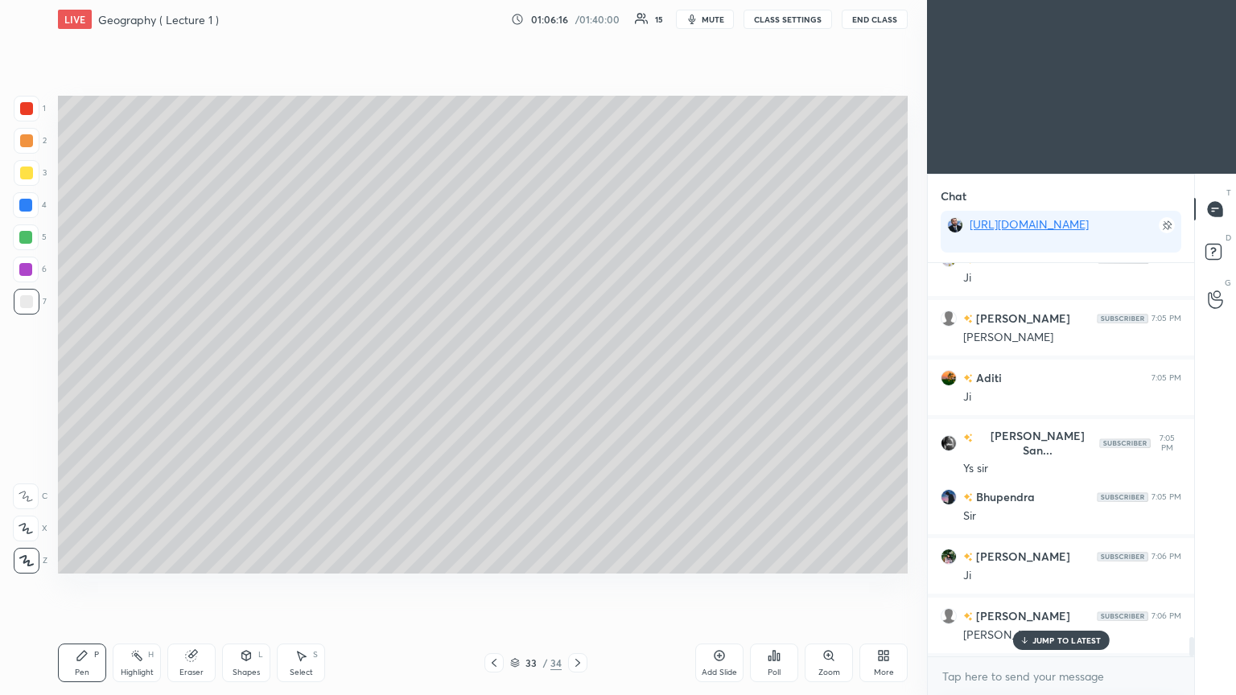
scroll to position [7807, 0]
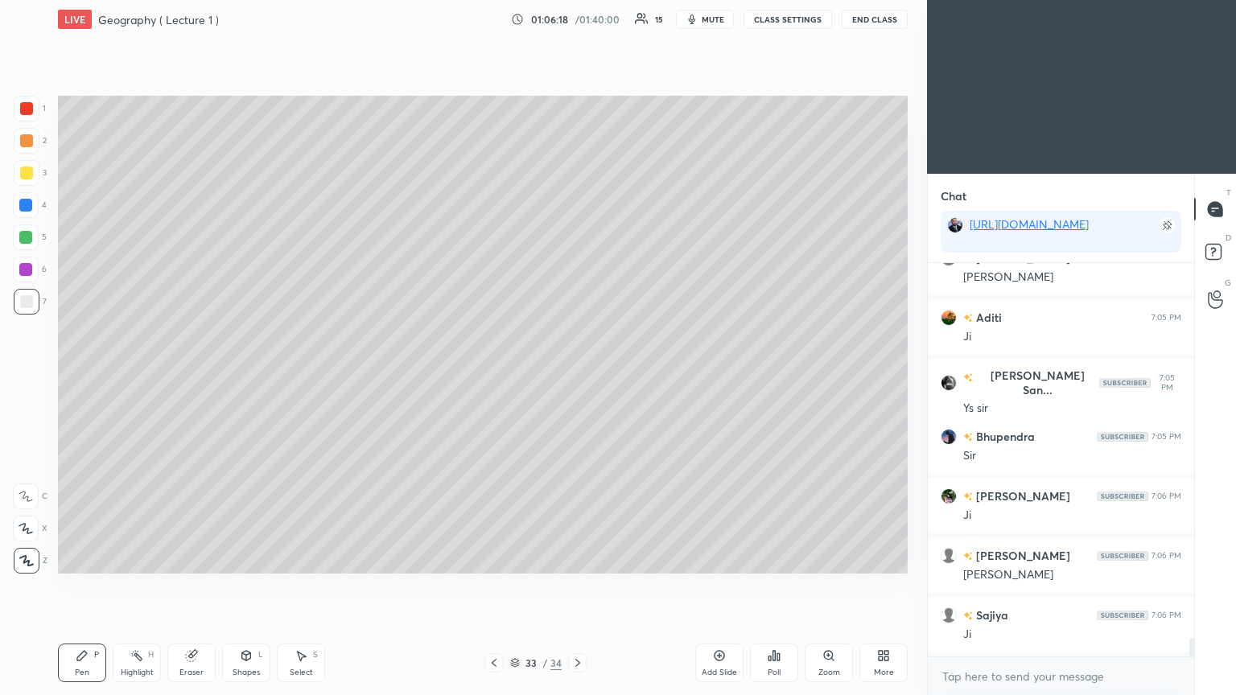
click at [577, 378] on div "Add Slide" at bounding box center [719, 663] width 48 height 39
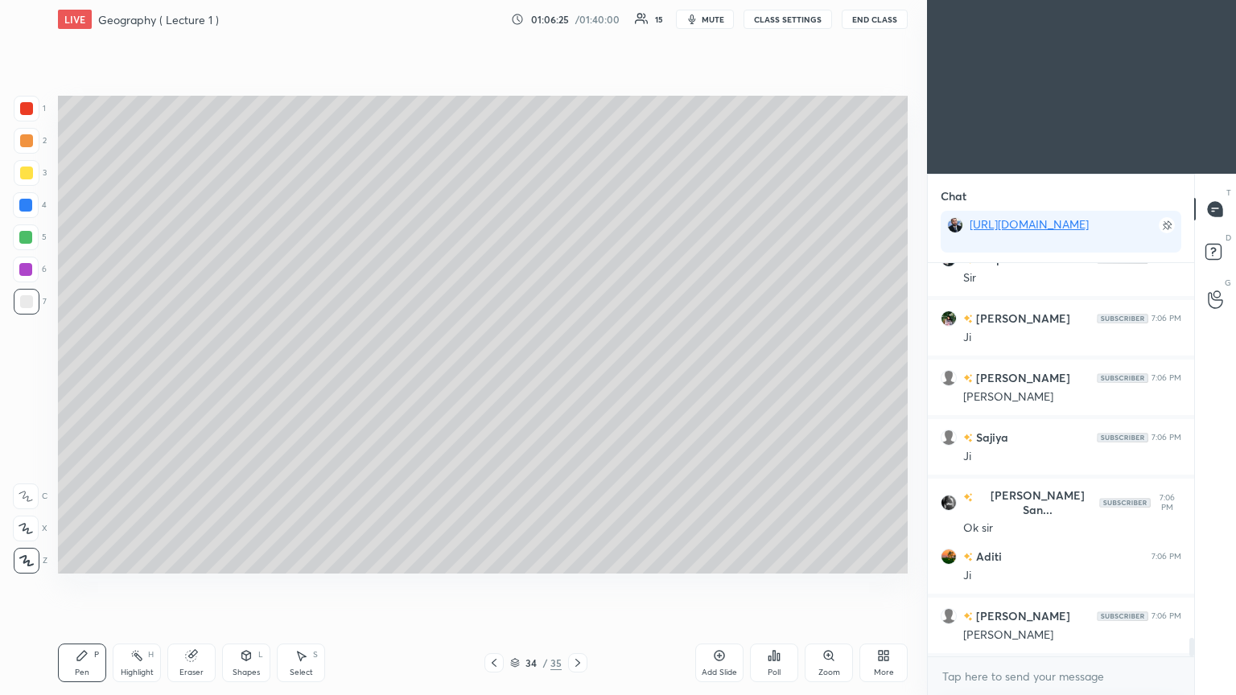
scroll to position [8046, 0]
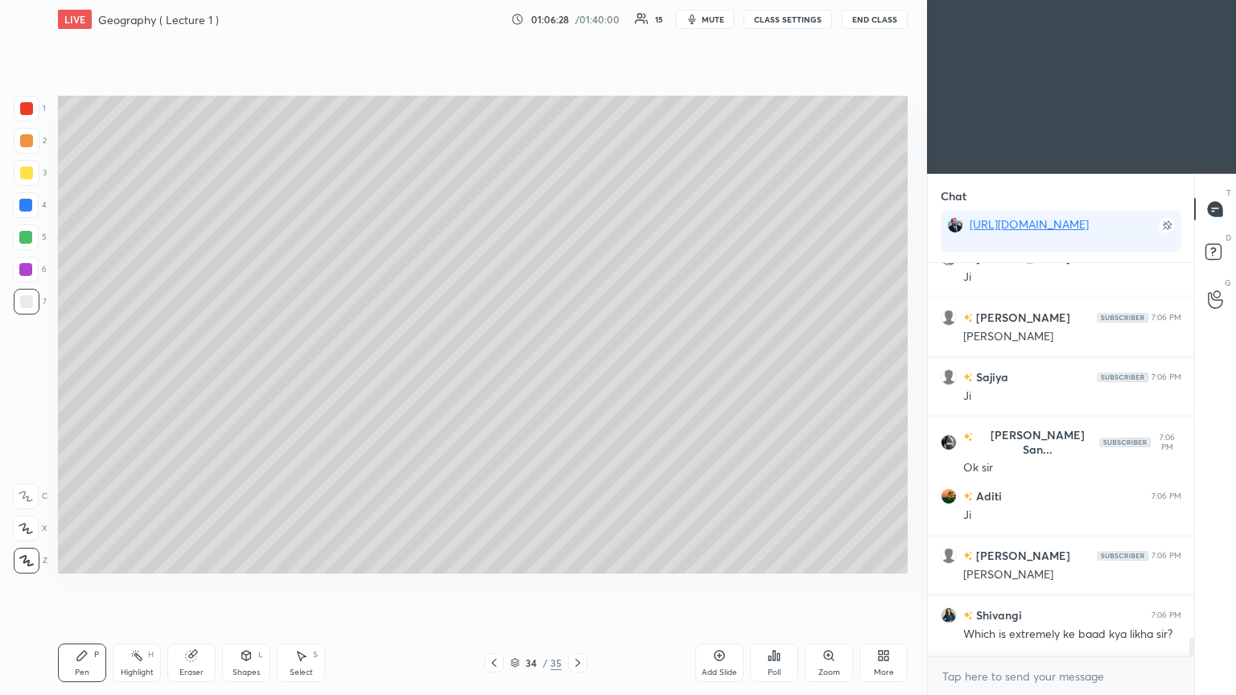
click at [497, 378] on icon at bounding box center [494, 663] width 13 height 13
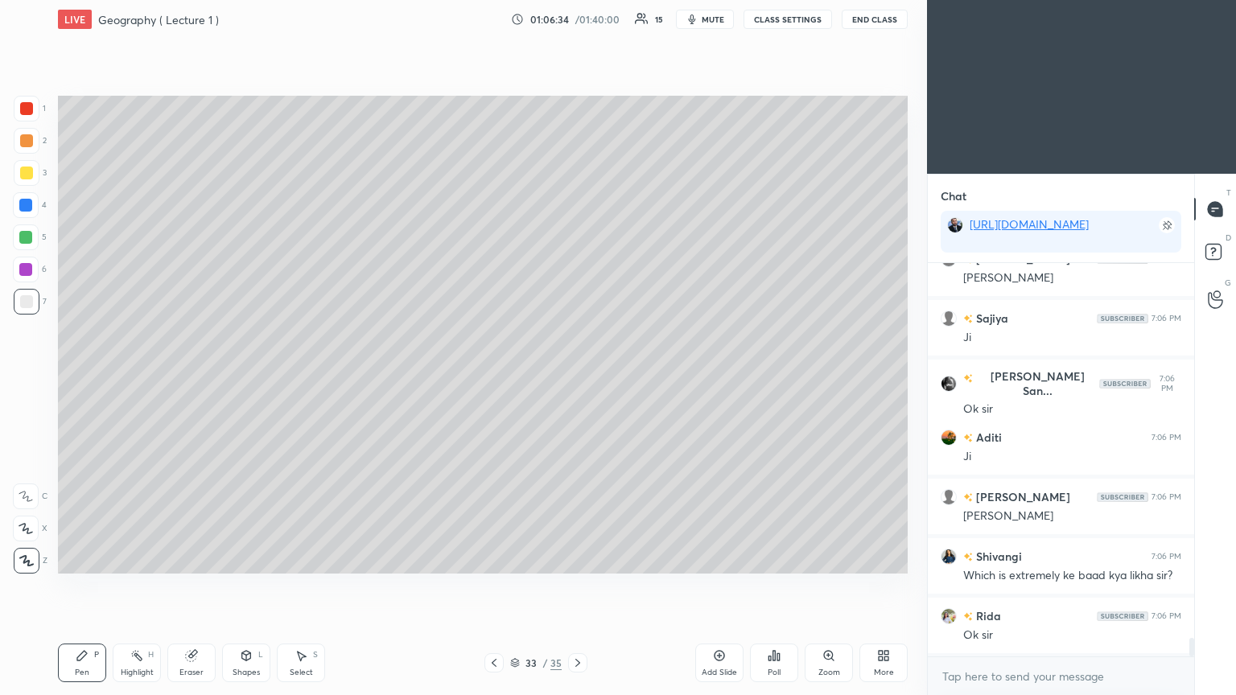
scroll to position [8165, 0]
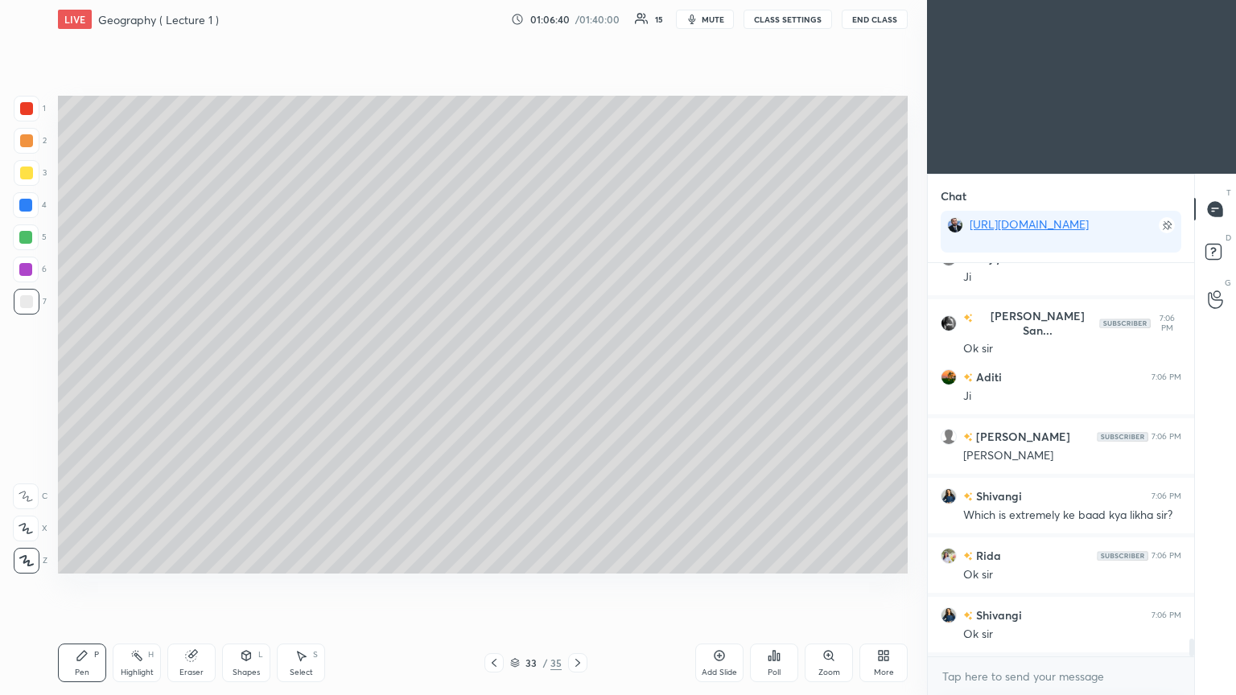
click at [518, 378] on icon at bounding box center [515, 664] width 8 height 2
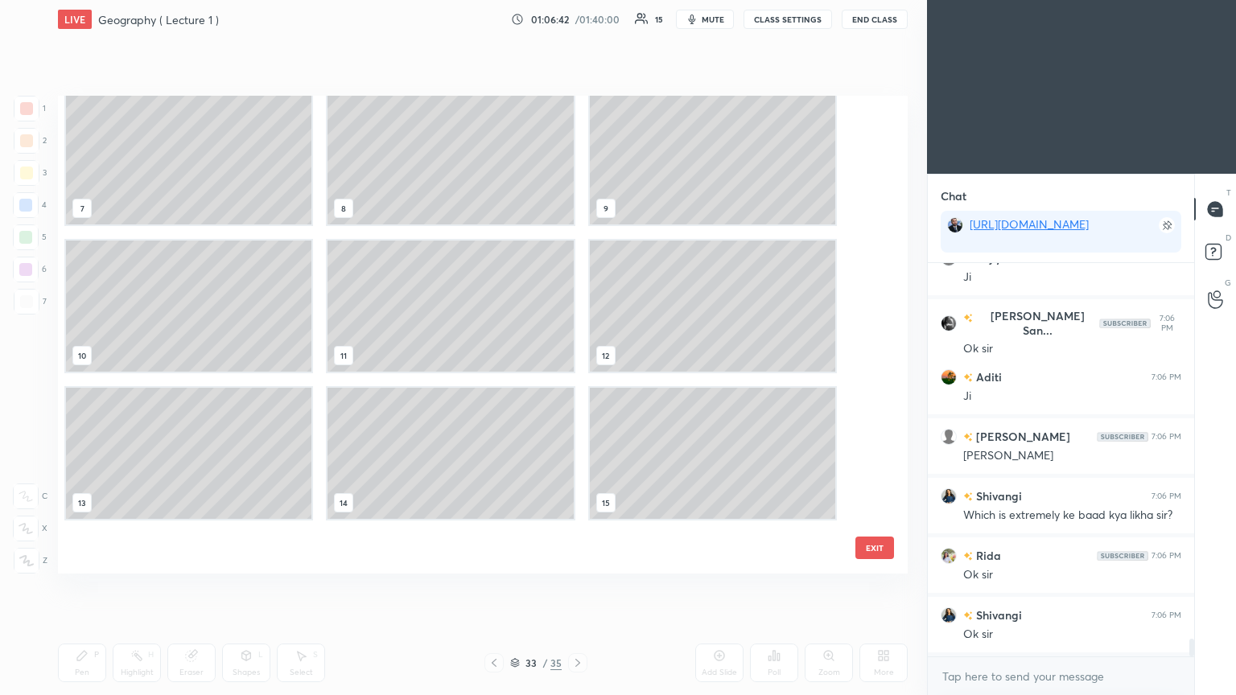
scroll to position [0, 0]
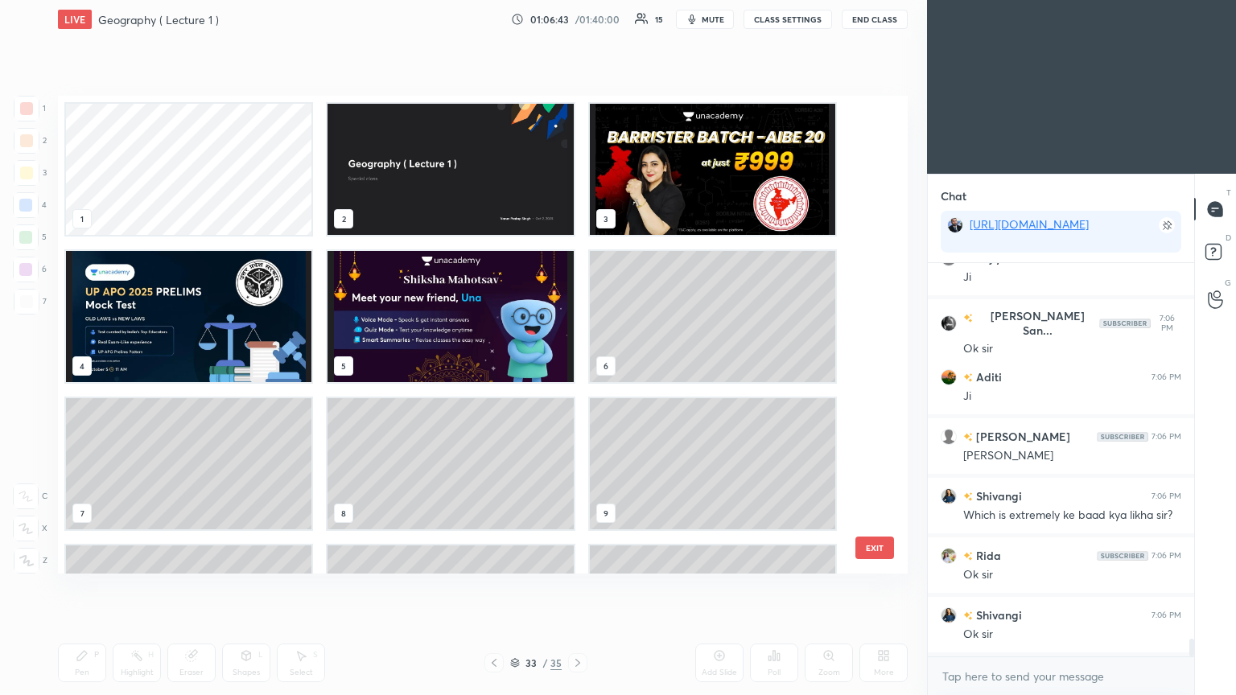
click at [577, 164] on img "grid" at bounding box center [713, 169] width 246 height 131
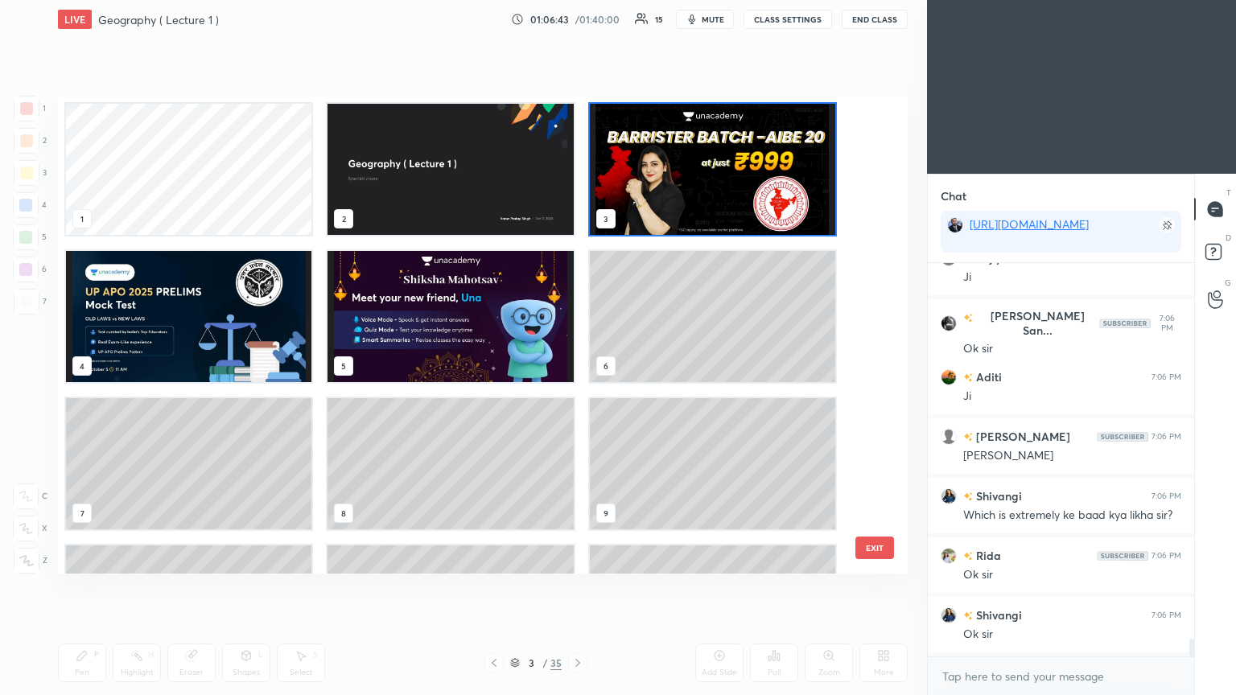
click at [577, 167] on img "grid" at bounding box center [713, 169] width 246 height 131
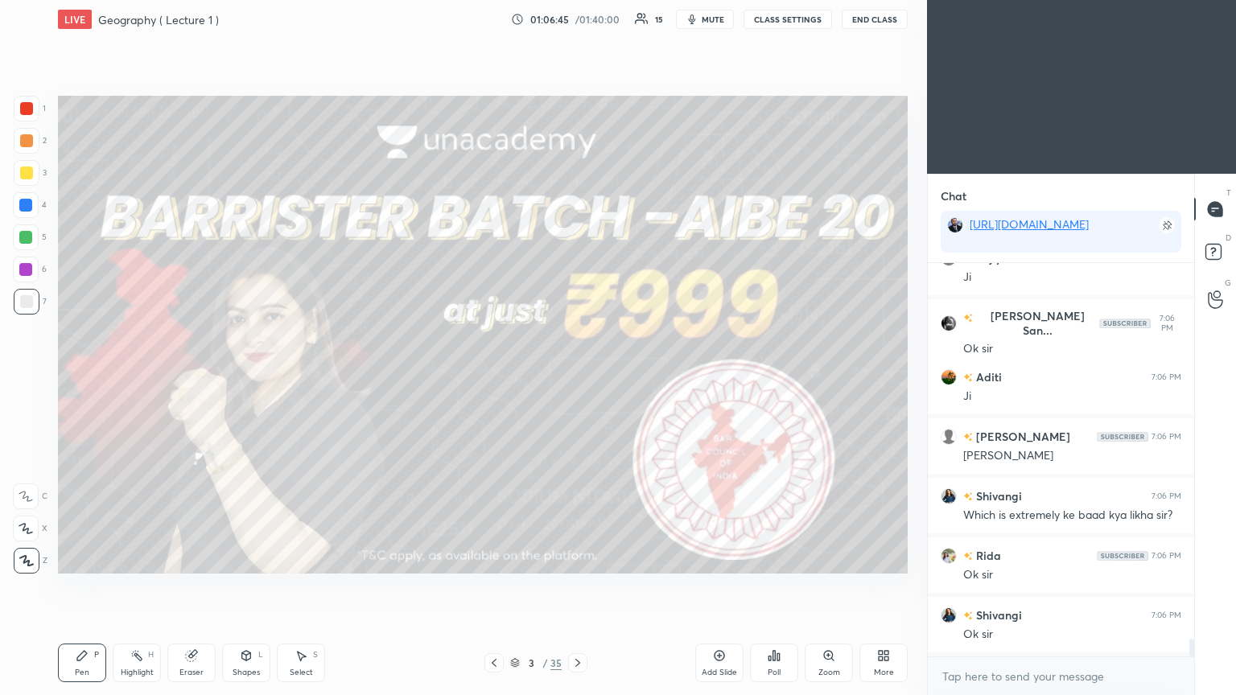
click at [27, 109] on div at bounding box center [26, 108] width 13 height 13
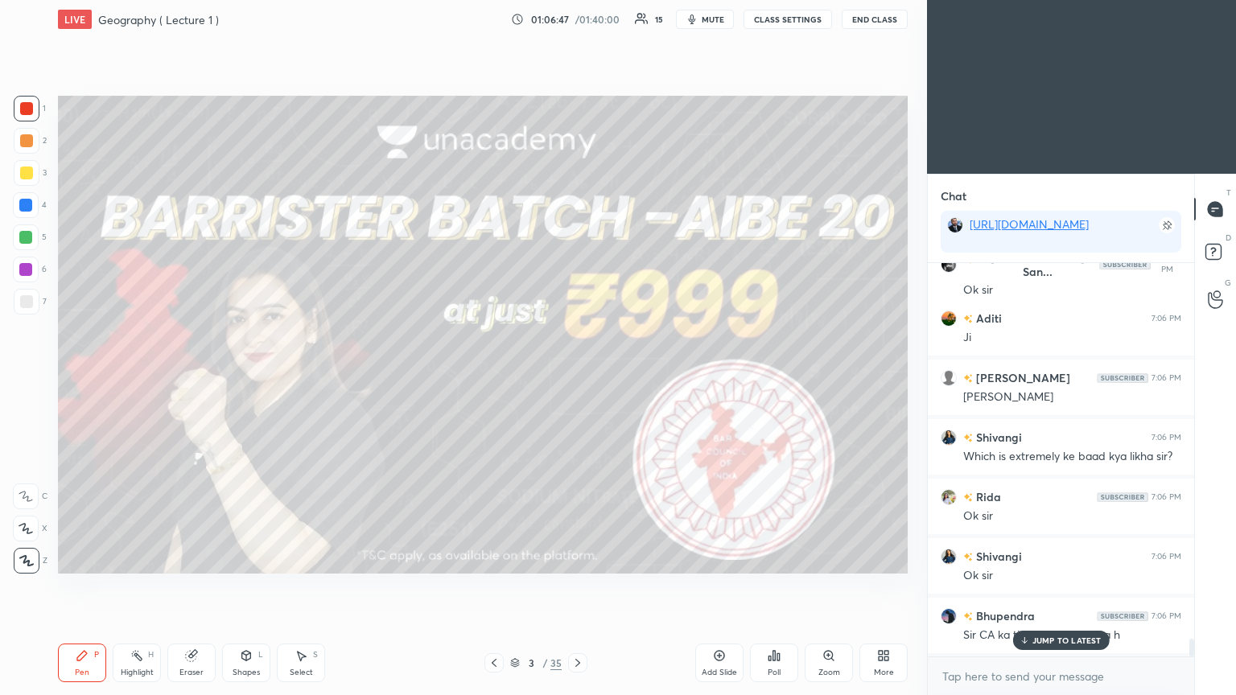
click at [577, 378] on div "Add Slide" at bounding box center [719, 663] width 48 height 39
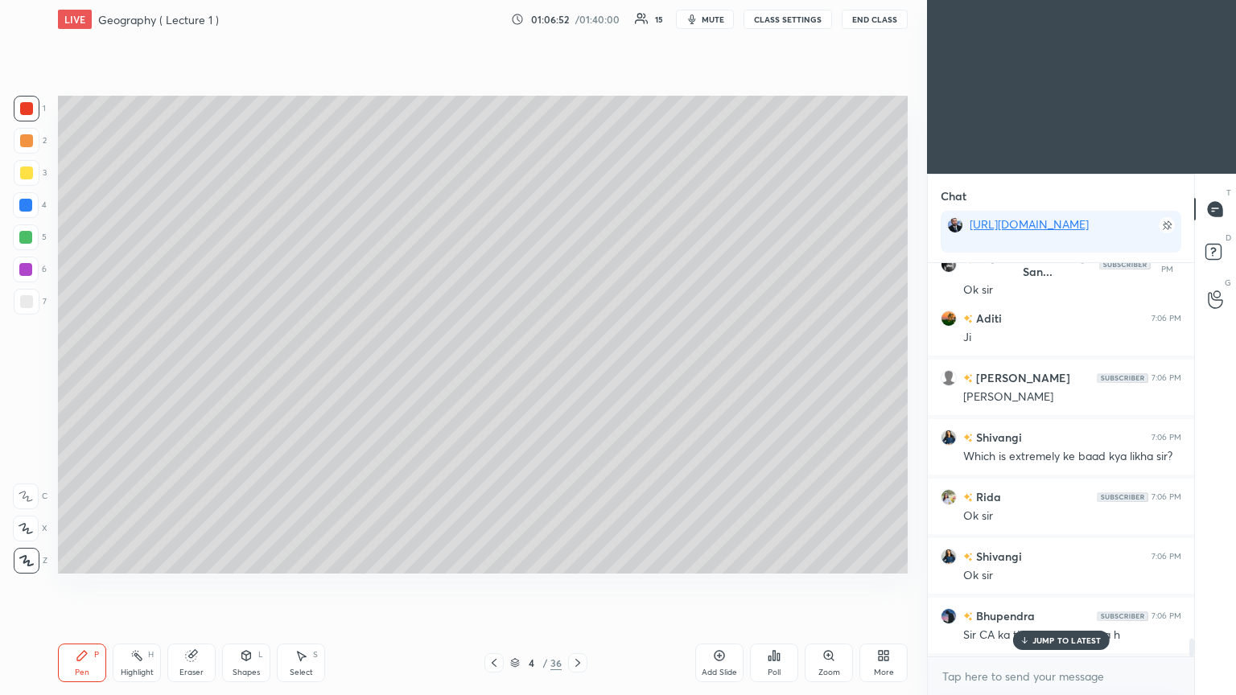
click at [577, 378] on icon at bounding box center [1024, 641] width 10 height 10
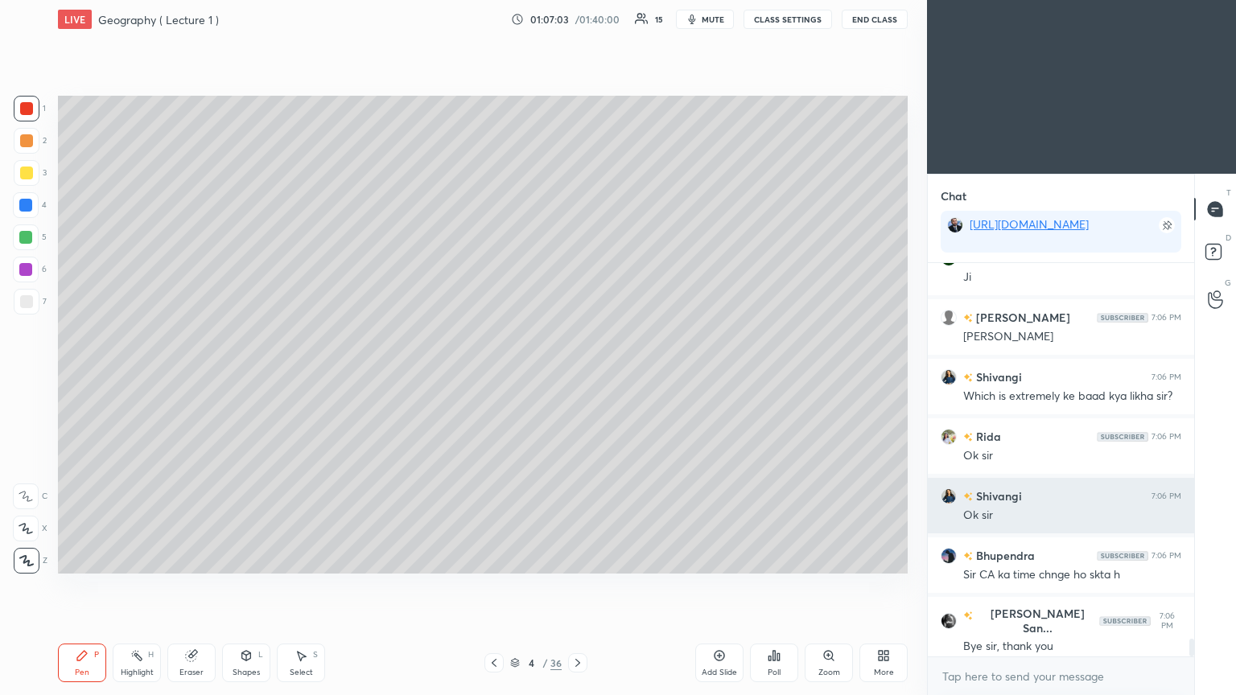
scroll to position [8343, 0]
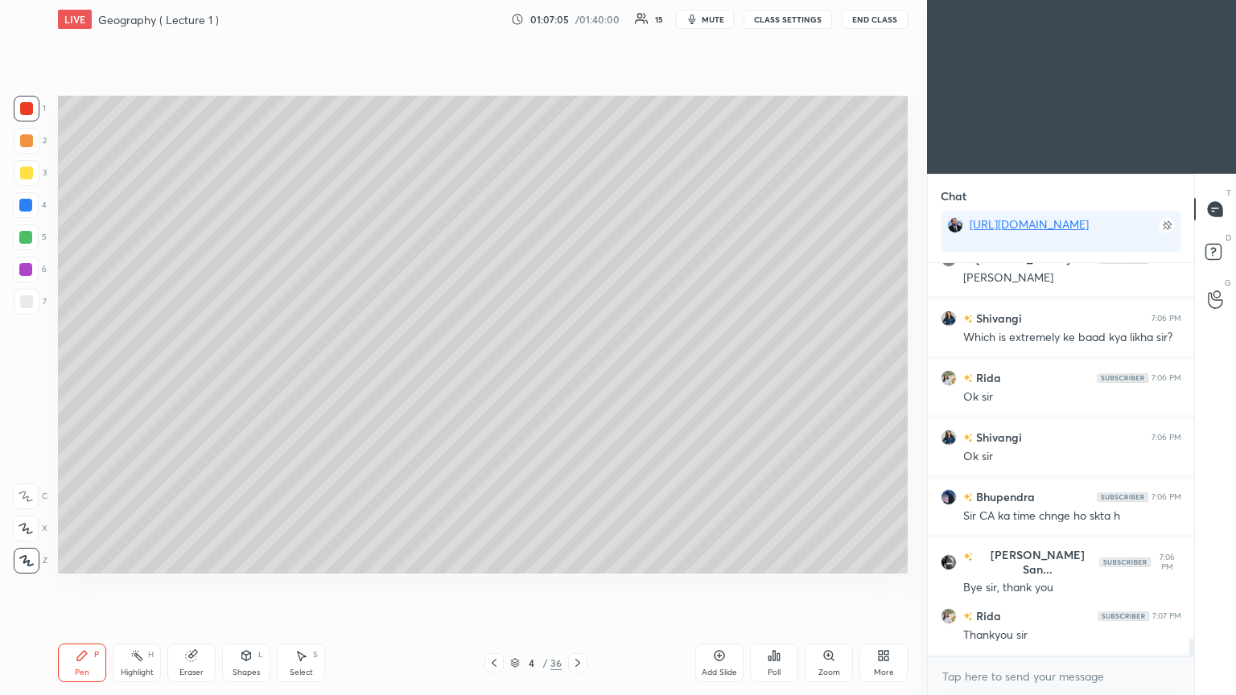
click at [493, 378] on icon at bounding box center [494, 663] width 5 height 8
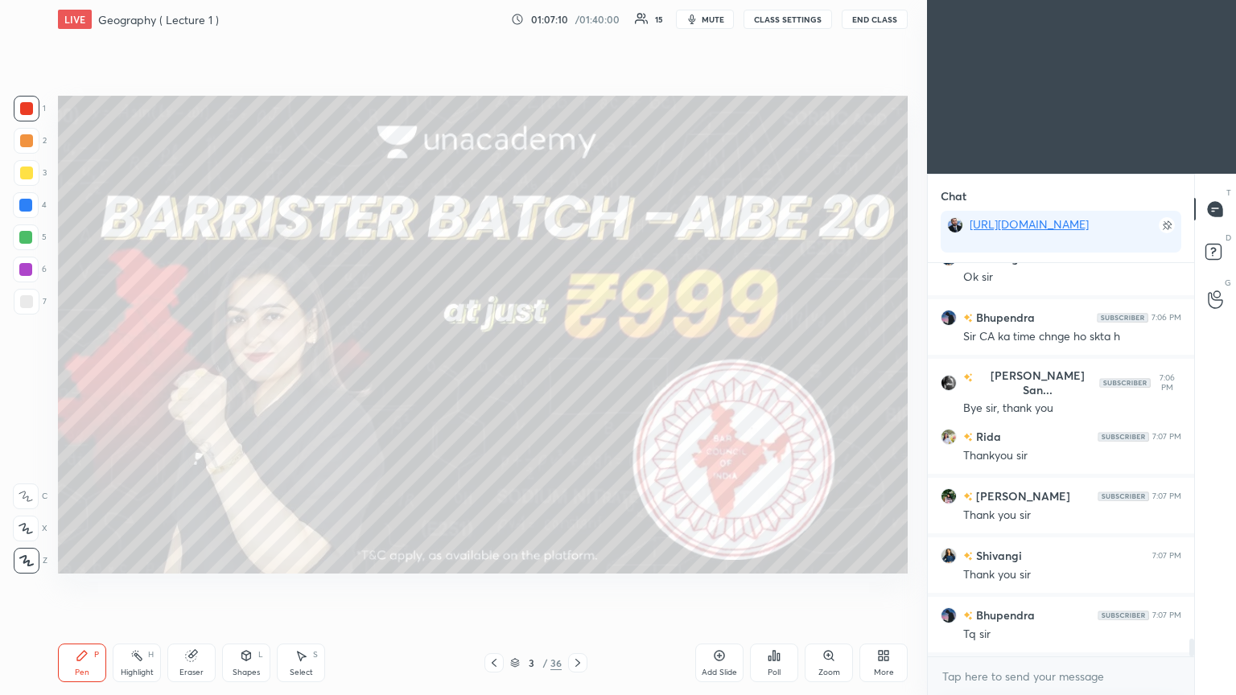
scroll to position [8581, 0]
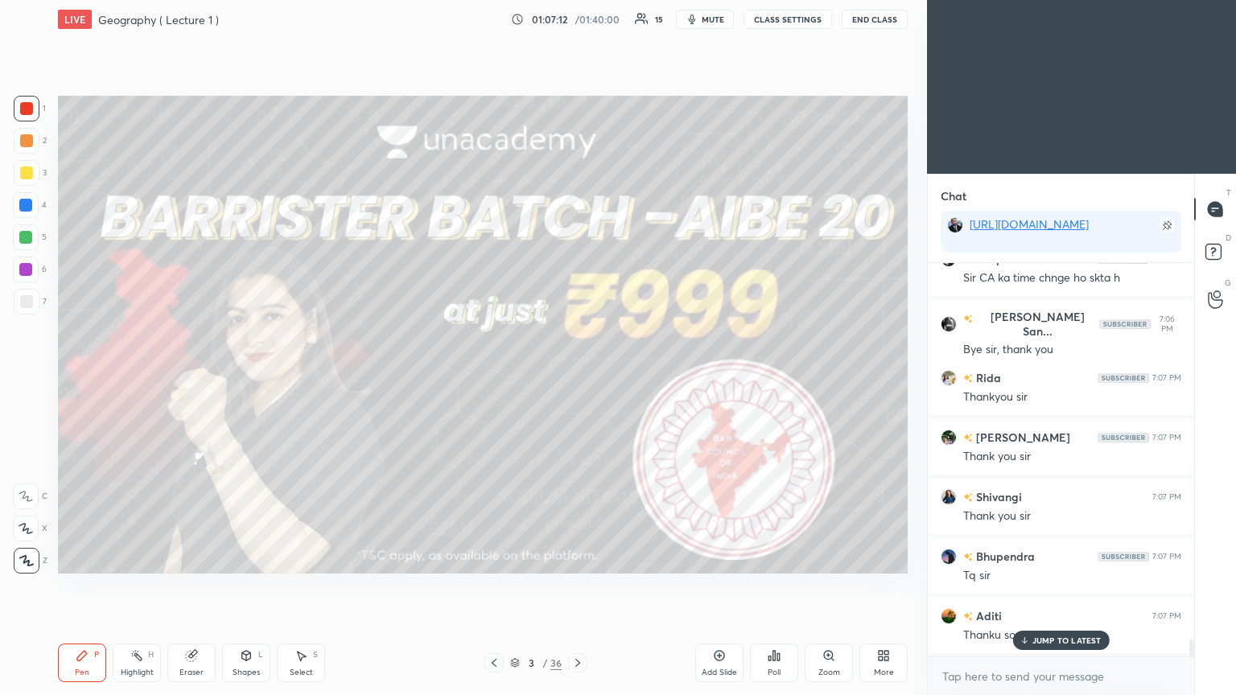
click at [576, 378] on icon at bounding box center [578, 663] width 13 height 13
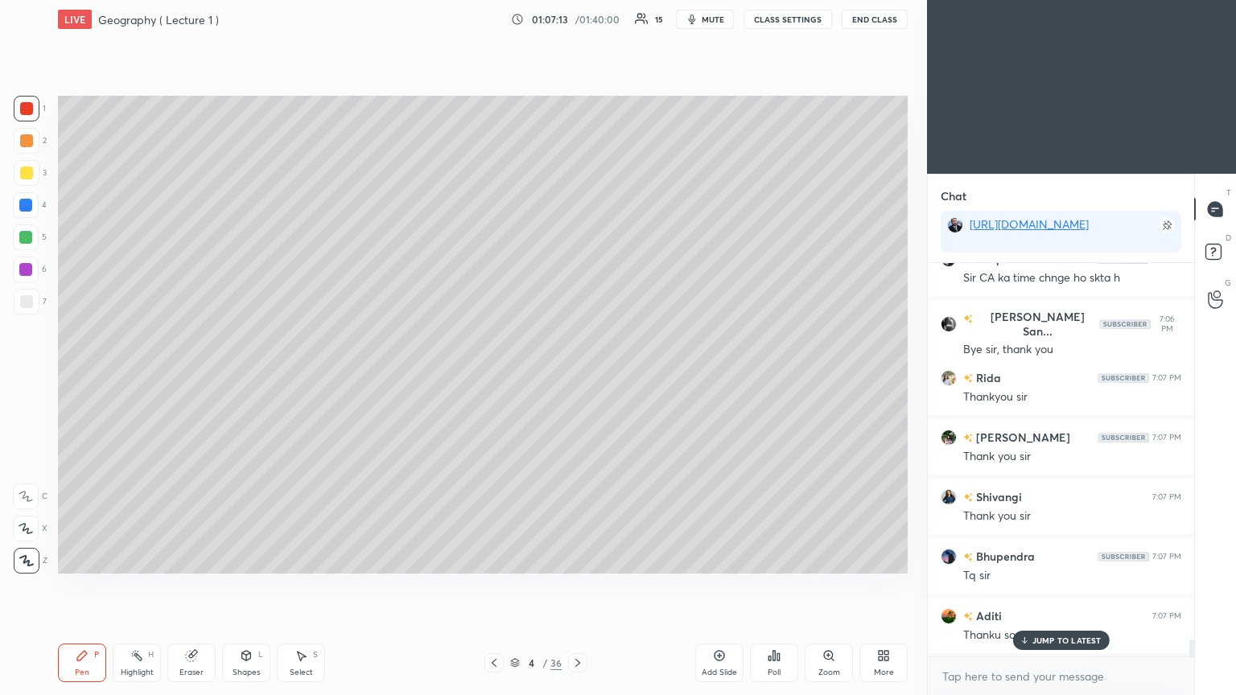
click at [576, 378] on div at bounding box center [577, 663] width 19 height 19
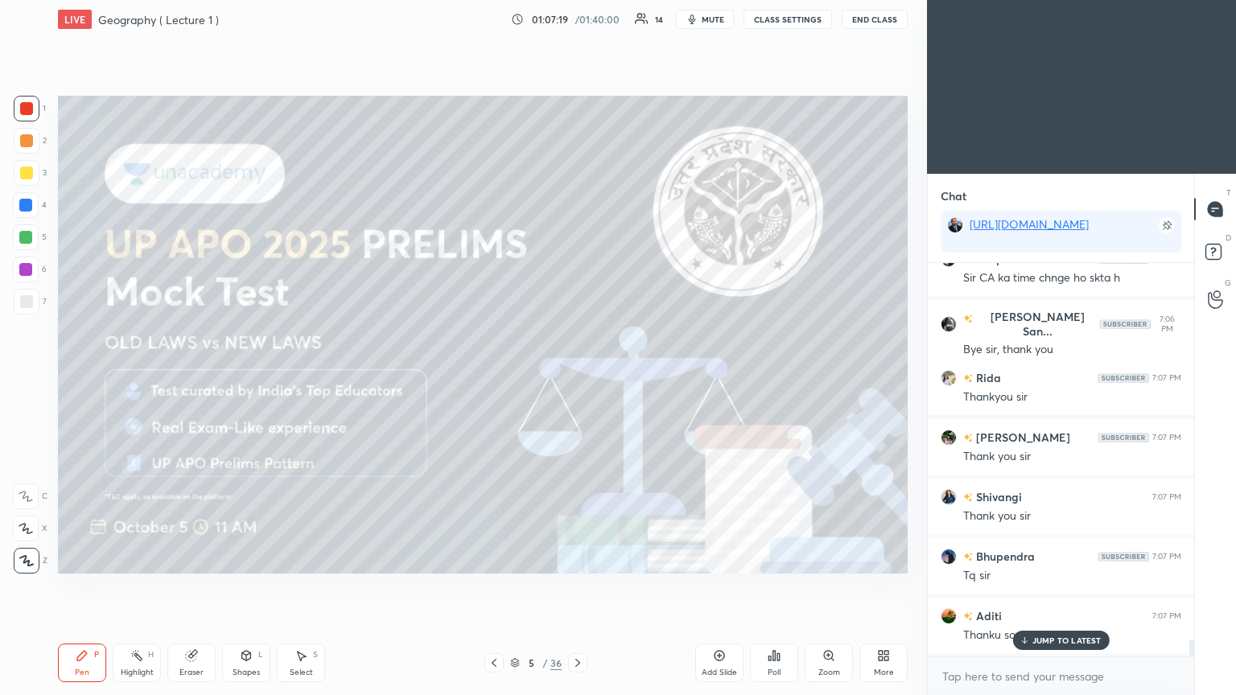
click at [576, 378] on icon at bounding box center [578, 663] width 13 height 13
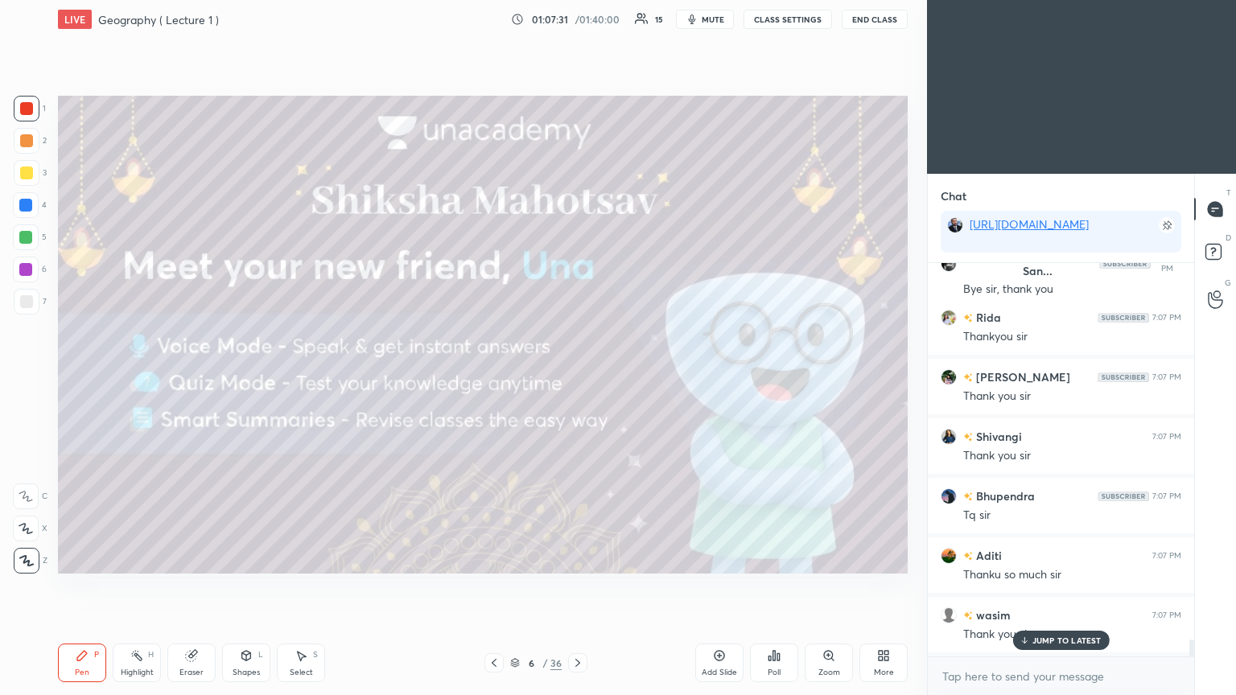
scroll to position [8700, 0]
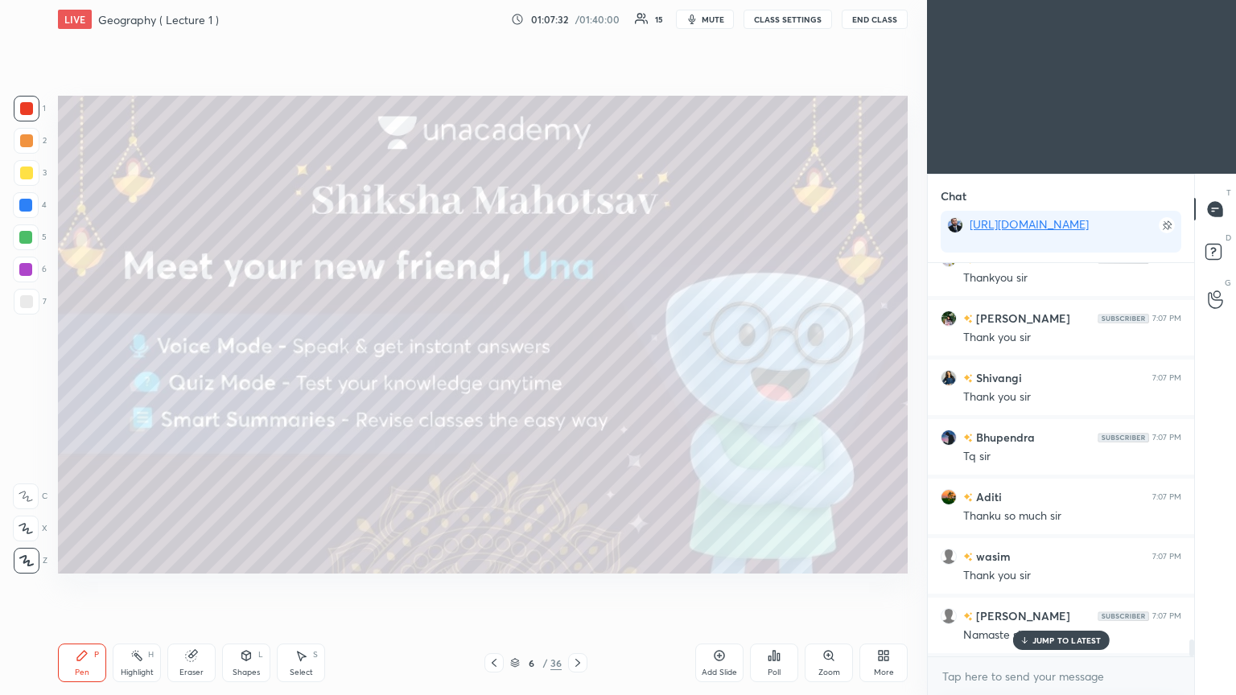
click at [577, 378] on icon at bounding box center [1024, 641] width 10 height 10
click at [577, 20] on button "End Class" at bounding box center [875, 19] width 66 height 19
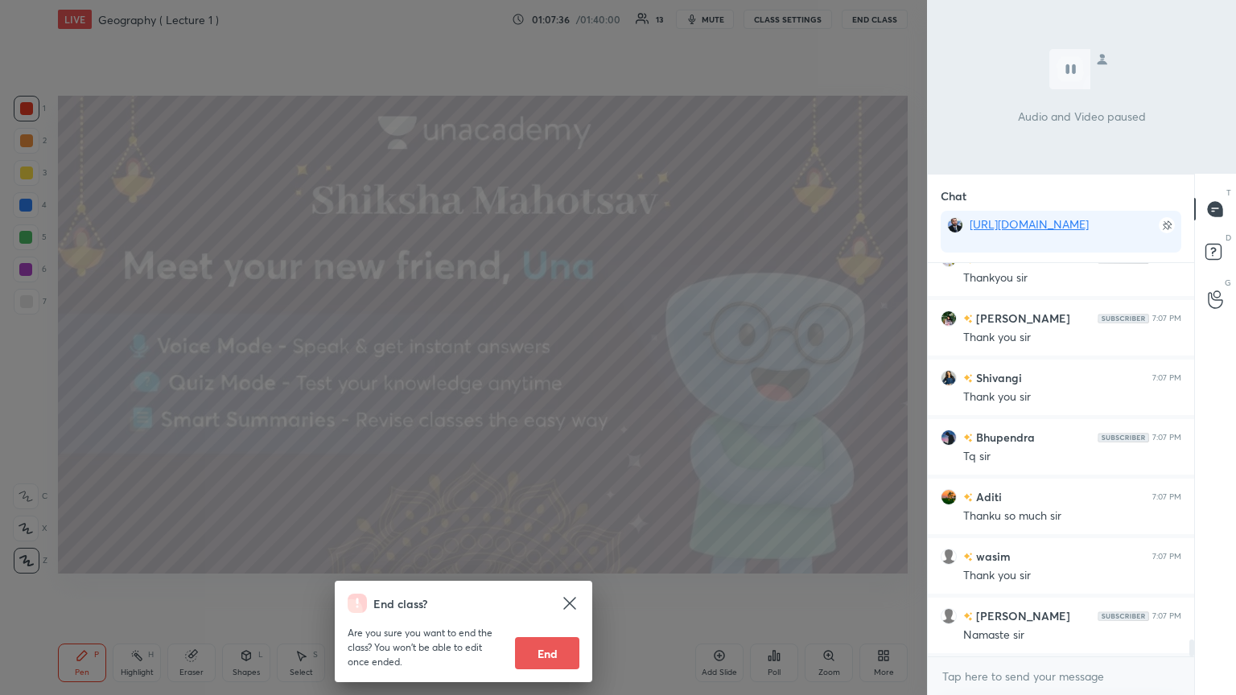
click at [547, 378] on button "End" at bounding box center [547, 654] width 64 height 32
type textarea "x"
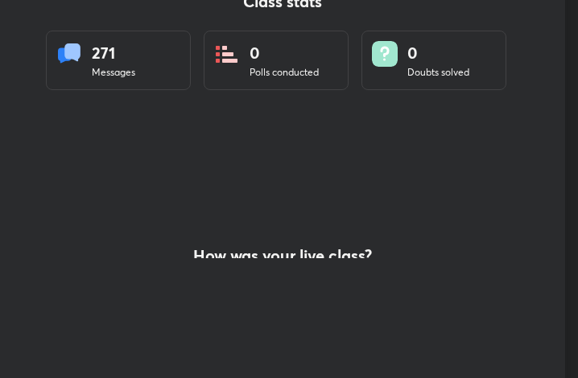
scroll to position [80219, 79929]
